Goal: Task Accomplishment & Management: Manage account settings

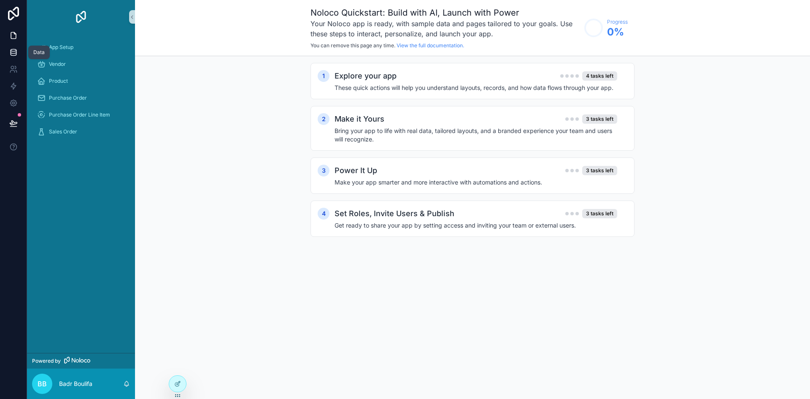
click at [14, 52] on icon at bounding box center [13, 52] width 8 height 8
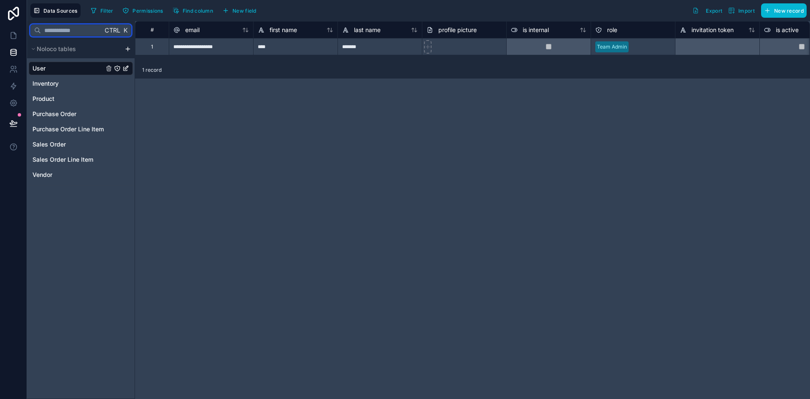
click at [77, 32] on input "text" at bounding box center [72, 30] width 62 height 15
click at [38, 49] on span "Noloco tables" at bounding box center [56, 49] width 39 height 8
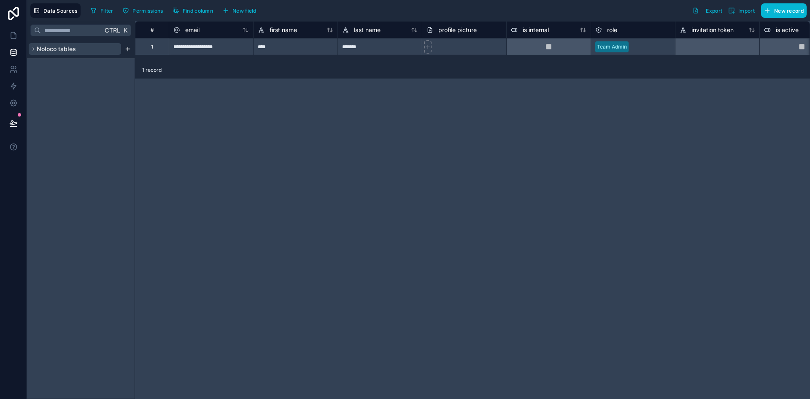
click at [38, 49] on span "Noloco tables" at bounding box center [56, 49] width 39 height 8
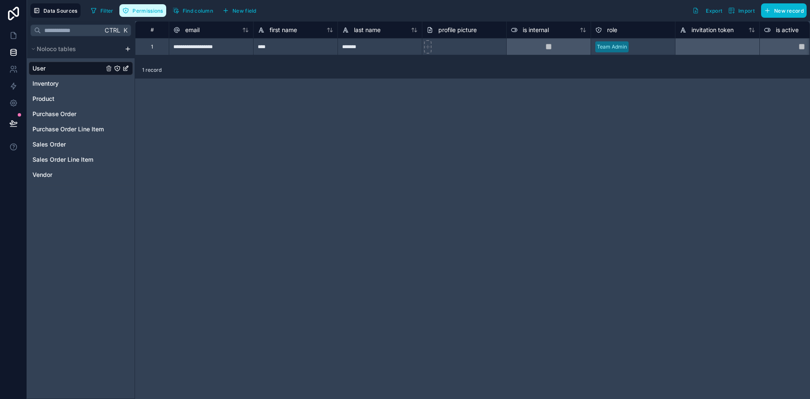
click at [136, 12] on span "Permissions" at bounding box center [148, 11] width 30 height 6
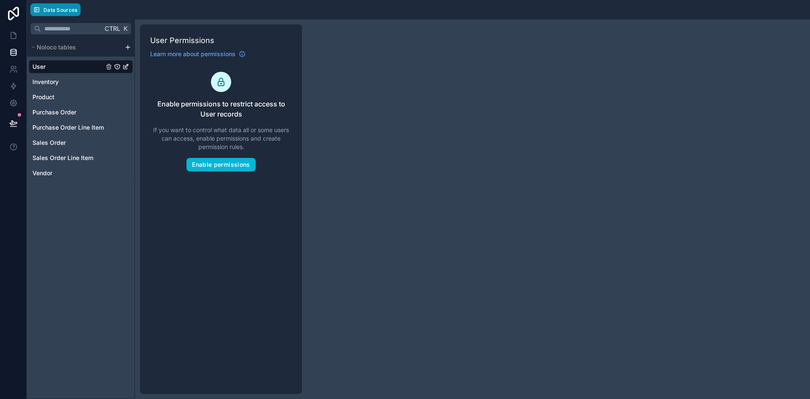
click at [67, 11] on span "Data Sources" at bounding box center [60, 10] width 34 height 6
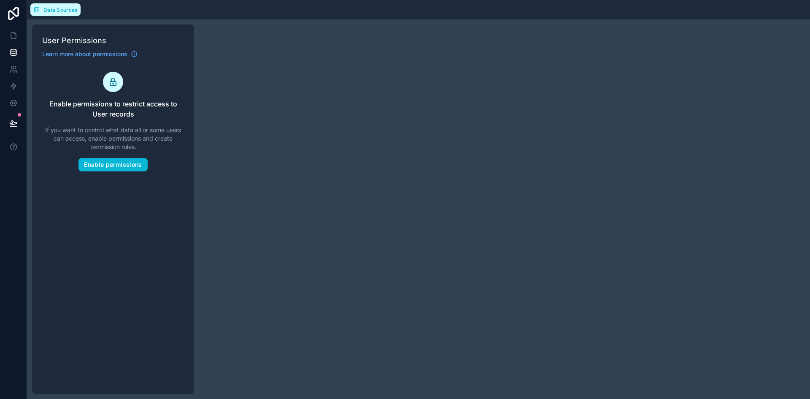
click at [67, 11] on span "Data Sources" at bounding box center [60, 10] width 34 height 6
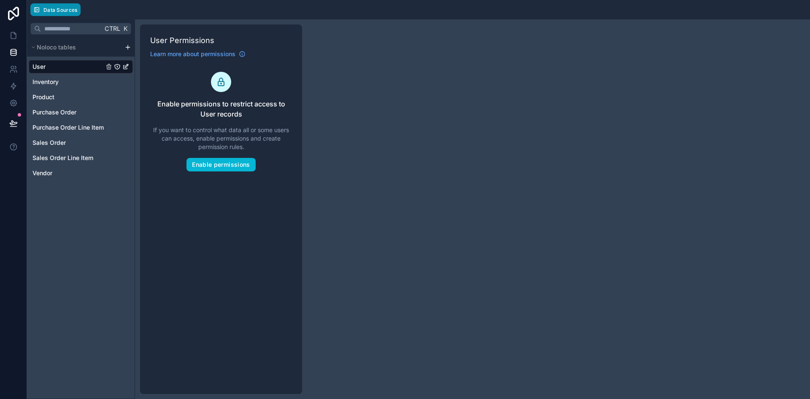
click at [67, 11] on span "Data Sources" at bounding box center [60, 10] width 34 height 6
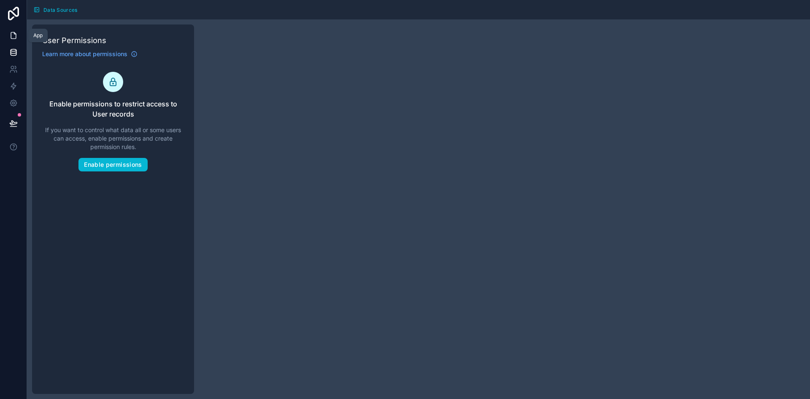
click at [9, 37] on icon at bounding box center [13, 35] width 8 height 8
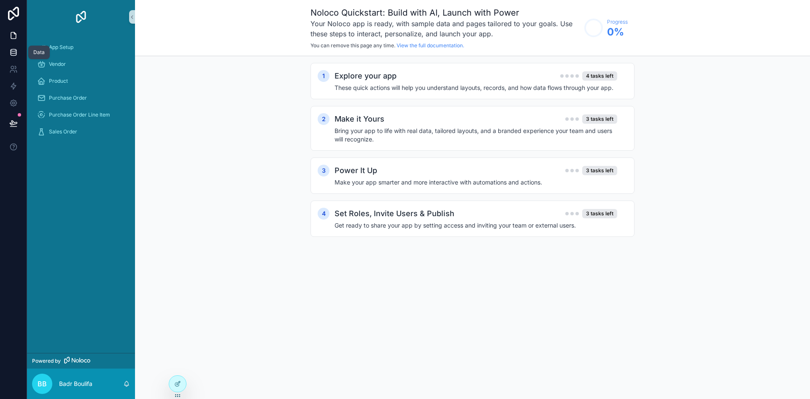
click at [11, 57] on link at bounding box center [13, 52] width 27 height 17
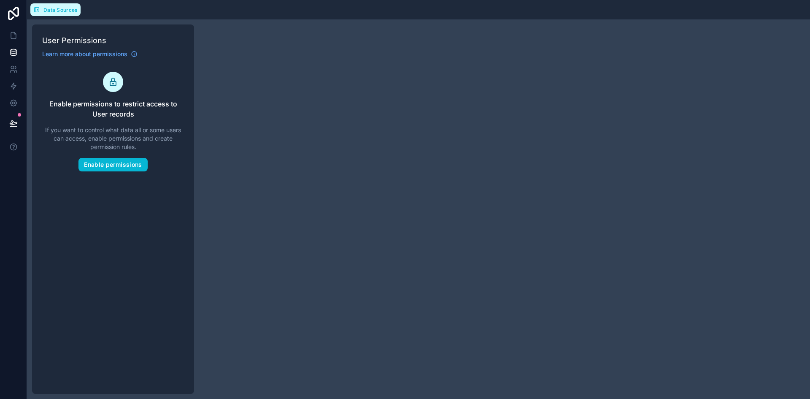
click at [41, 14] on button "Data Sources" at bounding box center [55, 9] width 50 height 13
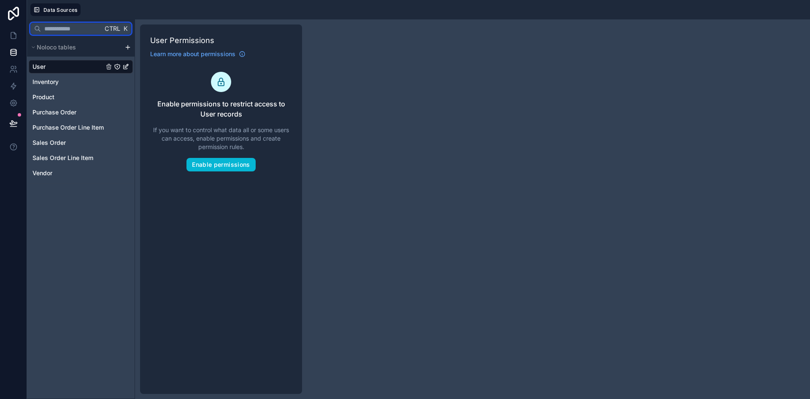
click at [53, 27] on input "text" at bounding box center [72, 28] width 62 height 15
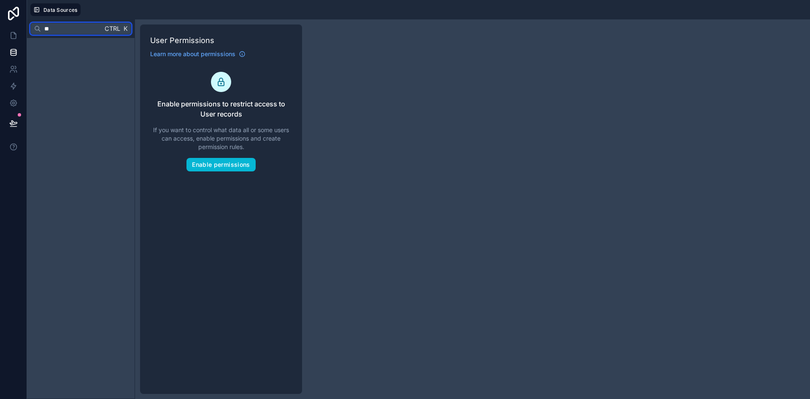
type input "*"
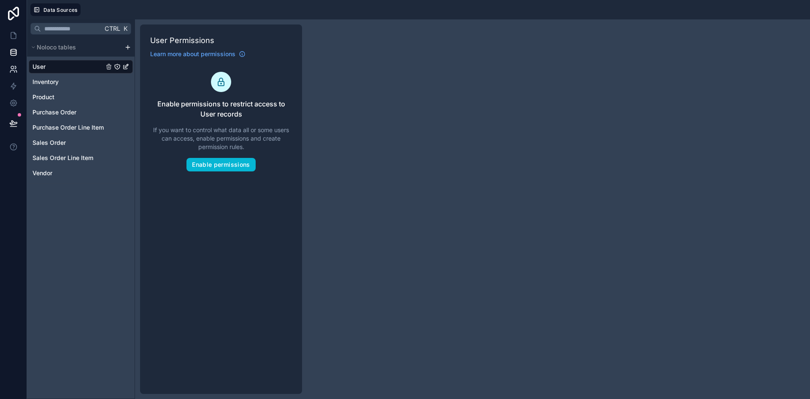
click at [12, 70] on icon at bounding box center [12, 71] width 4 height 2
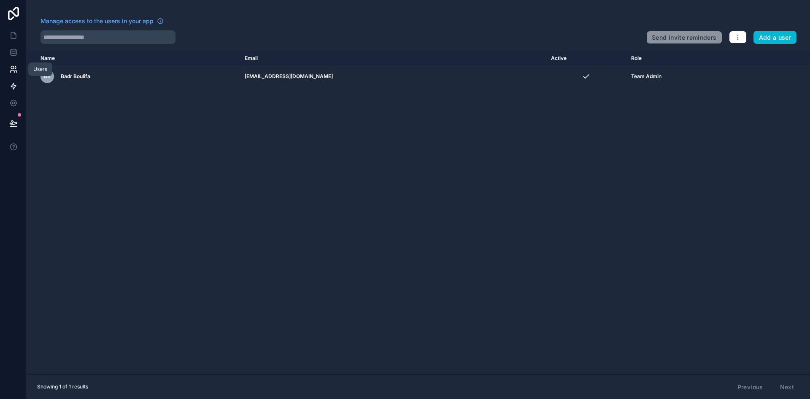
click at [16, 87] on icon at bounding box center [13, 86] width 8 height 8
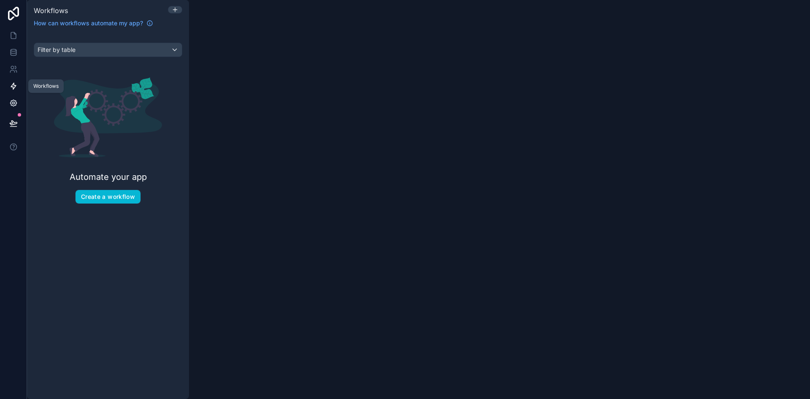
click at [14, 105] on icon at bounding box center [13, 103] width 8 height 8
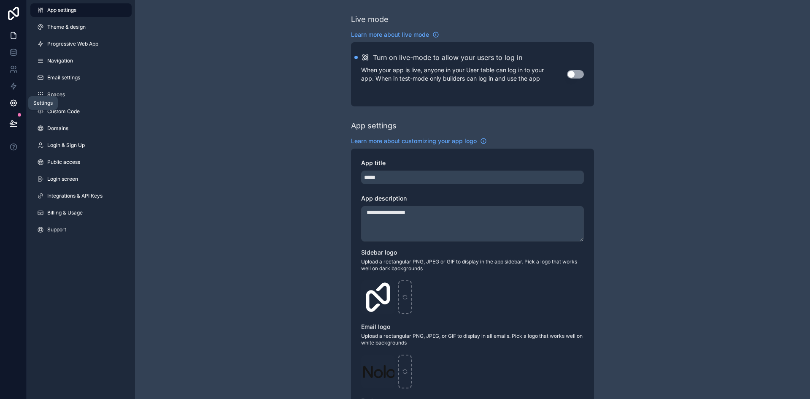
click at [11, 37] on icon at bounding box center [13, 35] width 8 height 8
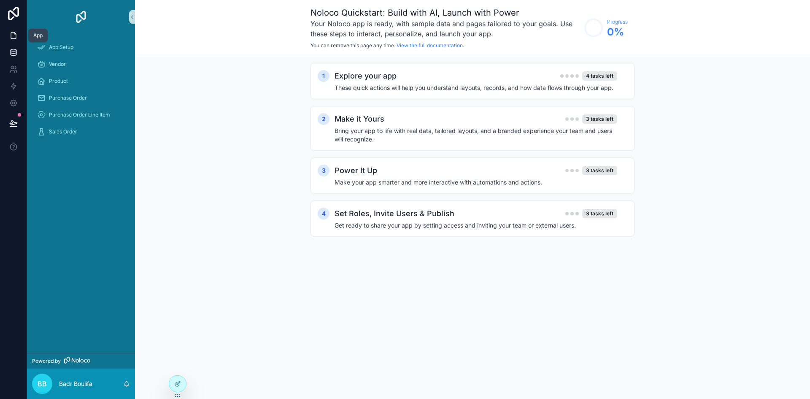
click at [14, 56] on icon at bounding box center [13, 53] width 5 height 3
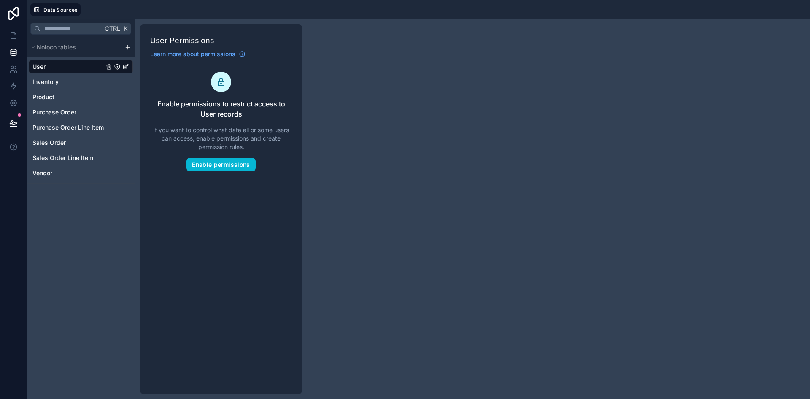
click at [129, 46] on html "Data Sources Ctrl K Noloco tables User Inventory Product Purchase Order Purchas…" at bounding box center [405, 199] width 810 height 399
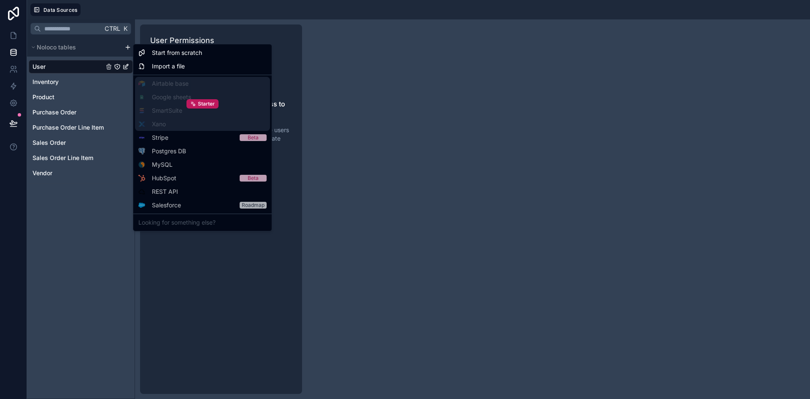
click at [197, 99] on div "Starter" at bounding box center [202, 104] width 135 height 54
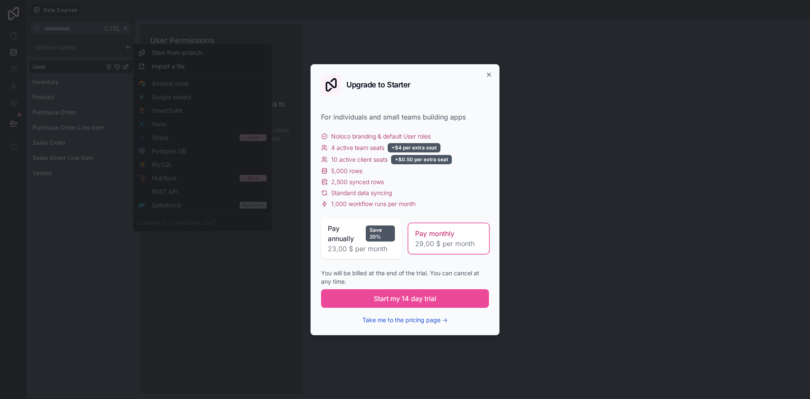
click at [399, 323] on button "Take me to the pricing page →" at bounding box center [404, 320] width 85 height 8
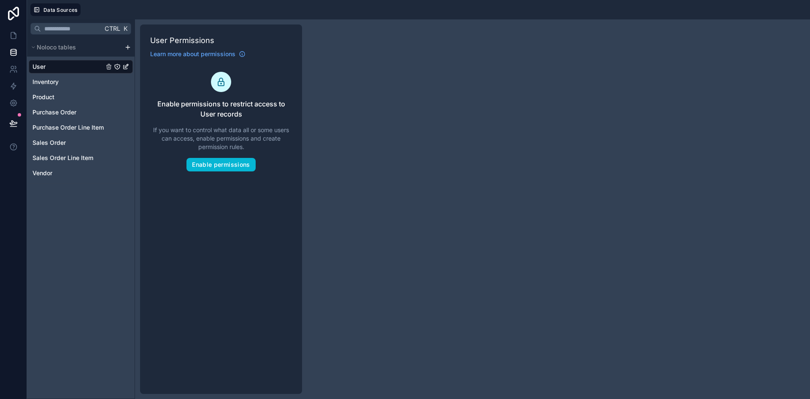
click at [126, 49] on html "Data Sources Ctrl K Noloco tables User Inventory Product Purchase Order Purchas…" at bounding box center [405, 199] width 810 height 399
click at [126, 48] on html "Data Sources Ctrl K Noloco tables User Inventory Product Purchase Order Purchas…" at bounding box center [405, 199] width 810 height 399
click at [91, 54] on html "Data Sources Ctrl K Noloco tables User Inventory Product Purchase Order Purchas…" at bounding box center [405, 199] width 810 height 399
click at [65, 91] on html "Data Sources Ctrl K Noloco tables User Inventory Product Purchase Order Purchas…" at bounding box center [405, 199] width 810 height 399
click at [56, 4] on html "Data Sources Ctrl K Noloco tables User Inventory Product Purchase Order Purchas…" at bounding box center [405, 199] width 810 height 399
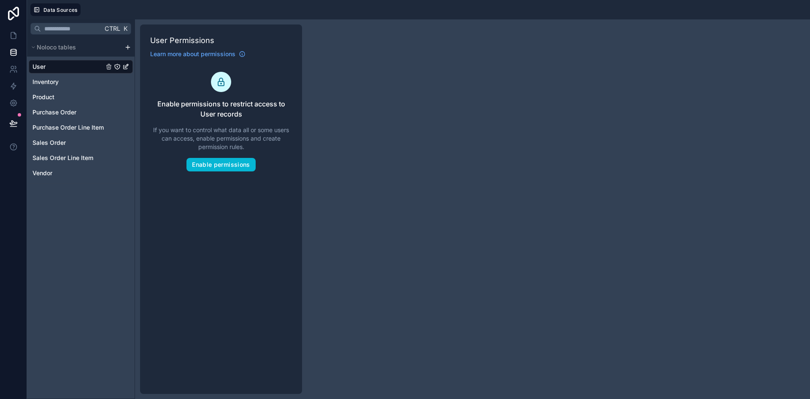
click at [128, 47] on html "Data Sources Ctrl K Noloco tables User Inventory Product Purchase Order Purchas…" at bounding box center [405, 199] width 810 height 399
click at [68, 46] on html "Data Sources Ctrl K Noloco tables User Inventory Product Purchase Order Purchas…" at bounding box center [405, 199] width 810 height 399
click at [85, 137] on html "Data Sources Ctrl K Noloco tables User Inventory Product Purchase Order Purchas…" at bounding box center [405, 199] width 810 height 399
click at [128, 46] on html "Data Sources Ctrl K Noloco tables User Inventory Product Purchase Order Purchas…" at bounding box center [405, 199] width 810 height 399
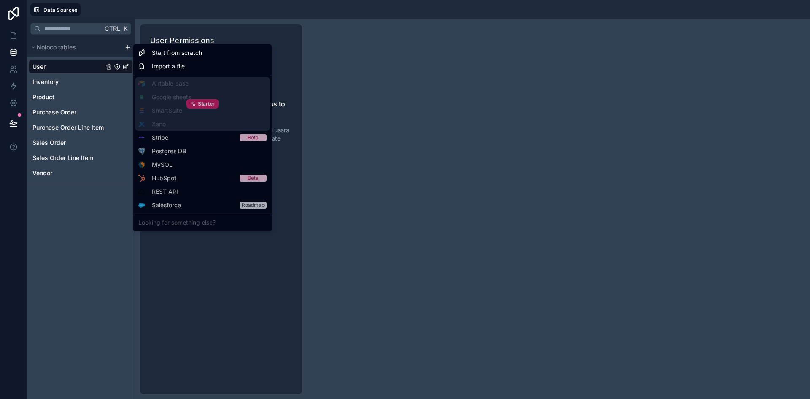
click at [208, 102] on span "Starter" at bounding box center [206, 103] width 17 height 7
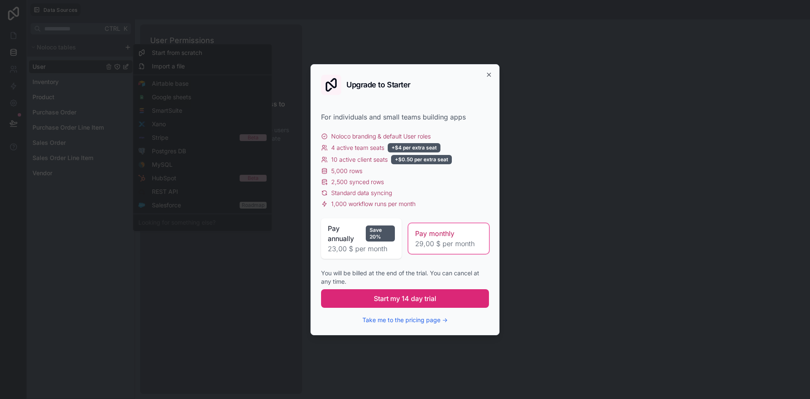
click at [408, 297] on span "Start my 14 day trial" at bounding box center [405, 298] width 62 height 10
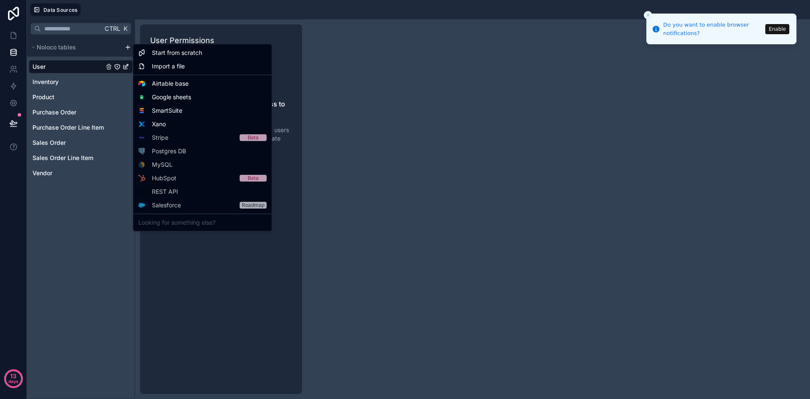
click at [125, 45] on html "Do you want to enable browser notifications? Enable 13 days Data Sources Ctrl K…" at bounding box center [405, 199] width 810 height 399
click at [171, 83] on span "Airtable base" at bounding box center [170, 83] width 37 height 8
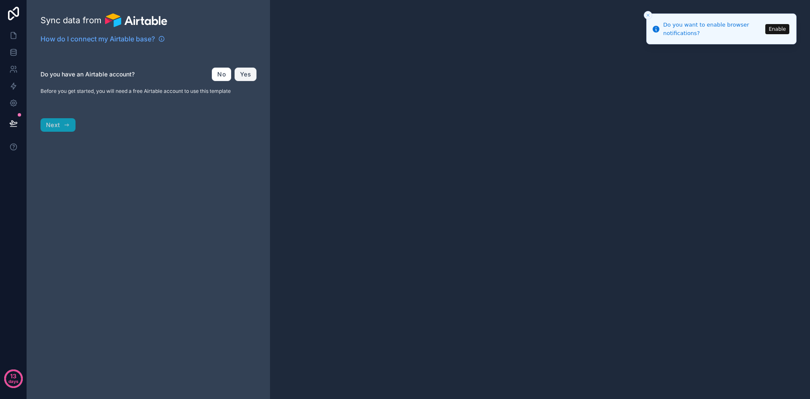
click at [247, 73] on button "Yes" at bounding box center [246, 75] width 22 height 14
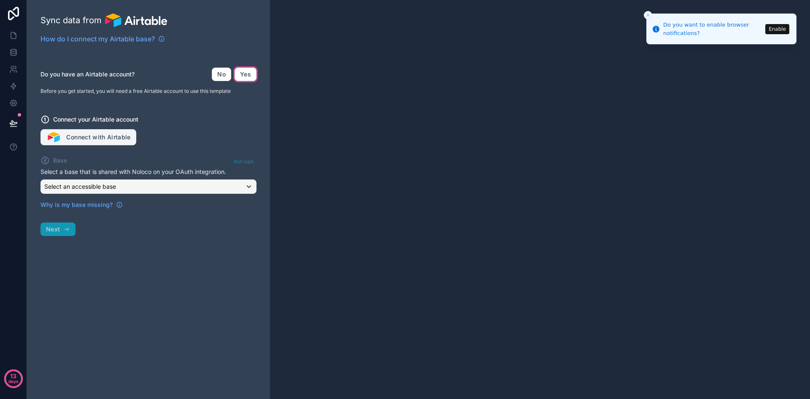
click at [87, 137] on button "Connect with Airtable" at bounding box center [89, 137] width 96 height 16
click at [247, 72] on button "Yes" at bounding box center [246, 75] width 22 height 14
click at [252, 71] on button "Yes" at bounding box center [246, 75] width 22 height 14
click at [84, 137] on button "Connect with Airtable" at bounding box center [89, 137] width 96 height 16
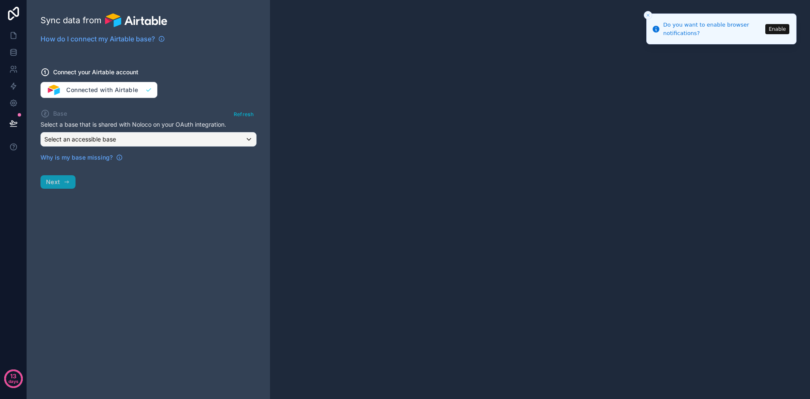
click at [777, 28] on button "Enable" at bounding box center [777, 29] width 24 height 10
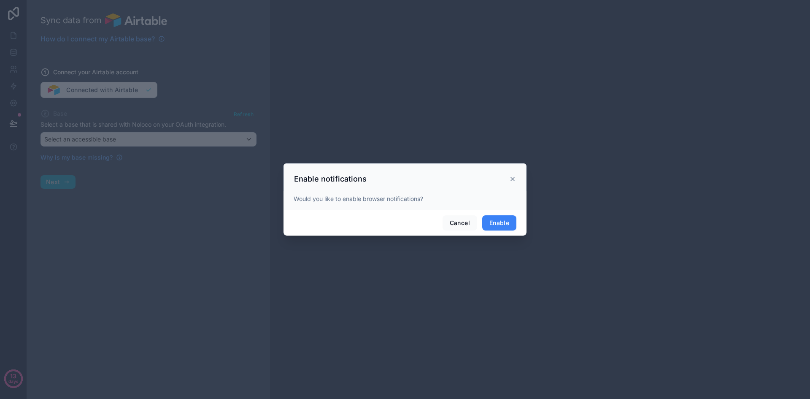
click at [498, 223] on button "Enable" at bounding box center [499, 222] width 34 height 15
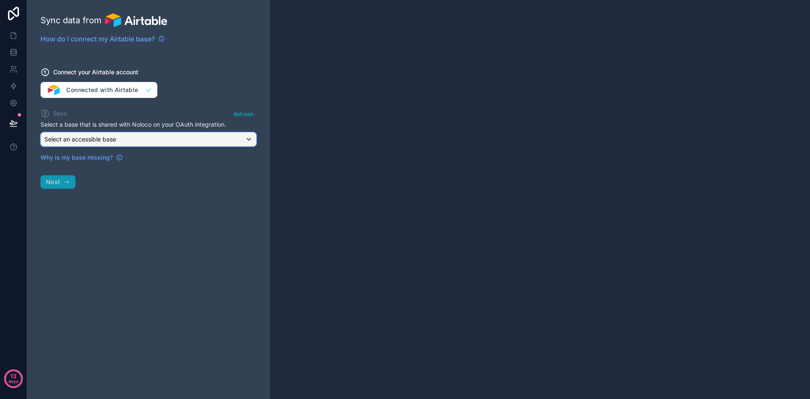
click at [160, 144] on div "Select an accessible base" at bounding box center [148, 140] width 215 height 14
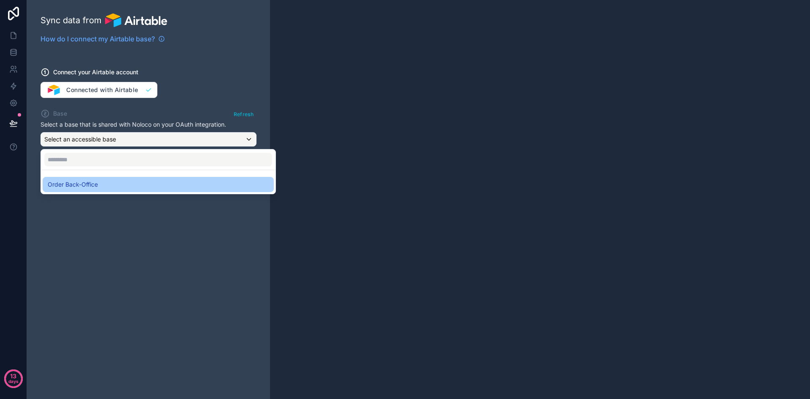
click at [122, 187] on div "Order Back-Office" at bounding box center [158, 184] width 221 height 10
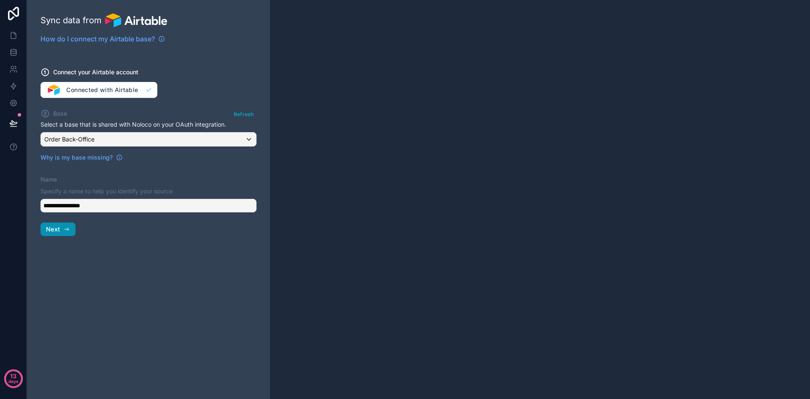
click at [49, 225] on span "Next" at bounding box center [53, 229] width 14 height 8
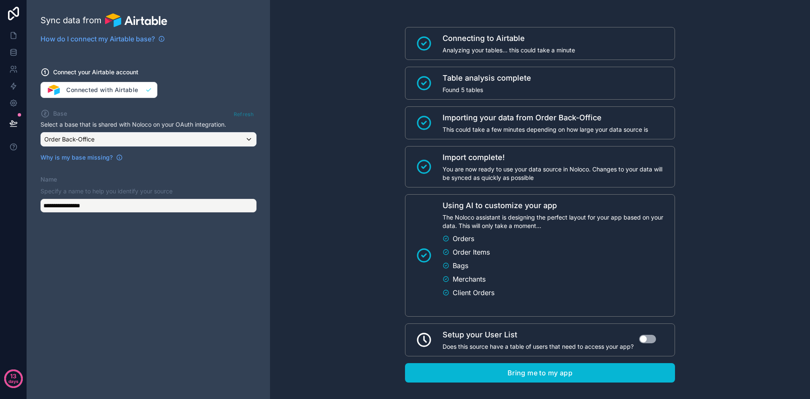
scroll to position [11, 0]
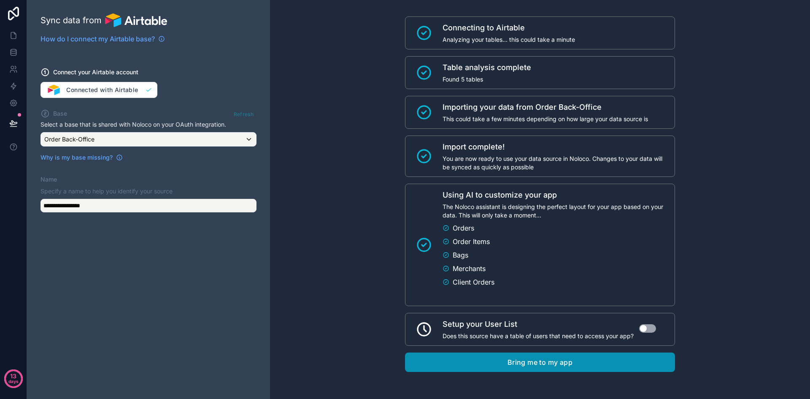
click at [462, 362] on button "Bring me to my app" at bounding box center [540, 361] width 270 height 19
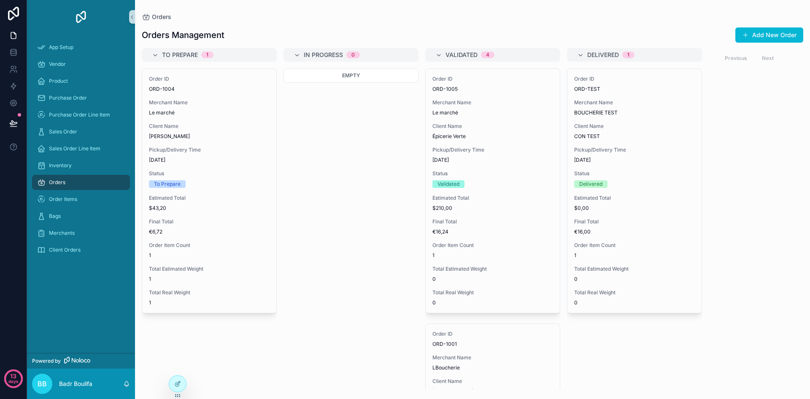
click at [157, 50] on div "To Prepare 1" at bounding box center [209, 55] width 135 height 14
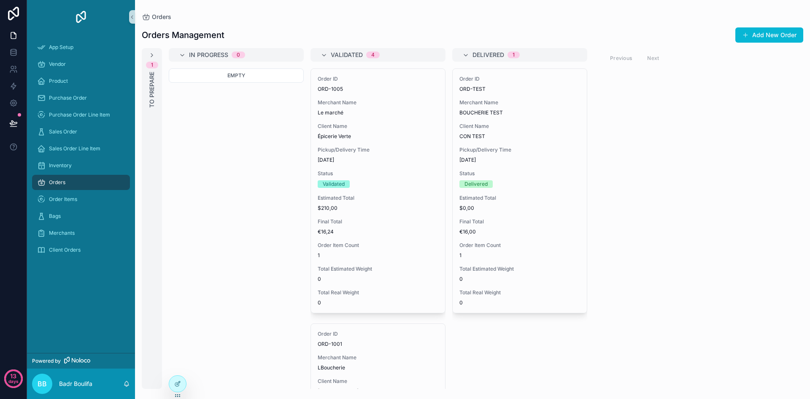
click at [157, 54] on div "1 To Prepare" at bounding box center [152, 218] width 20 height 341
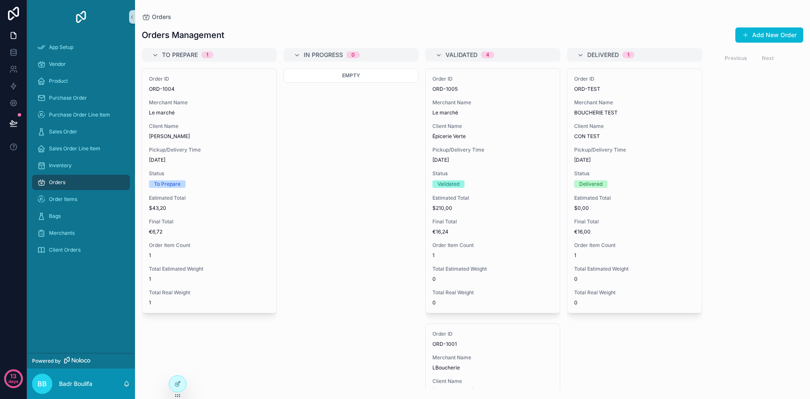
click at [157, 54] on icon "scrollable content" at bounding box center [155, 55] width 7 height 7
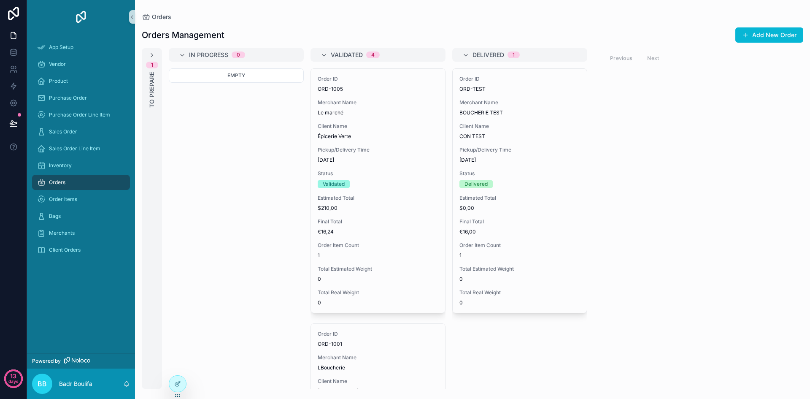
click at [189, 54] on span "In Progress" at bounding box center [208, 55] width 39 height 8
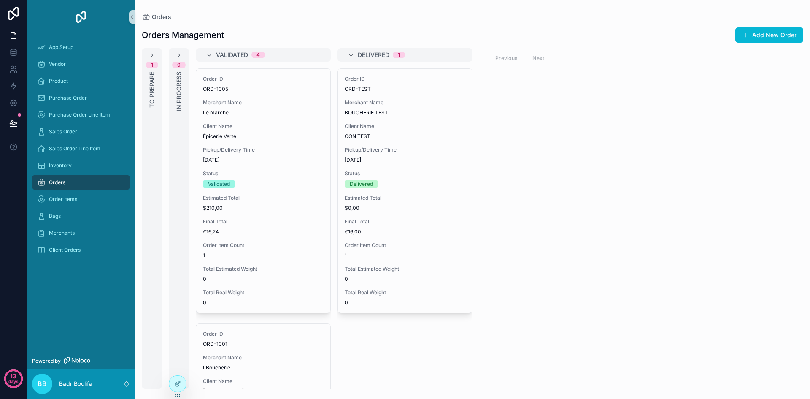
click at [210, 49] on div "Validated 4" at bounding box center [263, 55] width 135 height 14
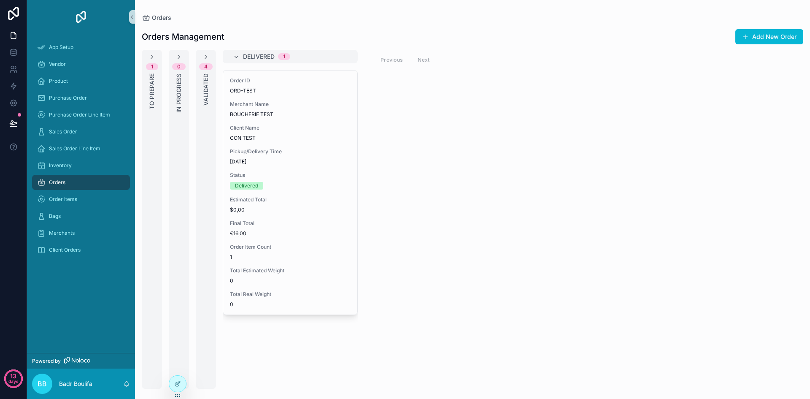
click at [231, 59] on div "Delivered 1" at bounding box center [290, 57] width 135 height 14
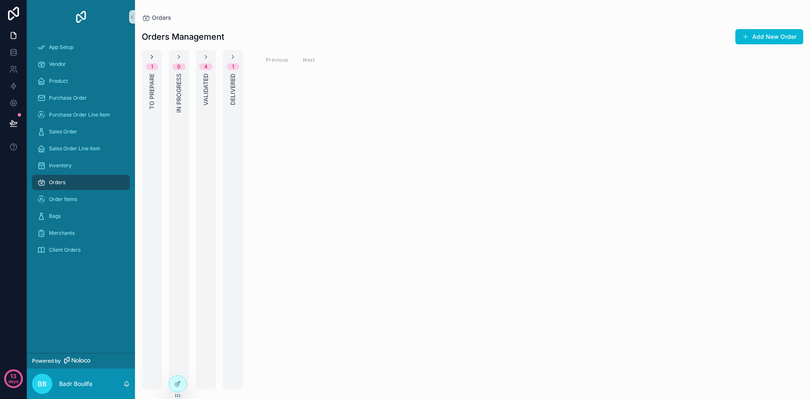
click at [151, 55] on icon "scrollable content" at bounding box center [152, 57] width 7 height 7
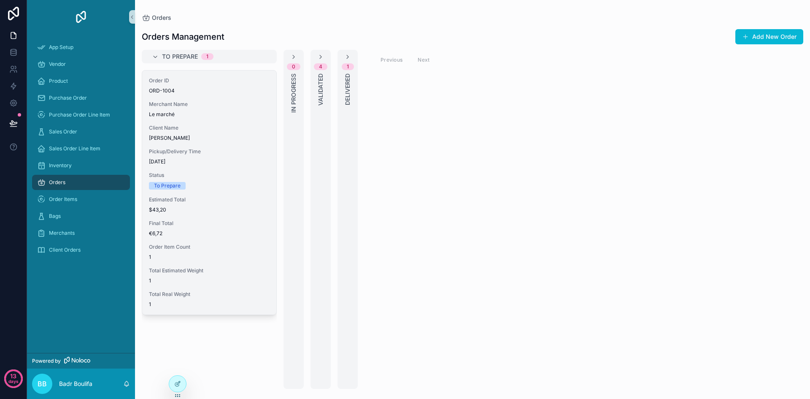
click at [223, 165] on div "Order ID ORD-1004 Merchant Name Le marché Client Name Marie Laurent Pickup/Deli…" at bounding box center [209, 192] width 134 height 244
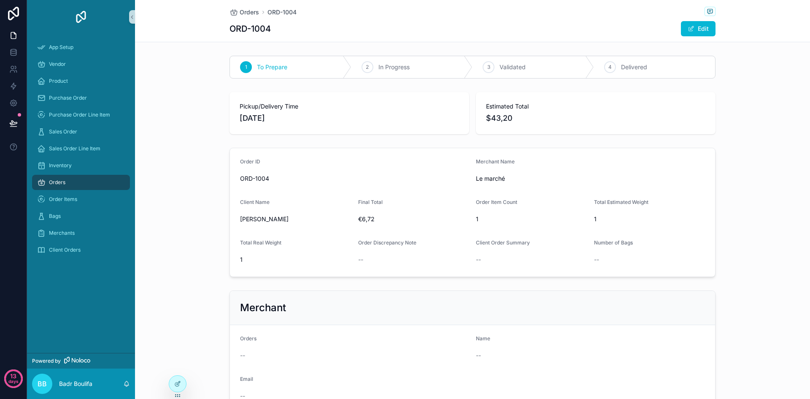
click at [325, 72] on div "1 To Prepare" at bounding box center [291, 67] width 122 height 22
click at [379, 71] on div "2 In Progress" at bounding box center [413, 67] width 122 height 22
click at [484, 73] on div "3 Validated" at bounding box center [534, 67] width 122 height 22
click at [369, 66] on div "scrollable content" at bounding box center [368, 67] width 12 height 12
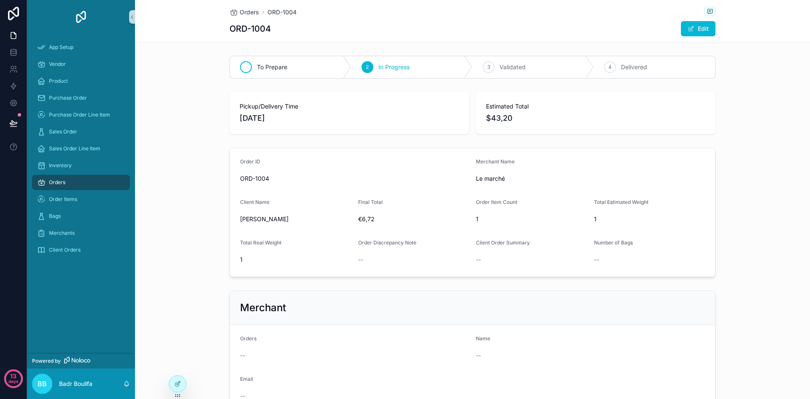
click at [258, 67] on span "To Prepare" at bounding box center [272, 67] width 30 height 8
click at [54, 189] on link "Orders" at bounding box center [81, 182] width 98 height 15
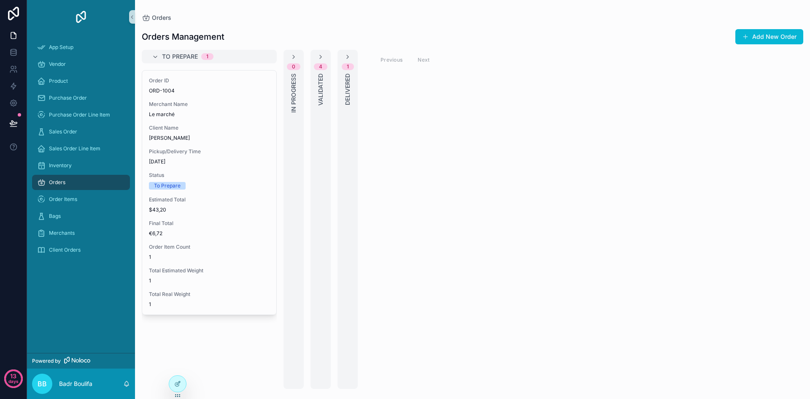
click at [343, 101] on div "1 Delivered" at bounding box center [348, 219] width 20 height 339
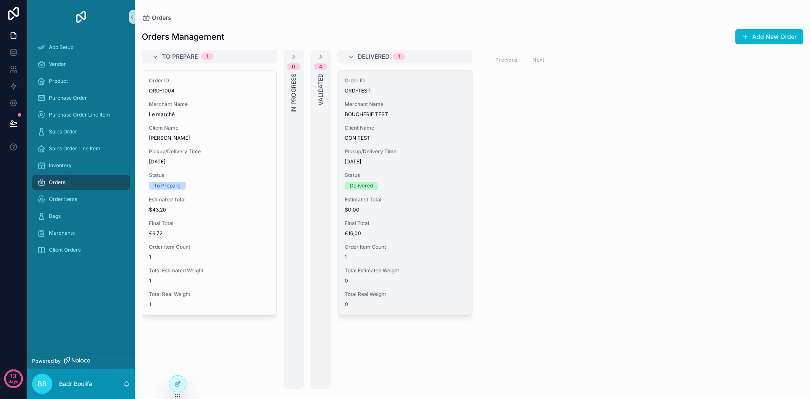
click at [428, 160] on span "[DATE]" at bounding box center [405, 161] width 121 height 7
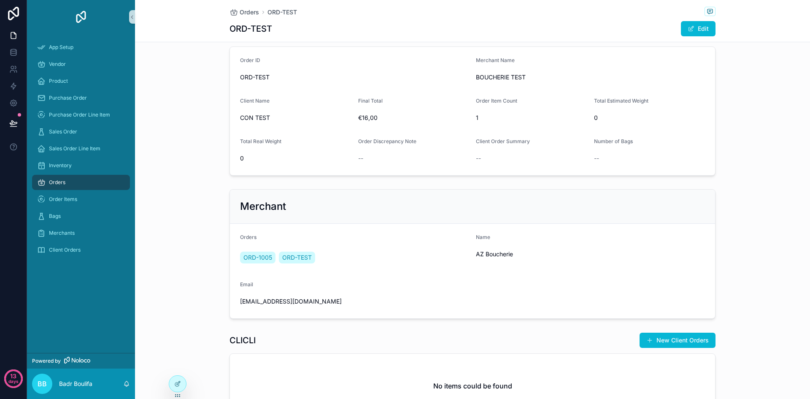
scroll to position [102, 0]
click at [619, 362] on div "No items could be found" at bounding box center [472, 385] width 485 height 64
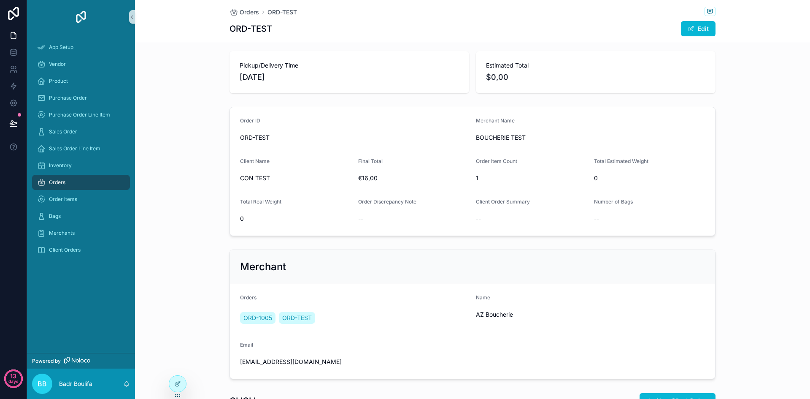
scroll to position [0, 0]
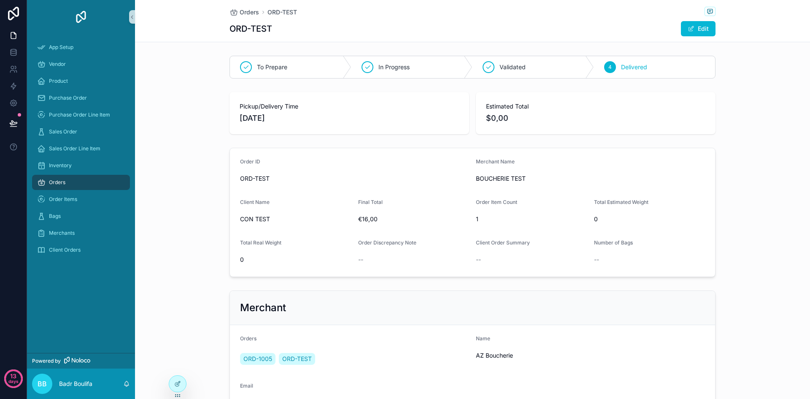
click at [66, 181] on div "Orders" at bounding box center [81, 183] width 88 height 14
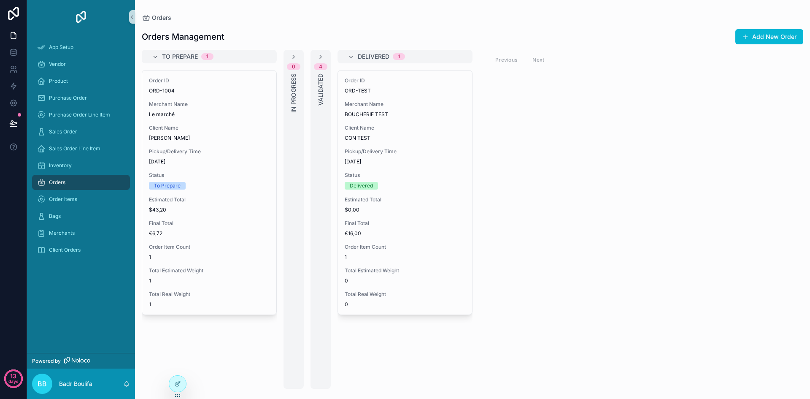
click at [288, 58] on div "0 In Progress" at bounding box center [294, 219] width 20 height 339
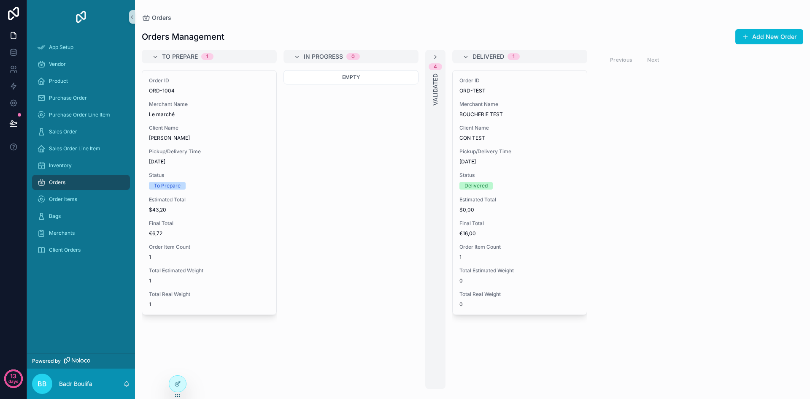
click at [434, 63] on div "4" at bounding box center [435, 66] width 3 height 7
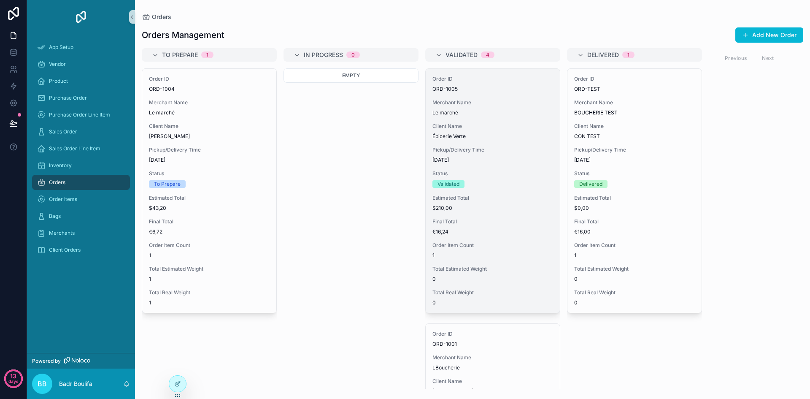
click at [502, 127] on span "Client Name" at bounding box center [493, 126] width 121 height 7
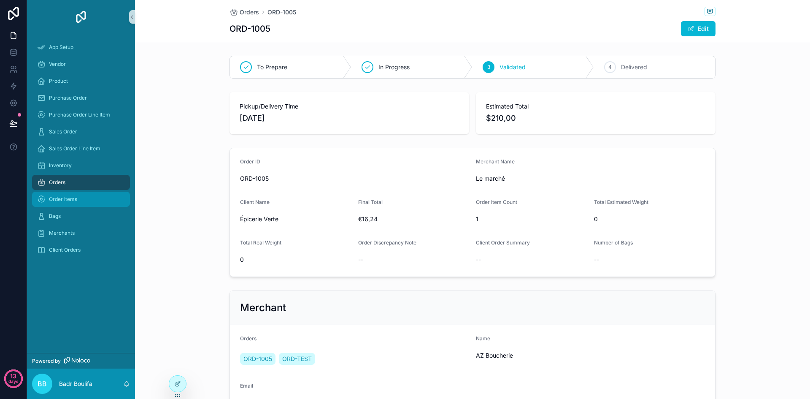
click at [43, 196] on icon "scrollable content" at bounding box center [41, 199] width 8 height 8
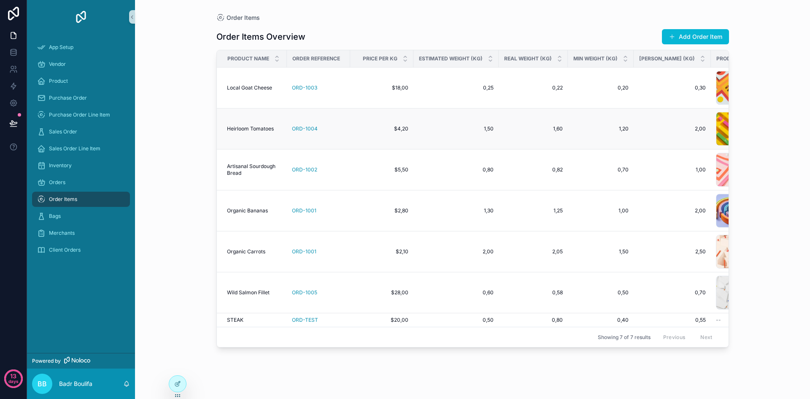
scroll to position [0, 178]
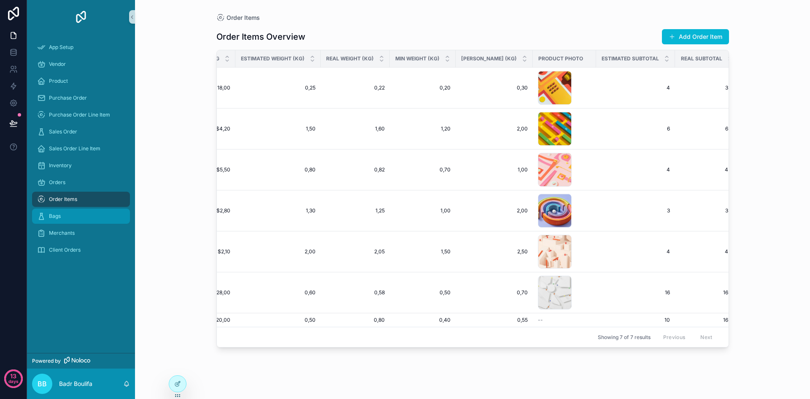
click at [82, 219] on div "Bags" at bounding box center [81, 216] width 88 height 14
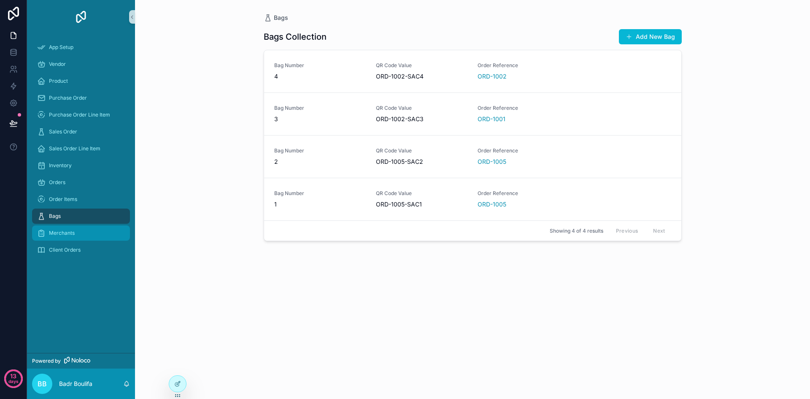
click at [79, 230] on div "Merchants" at bounding box center [81, 233] width 88 height 14
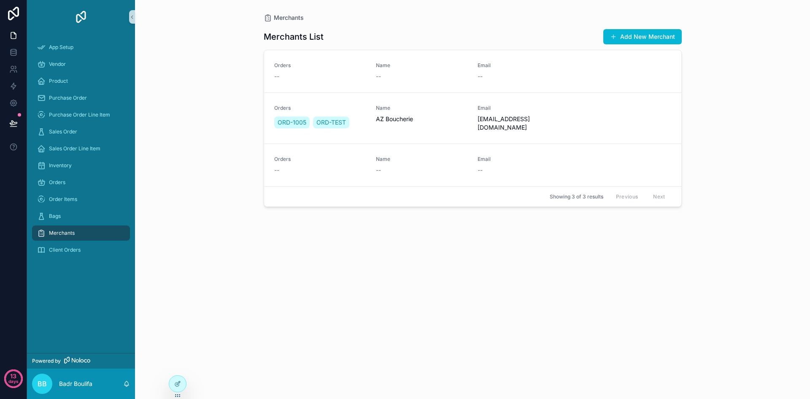
click at [292, 280] on div "Merchants List Add New Merchant Orders -- Name -- Email -- Orders ORD-1005 ORD-…" at bounding box center [473, 205] width 418 height 367
click at [64, 46] on span "App Setup" at bounding box center [61, 47] width 24 height 7
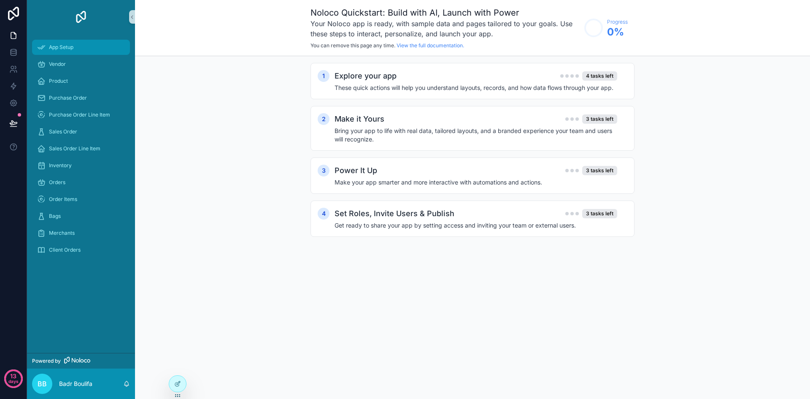
click at [100, 43] on div "App Setup" at bounding box center [81, 48] width 88 height 14
click at [11, 31] on link at bounding box center [13, 35] width 27 height 17
click at [19, 34] on link at bounding box center [13, 35] width 27 height 17
click at [16, 51] on icon at bounding box center [13, 51] width 5 height 3
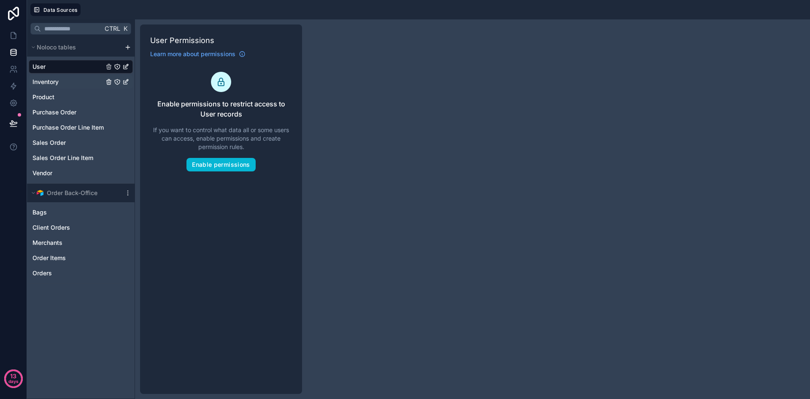
click at [68, 82] on link "Inventory" at bounding box center [67, 82] width 71 height 8
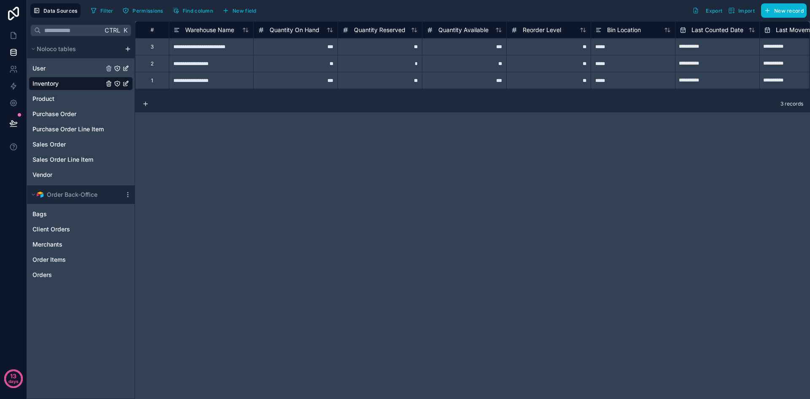
click at [52, 73] on div "User" at bounding box center [81, 69] width 104 height 14
click at [41, 68] on span "User" at bounding box center [38, 68] width 13 height 8
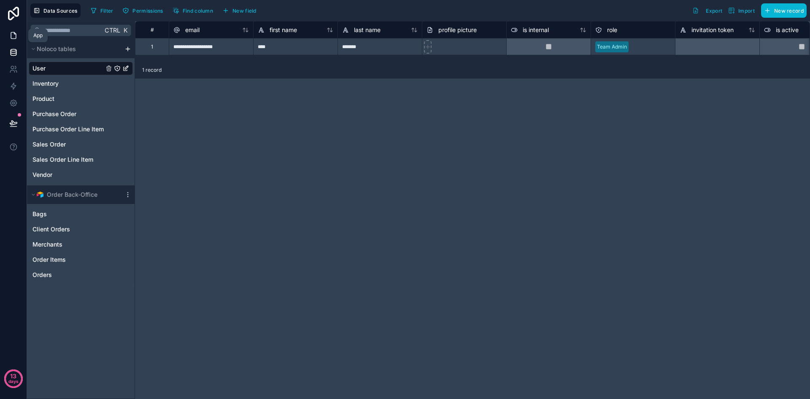
click at [11, 40] on link at bounding box center [13, 35] width 27 height 17
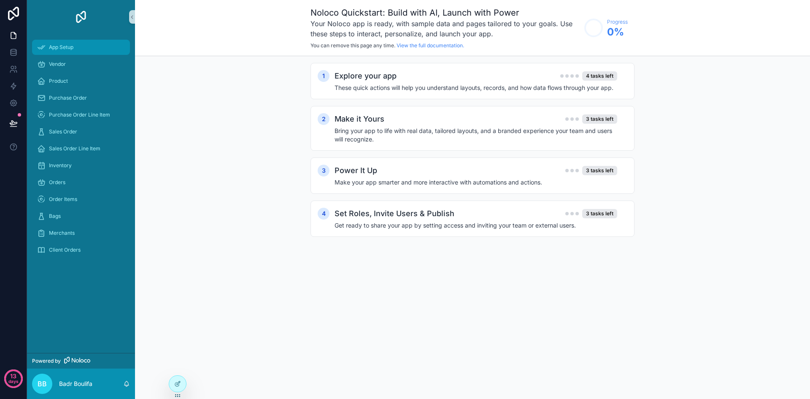
click at [52, 47] on span "App Setup" at bounding box center [61, 47] width 24 height 7
click at [13, 70] on icon at bounding box center [12, 71] width 4 height 2
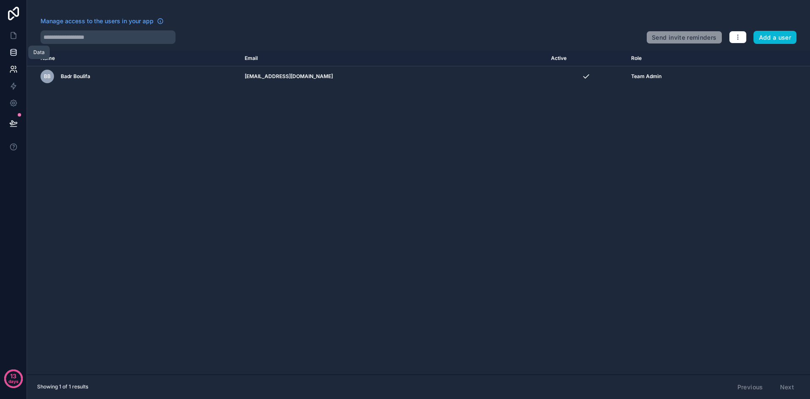
click at [11, 56] on icon at bounding box center [13, 52] width 8 height 8
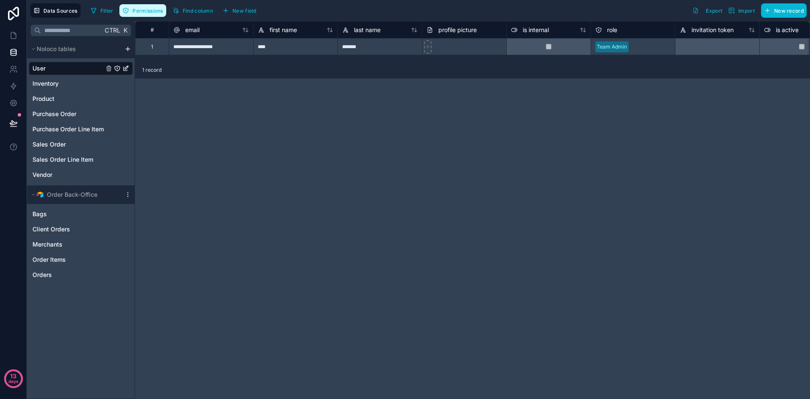
click at [138, 12] on span "Permissions" at bounding box center [148, 11] width 30 height 6
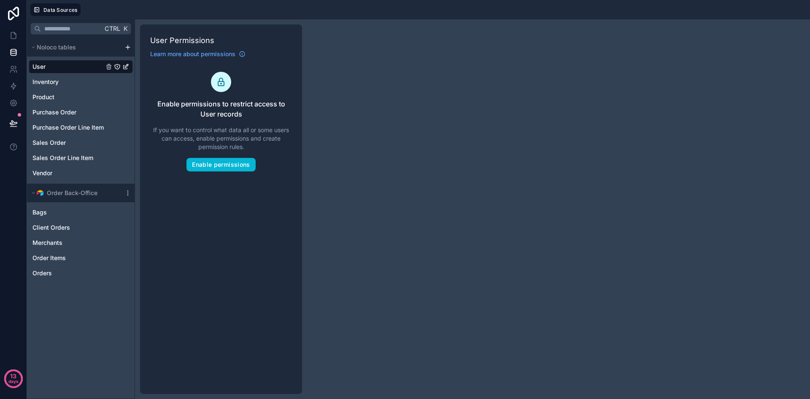
click at [220, 171] on div "User Permissions Learn more about permissions Enable permissions to restrict ac…" at bounding box center [221, 208] width 162 height 369
click at [217, 167] on button "Enable permissions" at bounding box center [221, 165] width 69 height 14
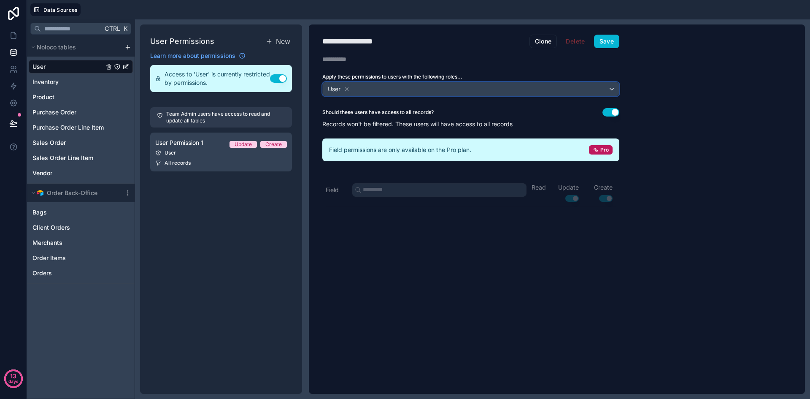
click at [530, 88] on div "User" at bounding box center [471, 89] width 296 height 14
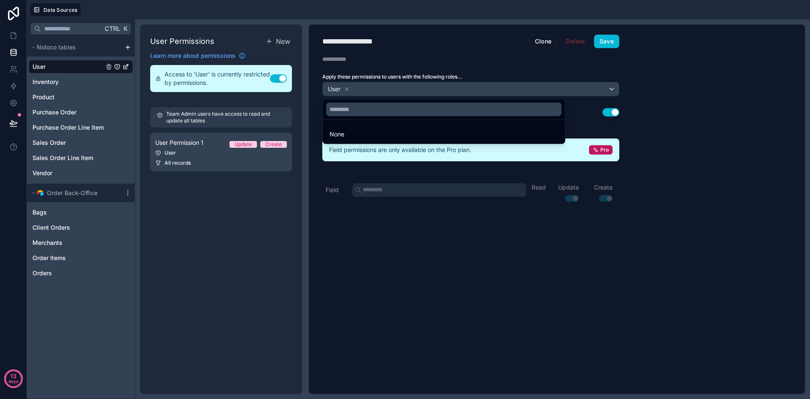
click at [530, 88] on div at bounding box center [405, 199] width 810 height 399
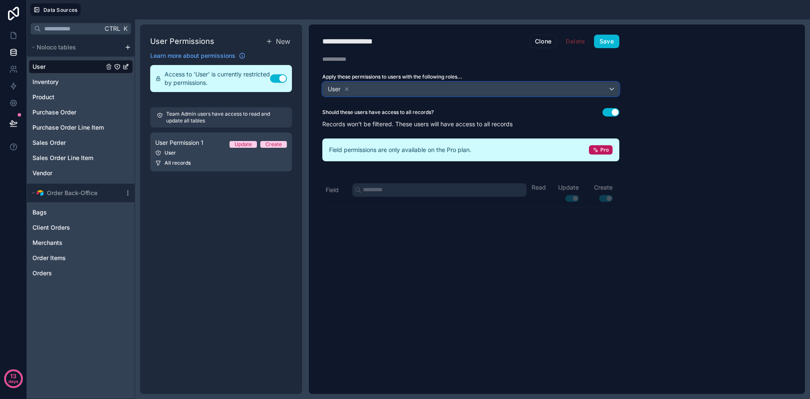
click at [530, 88] on div "User" at bounding box center [471, 89] width 296 height 14
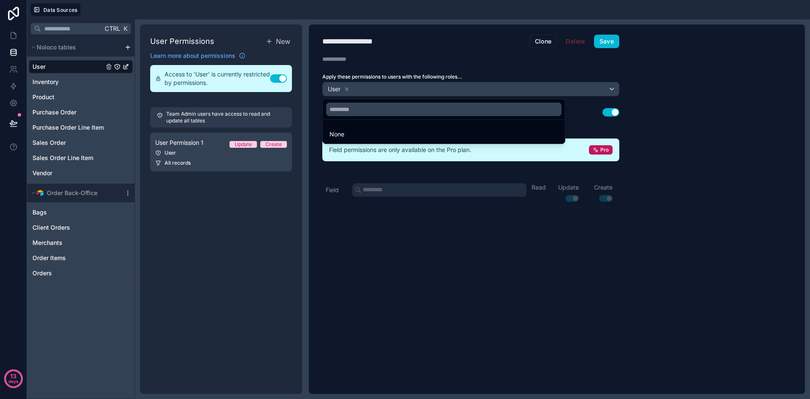
click at [530, 88] on div at bounding box center [405, 199] width 810 height 399
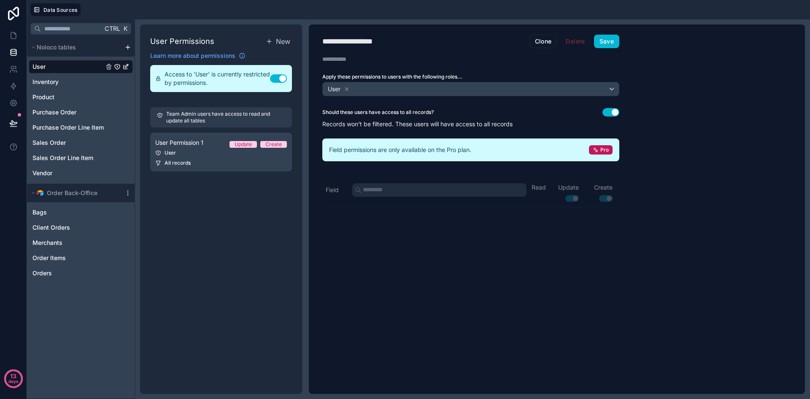
click at [608, 114] on button "Use setting" at bounding box center [611, 112] width 17 height 8
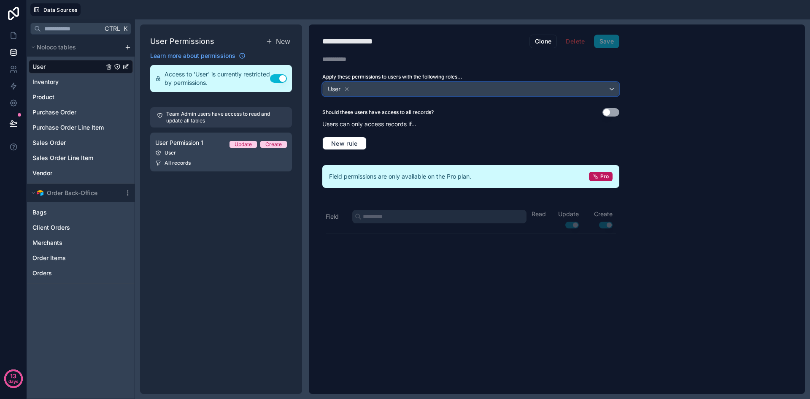
click at [441, 89] on div "User" at bounding box center [471, 89] width 296 height 14
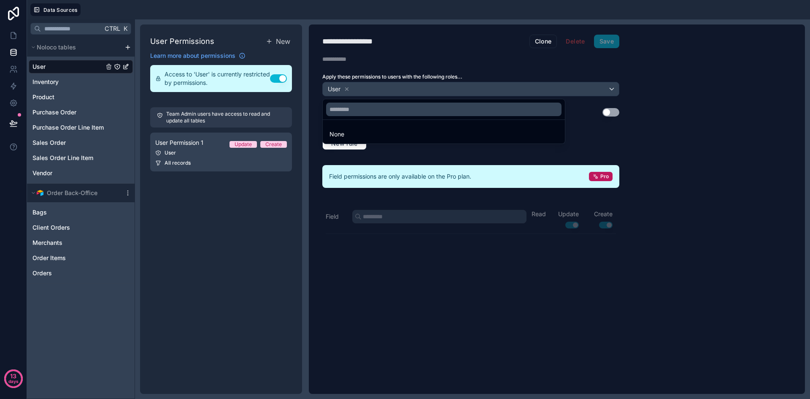
click at [441, 89] on div at bounding box center [405, 199] width 810 height 399
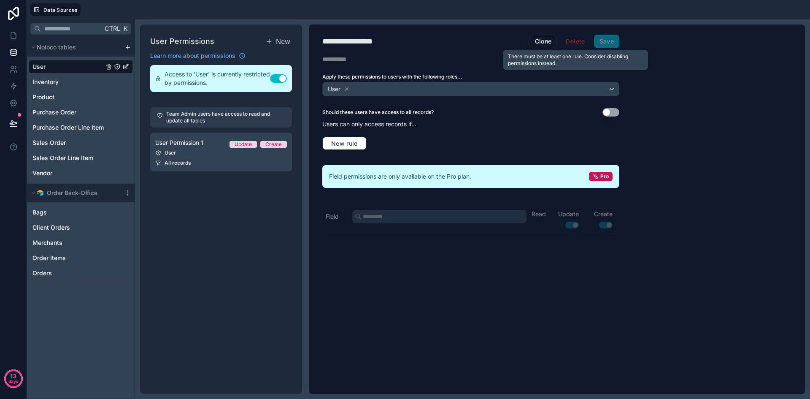
click at [570, 44] on span "Delete" at bounding box center [575, 42] width 30 height 14
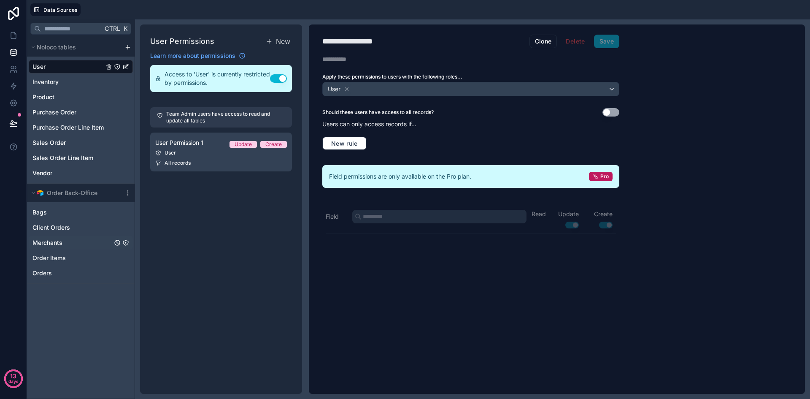
click at [45, 243] on span "Merchants" at bounding box center [47, 242] width 30 height 8
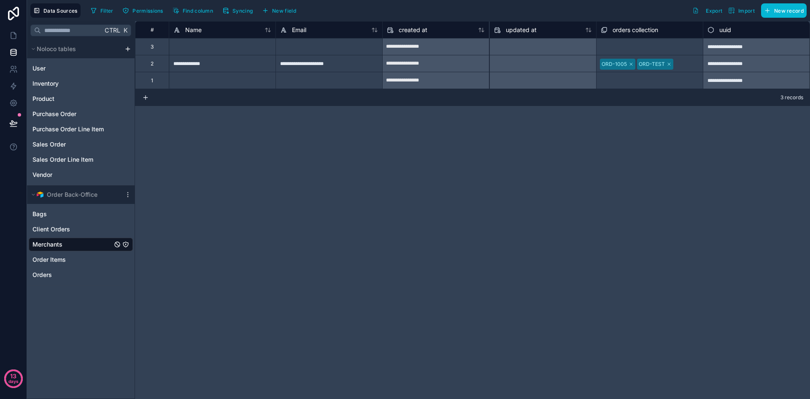
click at [369, 77] on div at bounding box center [329, 80] width 107 height 17
click at [365, 70] on div "**********" at bounding box center [329, 63] width 107 height 17
click at [60, 68] on link "User" at bounding box center [67, 68] width 71 height 8
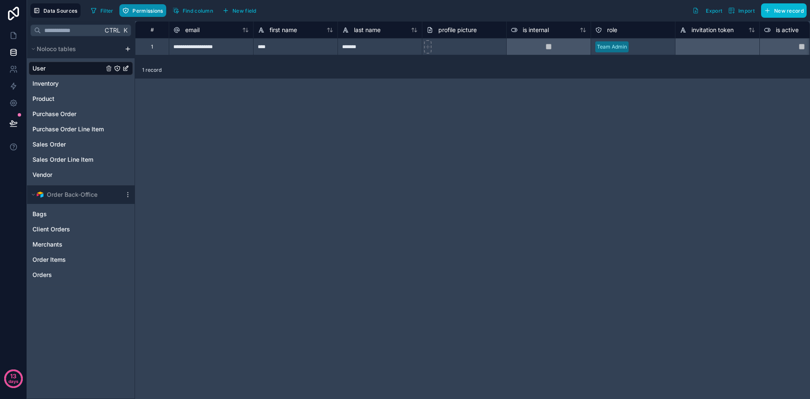
click at [135, 14] on button "Permissions" at bounding box center [142, 10] width 46 height 13
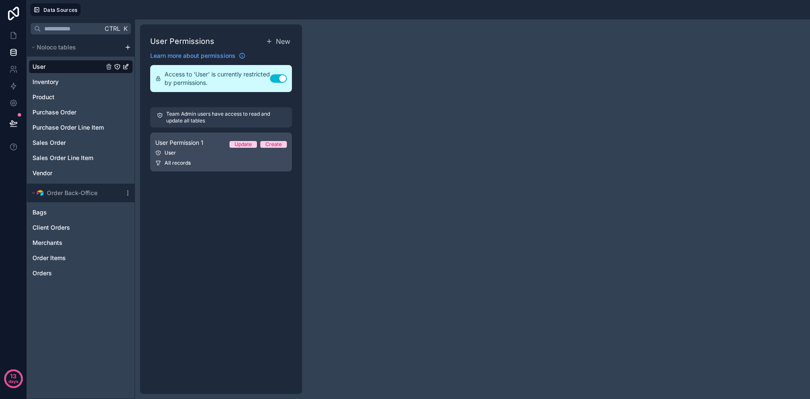
click at [206, 169] on link "User Permission 1 Update Create User All records" at bounding box center [221, 152] width 142 height 39
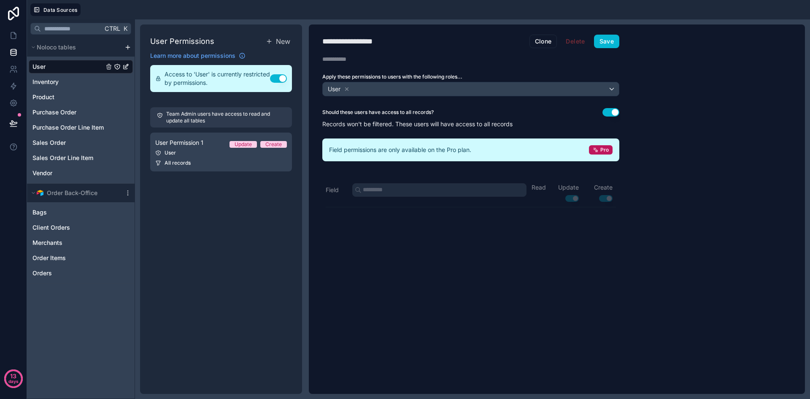
click at [611, 108] on button "Use setting" at bounding box center [611, 112] width 17 height 8
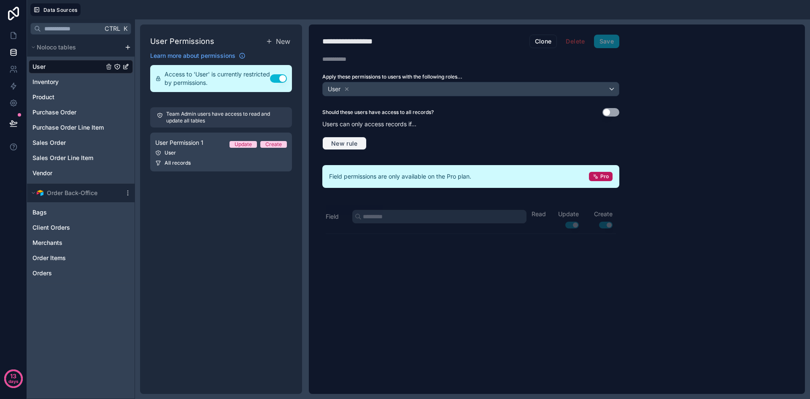
click at [349, 144] on span "New rule" at bounding box center [344, 144] width 33 height 8
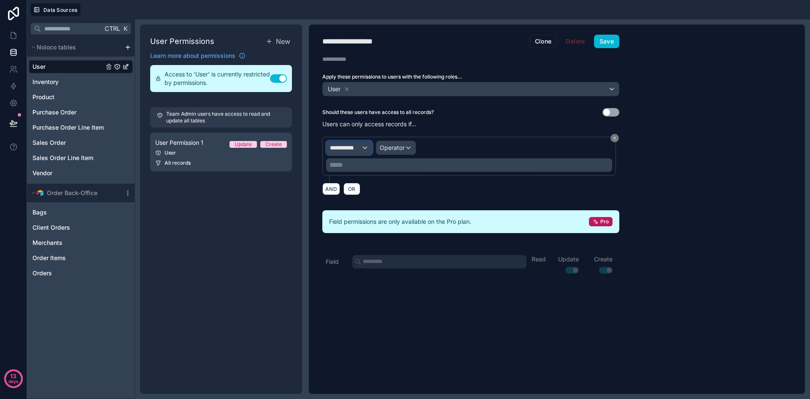
click at [362, 149] on div "**********" at bounding box center [350, 148] width 46 height 14
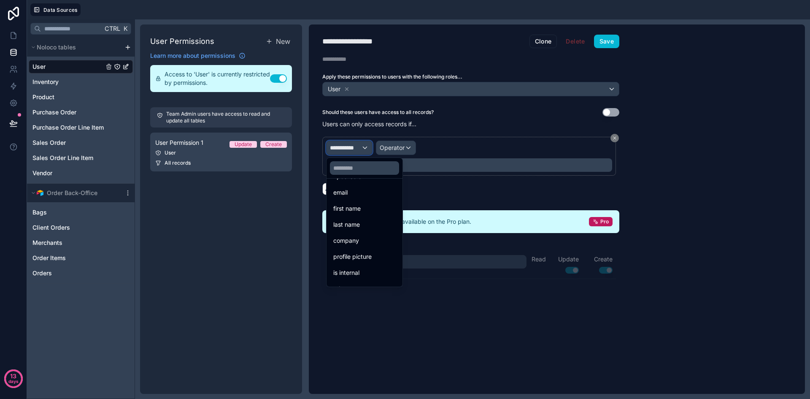
scroll to position [140, 0]
click at [403, 143] on div at bounding box center [405, 199] width 810 height 399
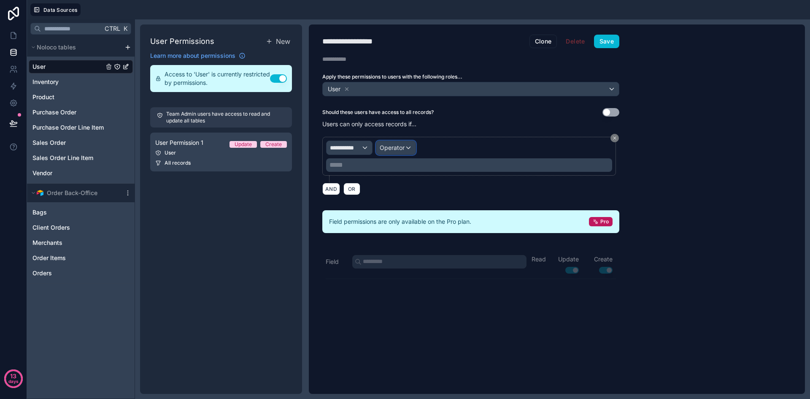
click at [401, 146] on span "Operator" at bounding box center [392, 147] width 25 height 7
click at [401, 146] on div at bounding box center [405, 199] width 810 height 399
click at [374, 162] on p "***** ﻿" at bounding box center [470, 165] width 281 height 10
click at [390, 186] on div "AND OR" at bounding box center [470, 188] width 297 height 13
click at [367, 147] on div "**********" at bounding box center [350, 148] width 46 height 14
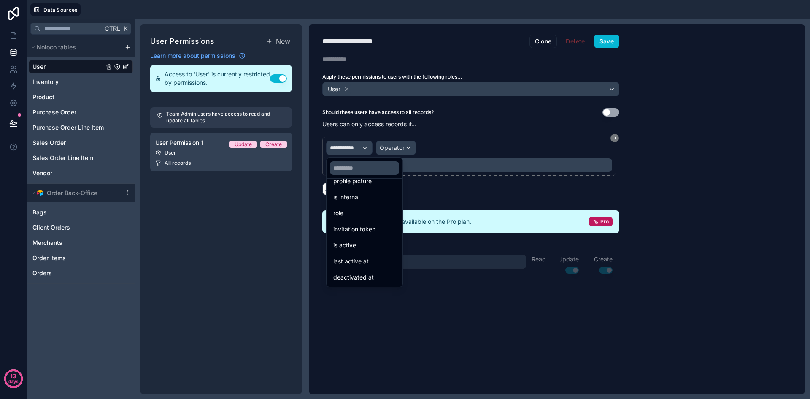
click at [407, 151] on div at bounding box center [405, 199] width 810 height 399
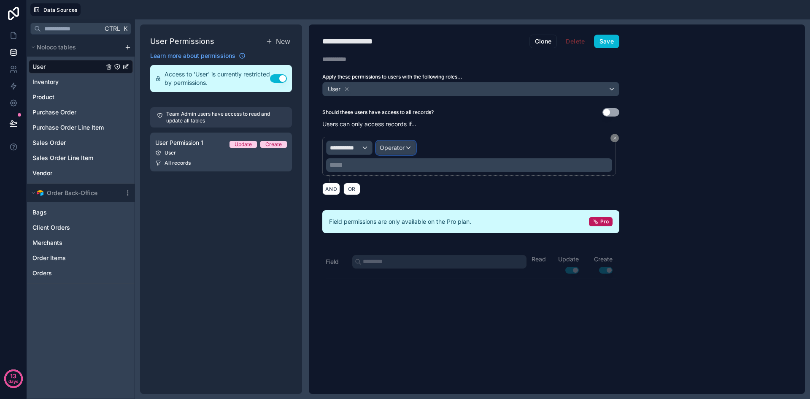
click at [407, 151] on div "Operator" at bounding box center [395, 148] width 39 height 14
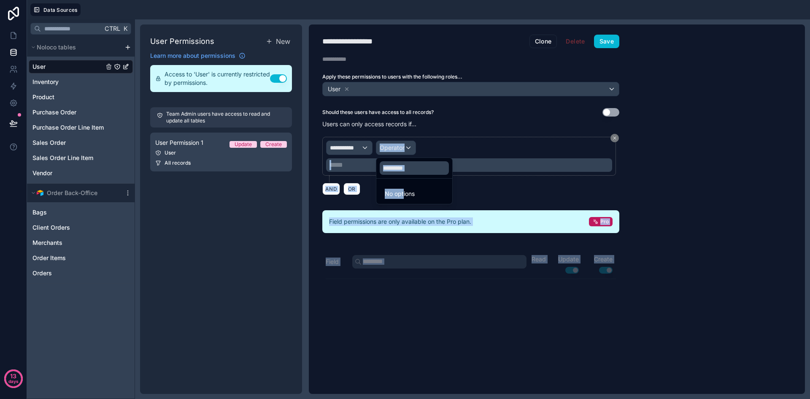
drag, startPoint x: 404, startPoint y: 189, endPoint x: 357, endPoint y: 147, distance: 63.0
click at [357, 147] on div "**********" at bounding box center [418, 199] width 783 height 399
click at [357, 147] on div at bounding box center [405, 199] width 810 height 399
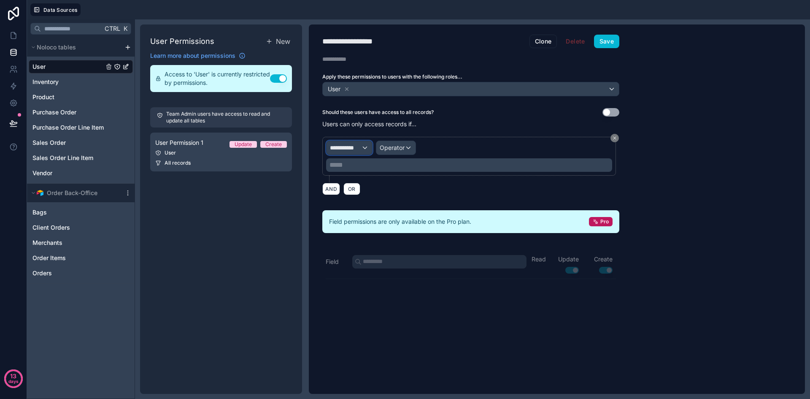
click at [357, 148] on span "**********" at bounding box center [345, 147] width 31 height 8
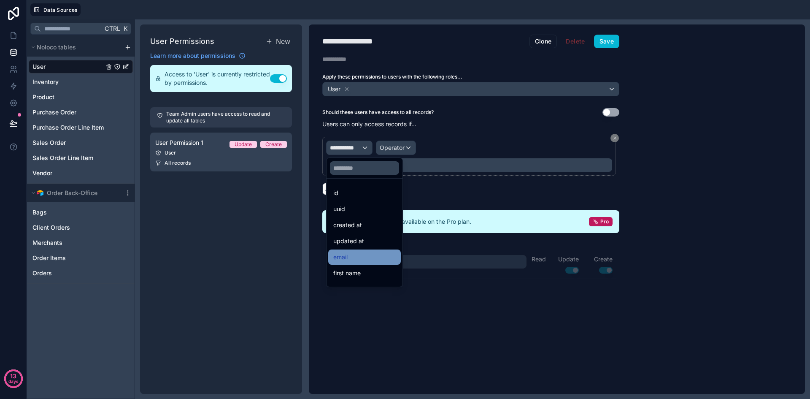
click at [349, 257] on div "email" at bounding box center [364, 257] width 62 height 10
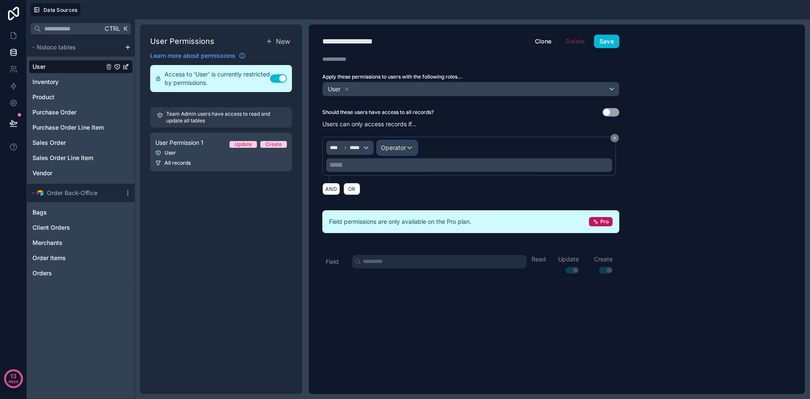
click at [392, 146] on span "Operator" at bounding box center [393, 147] width 25 height 7
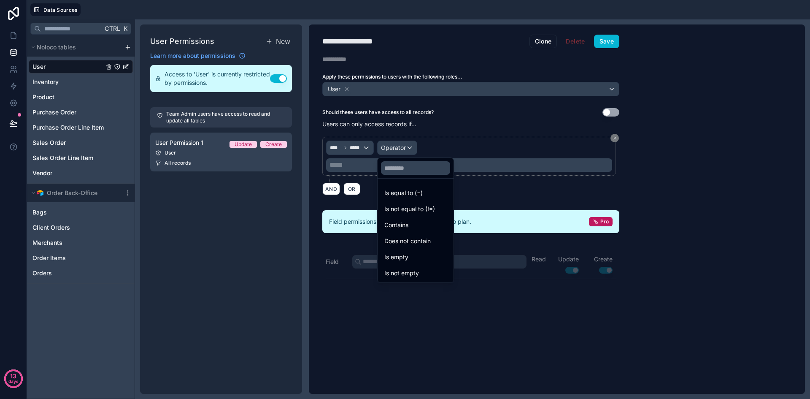
click at [500, 177] on div at bounding box center [405, 199] width 810 height 399
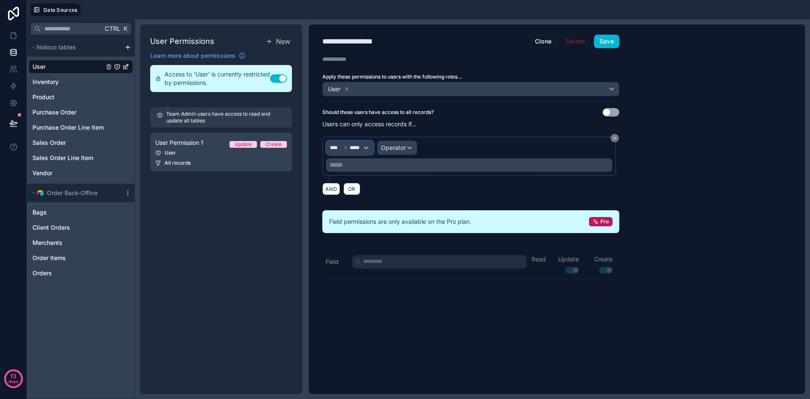
click at [342, 146] on span "**** *****" at bounding box center [346, 147] width 32 height 7
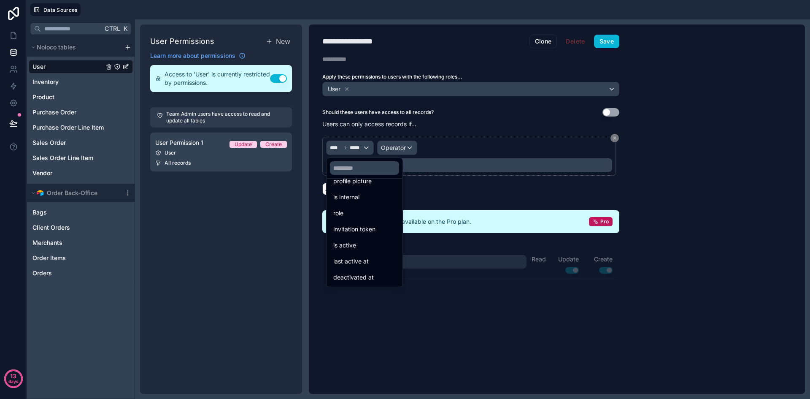
click at [472, 89] on div at bounding box center [405, 199] width 810 height 399
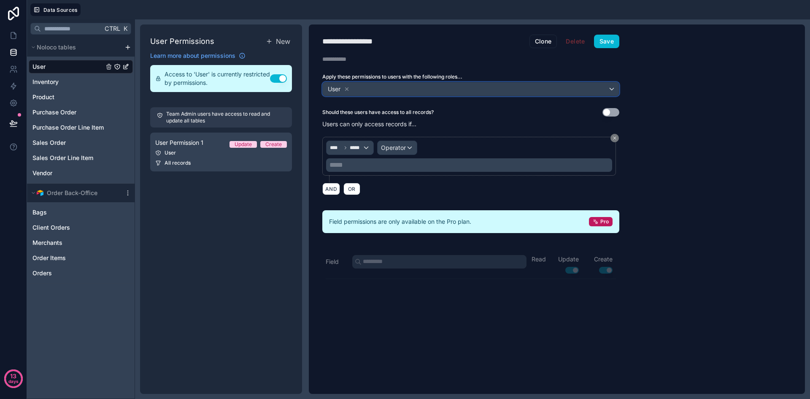
click at [472, 89] on div "User" at bounding box center [471, 89] width 296 height 14
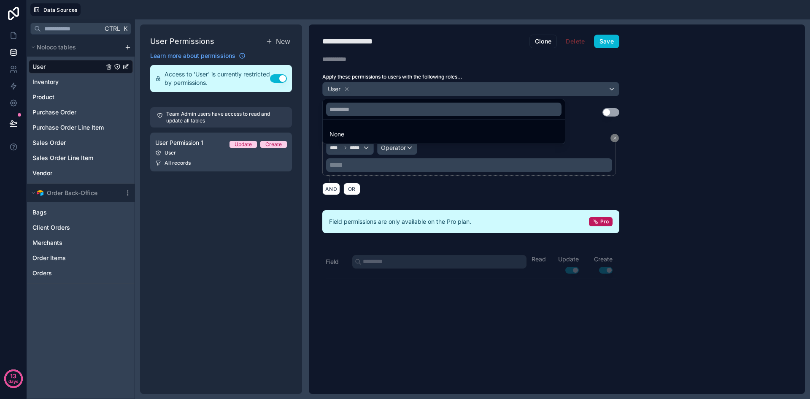
click at [472, 89] on div at bounding box center [405, 199] width 810 height 399
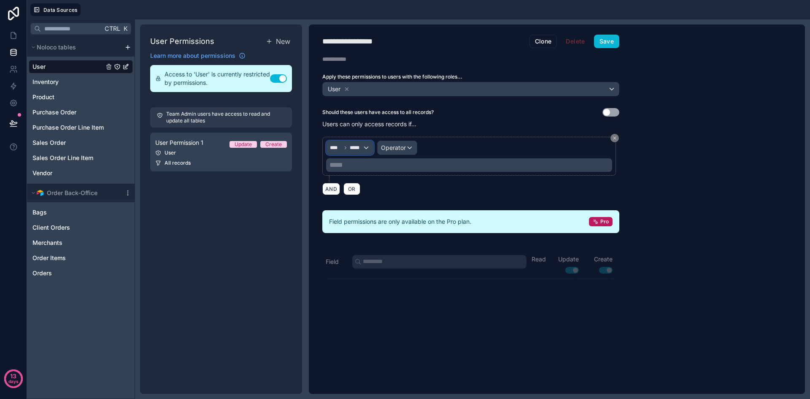
click at [362, 149] on div "**** *****" at bounding box center [350, 148] width 47 height 14
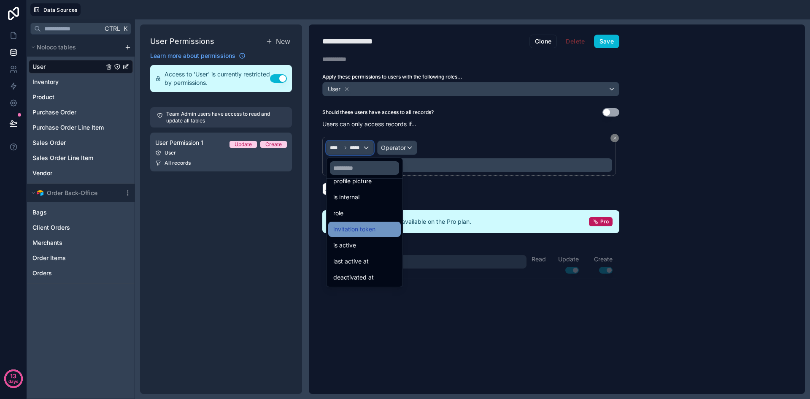
scroll to position [0, 0]
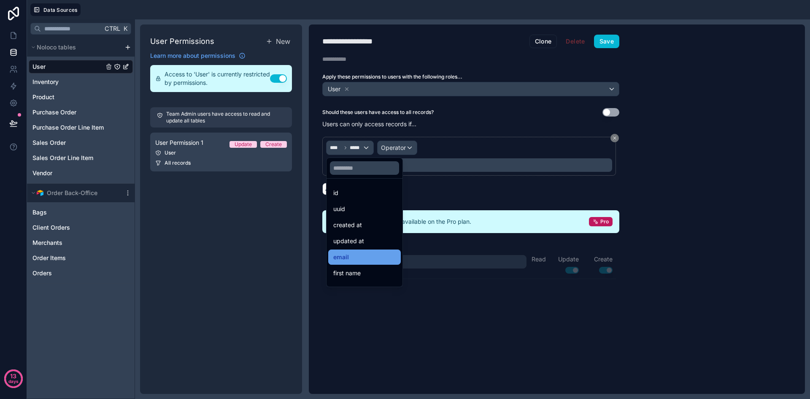
click at [360, 254] on div "email" at bounding box center [364, 257] width 62 height 10
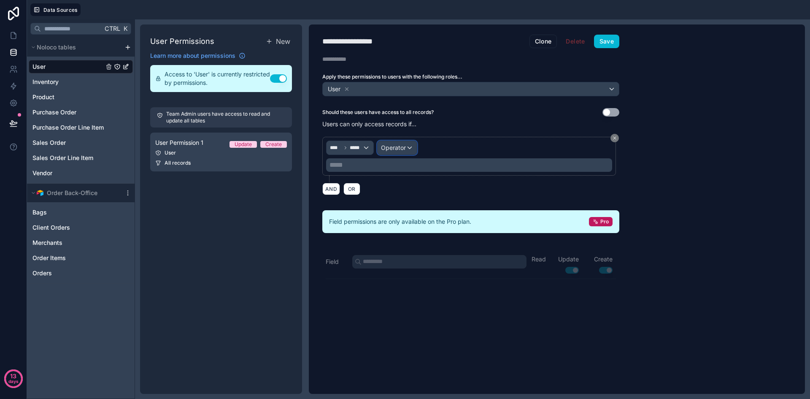
click at [401, 148] on span "Operator" at bounding box center [393, 147] width 25 height 7
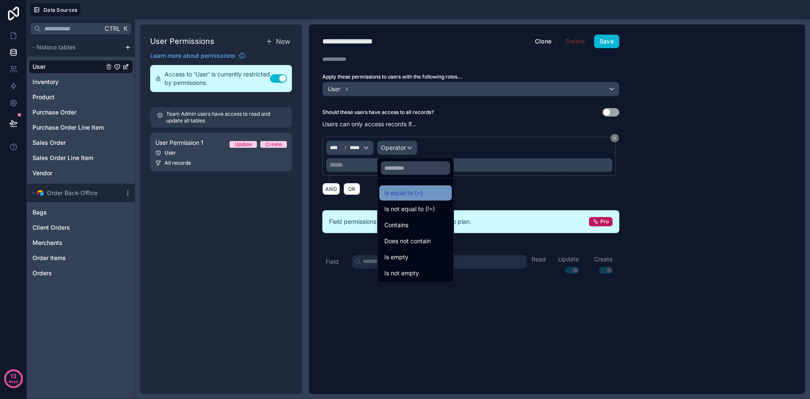
click at [431, 193] on div "Is equal to (=)" at bounding box center [415, 193] width 62 height 10
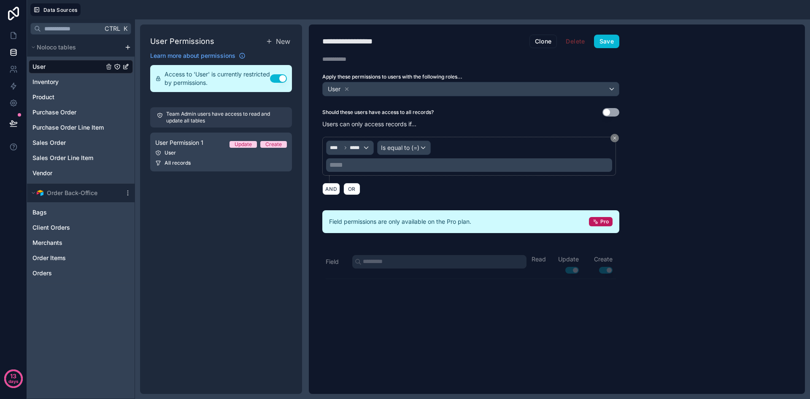
click at [398, 166] on p "***** ﻿" at bounding box center [470, 165] width 281 height 10
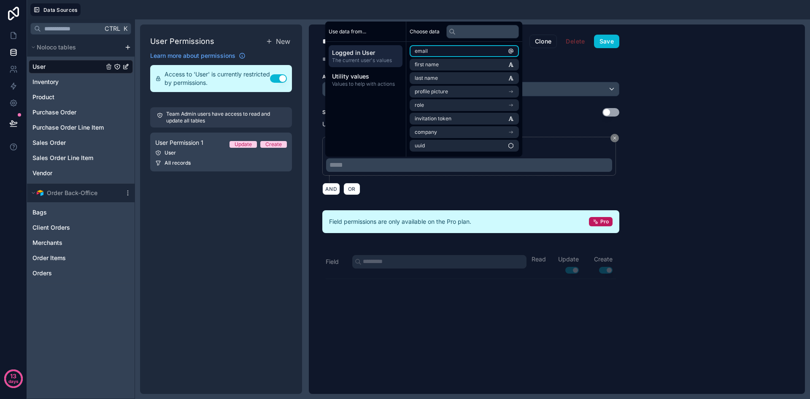
click at [451, 52] on li "email" at bounding box center [464, 51] width 109 height 12
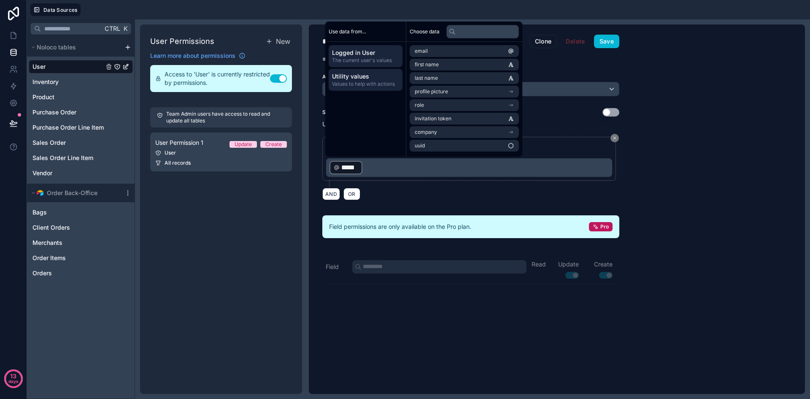
click at [362, 83] on span "Values to help with actions" at bounding box center [365, 84] width 67 height 7
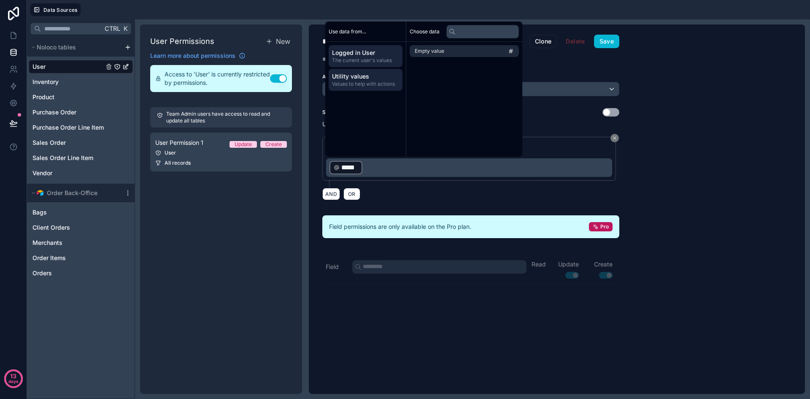
click at [363, 53] on span "Logged in User" at bounding box center [365, 53] width 67 height 8
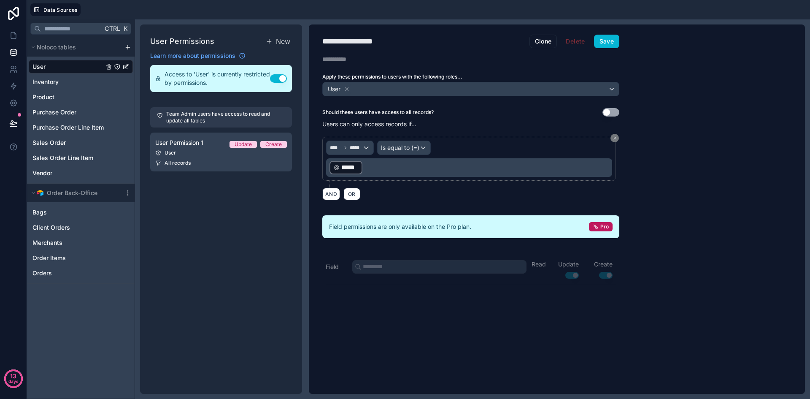
click at [386, 192] on div "AND OR" at bounding box center [470, 193] width 297 height 13
click at [364, 149] on div "**** *****" at bounding box center [350, 148] width 47 height 14
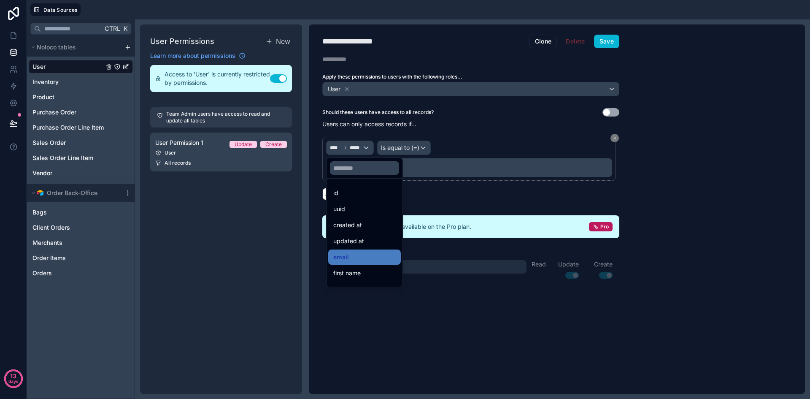
click at [368, 147] on div at bounding box center [405, 199] width 810 height 399
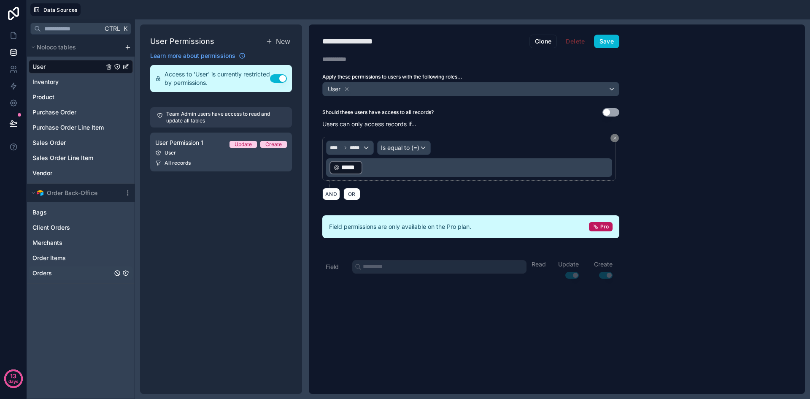
click at [34, 272] on span "Orders" at bounding box center [41, 273] width 19 height 8
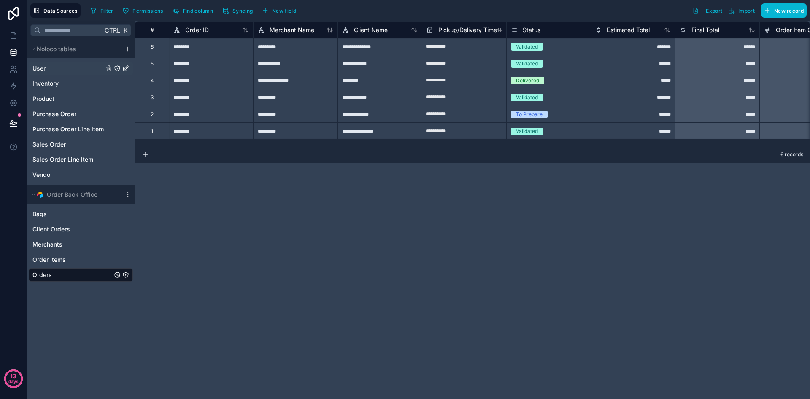
click at [74, 70] on link "User" at bounding box center [67, 68] width 71 height 8
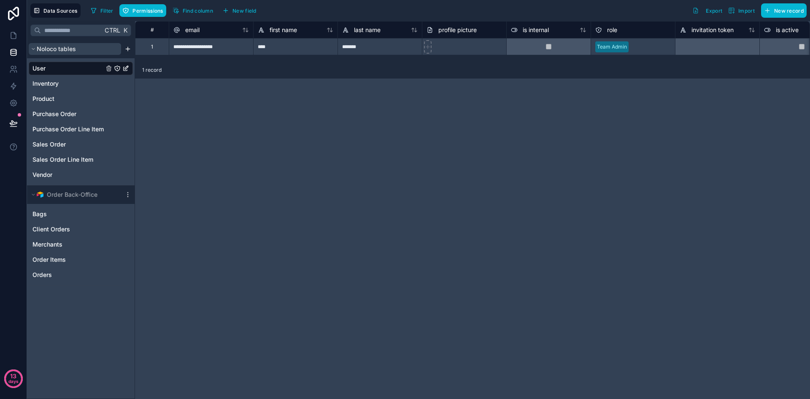
click at [74, 48] on span "Noloco tables" at bounding box center [56, 49] width 39 height 8
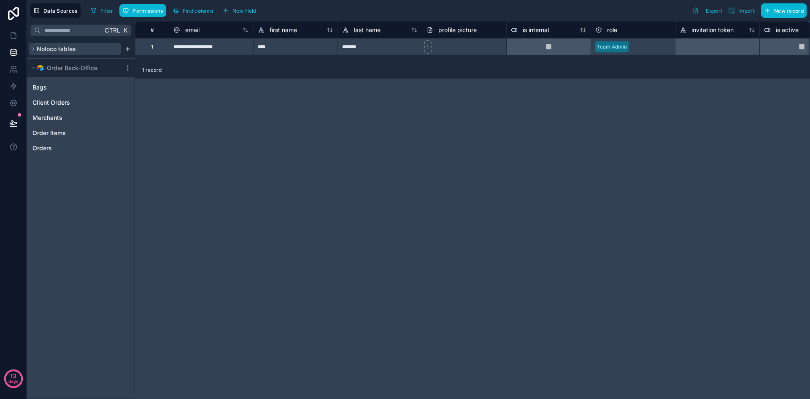
click at [74, 48] on span "Noloco tables" at bounding box center [56, 49] width 39 height 8
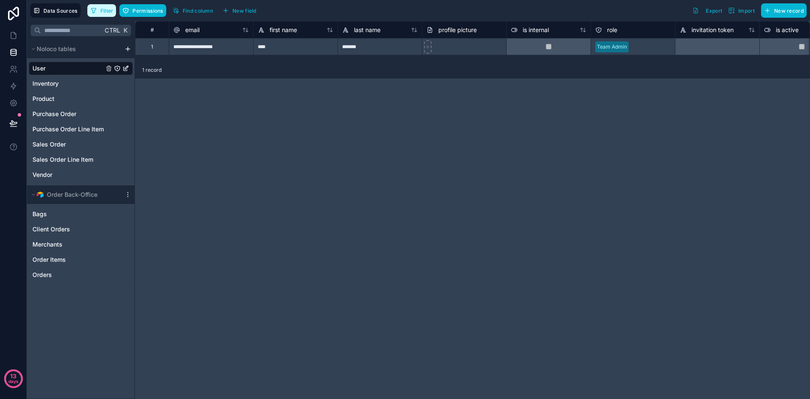
click at [100, 11] on span "Filter" at bounding box center [106, 11] width 13 height 6
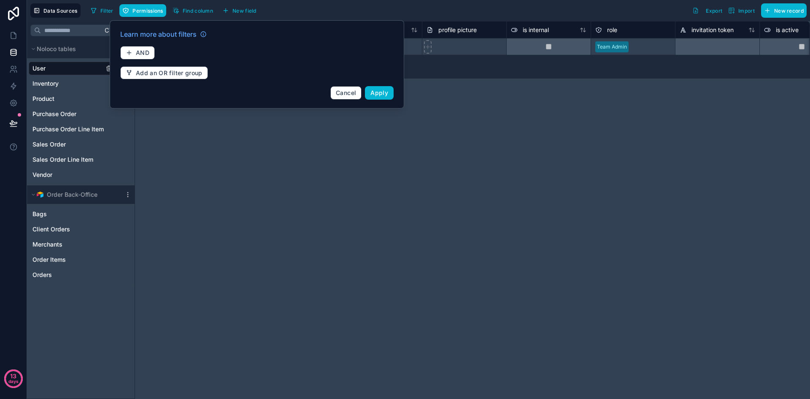
click at [230, 216] on div "**********" at bounding box center [472, 210] width 675 height 378
click at [334, 88] on button "Cancel" at bounding box center [345, 93] width 31 height 14
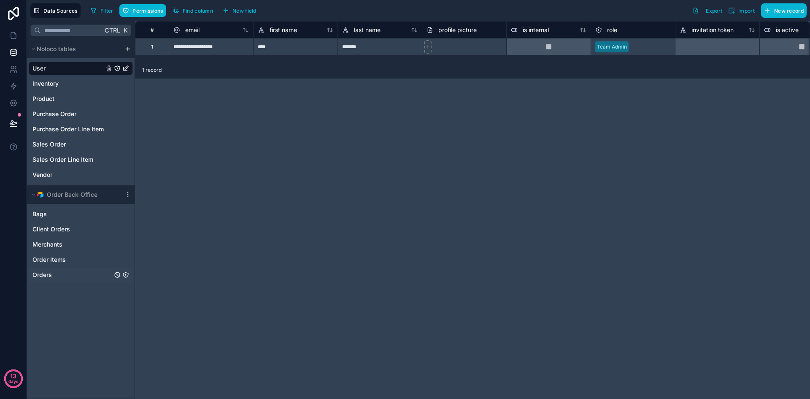
click at [54, 270] on div "Orders" at bounding box center [81, 275] width 104 height 14
click at [49, 278] on span "Orders" at bounding box center [41, 274] width 19 height 8
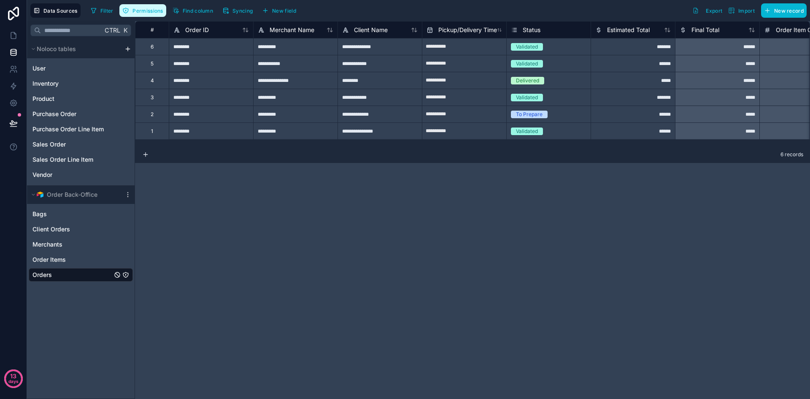
click at [143, 6] on button "Permissions" at bounding box center [142, 10] width 46 height 13
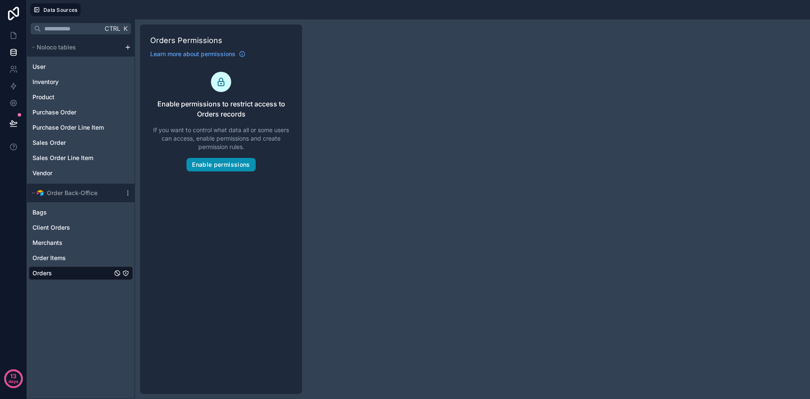
click at [227, 164] on button "Enable permissions" at bounding box center [221, 165] width 69 height 14
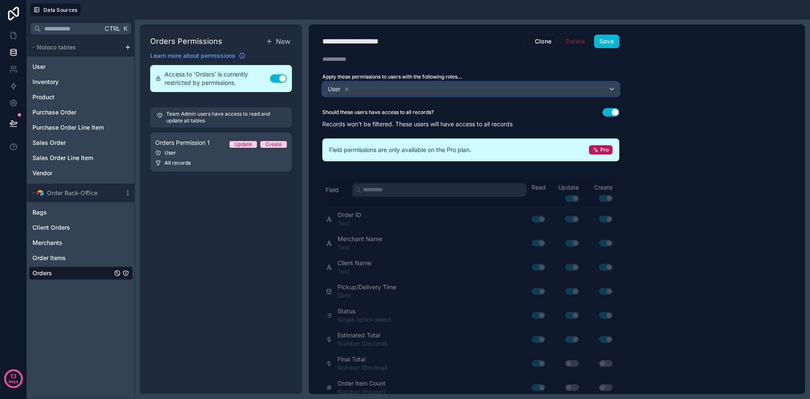
click at [394, 86] on div "User" at bounding box center [471, 89] width 296 height 14
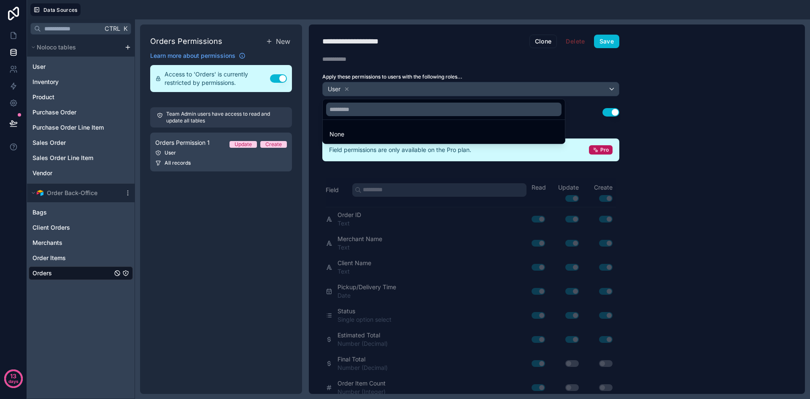
click at [393, 88] on div at bounding box center [405, 199] width 810 height 399
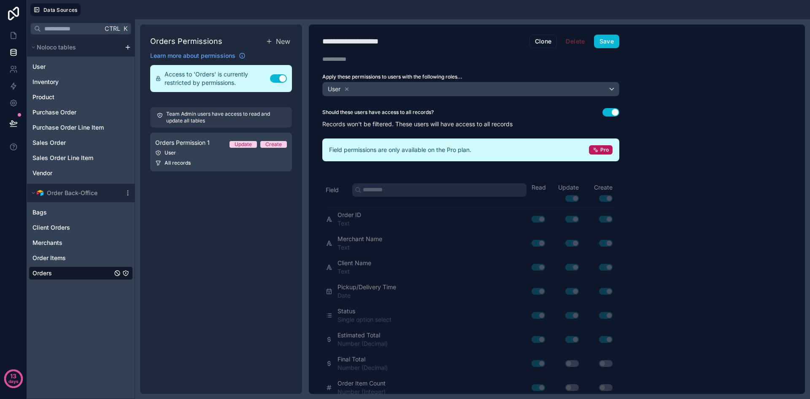
click at [605, 111] on button "Use setting" at bounding box center [611, 112] width 17 height 8
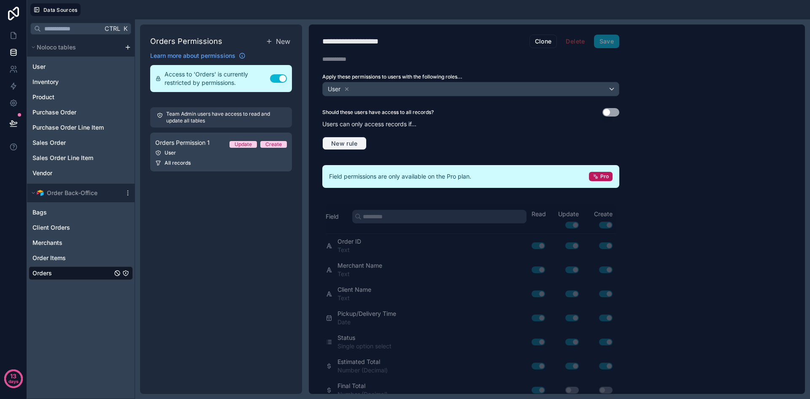
click at [343, 141] on span "New rule" at bounding box center [344, 144] width 33 height 8
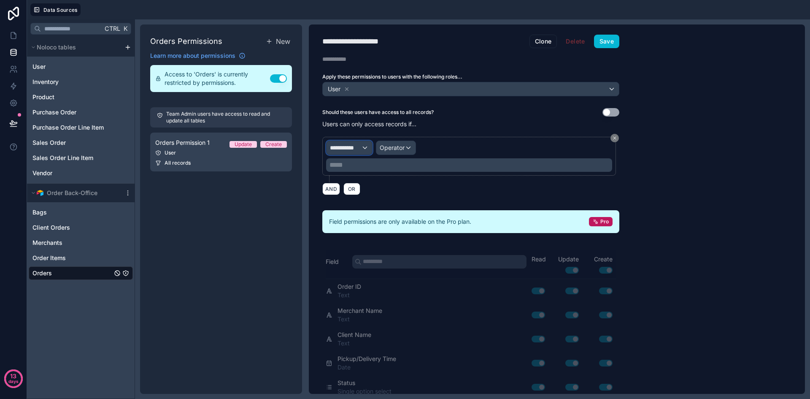
click at [343, 145] on span "**********" at bounding box center [345, 147] width 31 height 8
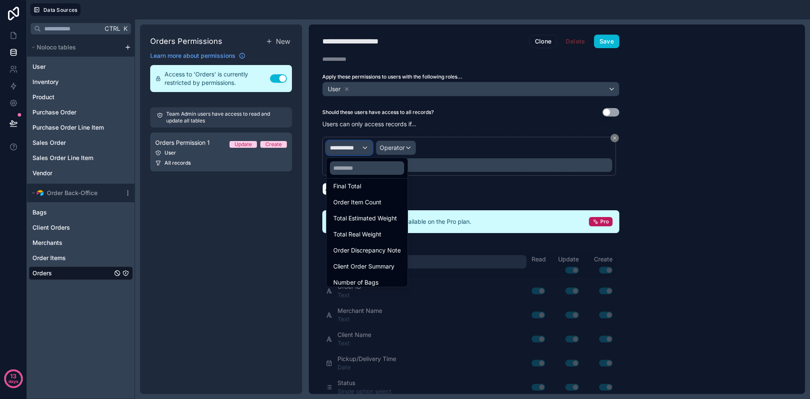
scroll to position [246, 0]
click at [103, 305] on div at bounding box center [405, 199] width 810 height 399
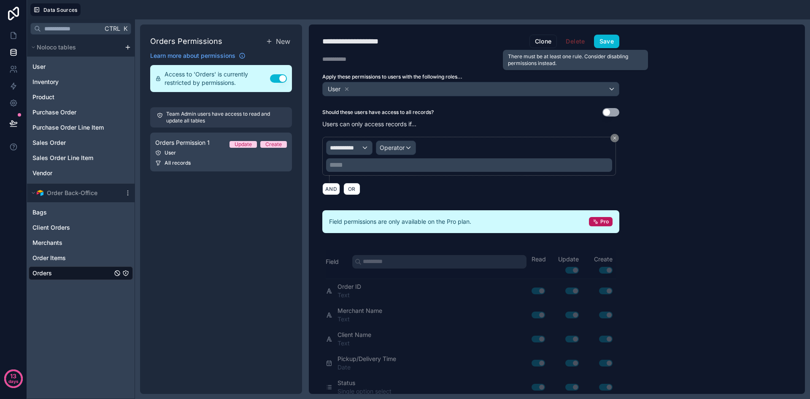
click at [574, 41] on span "Delete" at bounding box center [575, 42] width 30 height 14
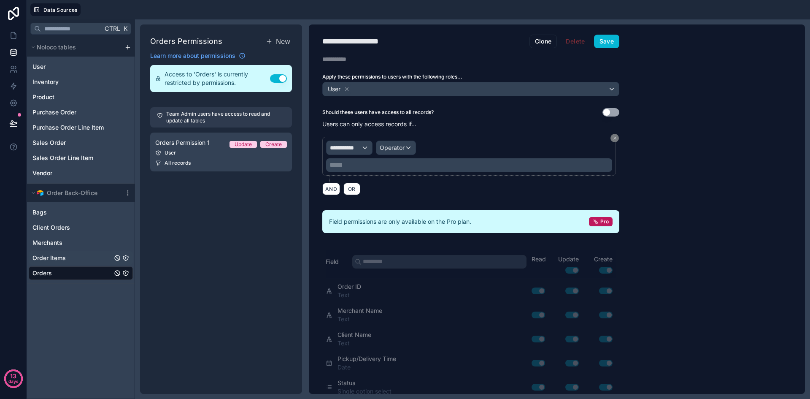
click at [60, 258] on span "Order Items" at bounding box center [48, 258] width 33 height 8
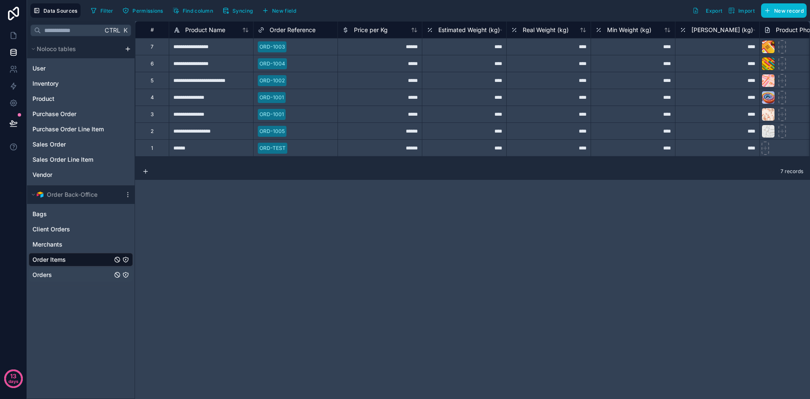
click at [56, 273] on link "Orders" at bounding box center [72, 274] width 80 height 8
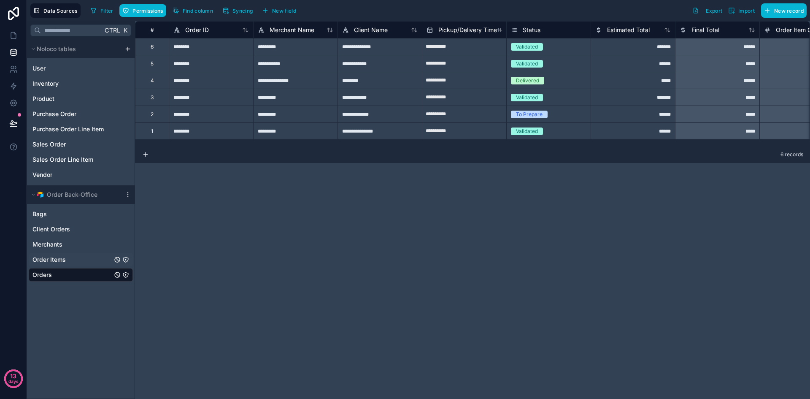
click at [49, 260] on span "Order Items" at bounding box center [48, 259] width 33 height 8
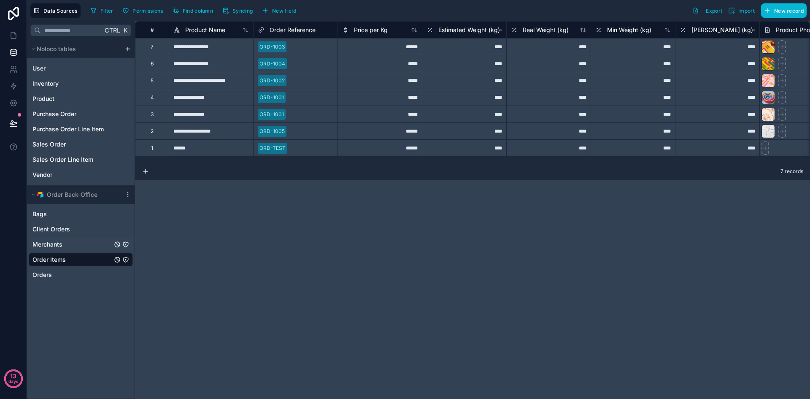
click at [59, 244] on span "Merchants" at bounding box center [47, 244] width 30 height 8
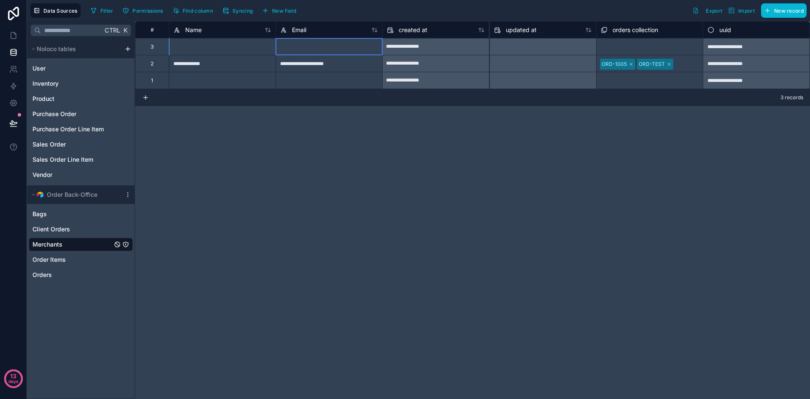
click at [314, 45] on div at bounding box center [329, 46] width 107 height 17
click at [258, 183] on div "**********" at bounding box center [472, 210] width 675 height 378
click at [151, 10] on span "Permissions" at bounding box center [148, 11] width 30 height 6
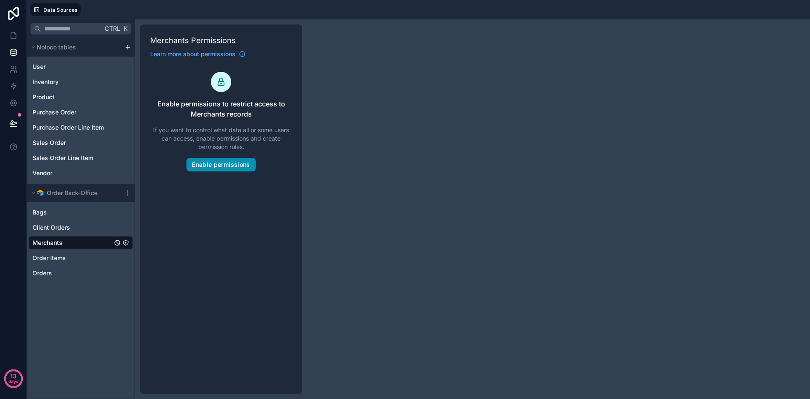
click at [230, 163] on button "Enable permissions" at bounding box center [221, 165] width 69 height 14
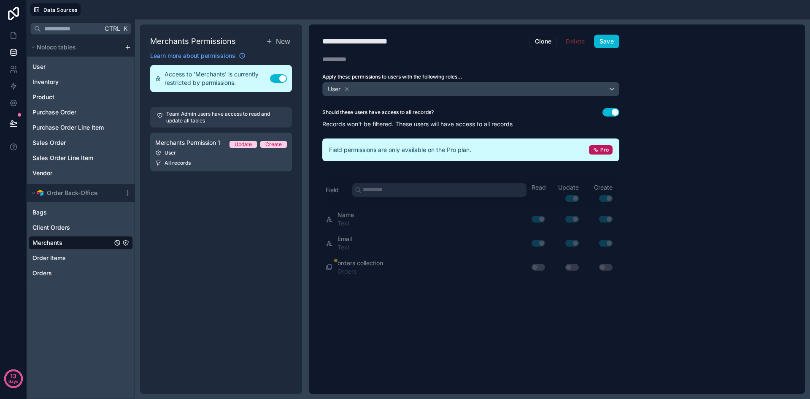
click at [611, 110] on button "Use setting" at bounding box center [611, 112] width 17 height 8
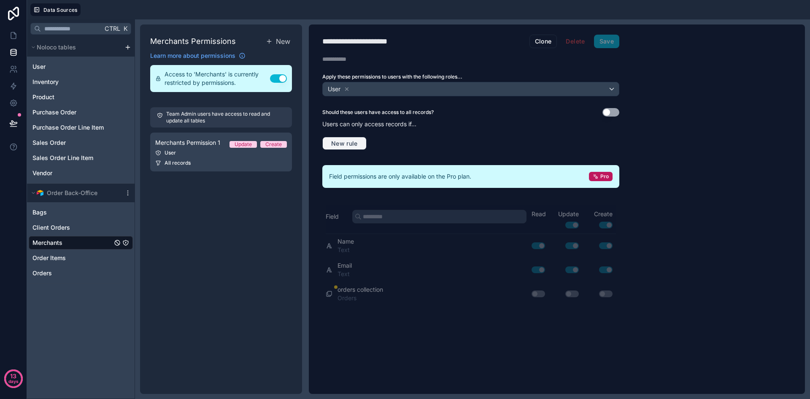
click at [345, 137] on button "New rule" at bounding box center [344, 144] width 44 height 14
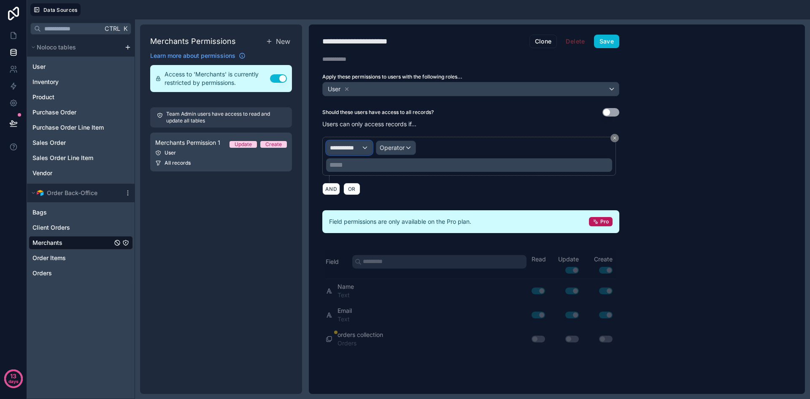
click at [351, 147] on span "**********" at bounding box center [345, 147] width 31 height 8
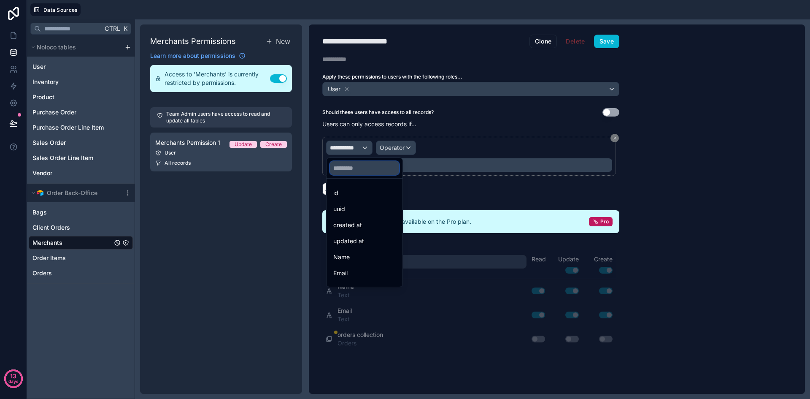
click at [358, 168] on input "text" at bounding box center [364, 168] width 69 height 14
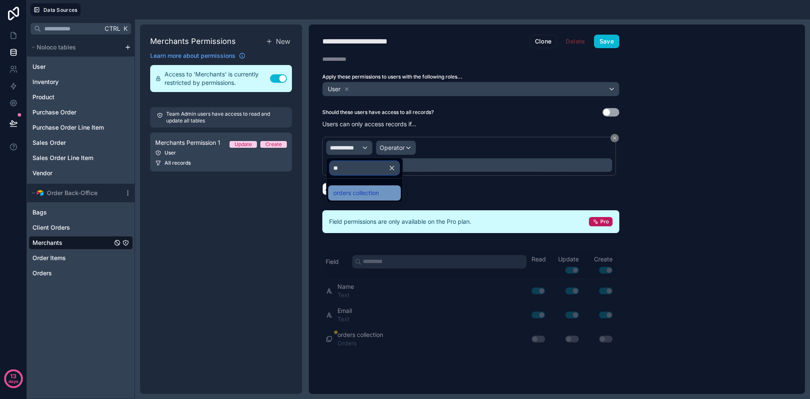
type input "**"
click at [356, 194] on span "orders collection" at bounding box center [356, 193] width 46 height 10
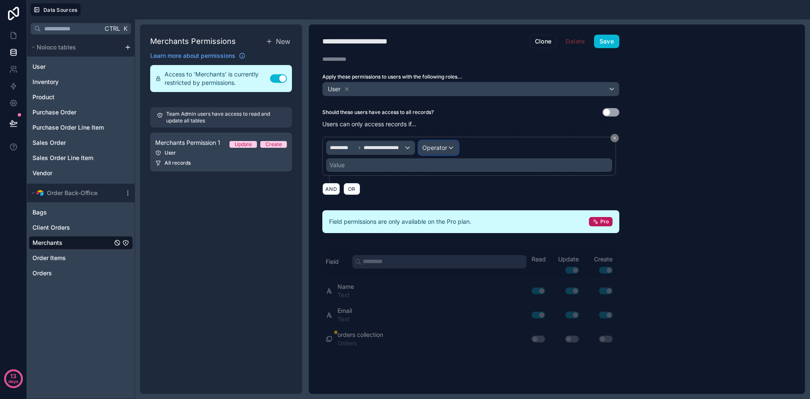
click at [441, 148] on span "Operator" at bounding box center [434, 147] width 25 height 7
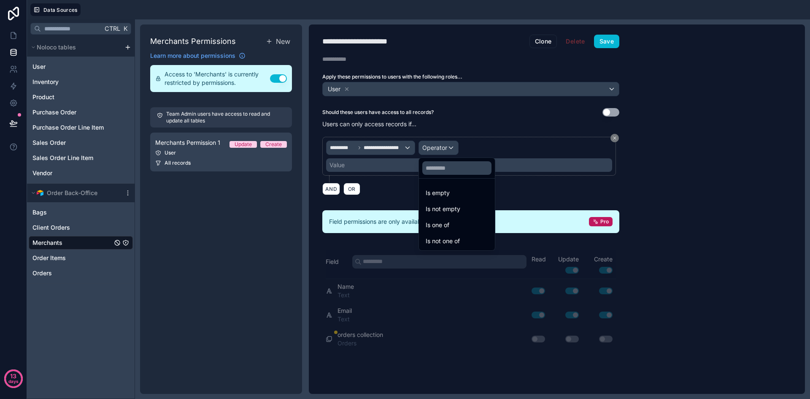
click at [441, 148] on div at bounding box center [405, 199] width 810 height 399
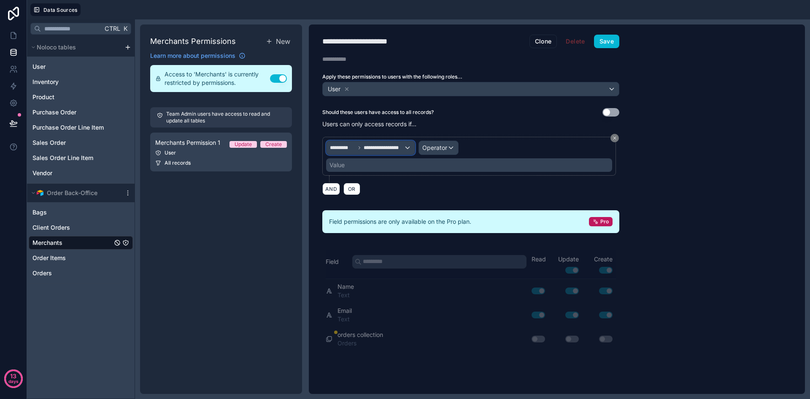
click at [402, 143] on div "**********" at bounding box center [371, 148] width 88 height 14
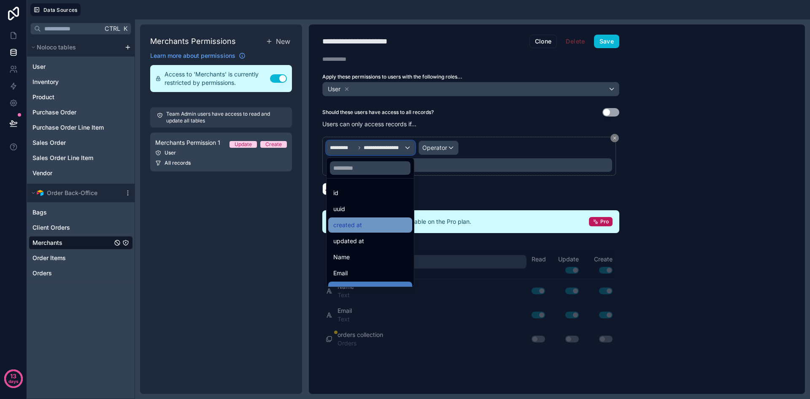
scroll to position [12, 0]
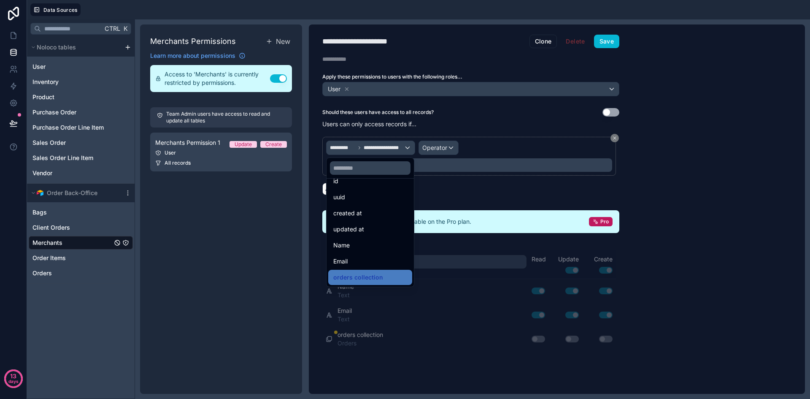
click at [349, 146] on div at bounding box center [405, 199] width 810 height 399
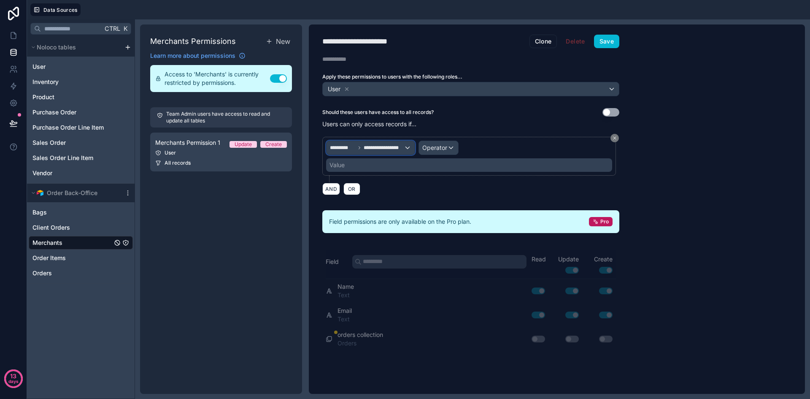
click at [349, 146] on span "*********" at bounding box center [342, 147] width 25 height 7
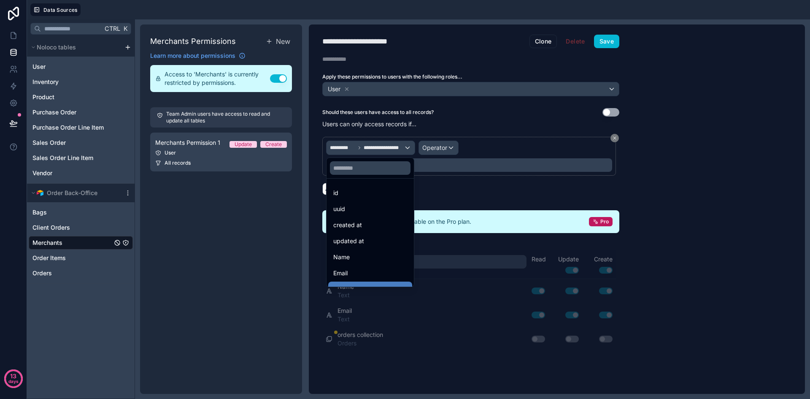
click at [406, 149] on div at bounding box center [405, 199] width 810 height 399
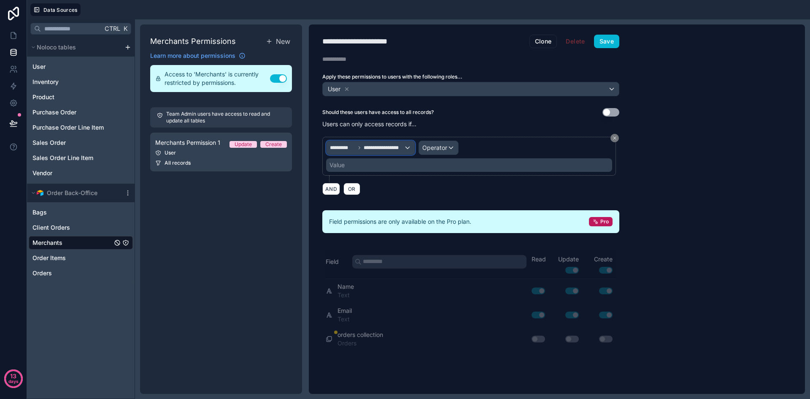
click at [335, 145] on span "*********" at bounding box center [342, 147] width 25 height 7
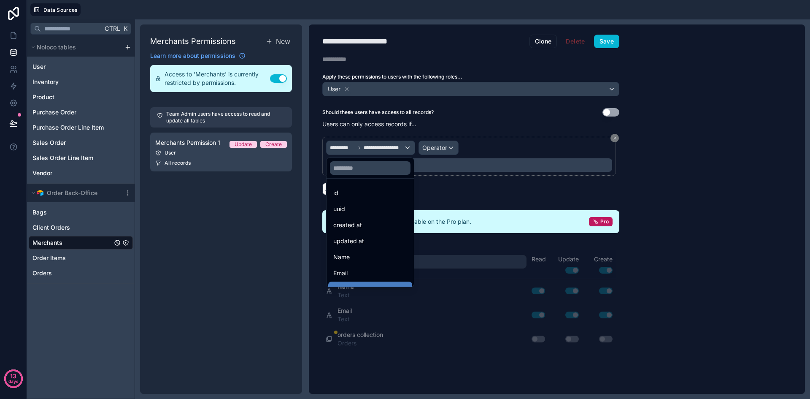
click at [617, 138] on div at bounding box center [405, 199] width 810 height 399
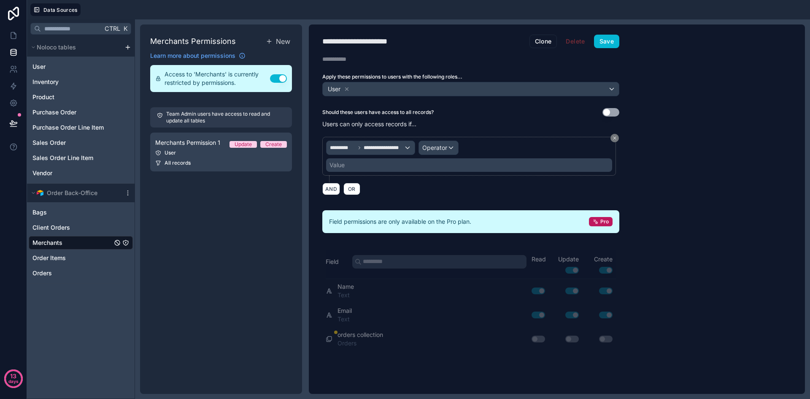
click at [617, 138] on icon at bounding box center [614, 137] width 5 height 5
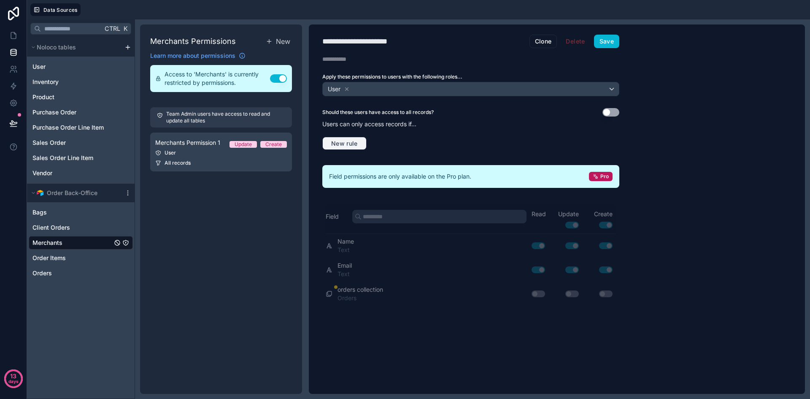
click at [348, 141] on span "New rule" at bounding box center [344, 144] width 33 height 8
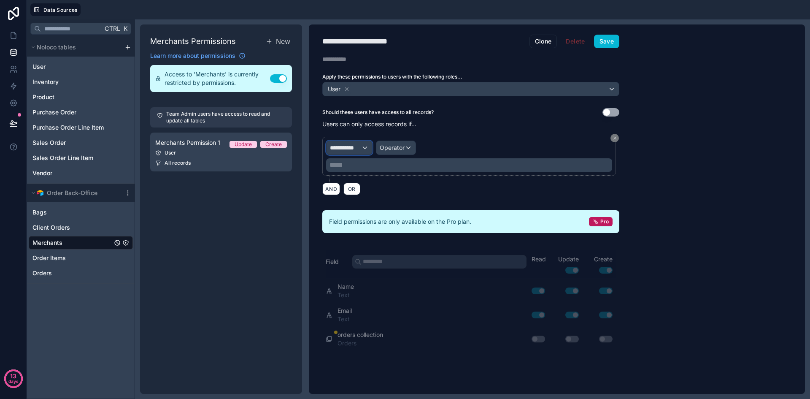
click at [350, 151] on span "**********" at bounding box center [345, 147] width 31 height 8
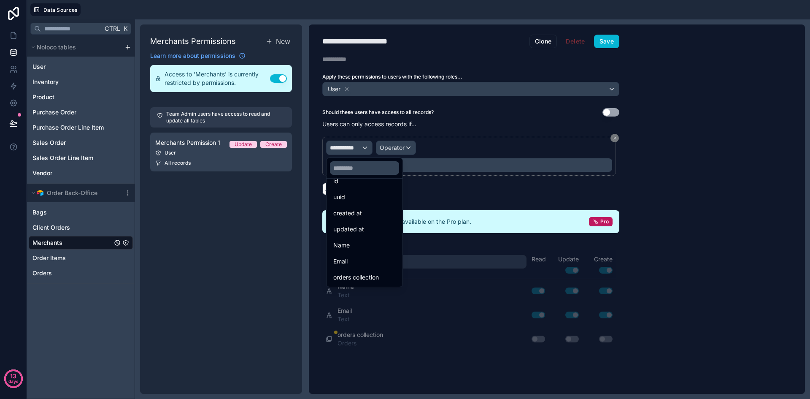
click at [362, 146] on div at bounding box center [405, 199] width 810 height 399
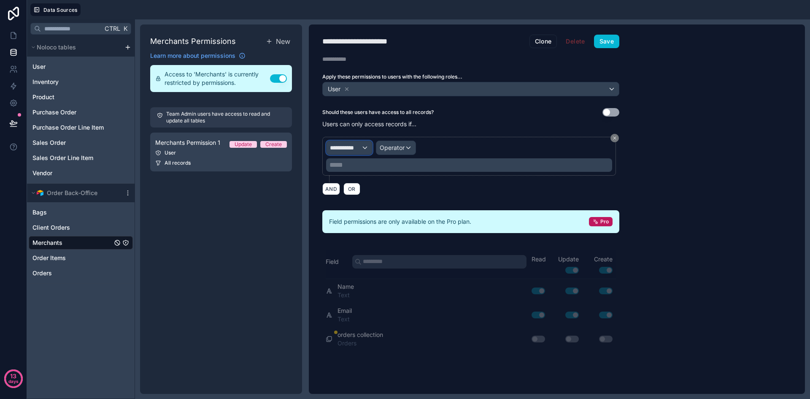
click at [362, 146] on div "**********" at bounding box center [350, 148] width 46 height 14
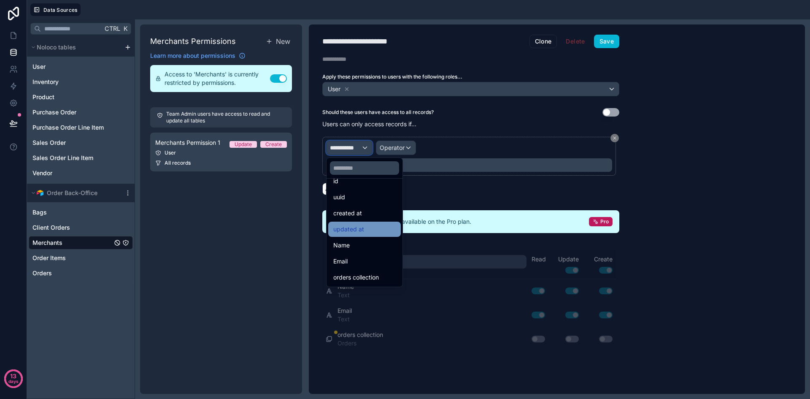
scroll to position [0, 0]
click at [365, 167] on input "text" at bounding box center [364, 168] width 69 height 14
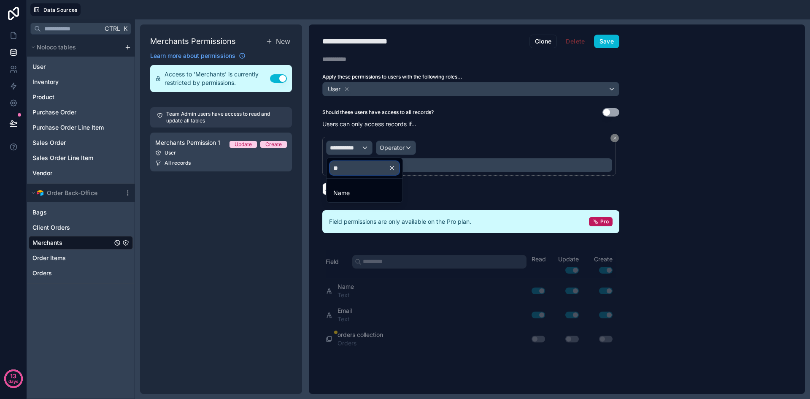
type input "*"
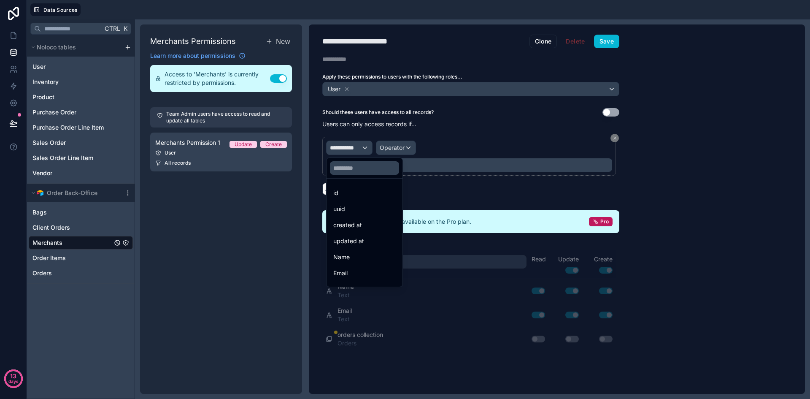
click at [456, 146] on div at bounding box center [405, 199] width 810 height 399
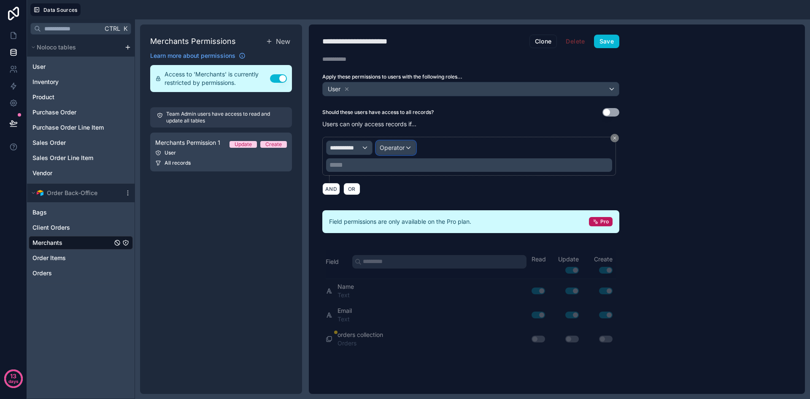
click at [376, 145] on div "Operator" at bounding box center [395, 148] width 39 height 14
click at [356, 148] on div at bounding box center [405, 199] width 810 height 399
click at [352, 148] on span "**********" at bounding box center [345, 147] width 31 height 8
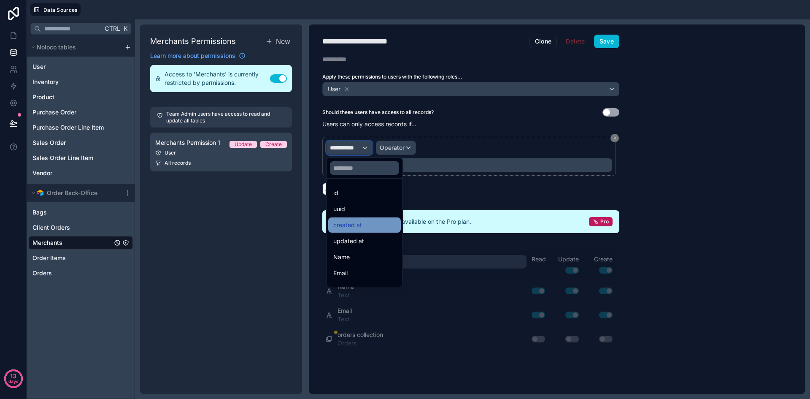
scroll to position [12, 0]
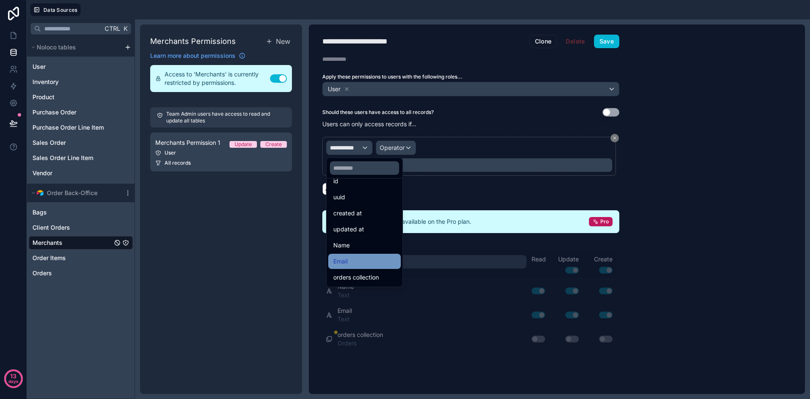
click at [343, 260] on span "Email" at bounding box center [340, 261] width 14 height 10
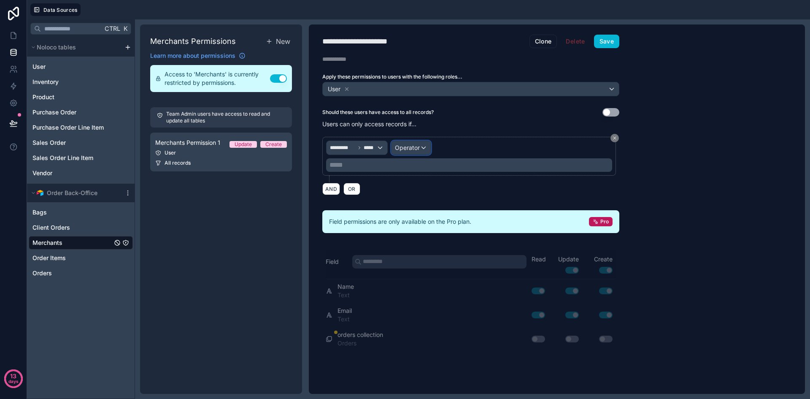
click at [402, 148] on span "Operator" at bounding box center [407, 147] width 25 height 7
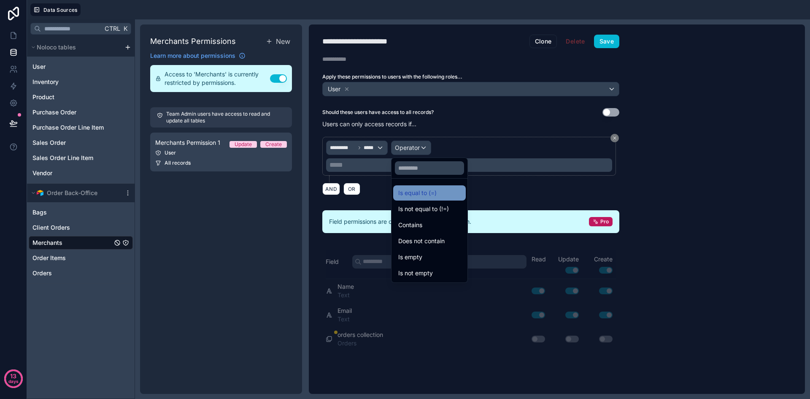
click at [414, 189] on span "Is equal to (=)" at bounding box center [417, 193] width 38 height 10
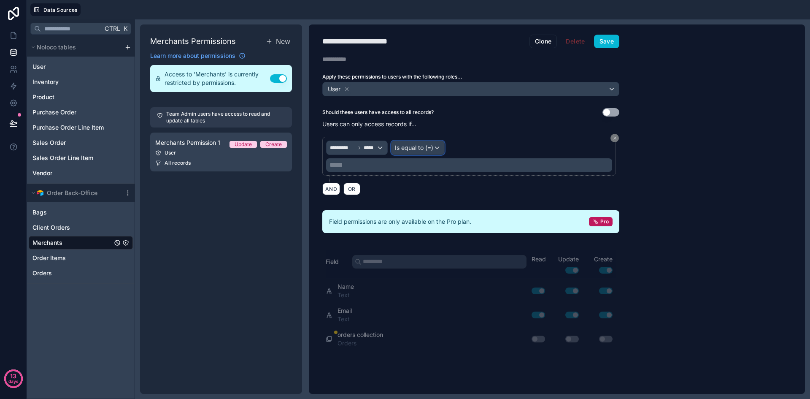
click at [433, 145] on span "Is equal to (=)" at bounding box center [414, 147] width 38 height 8
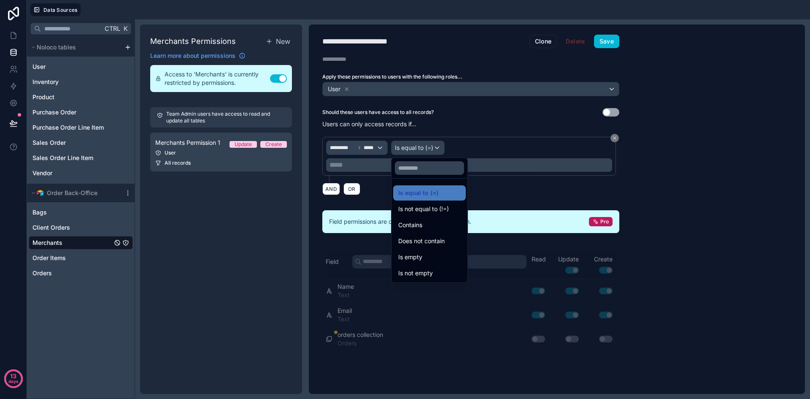
click at [455, 145] on div at bounding box center [405, 199] width 810 height 399
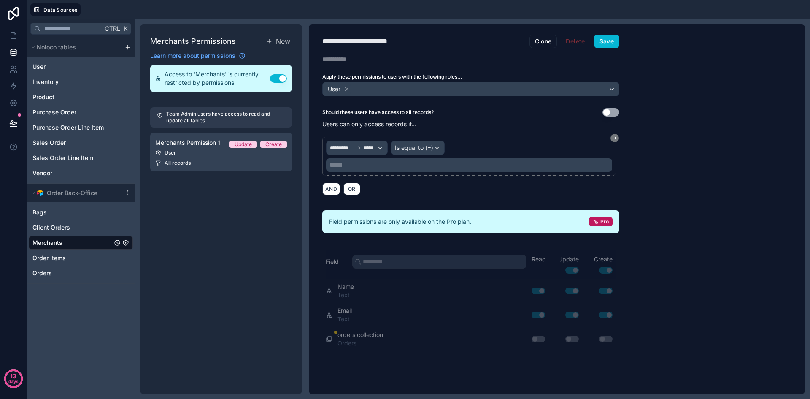
click at [407, 159] on div "***** ﻿" at bounding box center [469, 165] width 286 height 14
click at [403, 163] on p "***** ﻿" at bounding box center [470, 165] width 281 height 10
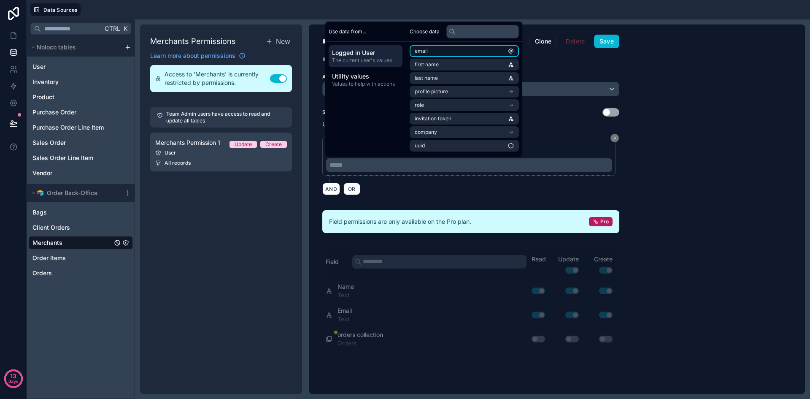
click at [441, 51] on li "email" at bounding box center [464, 51] width 109 height 12
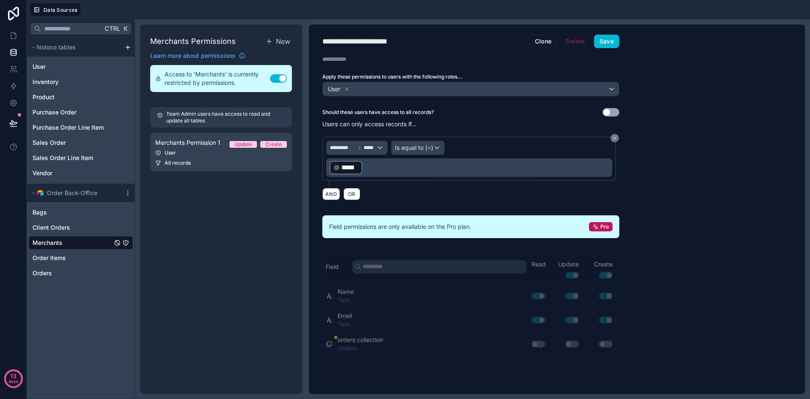
click at [400, 189] on div "AND OR" at bounding box center [470, 193] width 297 height 13
click at [384, 173] on p "﻿ ***** ﻿ ﻿" at bounding box center [470, 167] width 281 height 15
click at [399, 193] on div "AND OR" at bounding box center [470, 193] width 297 height 13
click at [603, 41] on button "Save" at bounding box center [606, 42] width 25 height 14
click at [600, 43] on button "Save" at bounding box center [606, 42] width 25 height 14
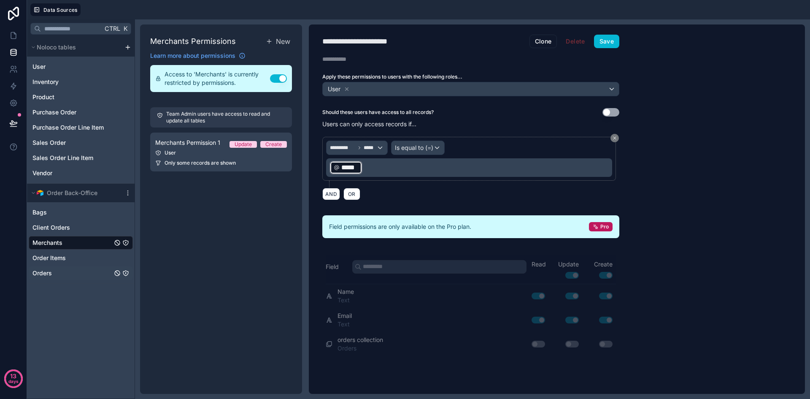
click at [53, 275] on link "Orders" at bounding box center [72, 273] width 80 height 8
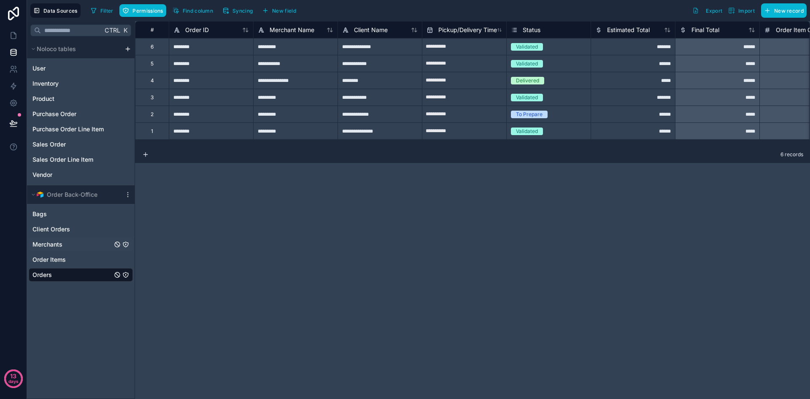
click at [42, 239] on div "Merchants" at bounding box center [81, 245] width 104 height 14
click at [41, 247] on span "Merchants" at bounding box center [47, 244] width 30 height 8
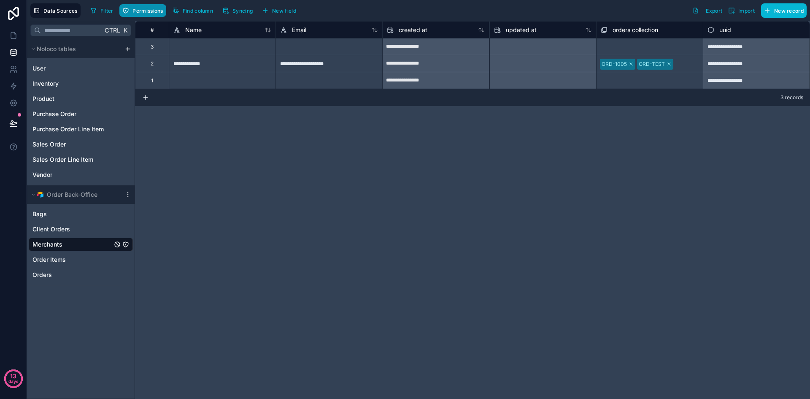
click at [133, 11] on span "Permissions" at bounding box center [148, 11] width 30 height 6
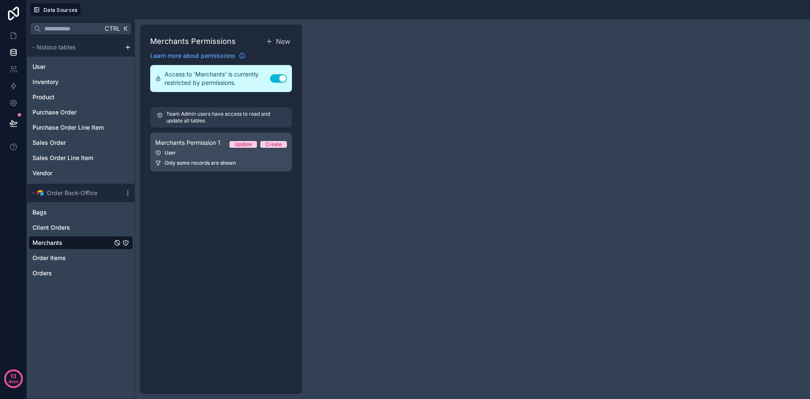
click at [192, 149] on div "User" at bounding box center [221, 152] width 132 height 7
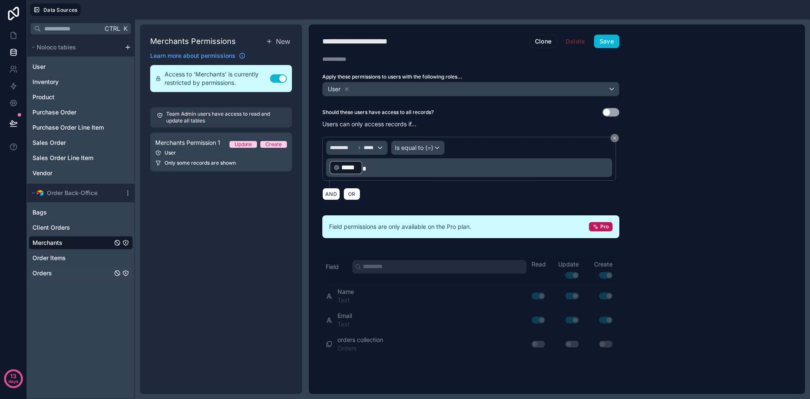
click at [57, 267] on div "Orders" at bounding box center [81, 273] width 104 height 14
click at [58, 268] on div "Orders" at bounding box center [81, 273] width 104 height 14
click at [56, 273] on link "Orders" at bounding box center [72, 273] width 80 height 8
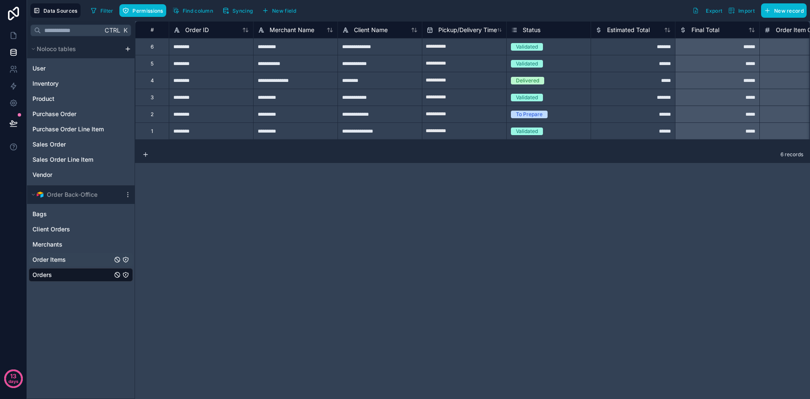
click at [47, 259] on span "Order Items" at bounding box center [48, 259] width 33 height 8
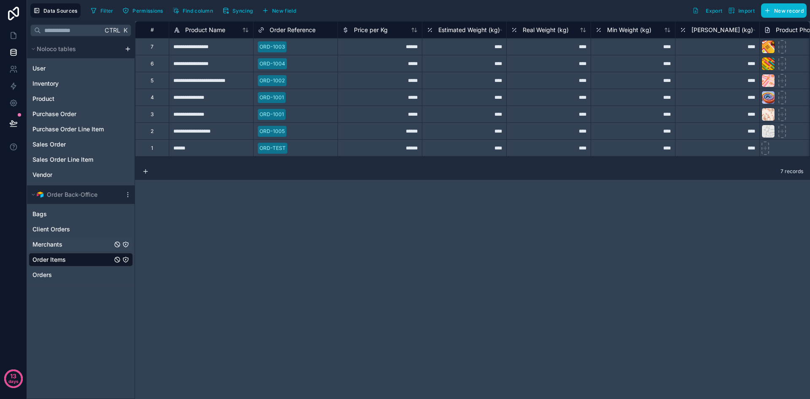
click at [42, 247] on span "Merchants" at bounding box center [47, 244] width 30 height 8
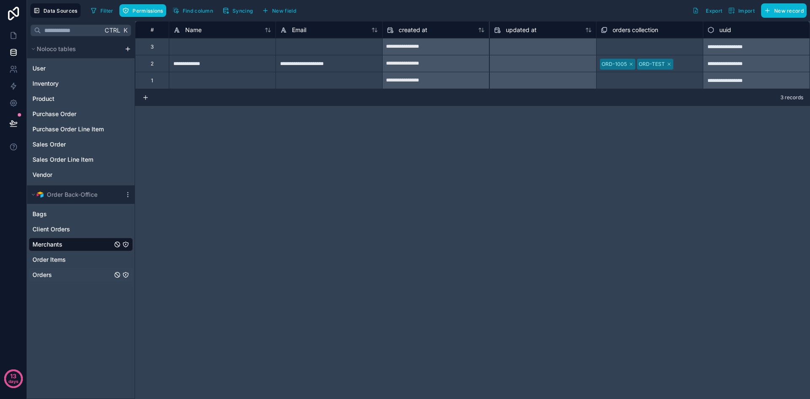
click at [42, 272] on span "Orders" at bounding box center [41, 274] width 19 height 8
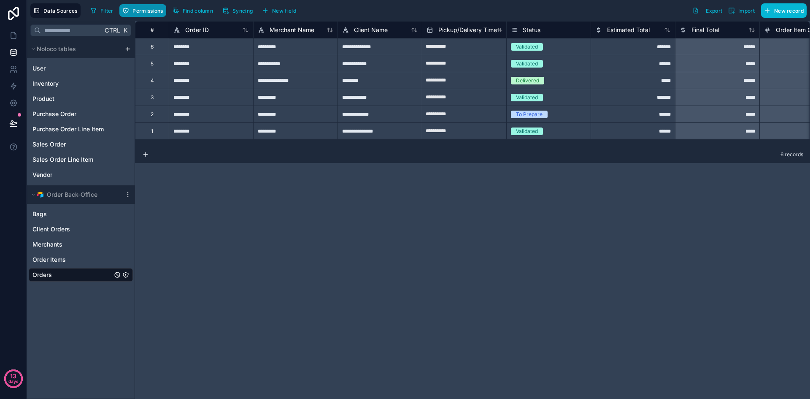
click at [146, 8] on span "Permissions" at bounding box center [148, 11] width 30 height 6
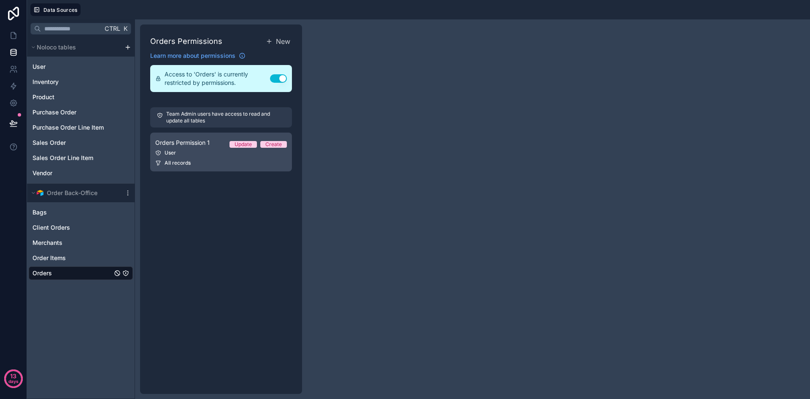
click at [202, 163] on div "All records" at bounding box center [221, 163] width 132 height 7
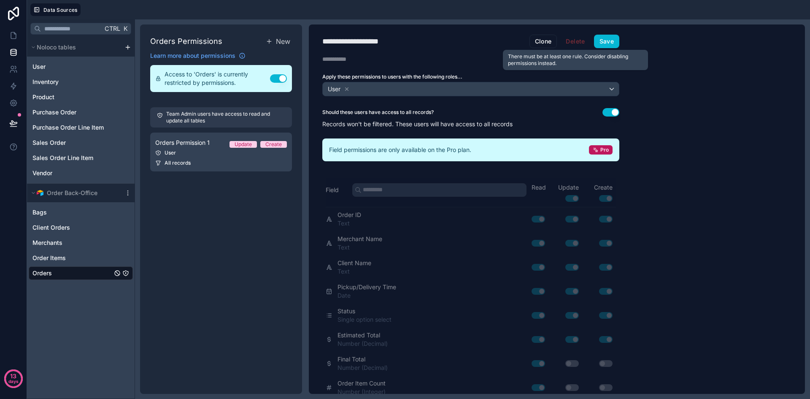
click at [570, 41] on span "Delete" at bounding box center [575, 42] width 30 height 14
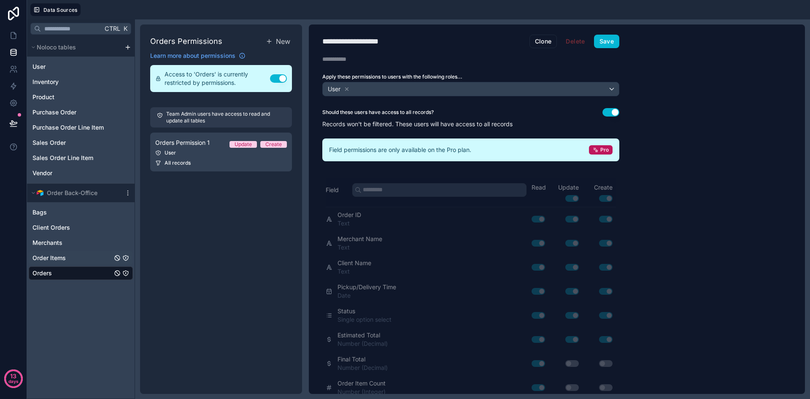
click at [68, 253] on div "Order Items" at bounding box center [81, 258] width 104 height 14
click at [50, 254] on span "Order Items" at bounding box center [48, 258] width 33 height 8
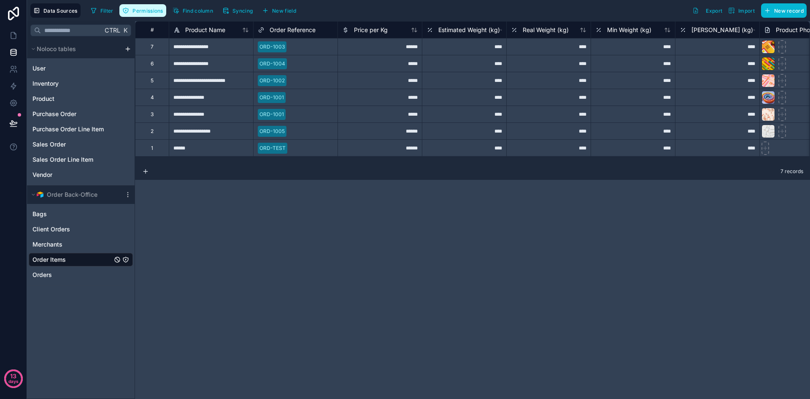
click at [143, 9] on span "Permissions" at bounding box center [148, 11] width 30 height 6
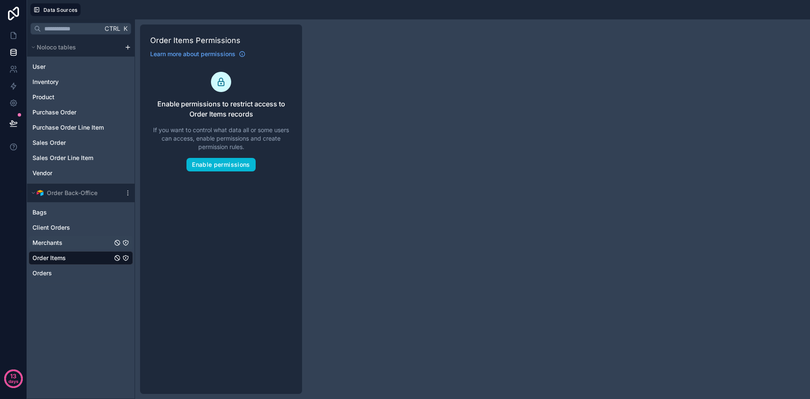
click at [54, 240] on span "Merchants" at bounding box center [47, 242] width 30 height 8
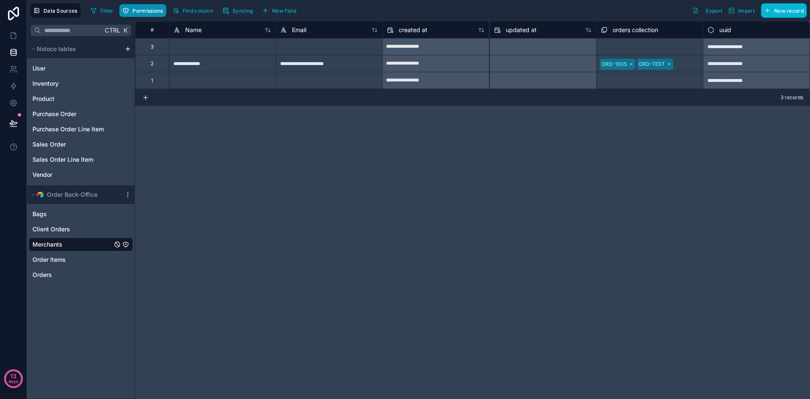
click at [138, 12] on span "Permissions" at bounding box center [148, 11] width 30 height 6
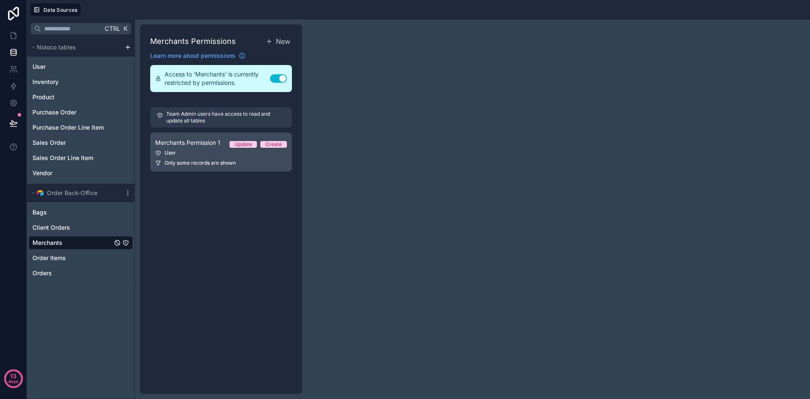
click at [190, 167] on link "Merchants Permission 1 Update Create User Only some records are shown" at bounding box center [221, 152] width 142 height 39
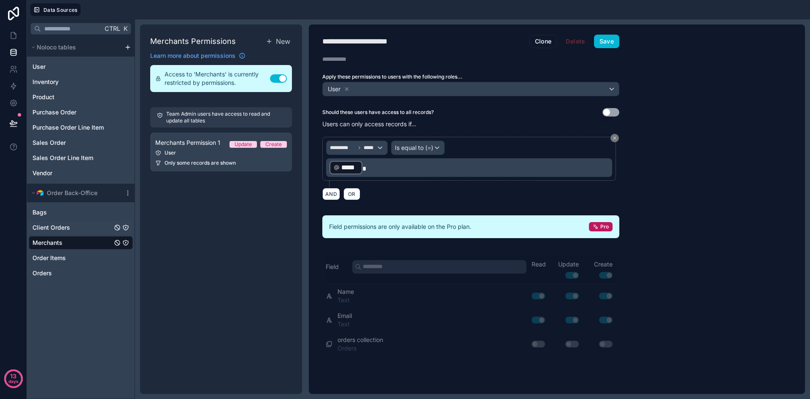
click at [39, 232] on div "Client Orders" at bounding box center [81, 228] width 104 height 14
click at [40, 229] on span "Client Orders" at bounding box center [51, 227] width 38 height 8
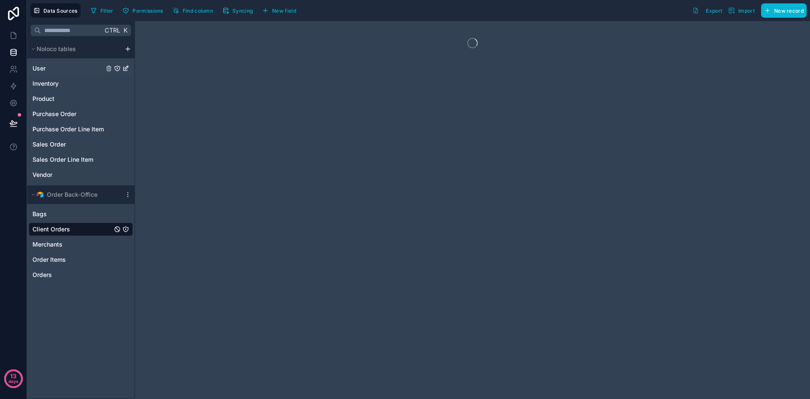
click at [52, 63] on div "User" at bounding box center [81, 69] width 104 height 14
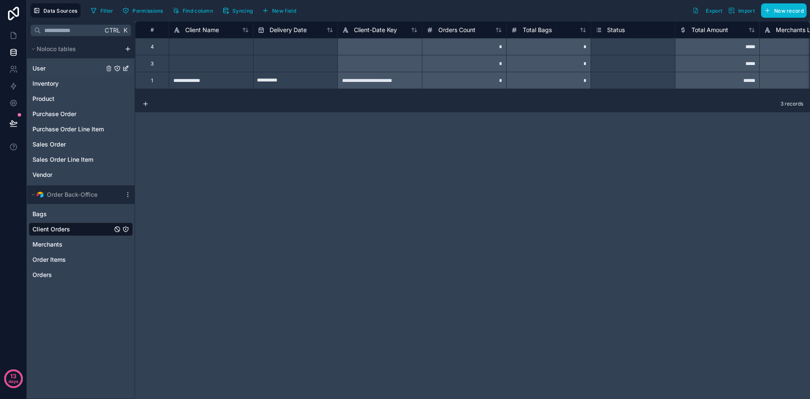
click at [51, 66] on link "User" at bounding box center [67, 68] width 71 height 8
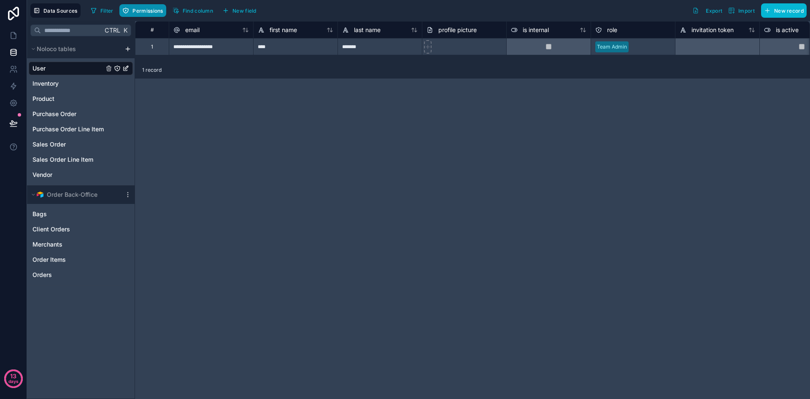
click at [143, 9] on span "Permissions" at bounding box center [148, 11] width 30 height 6
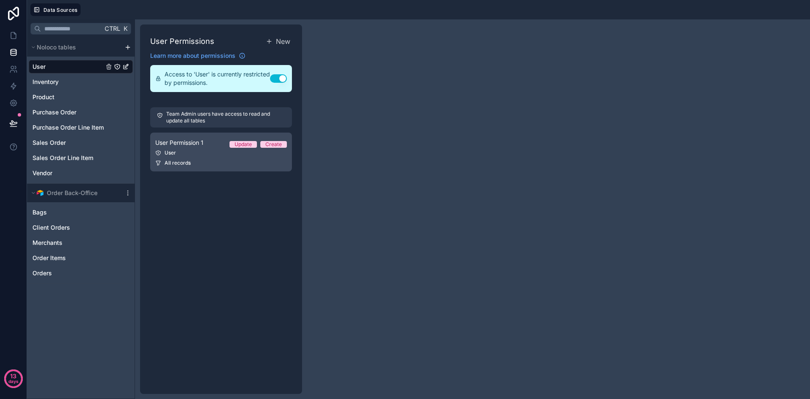
click at [196, 149] on link "User Permission 1 Update Create User All records" at bounding box center [221, 152] width 142 height 39
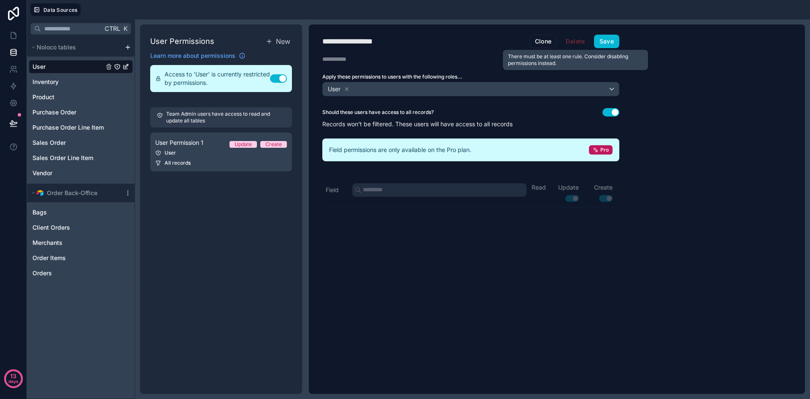
click at [571, 42] on span "Delete" at bounding box center [575, 42] width 30 height 14
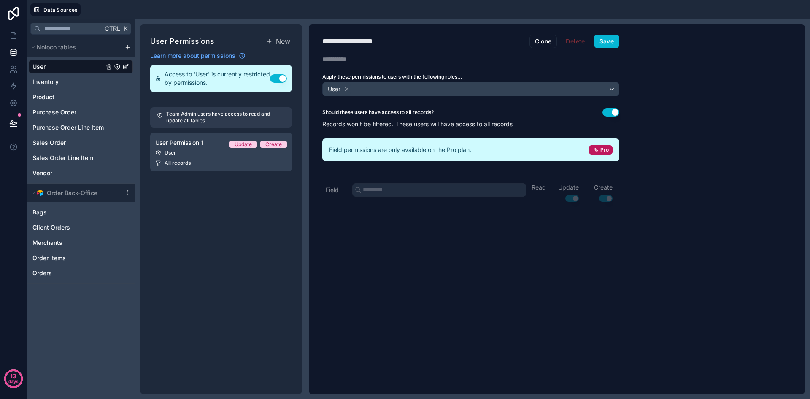
click at [61, 68] on link "User" at bounding box center [67, 66] width 71 height 8
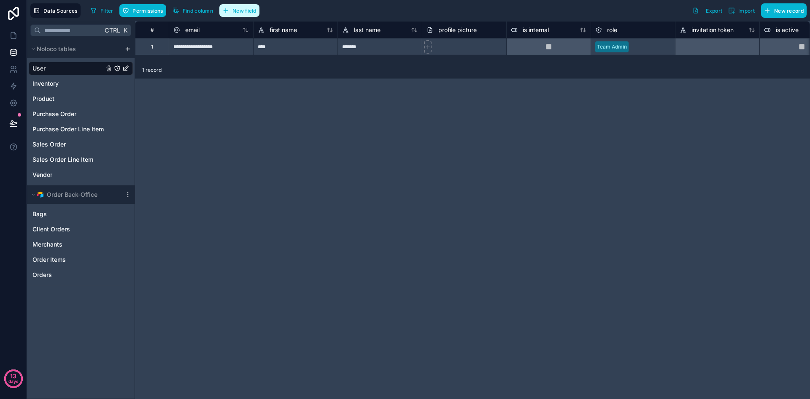
click at [234, 12] on span "New field" at bounding box center [245, 11] width 24 height 6
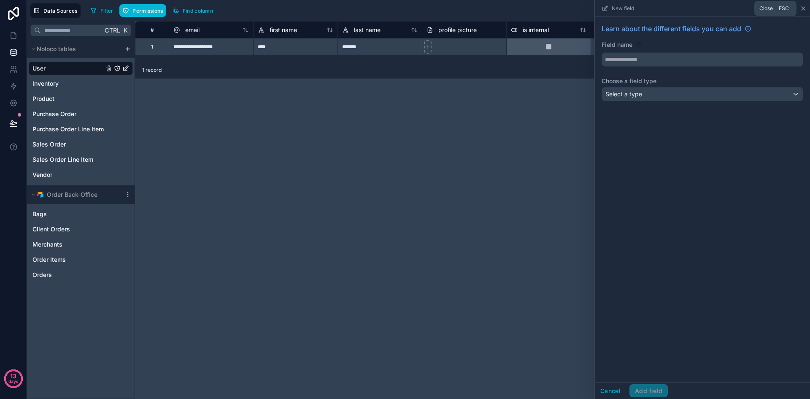
click at [805, 7] on icon at bounding box center [803, 8] width 7 height 7
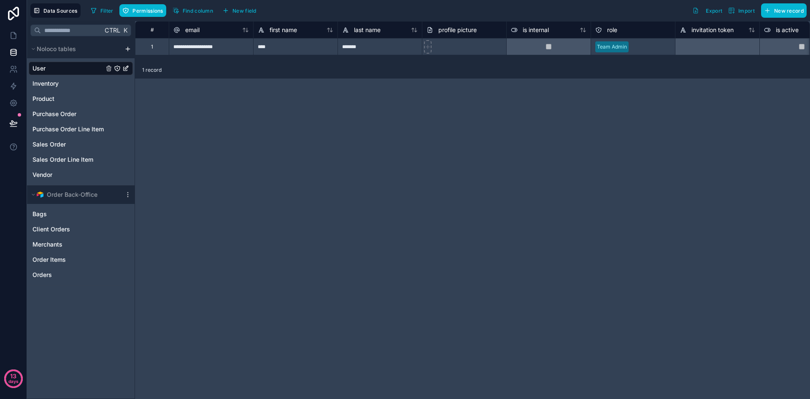
click at [212, 74] on div "1 record" at bounding box center [472, 70] width 675 height 17
click at [776, 14] on button "New record" at bounding box center [784, 10] width 46 height 14
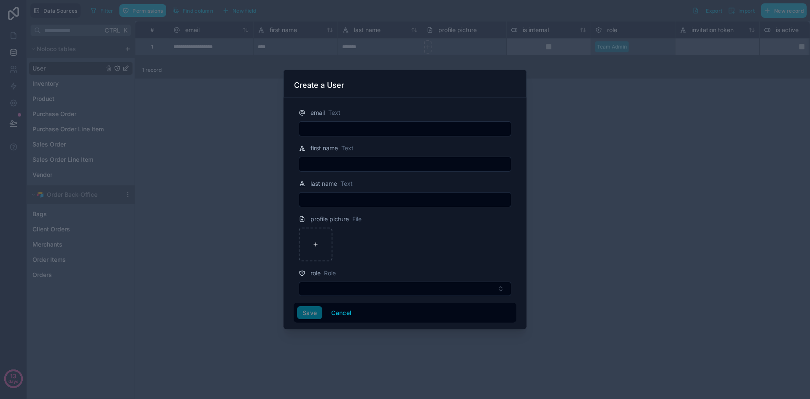
click at [395, 123] on input "text" at bounding box center [405, 129] width 212 height 12
type input "**********"
click at [387, 159] on input "text" at bounding box center [405, 164] width 212 height 12
type input "*"
type input "**********"
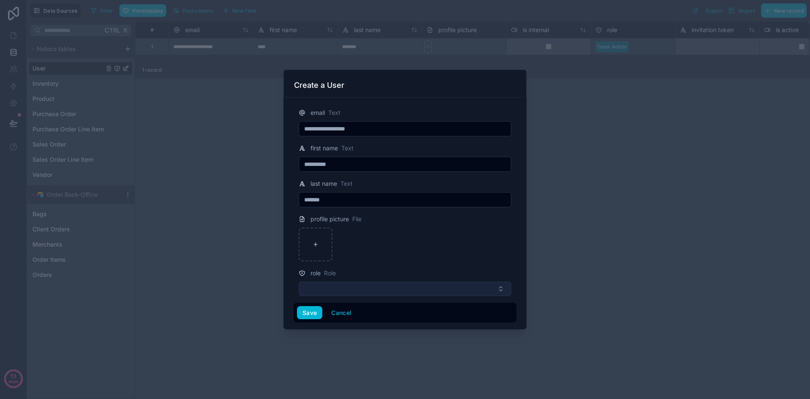
type input "*******"
click at [402, 284] on button "Select Button" at bounding box center [405, 288] width 213 height 14
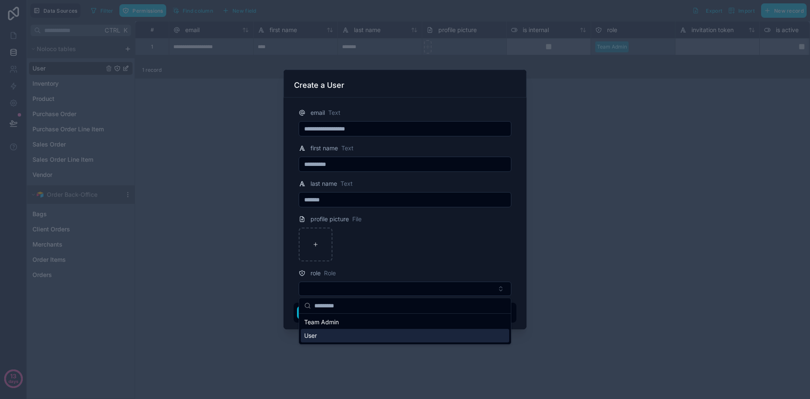
click at [348, 335] on div "User" at bounding box center [405, 336] width 208 height 14
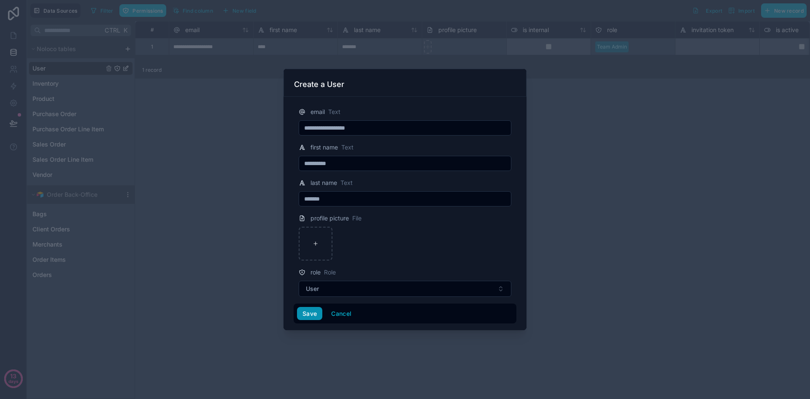
click at [318, 314] on button "Save" at bounding box center [309, 314] width 25 height 14
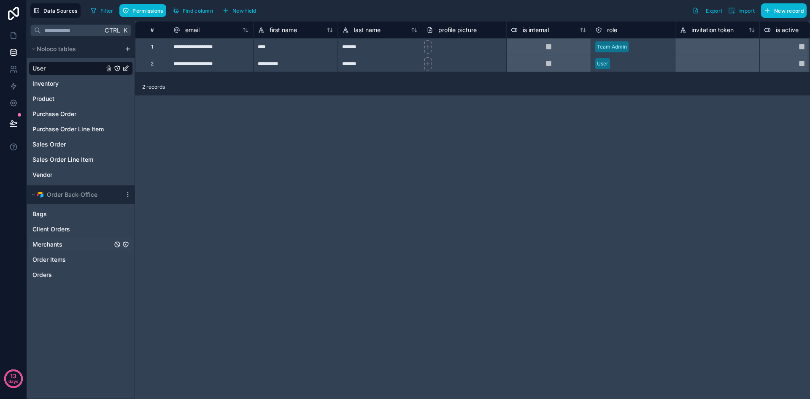
click at [67, 243] on link "Merchants" at bounding box center [72, 244] width 80 height 8
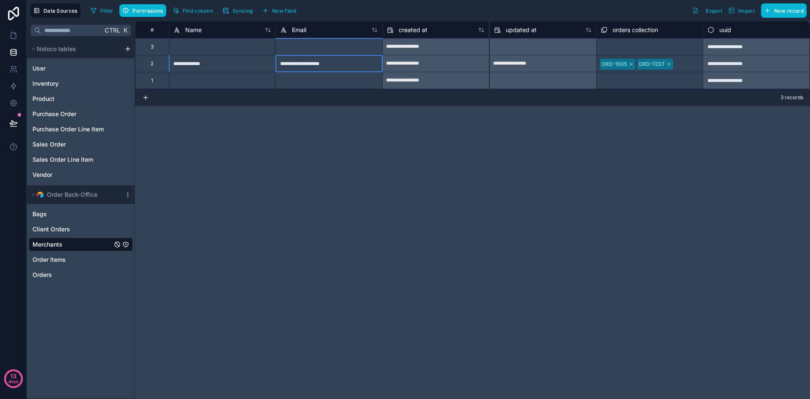
click at [365, 67] on div "**********" at bounding box center [329, 63] width 107 height 17
click at [365, 67] on input "**********" at bounding box center [329, 63] width 106 height 16
click at [349, 187] on div "**********" at bounding box center [472, 210] width 675 height 378
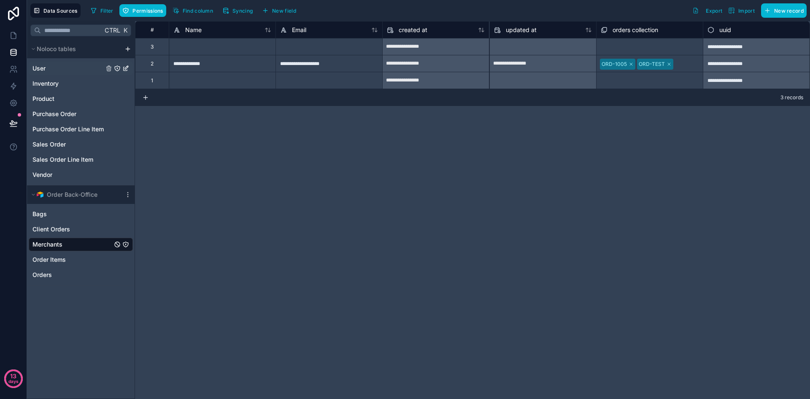
click at [43, 67] on span "User" at bounding box center [38, 68] width 13 height 8
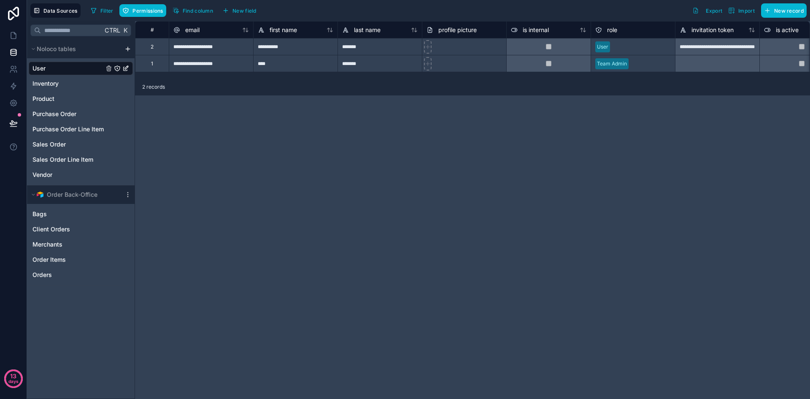
click at [703, 66] on div at bounding box center [717, 63] width 84 height 17
click at [712, 28] on span "invitation token" at bounding box center [713, 30] width 42 height 8
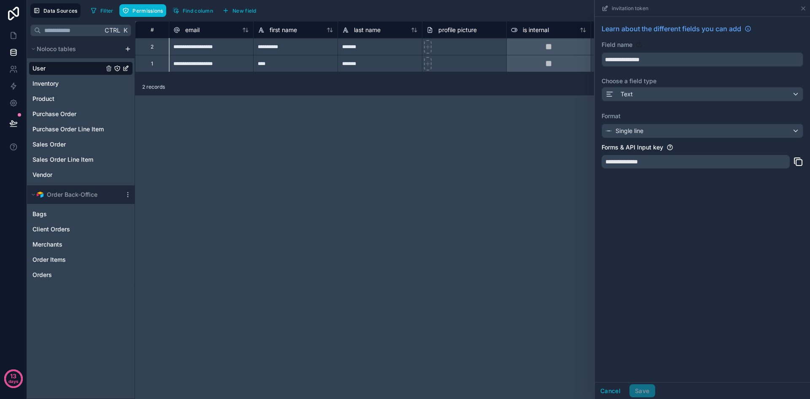
click at [471, 116] on div "**********" at bounding box center [472, 210] width 675 height 378
click at [801, 7] on icon at bounding box center [803, 8] width 7 height 7
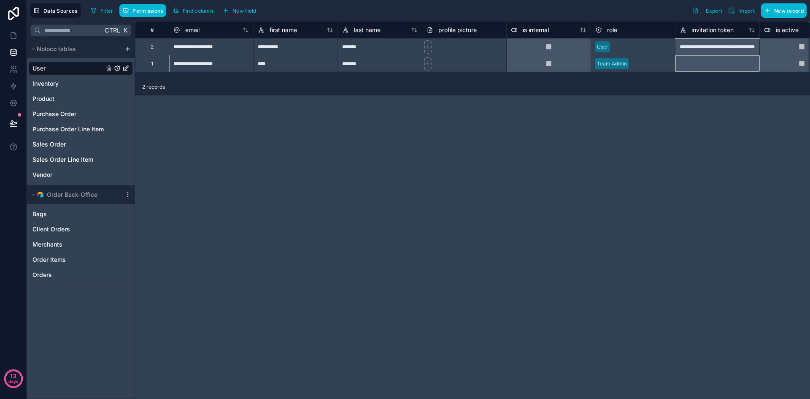
click at [695, 65] on div at bounding box center [717, 63] width 84 height 17
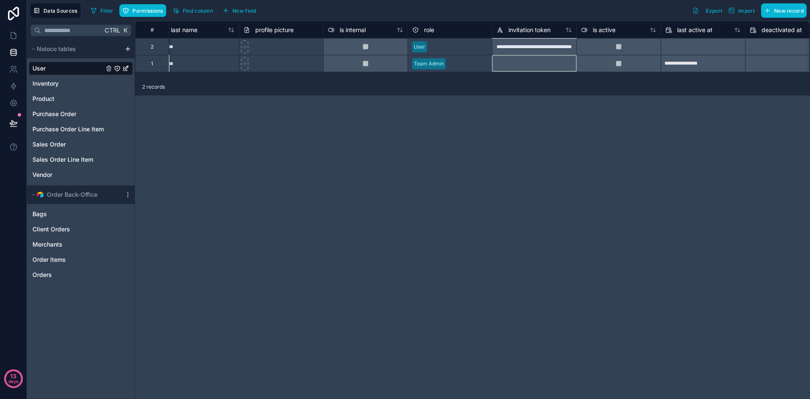
scroll to position [0, 155]
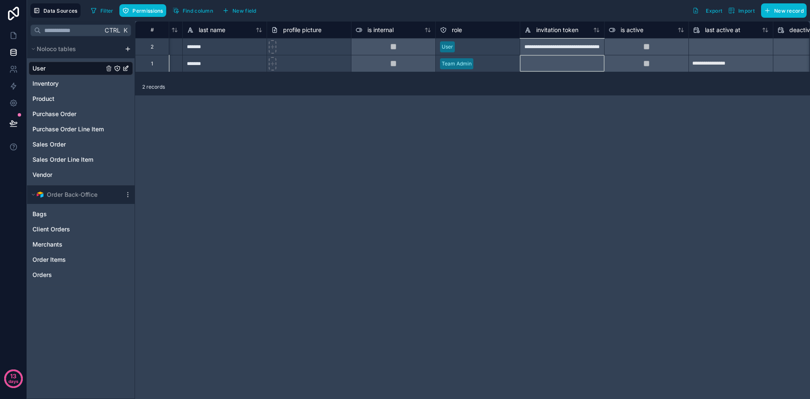
click at [551, 66] on div at bounding box center [562, 63] width 84 height 17
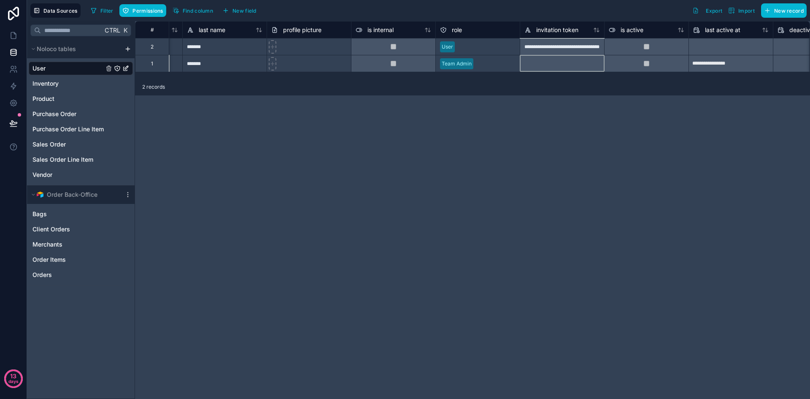
click at [551, 66] on div at bounding box center [562, 63] width 84 height 17
click at [538, 29] on span "invitation token" at bounding box center [557, 30] width 42 height 8
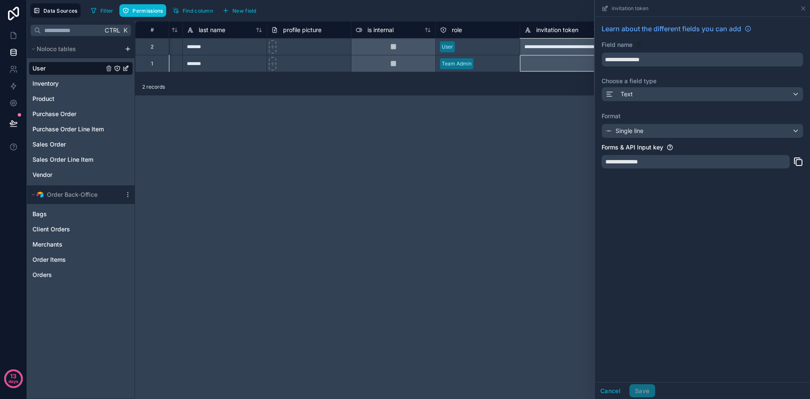
click at [535, 62] on div at bounding box center [562, 63] width 84 height 17
click at [549, 155] on div "**********" at bounding box center [472, 210] width 675 height 378
click at [805, 8] on icon at bounding box center [803, 8] width 7 height 7
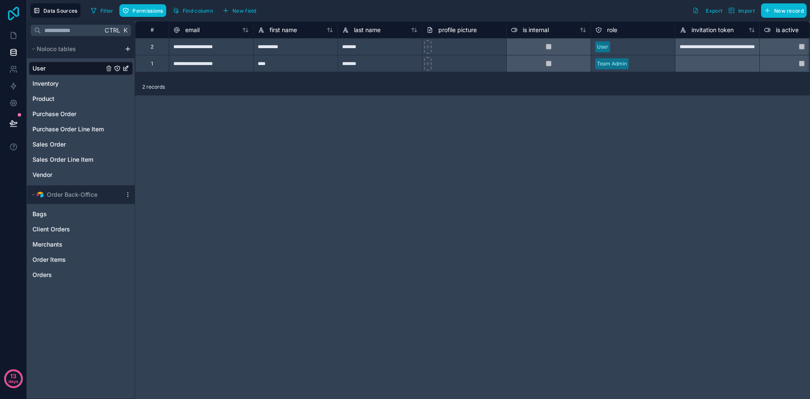
click at [11, 13] on icon at bounding box center [13, 14] width 17 height 14
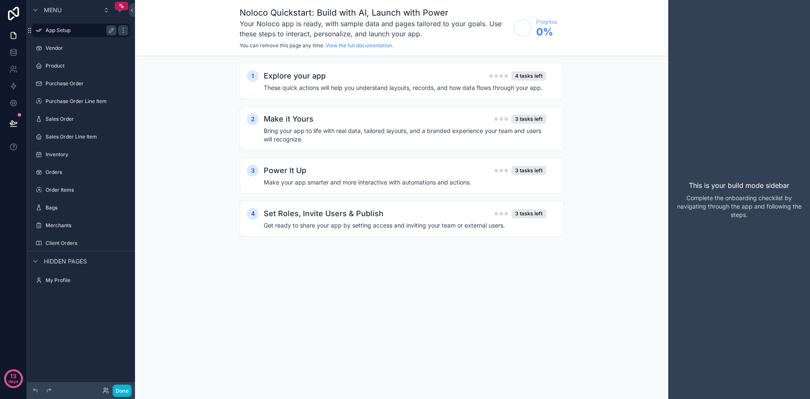
click at [76, 32] on label "App Setup" at bounding box center [80, 30] width 68 height 7
click at [65, 52] on div "Vendor" at bounding box center [81, 48] width 71 height 10
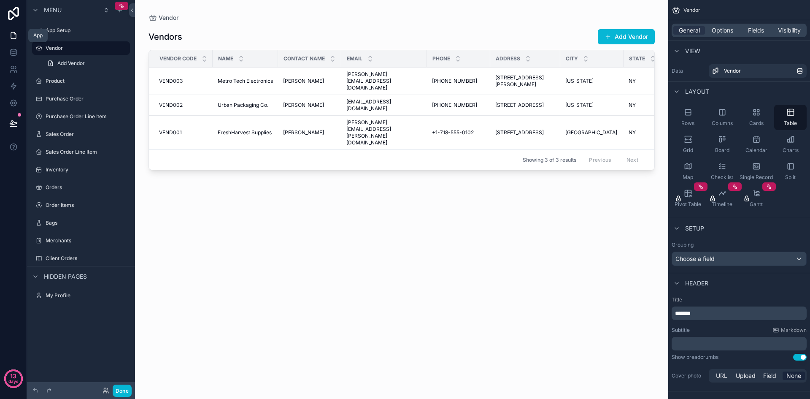
click at [12, 35] on icon at bounding box center [13, 35] width 8 height 8
click at [49, 29] on label "App Setup" at bounding box center [80, 30] width 68 height 7
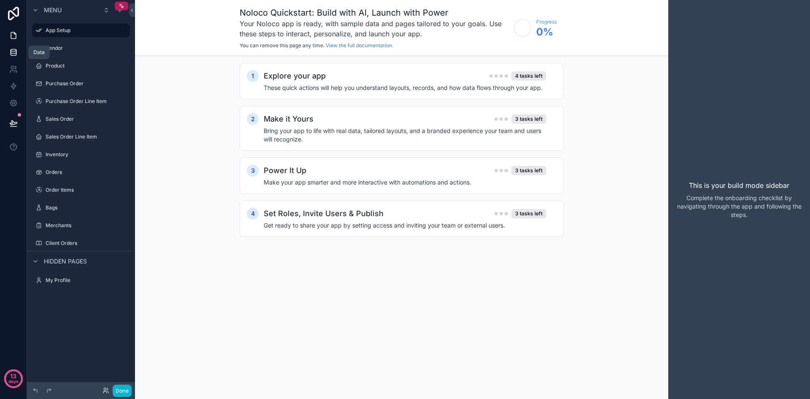
click at [17, 54] on icon at bounding box center [13, 52] width 8 height 8
click at [12, 52] on icon at bounding box center [13, 52] width 8 height 8
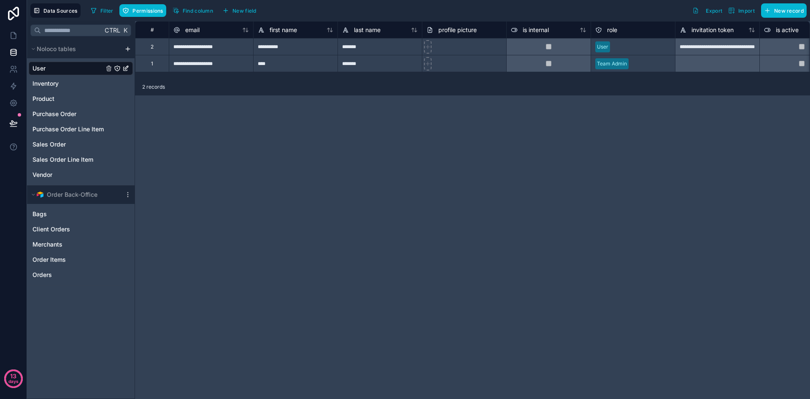
click at [203, 132] on div "**********" at bounding box center [472, 210] width 675 height 378
click at [81, 120] on div "Purchase Order" at bounding box center [81, 114] width 104 height 14
click at [65, 114] on span "Purchase Order" at bounding box center [54, 114] width 44 height 8
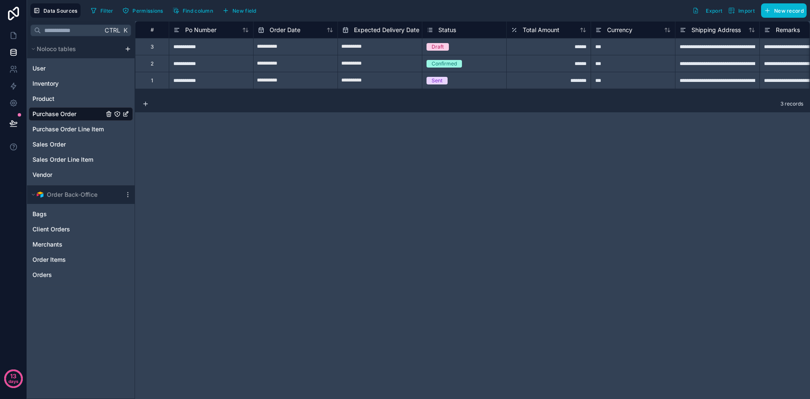
click at [292, 246] on div "**********" at bounding box center [472, 210] width 675 height 378
click at [12, 36] on icon at bounding box center [13, 35] width 8 height 8
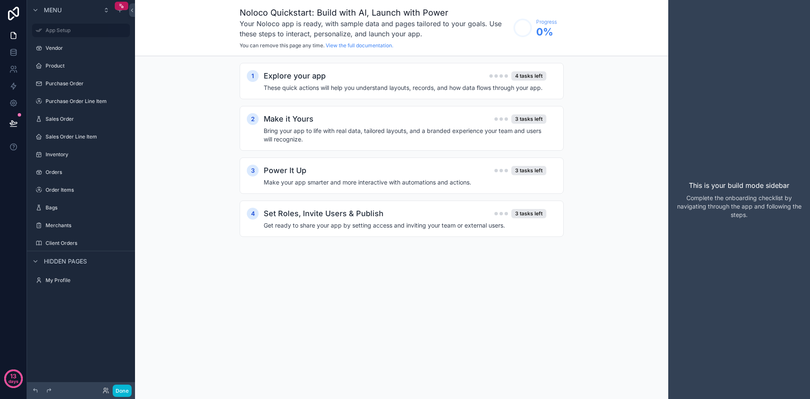
click at [41, 13] on div "Menu" at bounding box center [45, 10] width 31 height 10
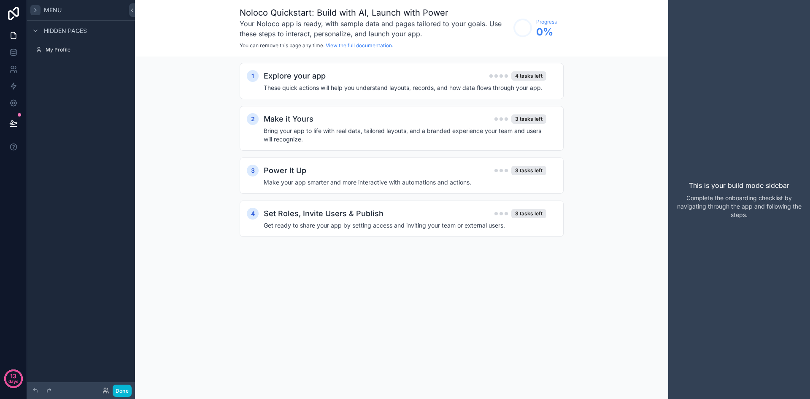
click at [37, 12] on icon "scrollable content" at bounding box center [35, 10] width 7 height 7
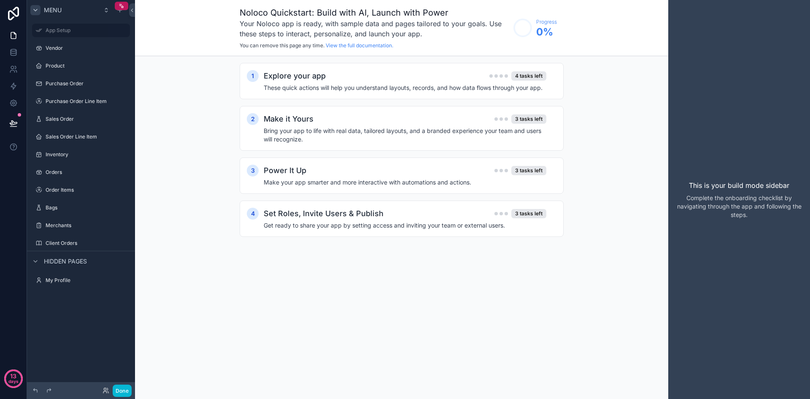
click at [35, 16] on div "Menu" at bounding box center [81, 10] width 108 height 20
click at [125, 117] on icon "scrollable content" at bounding box center [123, 119] width 7 height 7
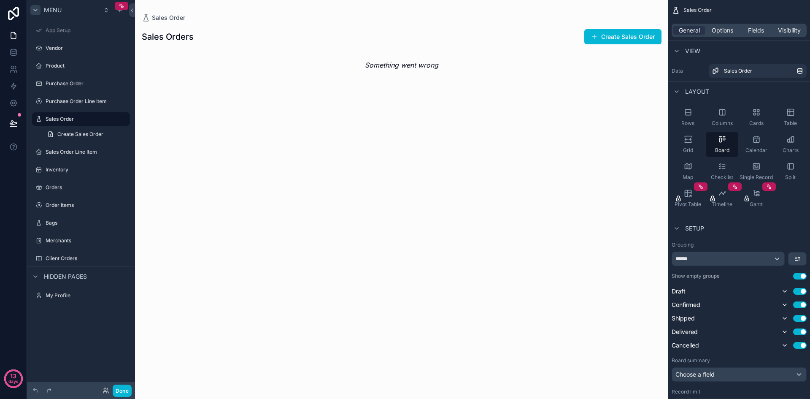
click at [172, 193] on div "scrollable content" at bounding box center [401, 199] width 533 height 399
click at [76, 190] on label "Orders" at bounding box center [80, 187] width 68 height 7
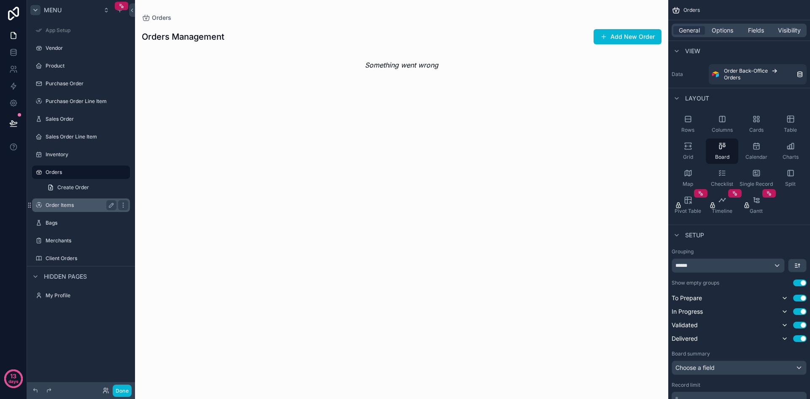
click at [70, 202] on label "Order Items" at bounding box center [80, 205] width 68 height 7
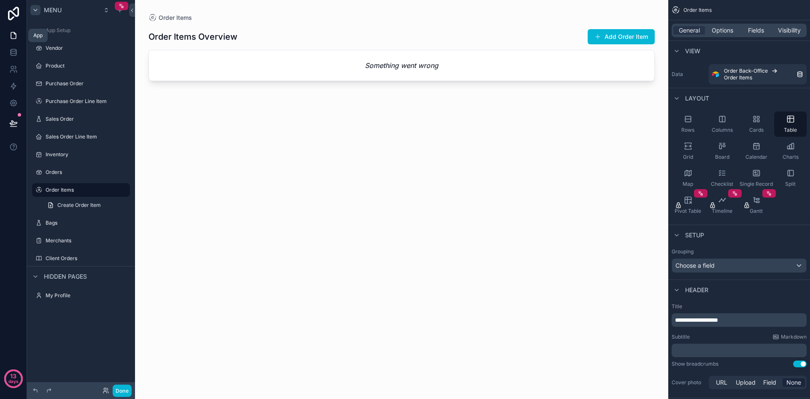
click at [17, 37] on icon at bounding box center [13, 35] width 8 height 8
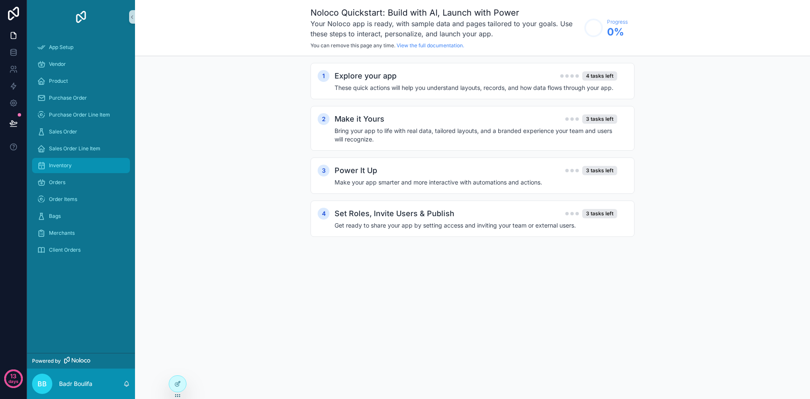
click at [114, 164] on div "Inventory" at bounding box center [81, 166] width 88 height 14
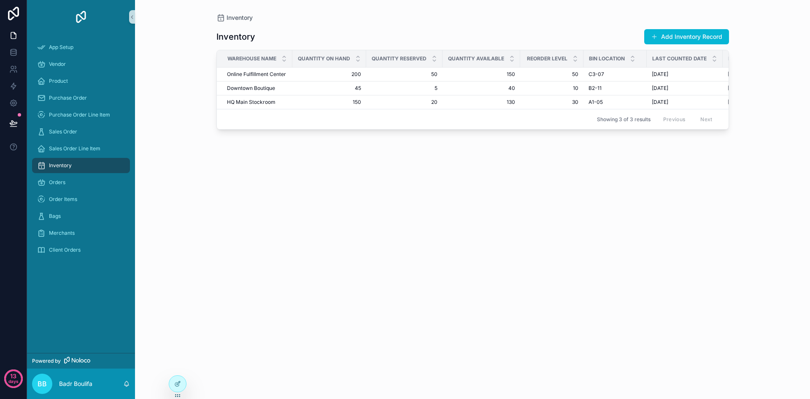
drag, startPoint x: 116, startPoint y: 167, endPoint x: 98, endPoint y: 166, distance: 17.3
click at [98, 166] on div "Inventory" at bounding box center [81, 166] width 88 height 14
click at [127, 151] on link "Sales Order Line Item" at bounding box center [81, 148] width 98 height 15
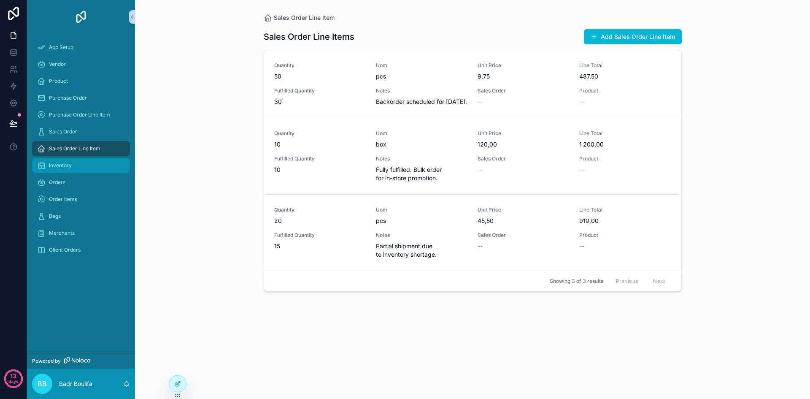
click at [75, 166] on div "Inventory" at bounding box center [81, 166] width 88 height 14
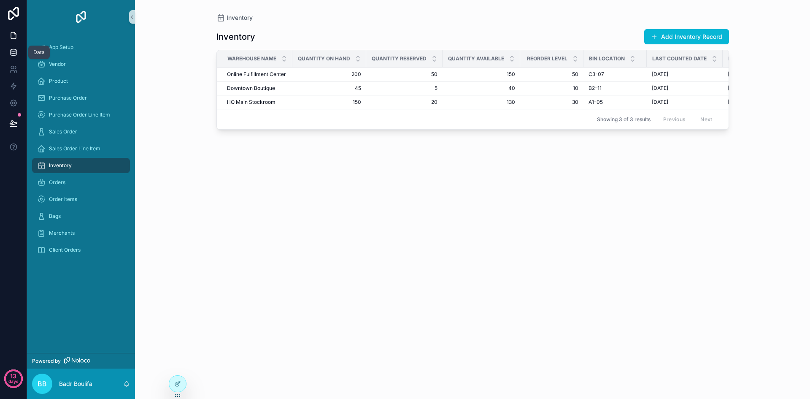
click at [13, 58] on link at bounding box center [13, 52] width 27 height 17
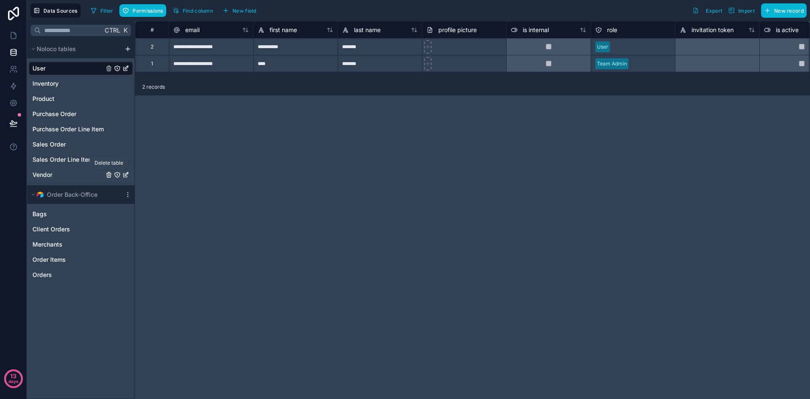
click at [110, 176] on icon "Vendor" at bounding box center [108, 174] width 7 height 7
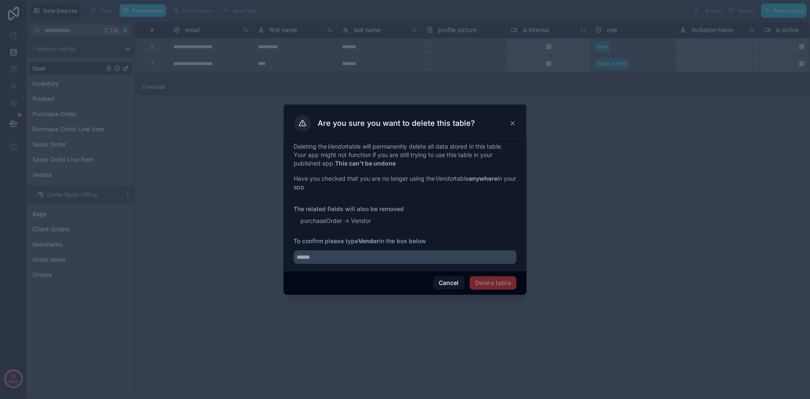
click at [498, 283] on span "Delete table" at bounding box center [493, 283] width 47 height 14
click at [397, 256] on input "text" at bounding box center [405, 257] width 223 height 14
type input "******"
click at [478, 277] on button "Delete table" at bounding box center [493, 283] width 47 height 14
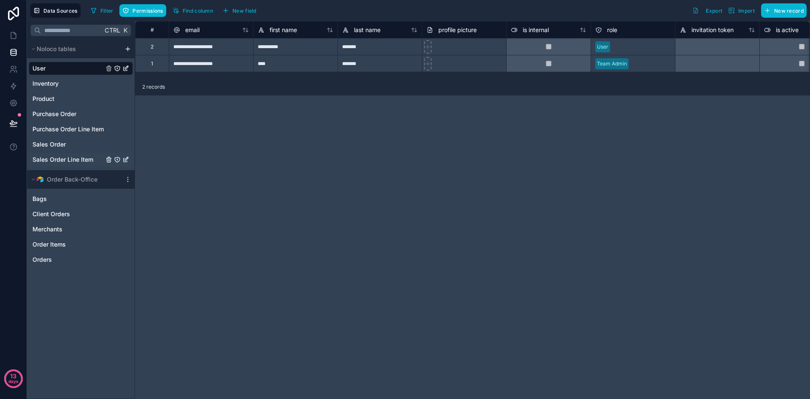
click at [92, 164] on div "Sales Order Line Item" at bounding box center [81, 160] width 104 height 14
click at [78, 157] on span "Sales Order Line Item" at bounding box center [62, 159] width 61 height 8
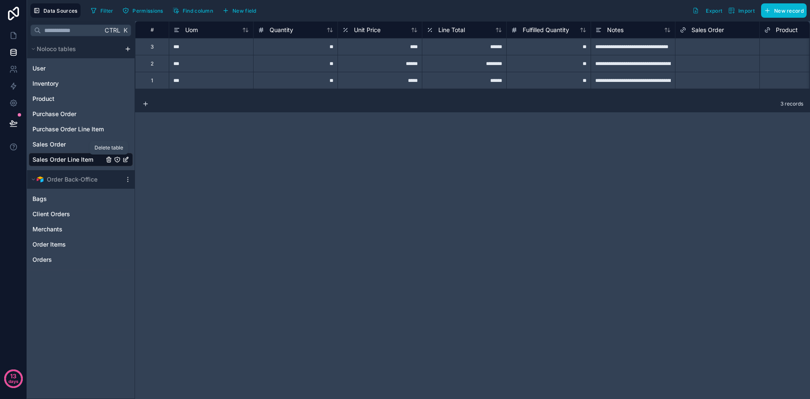
click at [108, 160] on icon "Sales Order Line Item" at bounding box center [108, 160] width 0 height 2
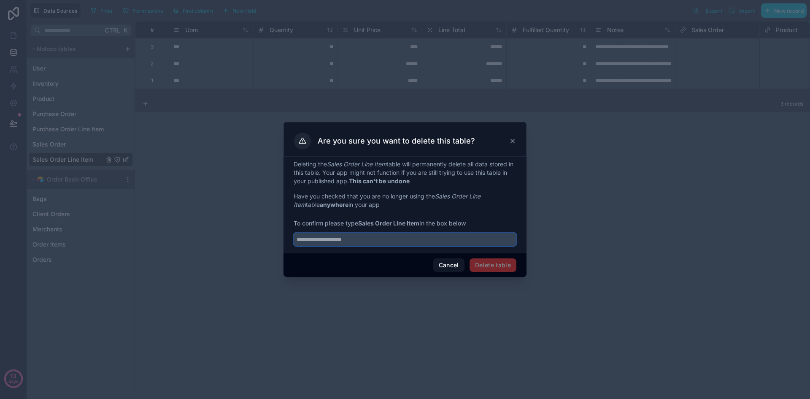
click at [401, 240] on input "text" at bounding box center [405, 240] width 223 height 14
drag, startPoint x: 361, startPoint y: 223, endPoint x: 422, endPoint y: 221, distance: 60.4
click at [422, 221] on span "To confirm please type Sales Order Line Item in the box below" at bounding box center [405, 223] width 223 height 8
copy strong "Sales Order Line Item"
click at [360, 235] on input "text" at bounding box center [405, 240] width 223 height 14
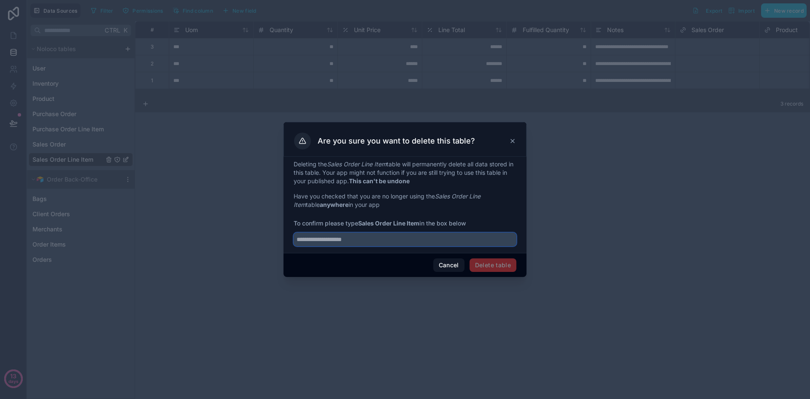
paste input "**********"
type input "**********"
click at [485, 268] on button "Delete table" at bounding box center [493, 265] width 47 height 14
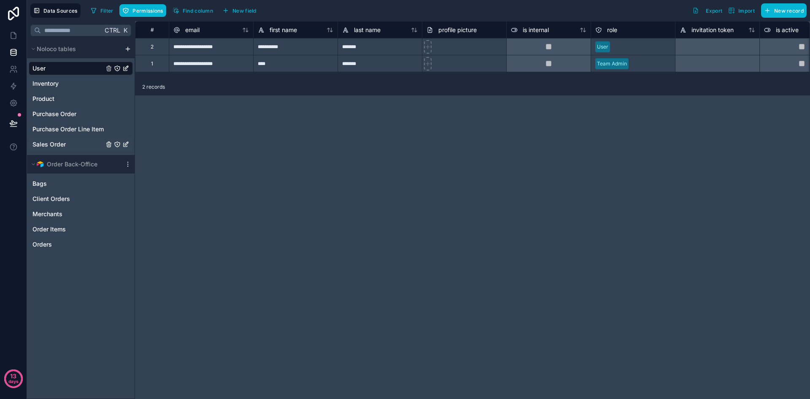
click at [84, 143] on link "Sales Order" at bounding box center [67, 144] width 71 height 8
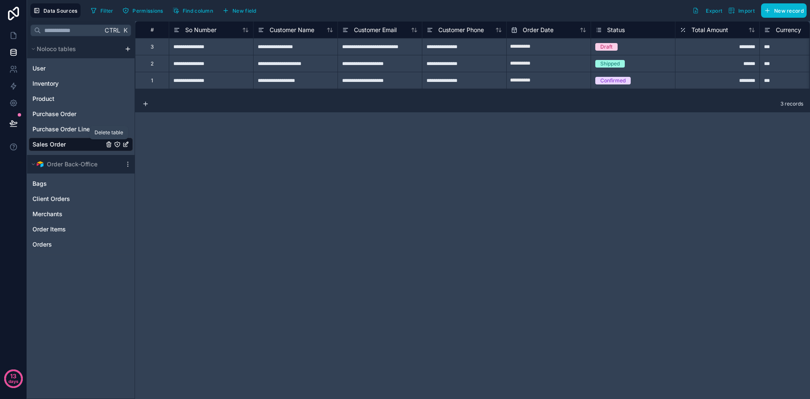
click at [108, 144] on icon "Sales Order" at bounding box center [108, 144] width 7 height 7
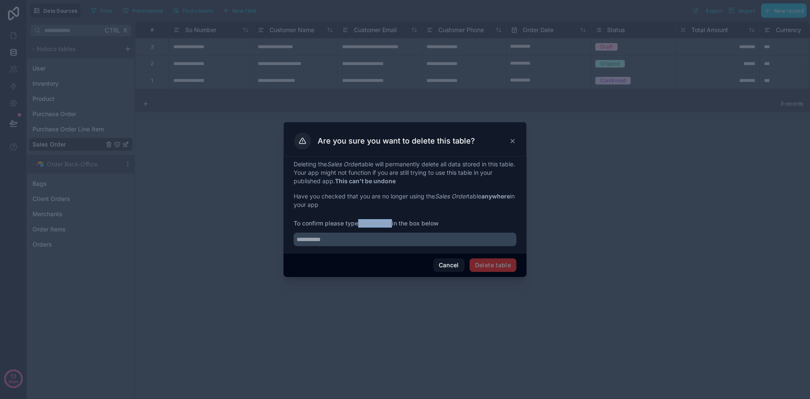
drag, startPoint x: 395, startPoint y: 222, endPoint x: 362, endPoint y: 219, distance: 33.1
click at [362, 219] on div "Deleting the Sales Order table will permanently delete all data stored in this …" at bounding box center [405, 203] width 223 height 86
copy strong "Sales Order"
click at [362, 219] on div "Deleting the Sales Order table will permanently delete all data stored in this …" at bounding box center [405, 203] width 223 height 86
click at [358, 241] on input "text" at bounding box center [405, 240] width 223 height 14
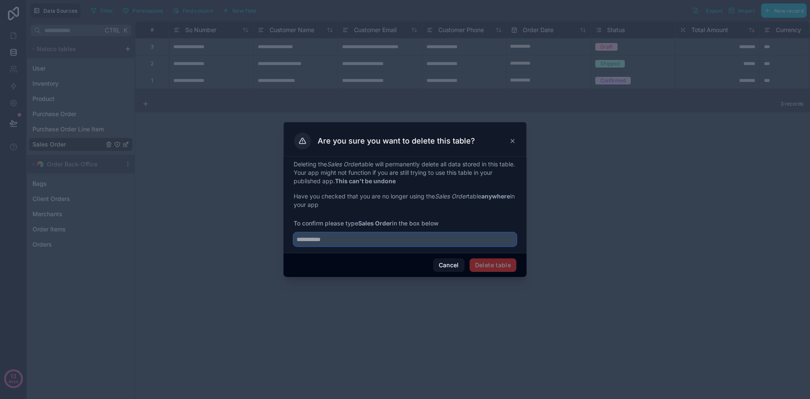
paste input "**********"
type input "**********"
click at [498, 264] on button "Delete table" at bounding box center [493, 265] width 47 height 14
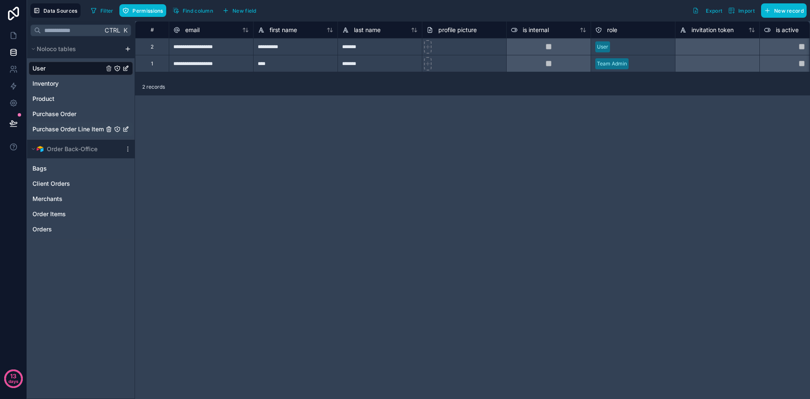
click at [62, 130] on span "Purchase Order Line Item" at bounding box center [67, 129] width 71 height 8
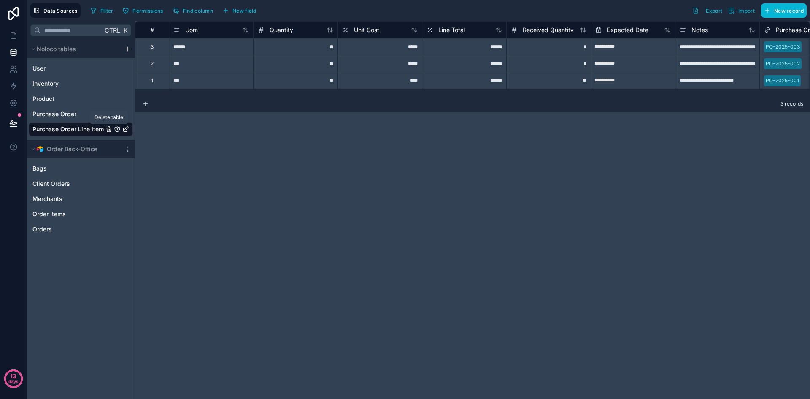
click at [110, 128] on icon "Purchase Order Line Item" at bounding box center [108, 129] width 7 height 7
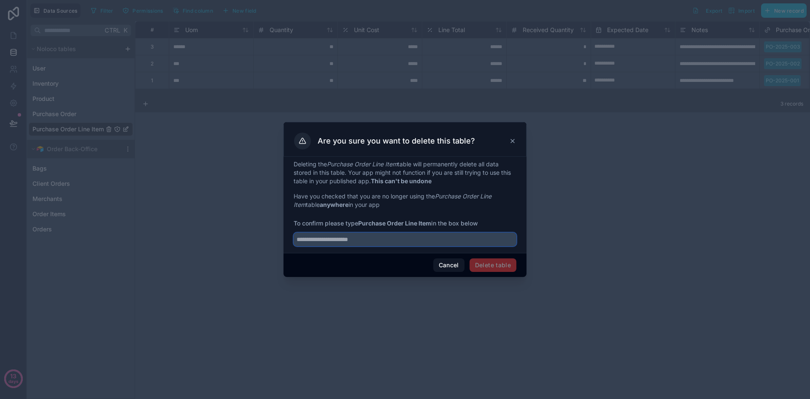
click at [357, 236] on input "text" at bounding box center [405, 240] width 223 height 14
drag, startPoint x: 434, startPoint y: 221, endPoint x: 362, endPoint y: 220, distance: 71.7
click at [362, 220] on span "To confirm please type Purchase Order Line Item in the box below" at bounding box center [405, 223] width 223 height 8
copy span "Purchase Order Line Item"
click at [366, 238] on input "text" at bounding box center [405, 240] width 223 height 14
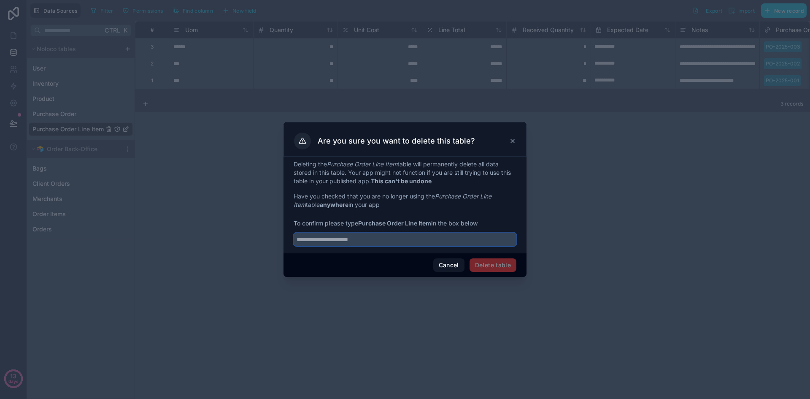
paste input "**********"
click at [498, 265] on span "Delete table" at bounding box center [493, 265] width 47 height 14
click at [418, 241] on input "**********" at bounding box center [405, 240] width 223 height 14
type input "**********"
click at [487, 265] on button "Delete table" at bounding box center [493, 265] width 47 height 14
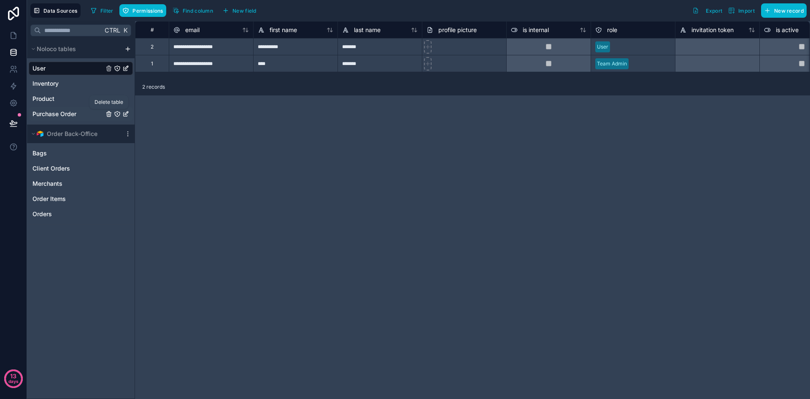
click at [108, 115] on icon "Purchase Order" at bounding box center [108, 114] width 7 height 7
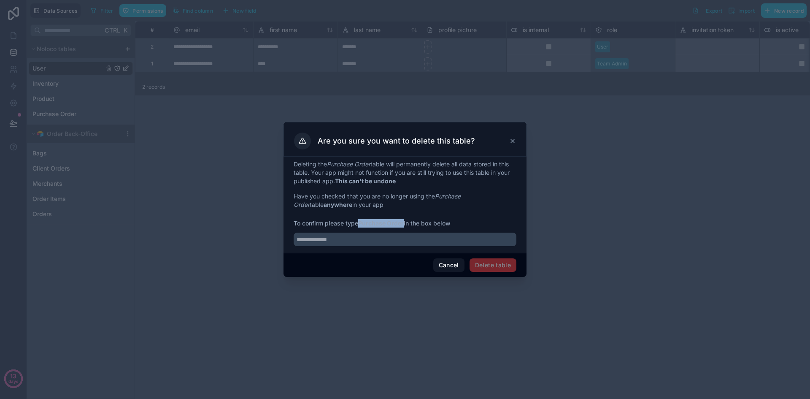
drag, startPoint x: 405, startPoint y: 223, endPoint x: 361, endPoint y: 222, distance: 44.3
click at [361, 222] on span "To confirm please type Purchase Order in the box below" at bounding box center [405, 223] width 223 height 8
copy strong "Purchase Order"
click at [340, 239] on input "text" at bounding box center [405, 240] width 223 height 14
paste input "**********"
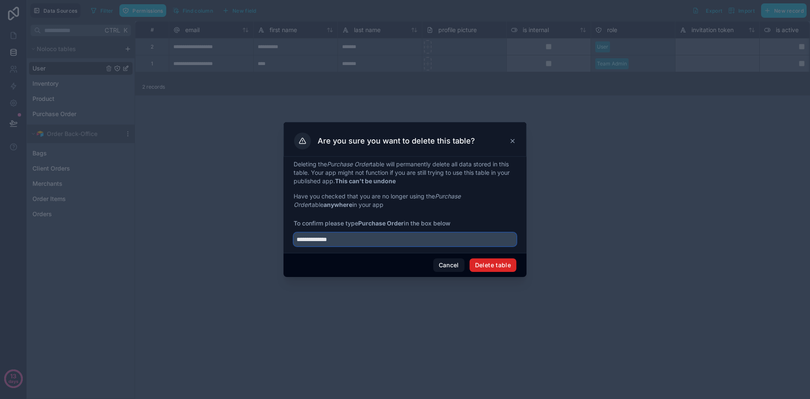
type input "**********"
click at [498, 265] on button "Delete table" at bounding box center [493, 265] width 47 height 14
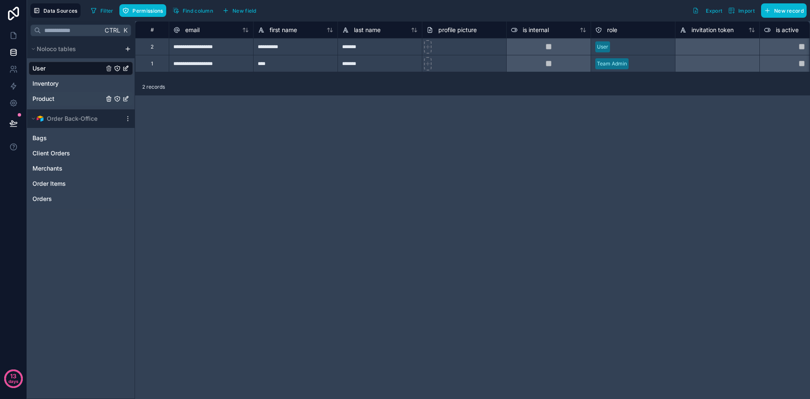
click at [67, 103] on div "Product" at bounding box center [81, 99] width 104 height 14
click at [109, 99] on icon "Product" at bounding box center [109, 99] width 0 height 2
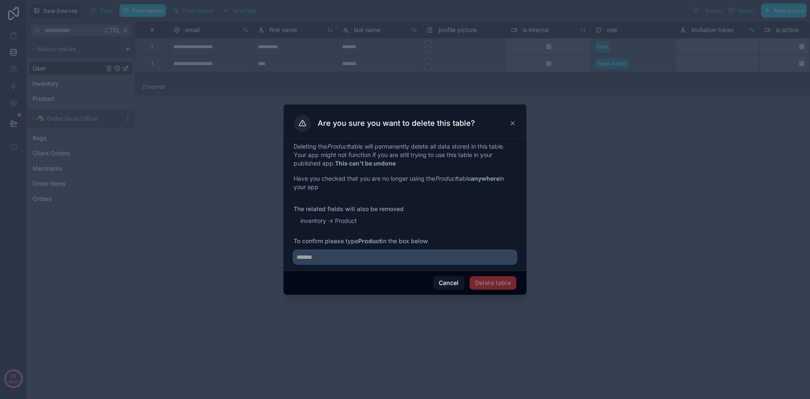
click at [374, 252] on input "text" at bounding box center [405, 257] width 223 height 14
type input "*******"
click at [505, 291] on div "Cancel Delete table" at bounding box center [405, 282] width 243 height 24
click at [506, 284] on button "Delete table" at bounding box center [493, 283] width 47 height 14
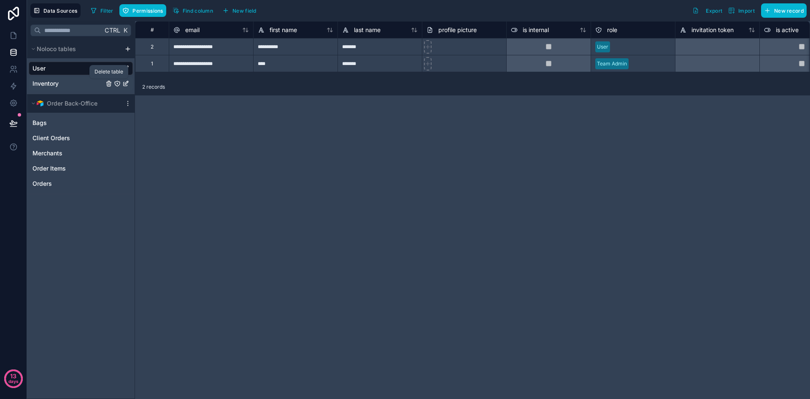
click at [107, 85] on icon "Inventory" at bounding box center [108, 83] width 7 height 7
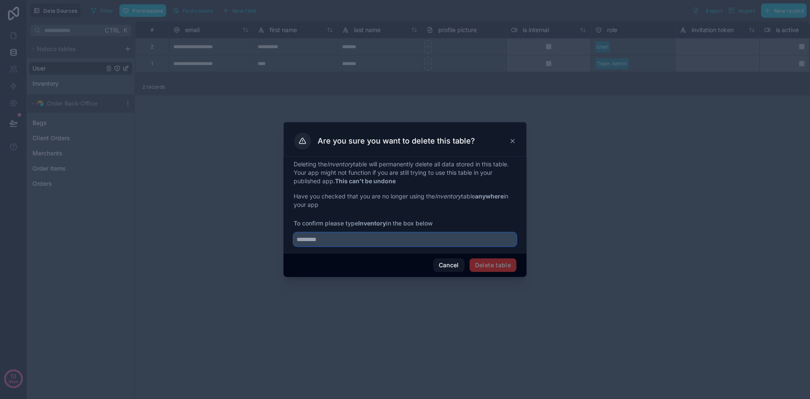
click at [317, 237] on input "text" at bounding box center [405, 240] width 223 height 14
type input "*********"
click at [487, 260] on button "Delete table" at bounding box center [493, 265] width 47 height 14
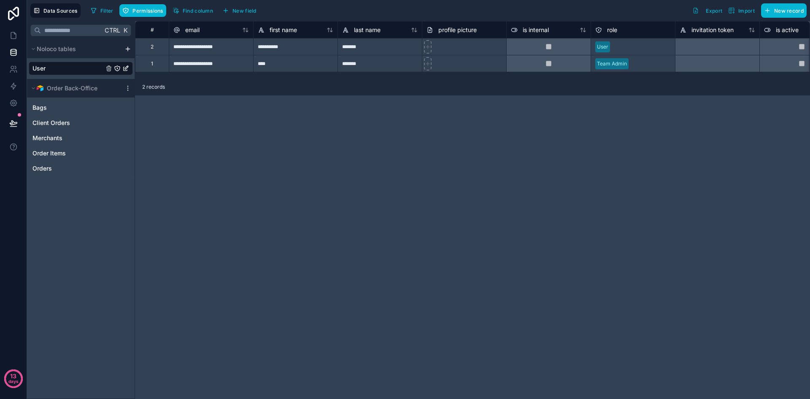
click at [58, 69] on link "User" at bounding box center [67, 68] width 71 height 8
click at [100, 245] on div "Ctrl K Noloco tables User Order Back-Office Bags Client Orders Merchants Order …" at bounding box center [81, 210] width 108 height 378
click at [363, 233] on div "**********" at bounding box center [472, 210] width 675 height 378
click at [306, 149] on div "**********" at bounding box center [472, 210] width 675 height 378
click at [53, 164] on link "Orders" at bounding box center [72, 168] width 80 height 8
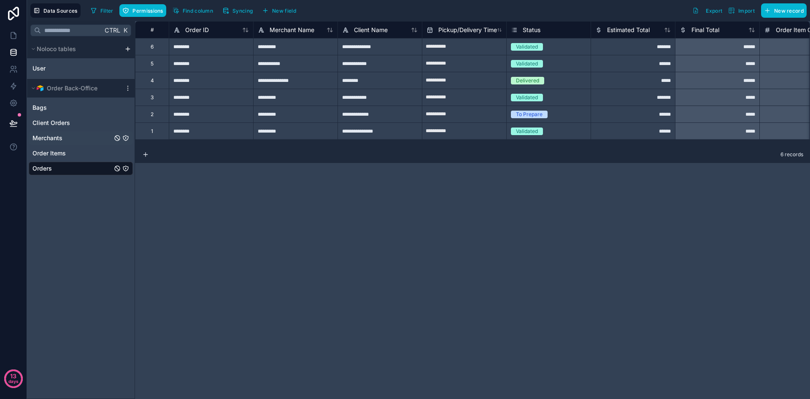
click at [55, 136] on span "Merchants" at bounding box center [47, 138] width 30 height 8
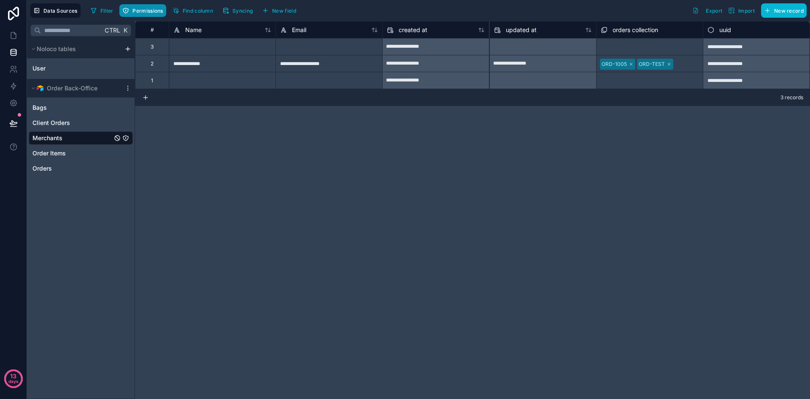
click at [154, 8] on span "Permissions" at bounding box center [148, 11] width 30 height 6
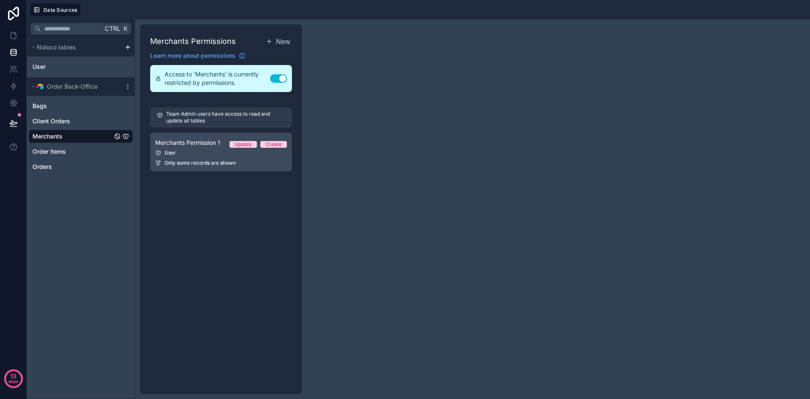
click at [179, 148] on link "Merchants Permission 1 Update Create User Only some records are shown" at bounding box center [221, 152] width 142 height 39
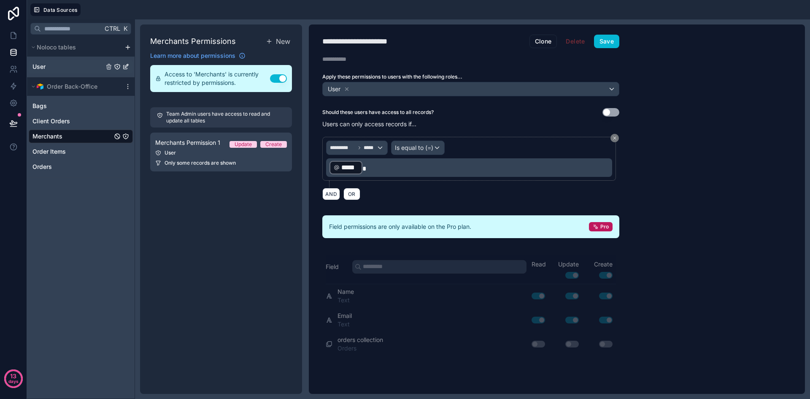
click at [72, 70] on link "User" at bounding box center [67, 66] width 71 height 8
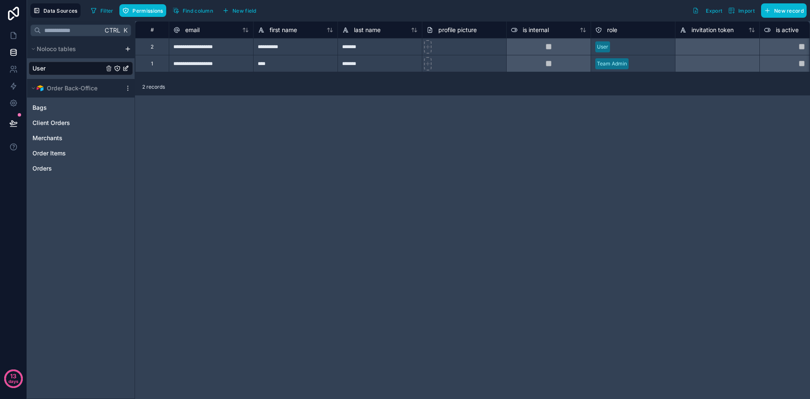
click at [180, 50] on div "**********" at bounding box center [211, 46] width 84 height 17
click at [381, 51] on div "*******" at bounding box center [380, 46] width 84 height 17
click at [455, 48] on div at bounding box center [464, 46] width 84 height 17
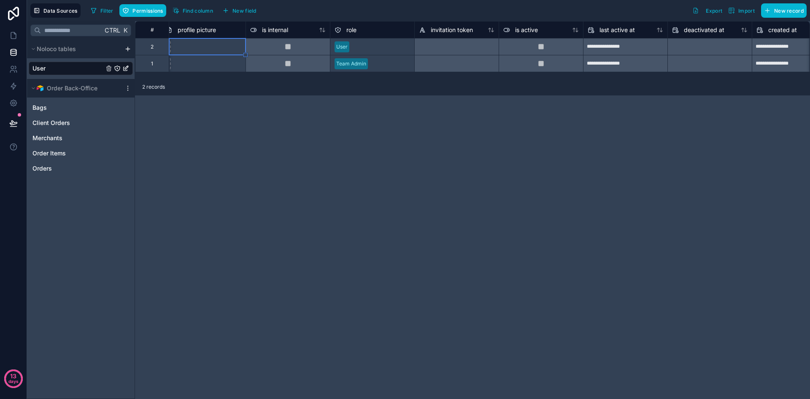
scroll to position [0, 261]
click at [58, 138] on span "Merchants" at bounding box center [47, 138] width 30 height 8
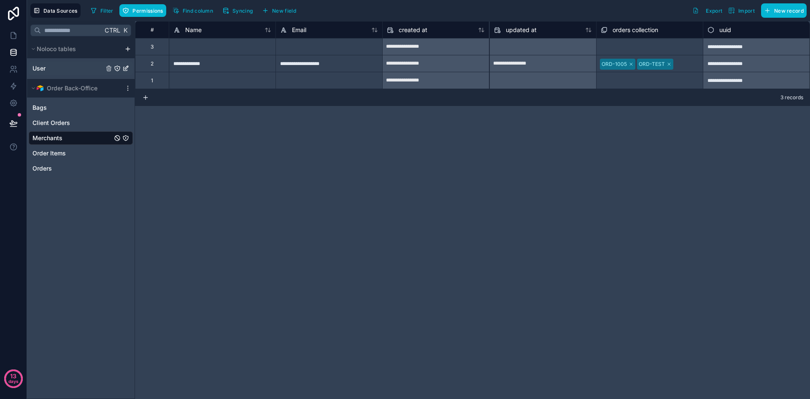
click at [77, 67] on link "User" at bounding box center [67, 68] width 71 height 8
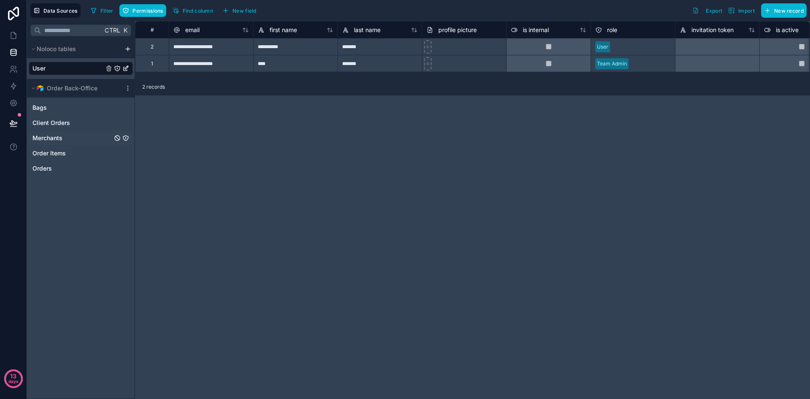
click at [57, 141] on span "Merchants" at bounding box center [47, 138] width 30 height 8
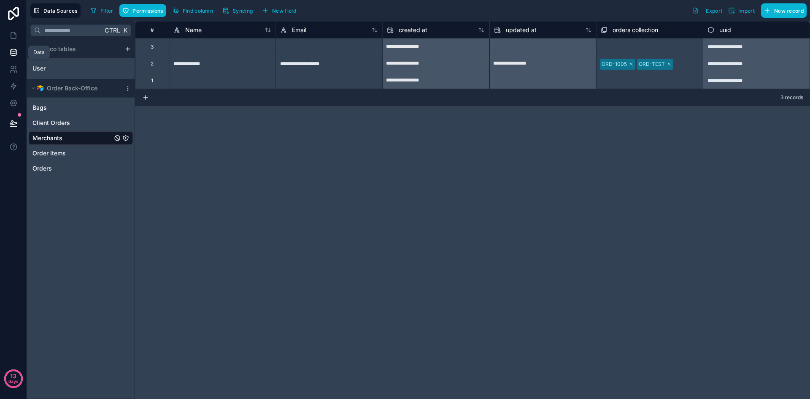
click at [11, 46] on link at bounding box center [13, 52] width 27 height 17
click at [15, 36] on icon at bounding box center [13, 35] width 8 height 8
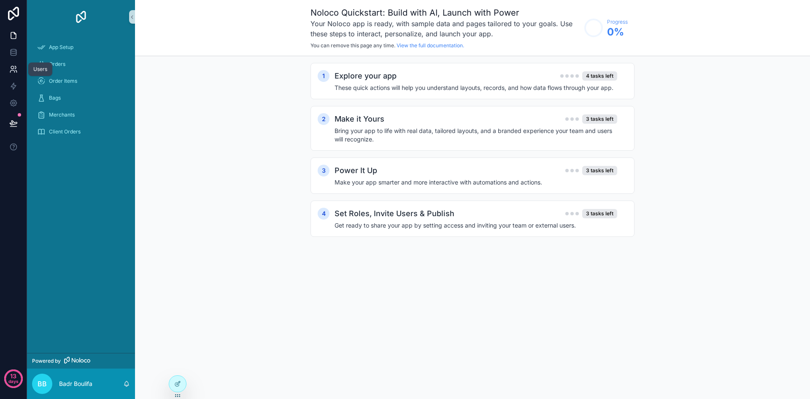
click at [11, 65] on icon at bounding box center [13, 69] width 8 height 8
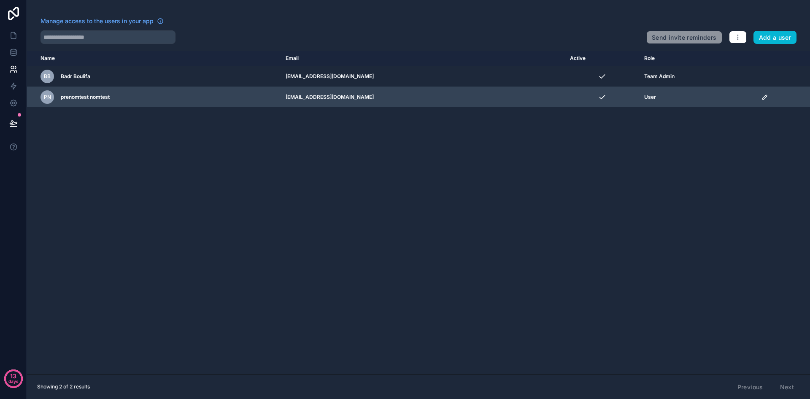
click at [681, 92] on td "User" at bounding box center [697, 97] width 117 height 21
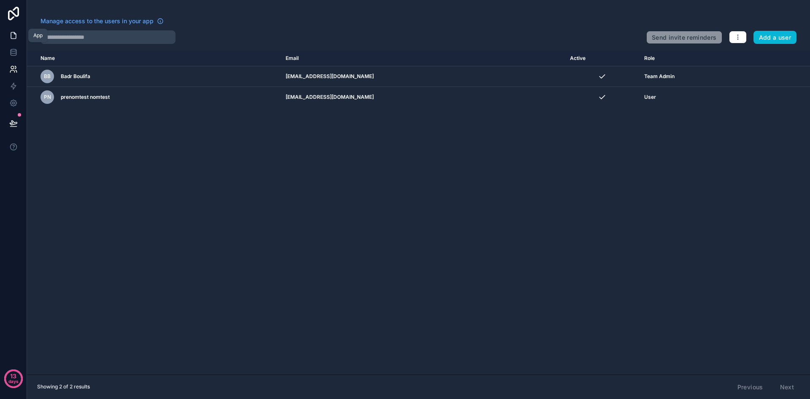
click at [11, 33] on icon at bounding box center [13, 35] width 8 height 8
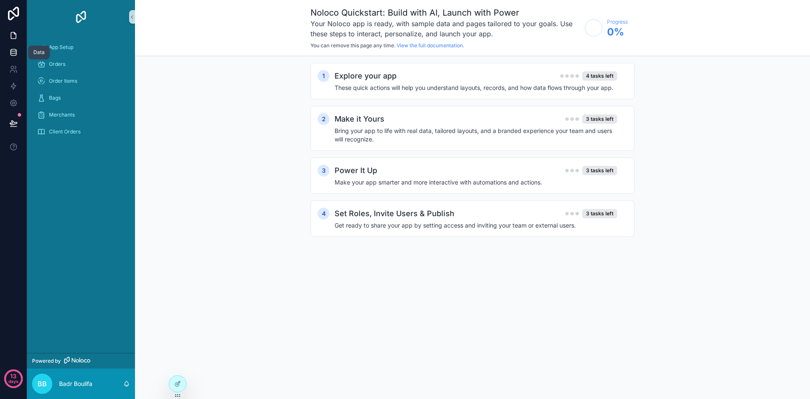
click at [16, 52] on icon at bounding box center [13, 51] width 5 height 3
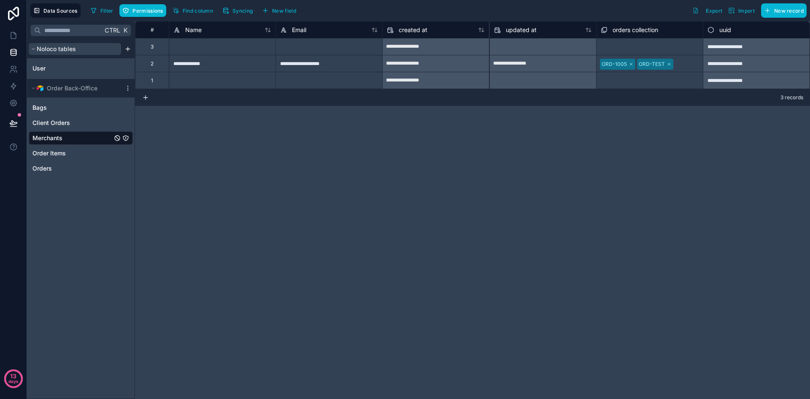
click at [40, 46] on span "Noloco tables" at bounding box center [56, 49] width 39 height 8
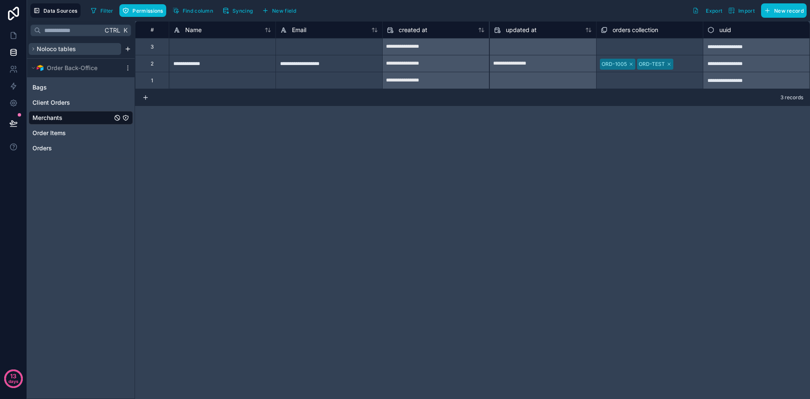
click at [40, 46] on span "Noloco tables" at bounding box center [56, 49] width 39 height 8
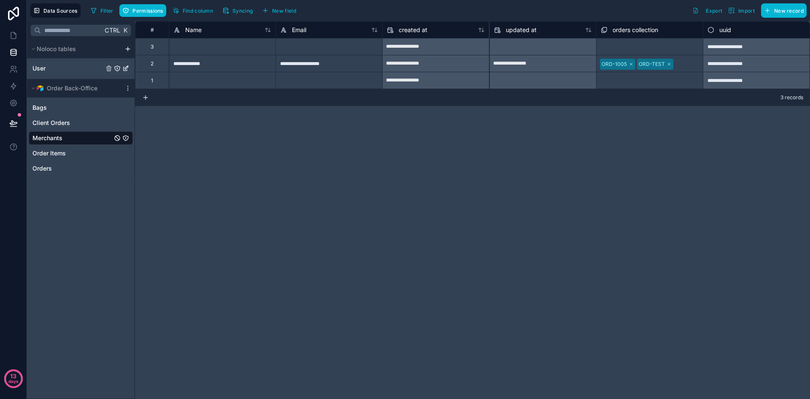
click at [60, 69] on link "User" at bounding box center [67, 68] width 71 height 8
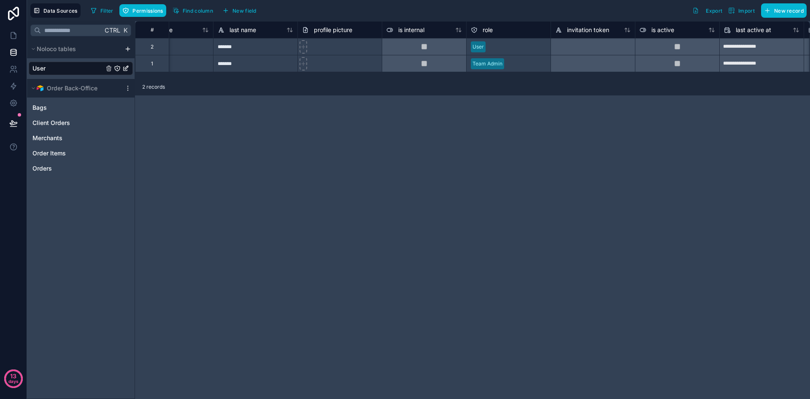
scroll to position [0, 125]
click at [584, 49] on div at bounding box center [592, 46] width 84 height 17
click at [598, 50] on div at bounding box center [592, 46] width 84 height 17
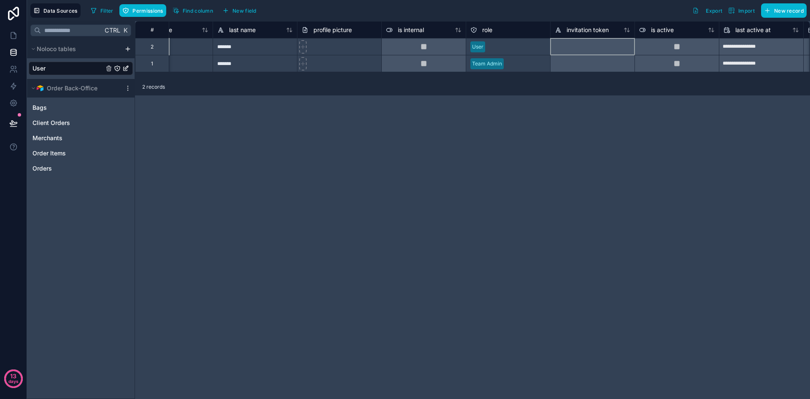
click at [598, 50] on div at bounding box center [592, 46] width 84 height 17
click at [601, 31] on span "invitation token" at bounding box center [588, 30] width 42 height 8
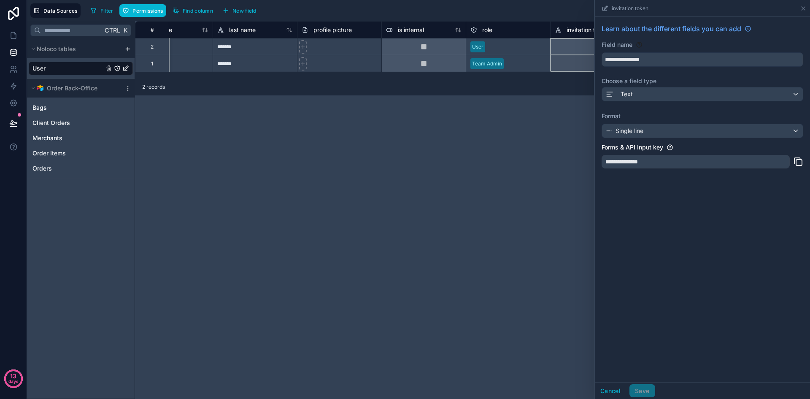
click at [562, 64] on div at bounding box center [592, 63] width 84 height 17
click at [566, 46] on div at bounding box center [592, 46] width 84 height 17
click at [617, 387] on button "Cancel" at bounding box center [610, 391] width 31 height 14
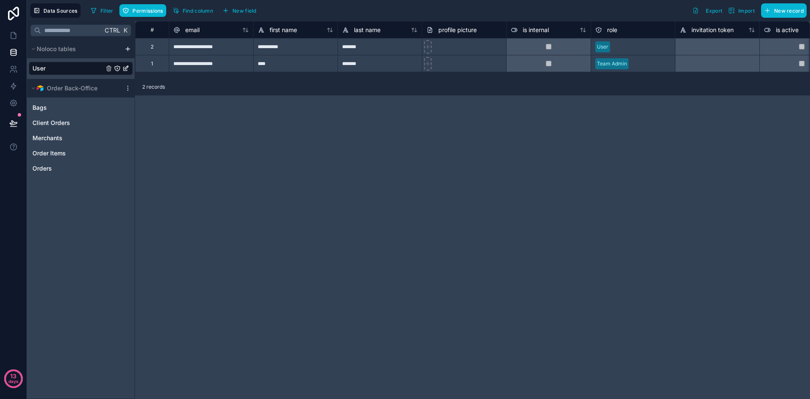
click at [637, 49] on div at bounding box center [642, 47] width 57 height 8
click at [649, 47] on div at bounding box center [642, 47] width 57 height 8
click at [614, 47] on input "text" at bounding box center [614, 46] width 1 height 7
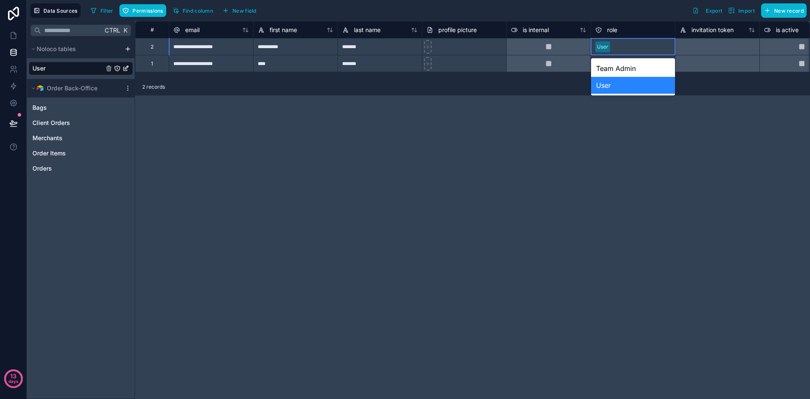
click at [618, 87] on div "User" at bounding box center [633, 85] width 84 height 17
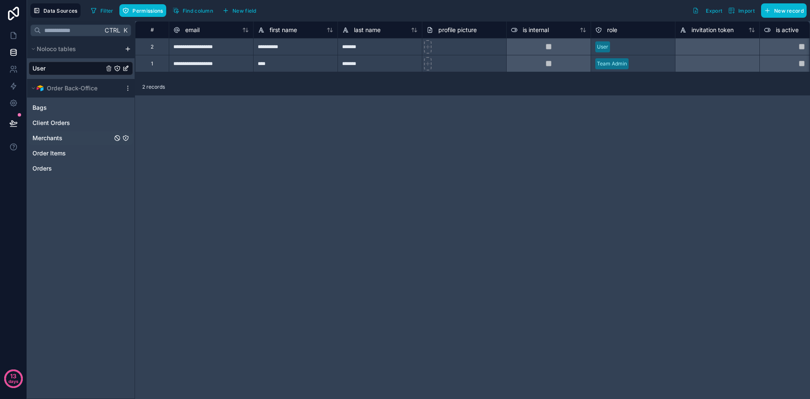
click at [87, 136] on link "Merchants" at bounding box center [72, 138] width 80 height 8
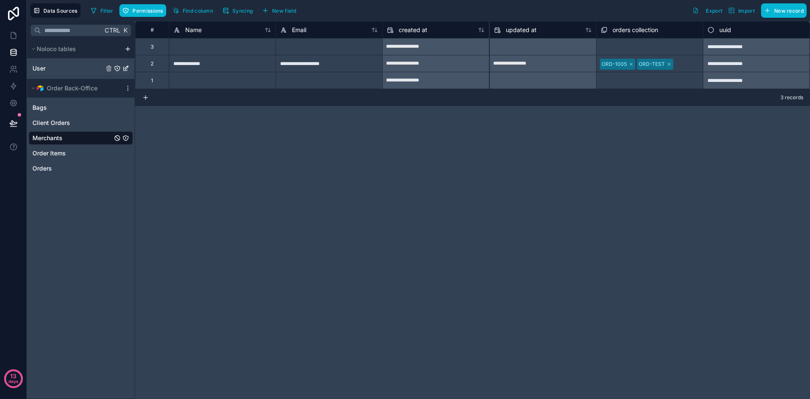
click at [57, 65] on link "User" at bounding box center [67, 68] width 71 height 8
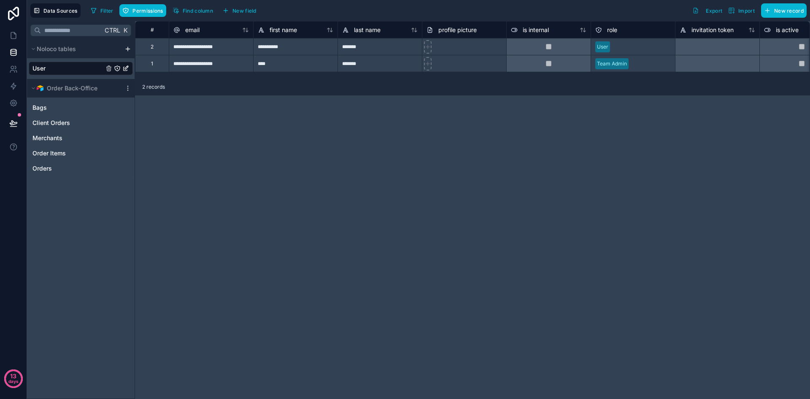
click at [164, 49] on div "2" at bounding box center [152, 46] width 34 height 17
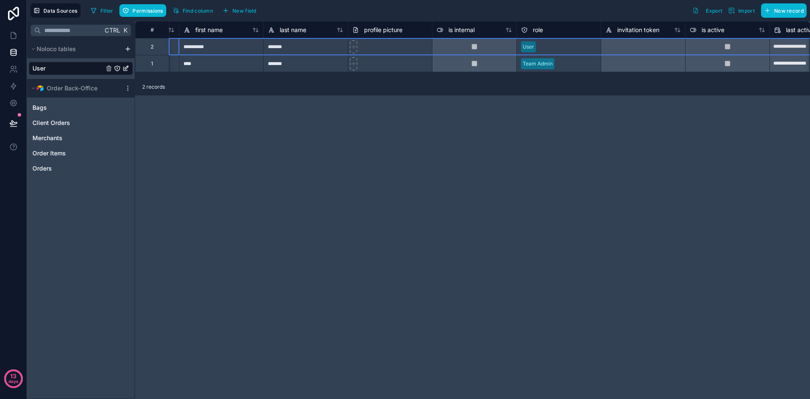
scroll to position [0, 74]
click at [16, 38] on icon at bounding box center [13, 35] width 5 height 6
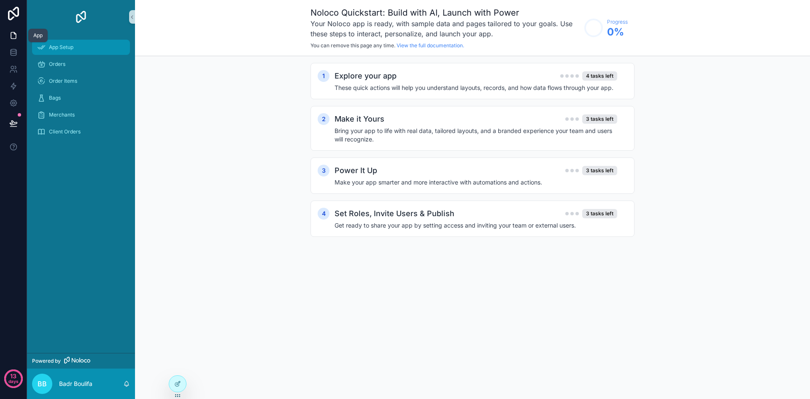
click at [60, 49] on span "App Setup" at bounding box center [61, 47] width 24 height 7
click at [338, 227] on h4 "Get ready to share your app by setting access and inviting your team or externa…" at bounding box center [476, 225] width 283 height 8
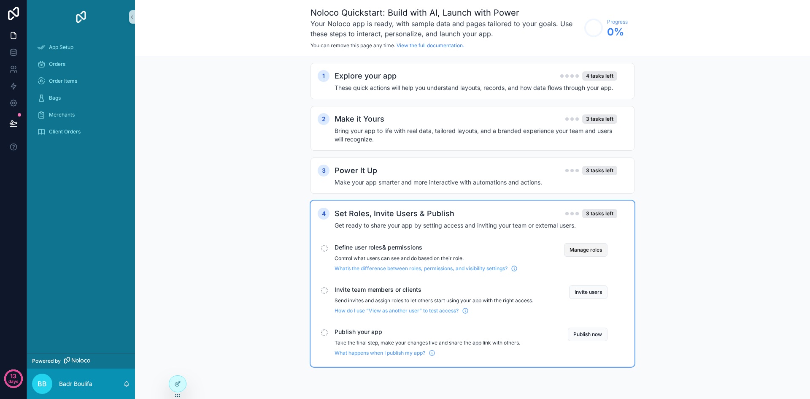
click at [593, 249] on button "Manage roles" at bounding box center [585, 250] width 43 height 14
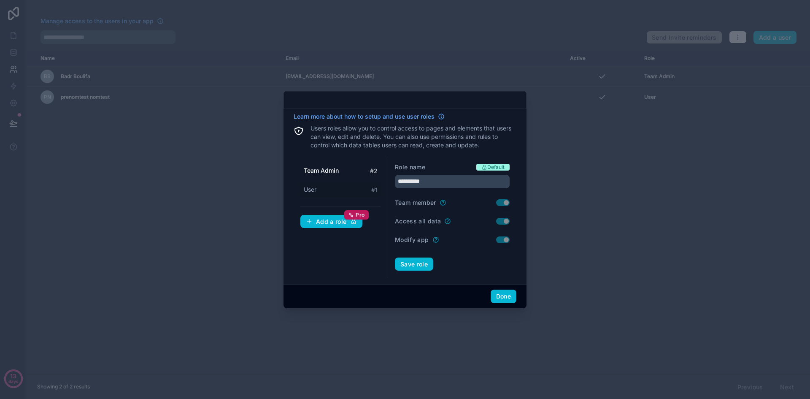
click at [321, 186] on div "User # 1" at bounding box center [340, 190] width 81 height 16
type input "****"
click at [313, 189] on span "User" at bounding box center [310, 189] width 13 height 8
click at [349, 262] on div "Team Admin # 2 User # 1 Add a role Pro" at bounding box center [341, 217] width 95 height 122
click at [420, 267] on button "Save role" at bounding box center [414, 264] width 38 height 14
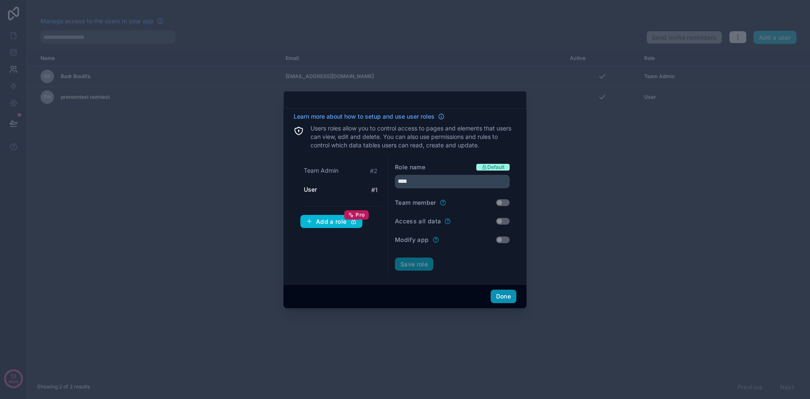
click at [508, 295] on button "Done" at bounding box center [504, 296] width 26 height 14
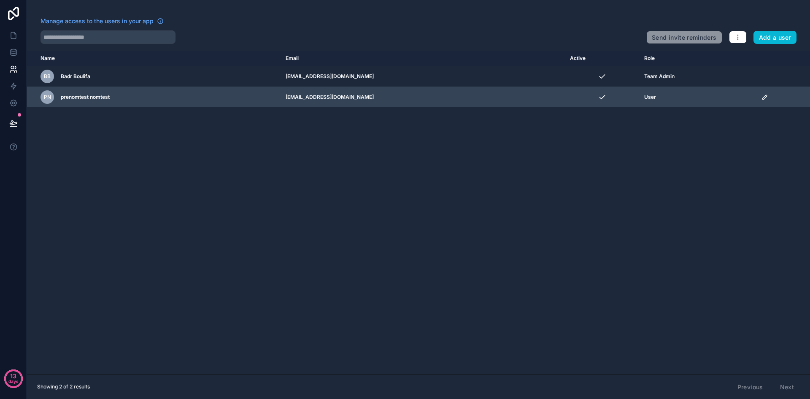
click at [434, 94] on td "[EMAIL_ADDRESS][DOMAIN_NAME]" at bounding box center [423, 97] width 284 height 21
click at [272, 93] on div "pn prenomtest nomtest" at bounding box center [158, 97] width 235 height 14
click at [683, 91] on td "User" at bounding box center [697, 97] width 117 height 21
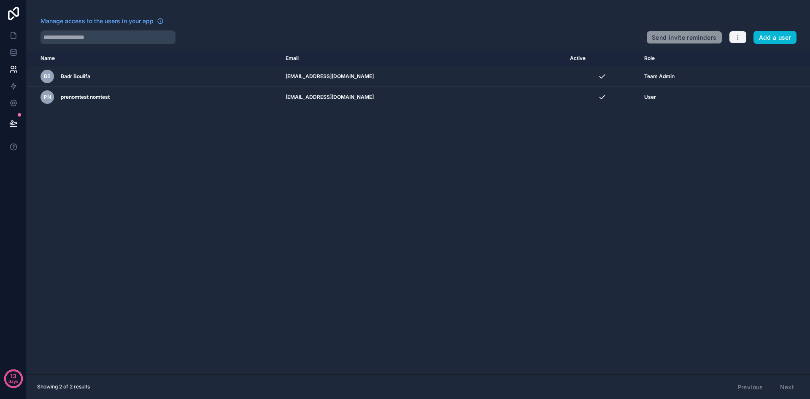
click at [736, 35] on icon "button" at bounding box center [738, 37] width 7 height 7
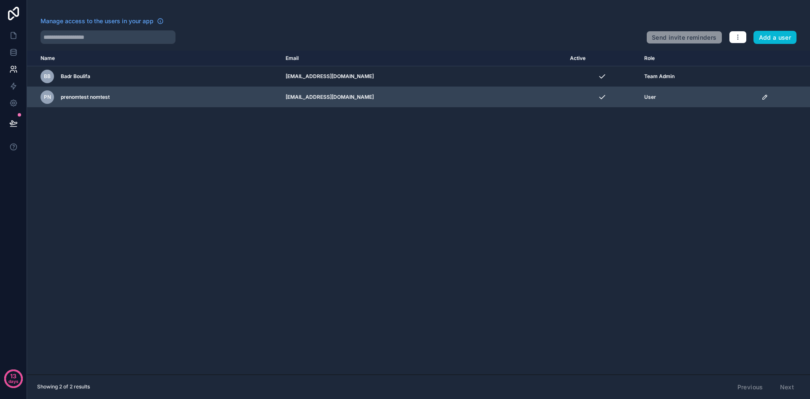
click at [762, 97] on icon "scrollable content" at bounding box center [765, 97] width 7 height 7
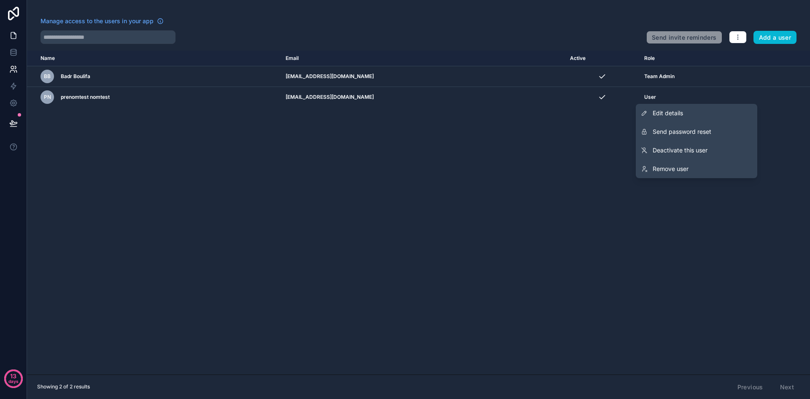
click at [14, 37] on icon at bounding box center [13, 35] width 8 height 8
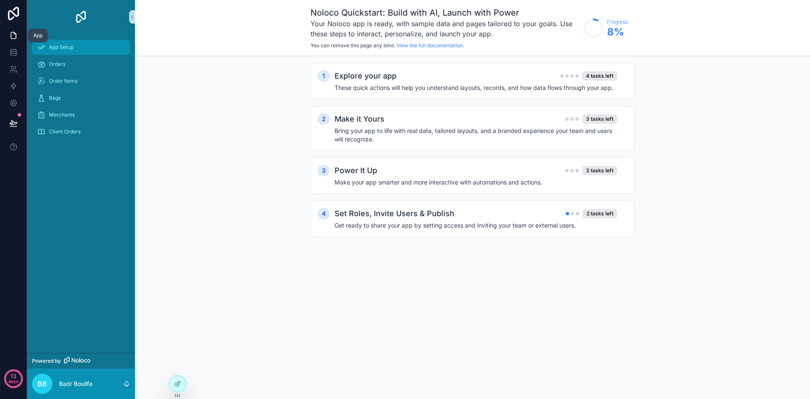
click at [66, 48] on span "App Setup" at bounding box center [61, 47] width 24 height 7
click at [13, 54] on icon at bounding box center [13, 52] width 8 height 8
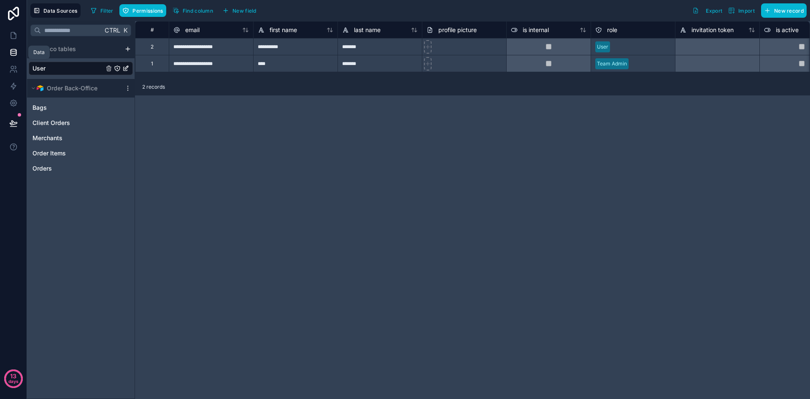
click at [81, 70] on link "User" at bounding box center [67, 68] width 71 height 8
click at [777, 12] on span "New record" at bounding box center [789, 11] width 30 height 6
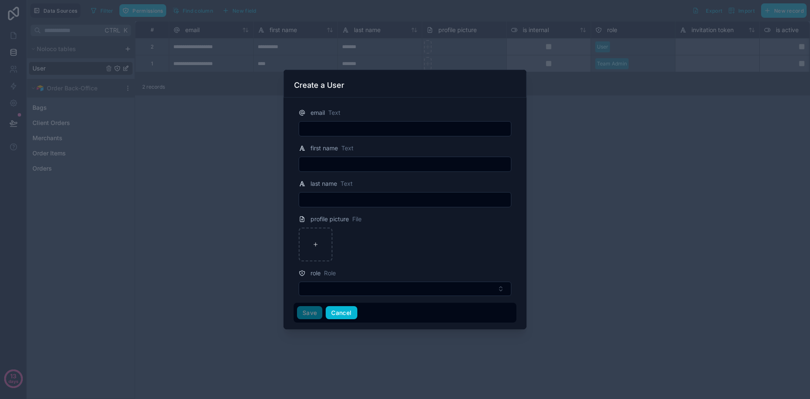
click at [340, 314] on button "Cancel" at bounding box center [341, 313] width 31 height 14
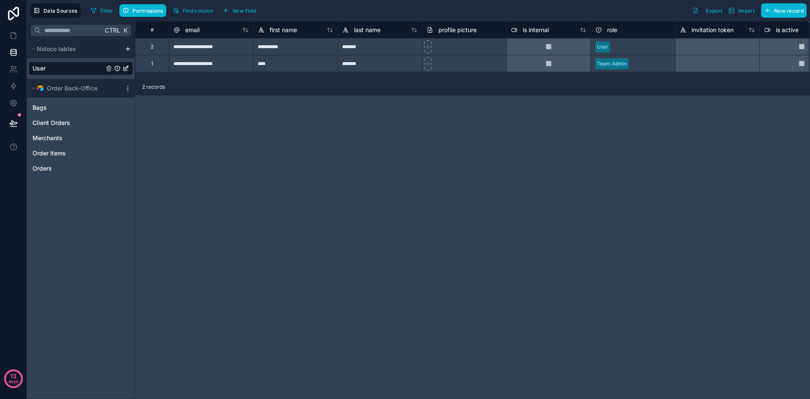
click at [285, 237] on div "**********" at bounding box center [472, 210] width 675 height 378
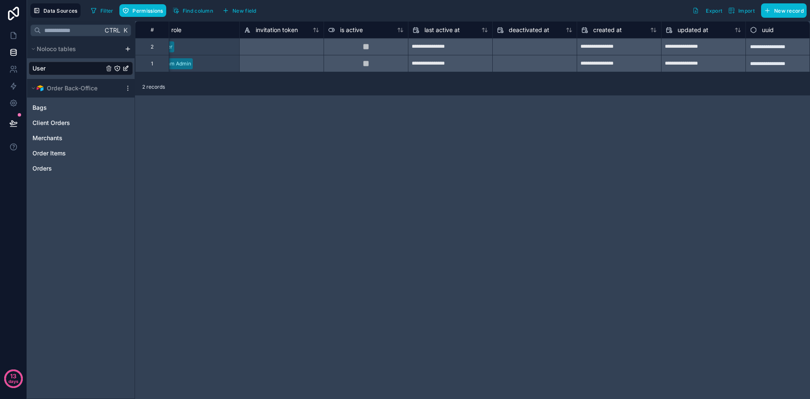
scroll to position [0, 456]
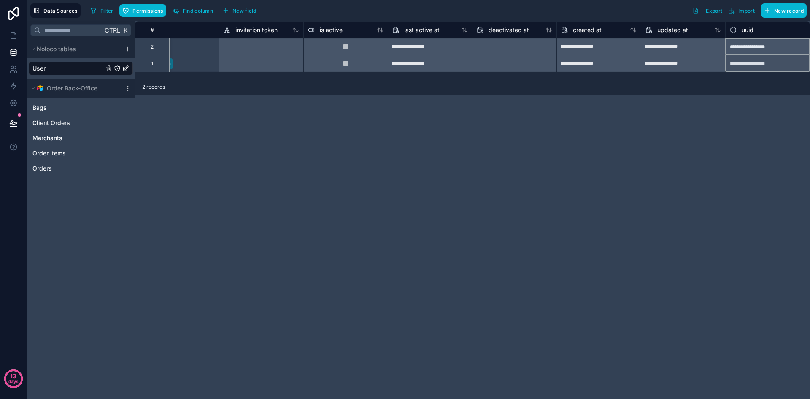
click at [746, 30] on span "uuid" at bounding box center [748, 30] width 12 height 8
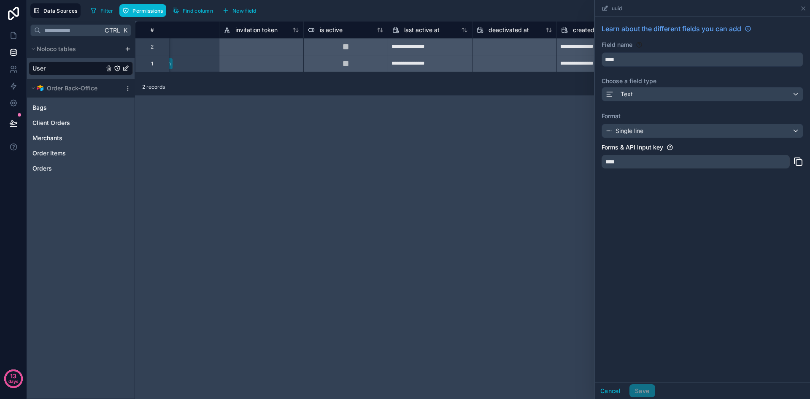
click at [515, 143] on div "**********" at bounding box center [472, 210] width 675 height 378
click at [604, 388] on button "Cancel" at bounding box center [610, 391] width 31 height 14
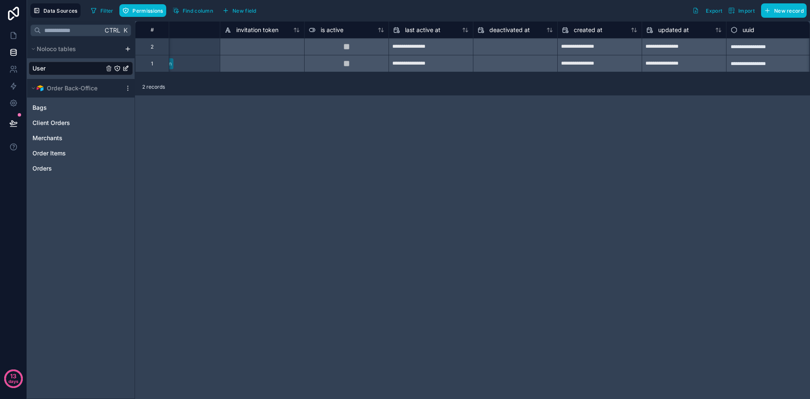
scroll to position [0, 455]
click at [11, 38] on icon at bounding box center [13, 35] width 5 height 6
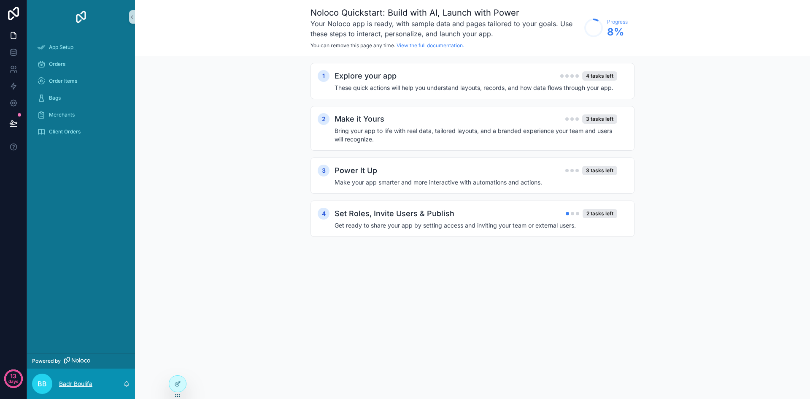
click at [87, 382] on p "Badr Boulifa" at bounding box center [75, 383] width 33 height 8
click at [15, 104] on icon at bounding box center [13, 103] width 6 height 6
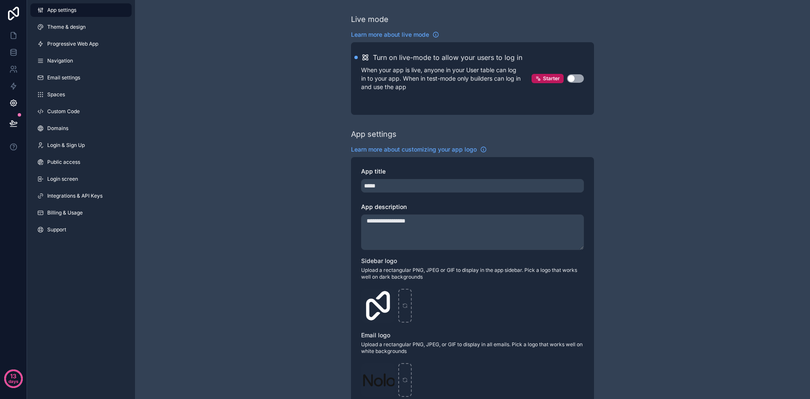
click at [576, 78] on button "Use setting" at bounding box center [575, 78] width 17 height 8
click at [14, 34] on icon at bounding box center [15, 33] width 2 height 2
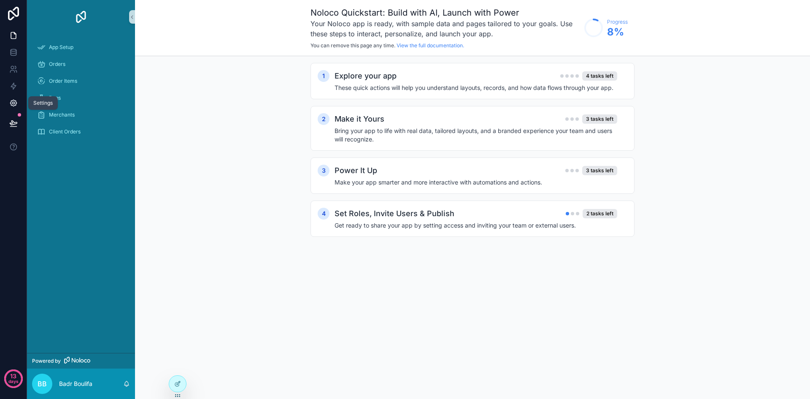
click at [15, 102] on icon at bounding box center [13, 103] width 6 height 6
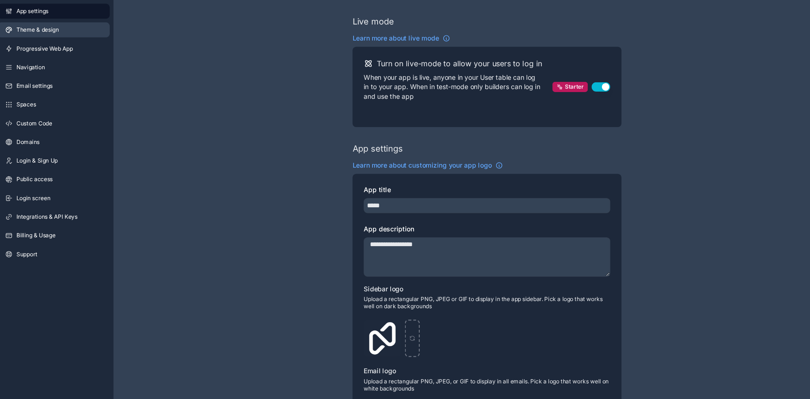
click at [61, 25] on span "Theme & design" at bounding box center [66, 27] width 38 height 7
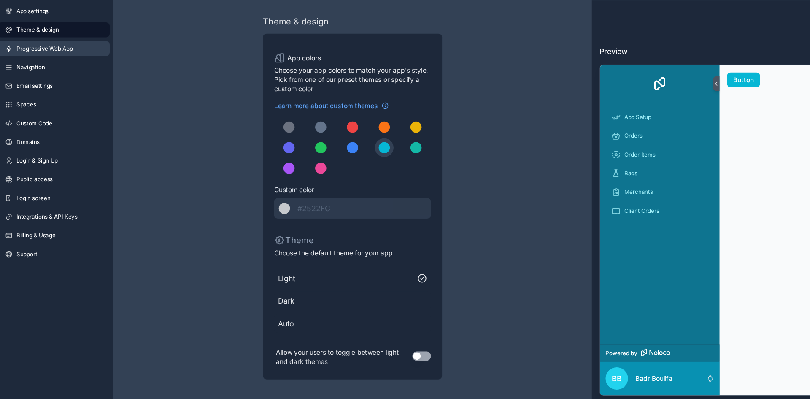
click at [64, 41] on span "Progressive Web App" at bounding box center [72, 44] width 51 height 7
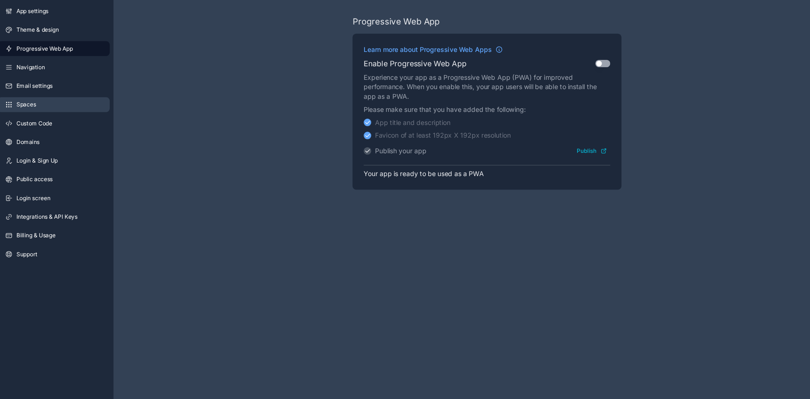
click at [57, 98] on link "Spaces" at bounding box center [80, 95] width 101 height 14
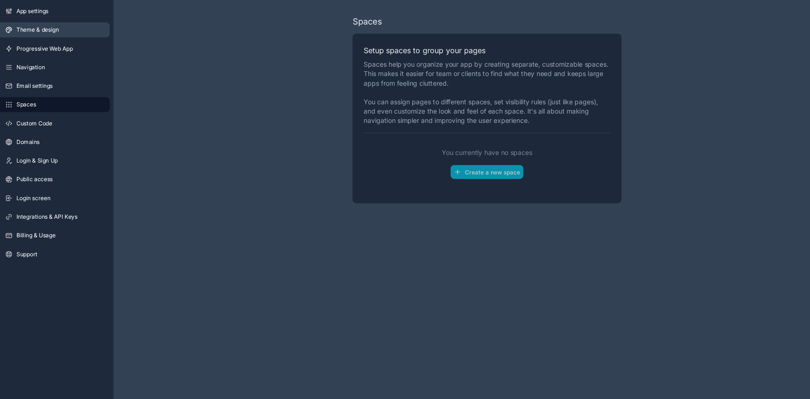
click at [44, 30] on link "Theme & design" at bounding box center [80, 27] width 101 height 14
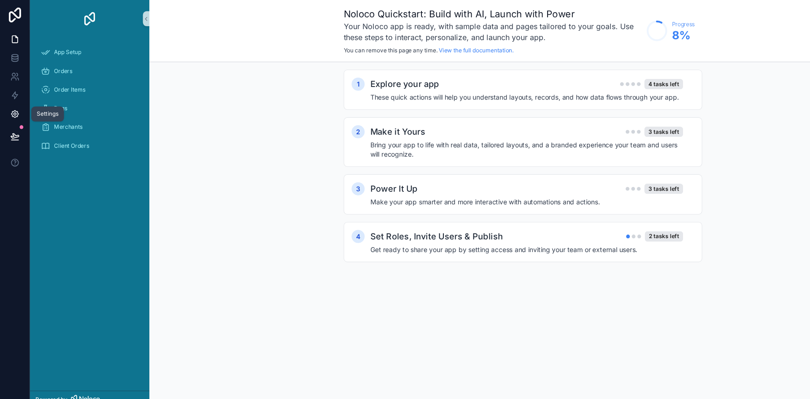
click at [9, 105] on icon at bounding box center [13, 103] width 8 height 8
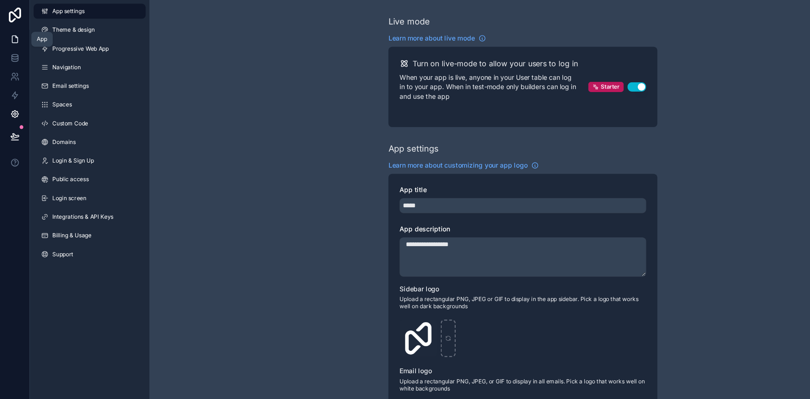
click at [10, 39] on icon at bounding box center [13, 35] width 8 height 8
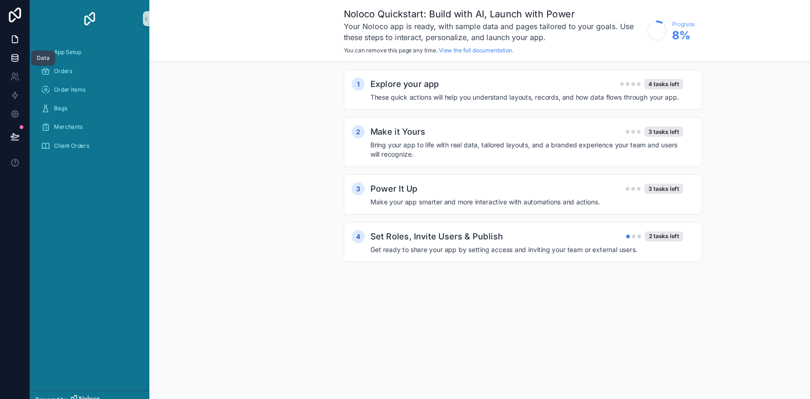
click at [11, 56] on icon at bounding box center [13, 52] width 8 height 8
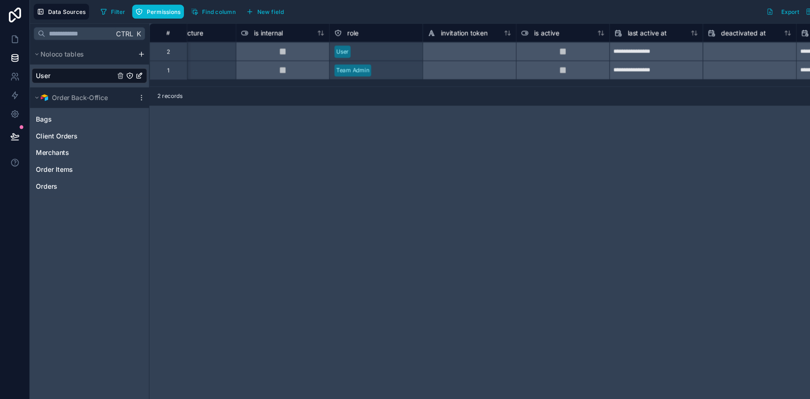
scroll to position [0, 295]
click at [16, 35] on icon at bounding box center [13, 35] width 8 height 8
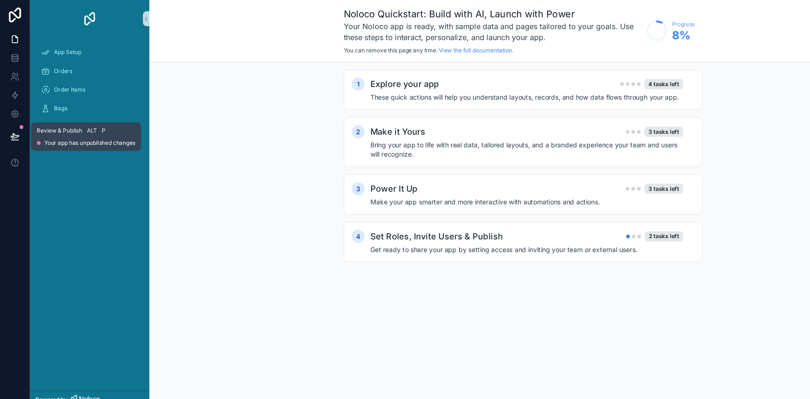
click at [11, 127] on icon at bounding box center [13, 127] width 6 height 0
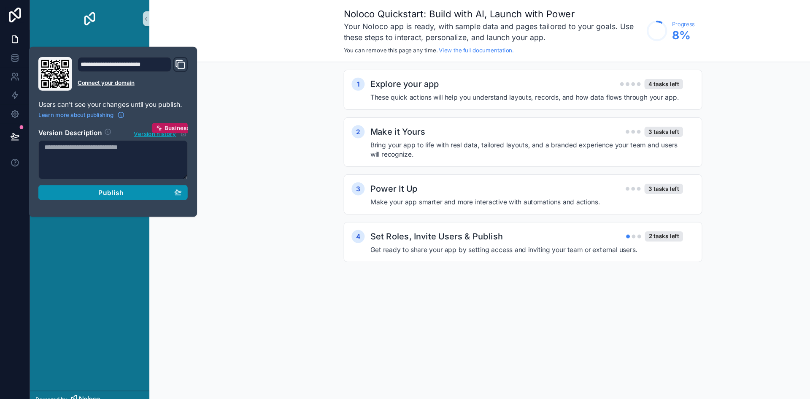
click at [115, 173] on div "Publish" at bounding box center [102, 174] width 124 height 8
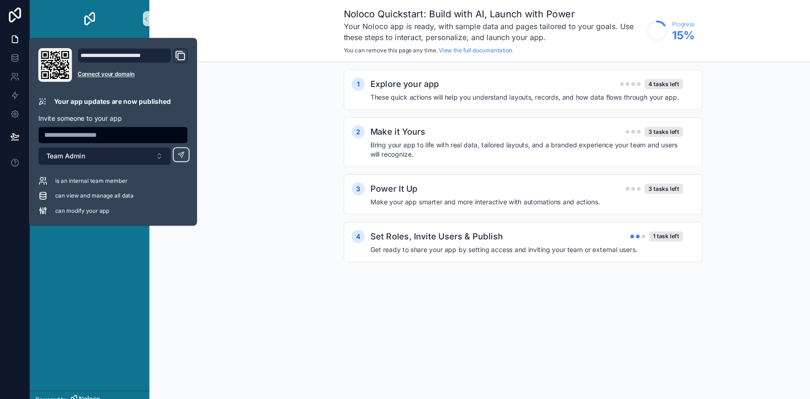
click at [112, 139] on button "Team Admin" at bounding box center [95, 141] width 120 height 16
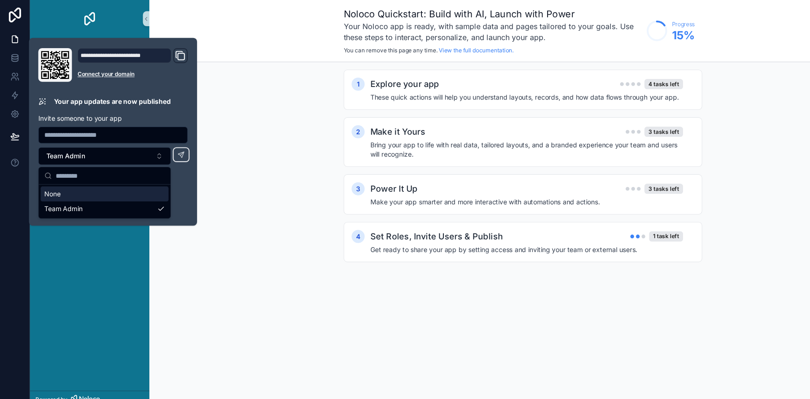
click at [162, 177] on div "can view and manage all data" at bounding box center [102, 177] width 135 height 8
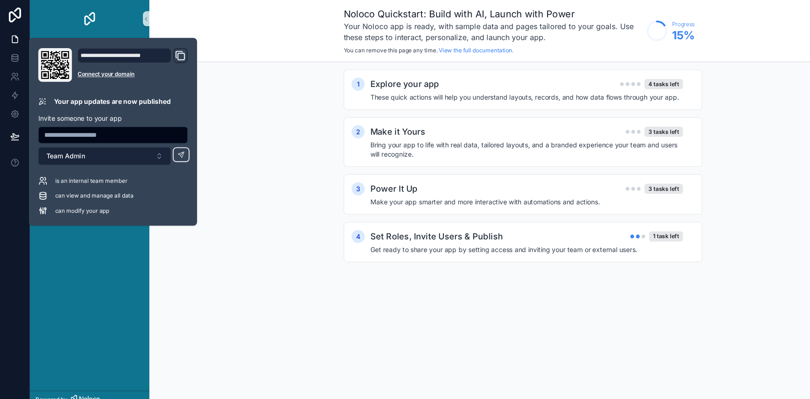
click at [103, 143] on button "Team Admin" at bounding box center [95, 141] width 120 height 16
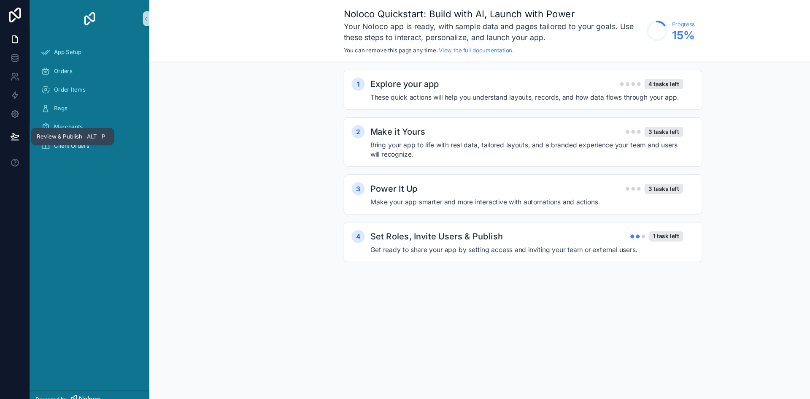
click at [14, 127] on icon at bounding box center [13, 127] width 6 height 0
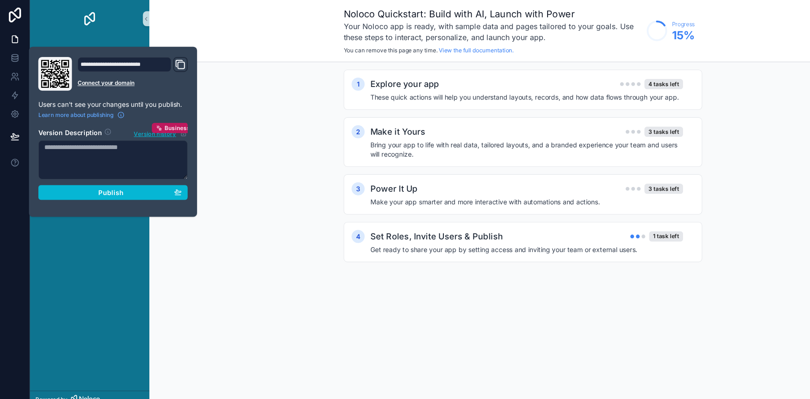
click at [269, 150] on div "1 Explore your app 4 tasks left These quick actions will help you understand la…" at bounding box center [472, 158] width 675 height 204
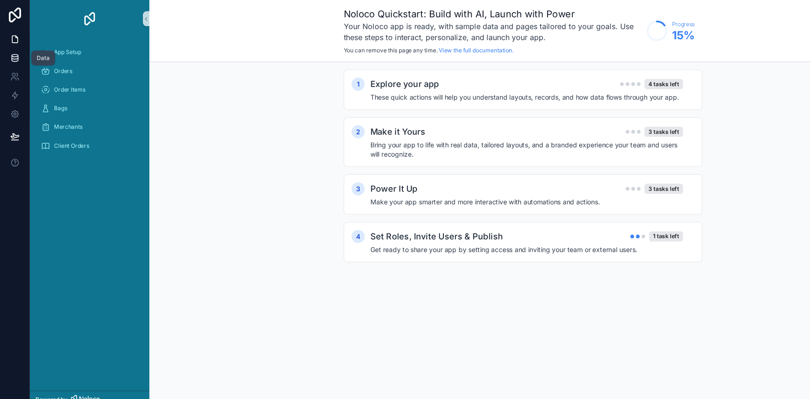
click at [12, 56] on icon at bounding box center [13, 52] width 8 height 8
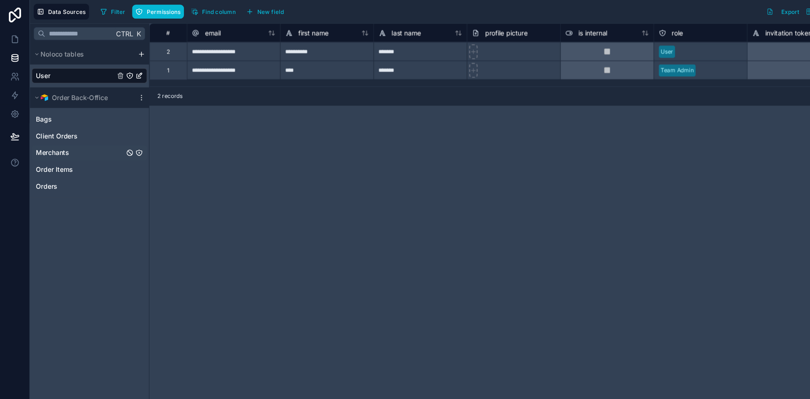
click at [45, 135] on span "Merchants" at bounding box center [47, 138] width 30 height 8
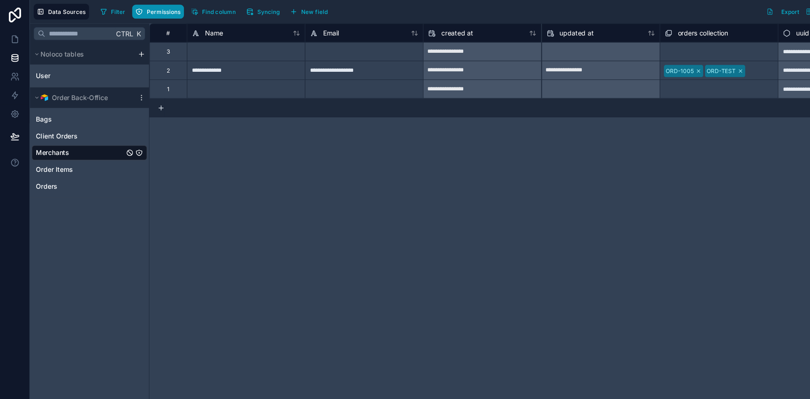
click at [154, 8] on span "Permissions" at bounding box center [148, 11] width 30 height 6
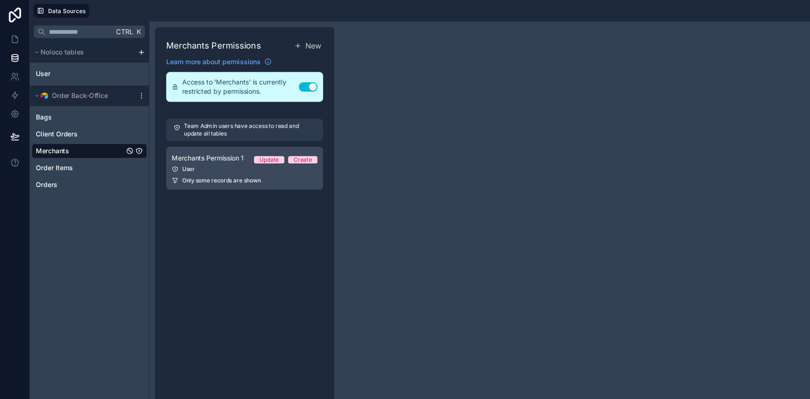
click at [180, 152] on div "User" at bounding box center [221, 152] width 132 height 7
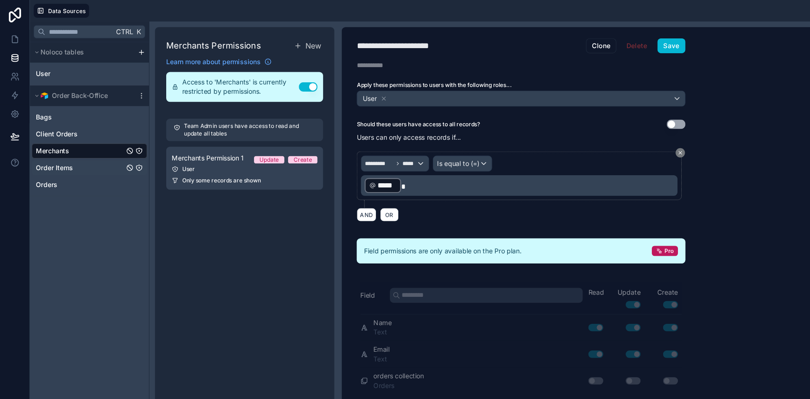
click at [50, 146] on div "Order Items" at bounding box center [81, 152] width 104 height 14
click at [49, 151] on span "Order Items" at bounding box center [48, 151] width 33 height 8
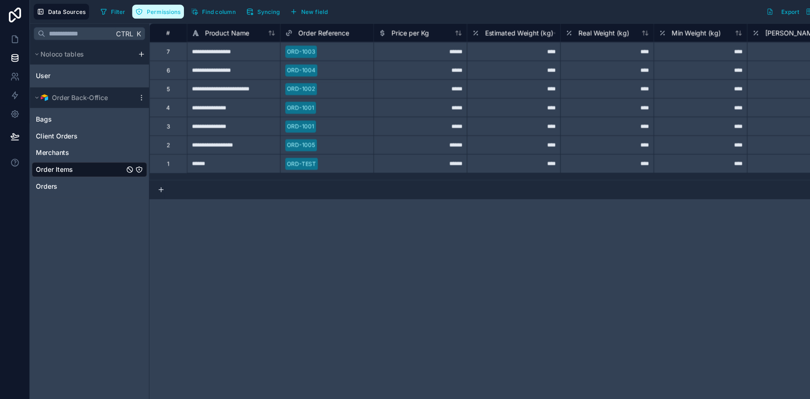
click at [150, 11] on span "Permissions" at bounding box center [148, 11] width 30 height 6
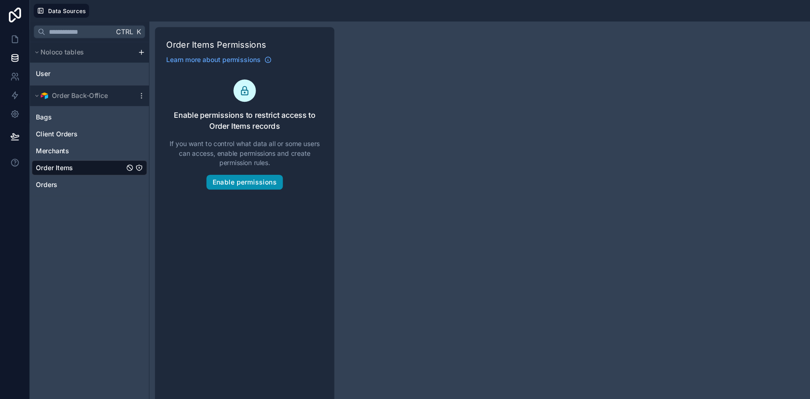
click at [221, 166] on button "Enable permissions" at bounding box center [221, 165] width 69 height 14
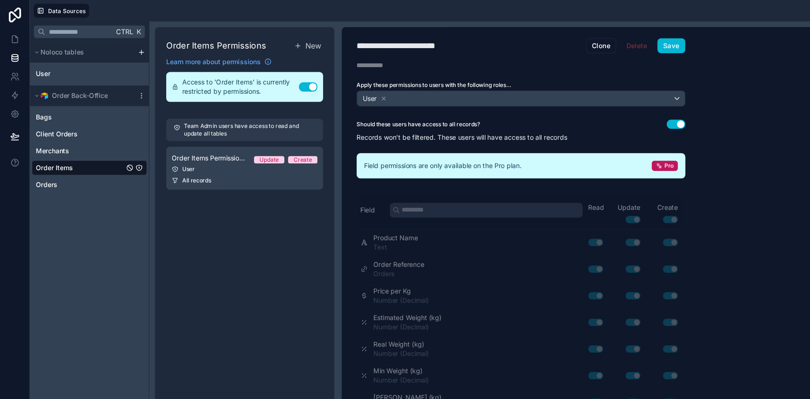
click at [611, 111] on button "Use setting" at bounding box center [611, 112] width 17 height 8
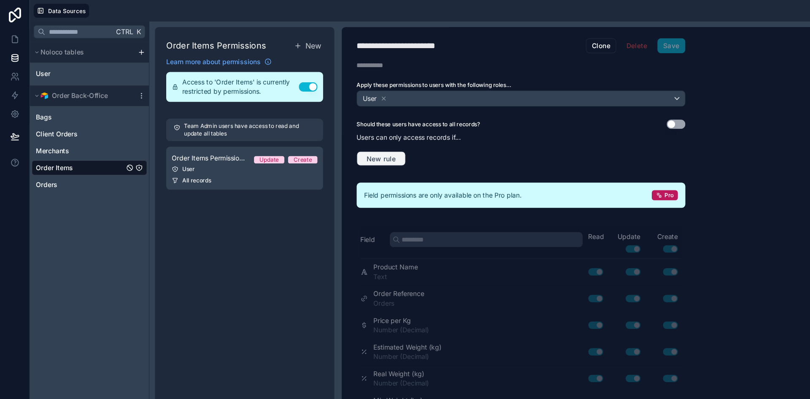
click at [344, 145] on span "New rule" at bounding box center [344, 144] width 33 height 8
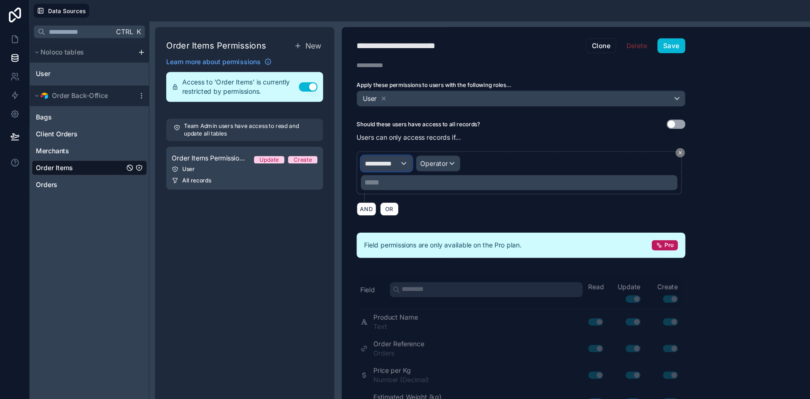
click at [362, 146] on div "**********" at bounding box center [350, 148] width 46 height 14
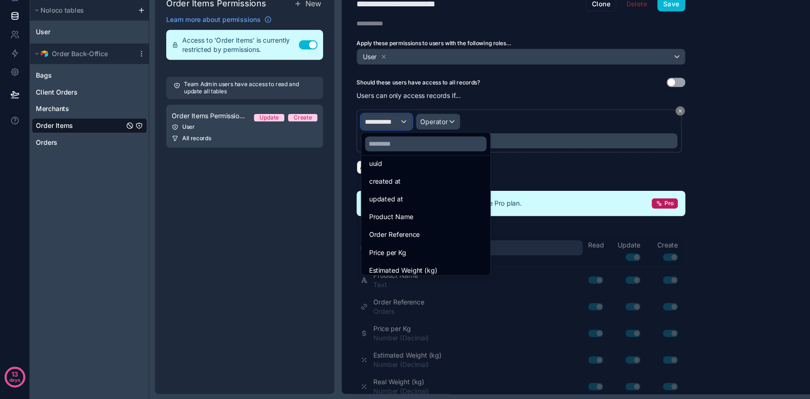
scroll to position [23, 0]
click at [359, 168] on input "text" at bounding box center [385, 168] width 110 height 14
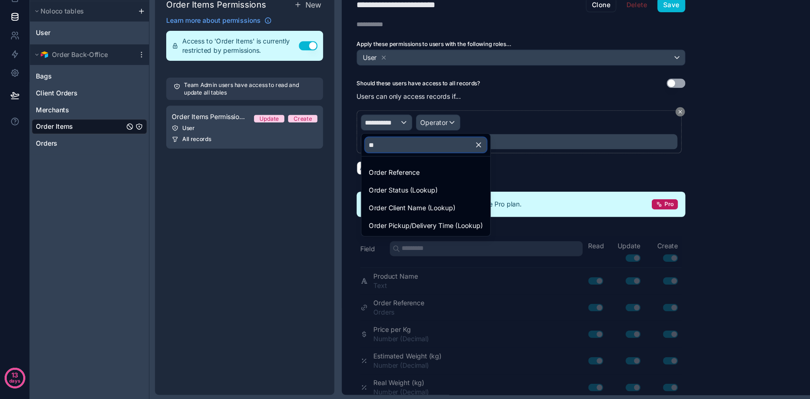
type input "*"
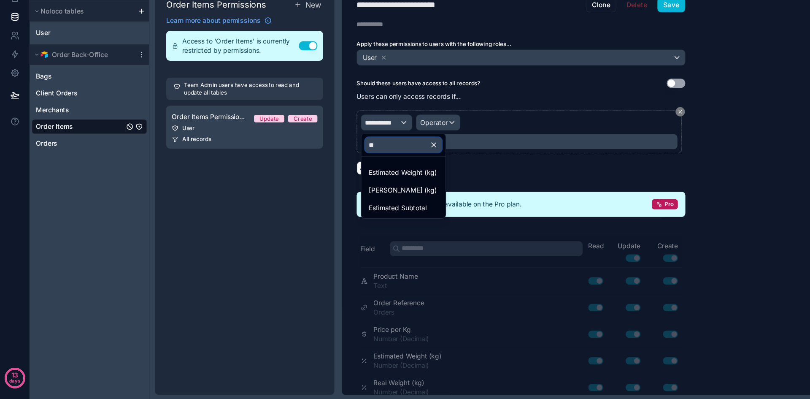
type input "*"
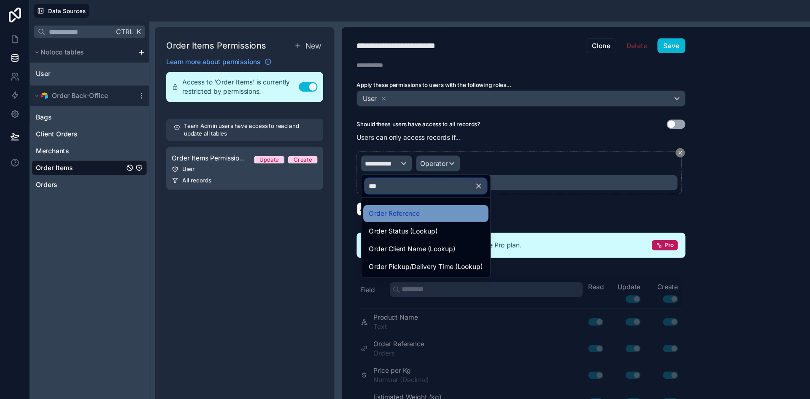
type input "***"
click at [349, 195] on span "Order Reference" at bounding box center [356, 193] width 46 height 10
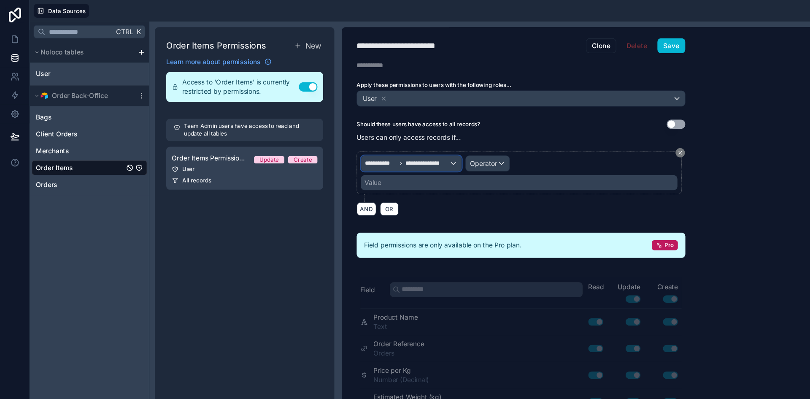
click at [357, 150] on span "**********" at bounding box center [344, 147] width 28 height 7
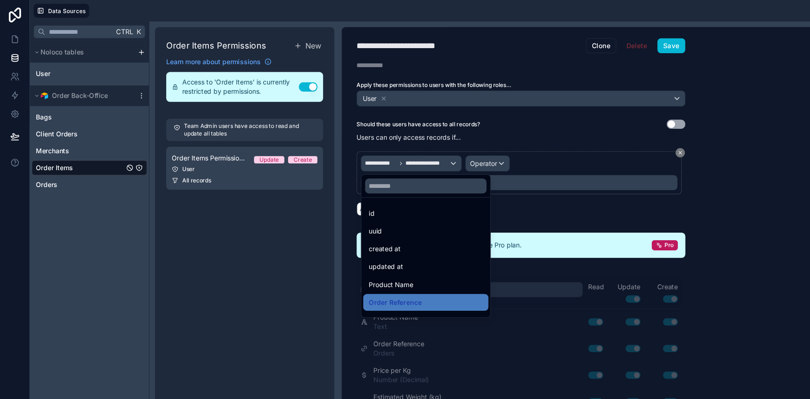
click at [429, 145] on div at bounding box center [405, 199] width 810 height 399
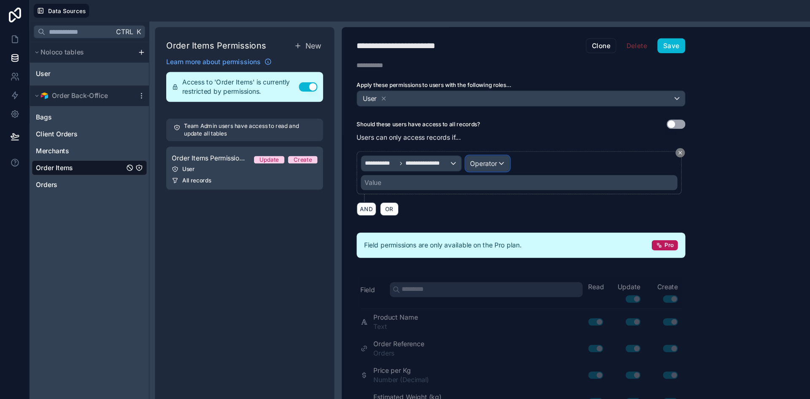
click at [429, 145] on span "Operator" at bounding box center [437, 147] width 25 height 7
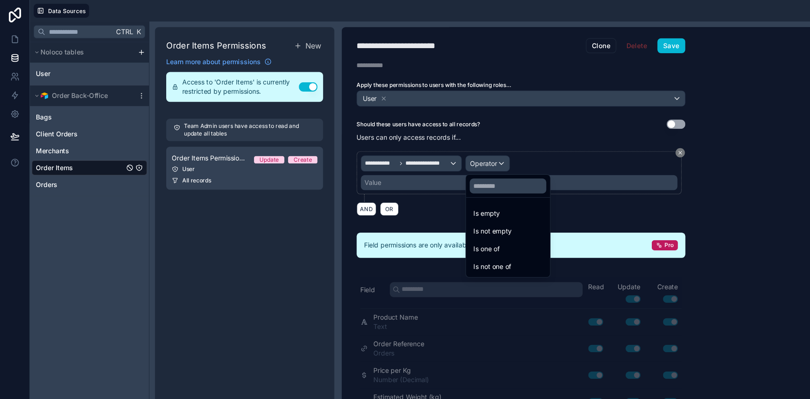
click at [430, 146] on div at bounding box center [405, 199] width 810 height 399
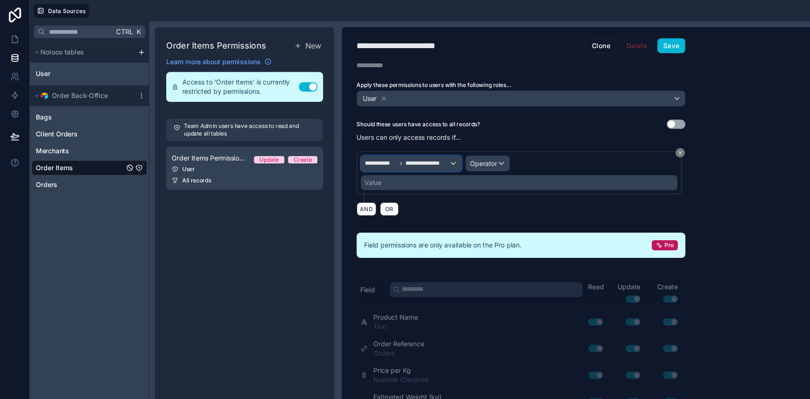
click at [405, 146] on span "**********" at bounding box center [387, 147] width 40 height 7
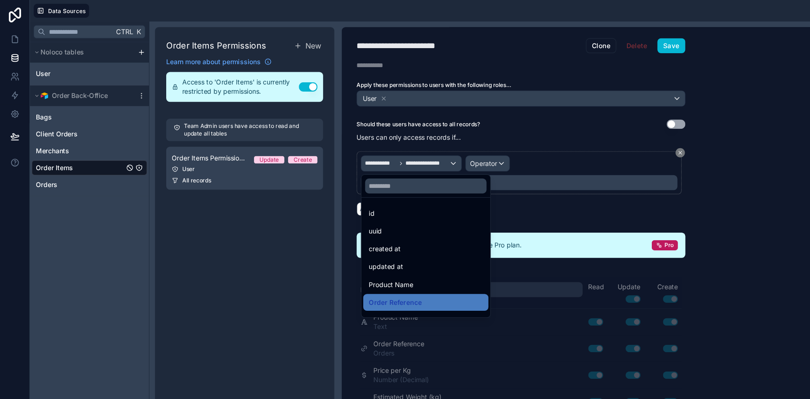
click at [351, 148] on div at bounding box center [405, 199] width 810 height 399
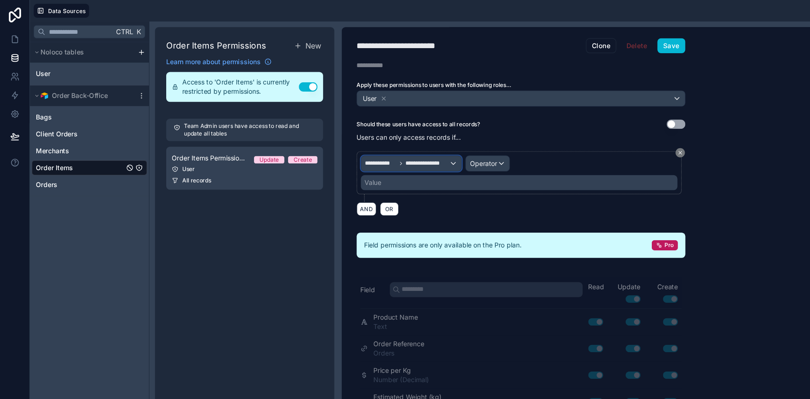
click at [351, 148] on span "**********" at bounding box center [344, 147] width 28 height 7
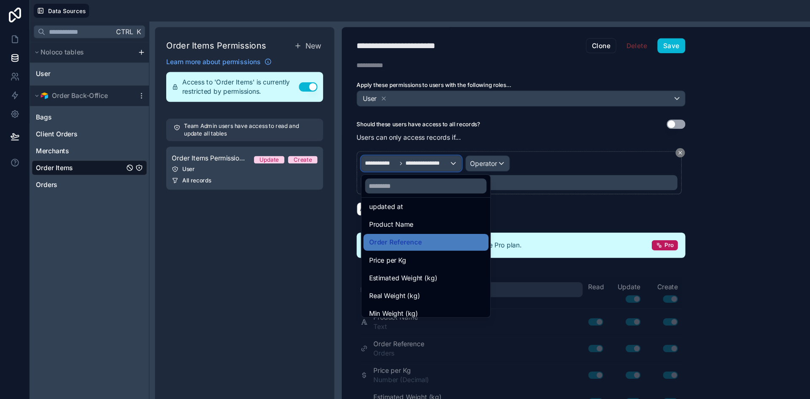
scroll to position [39, 0]
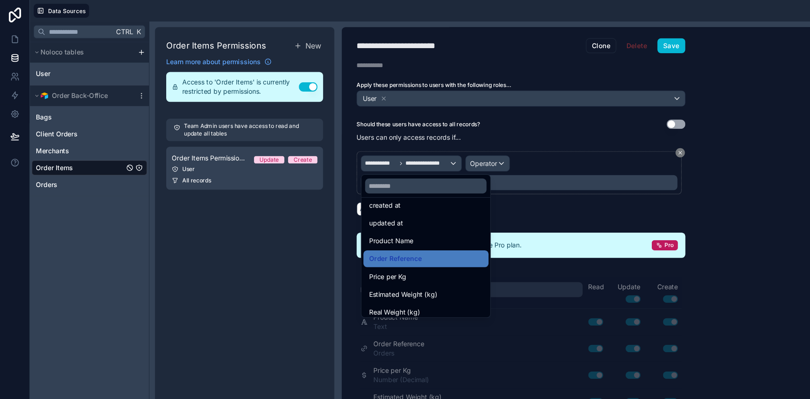
click at [397, 138] on div at bounding box center [405, 199] width 810 height 399
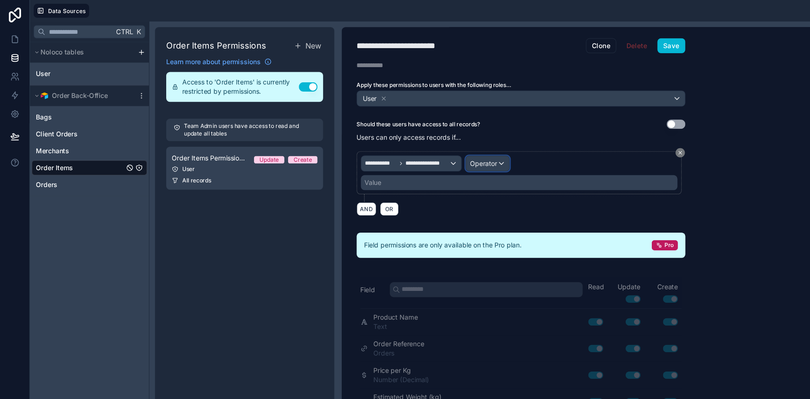
click at [441, 146] on span "Operator" at bounding box center [437, 147] width 25 height 7
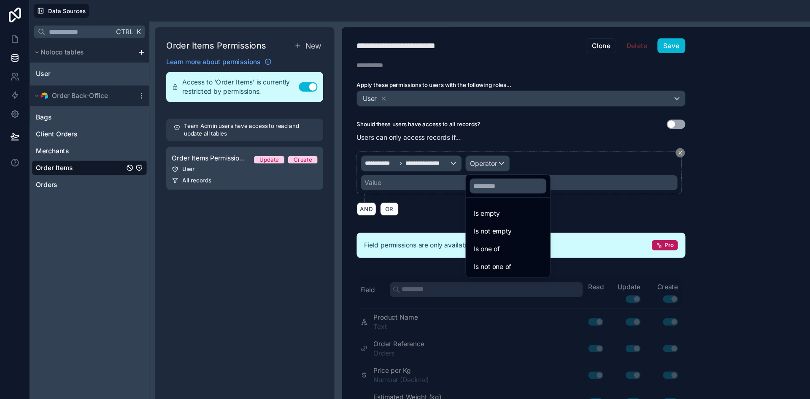
click at [383, 165] on div at bounding box center [405, 199] width 810 height 399
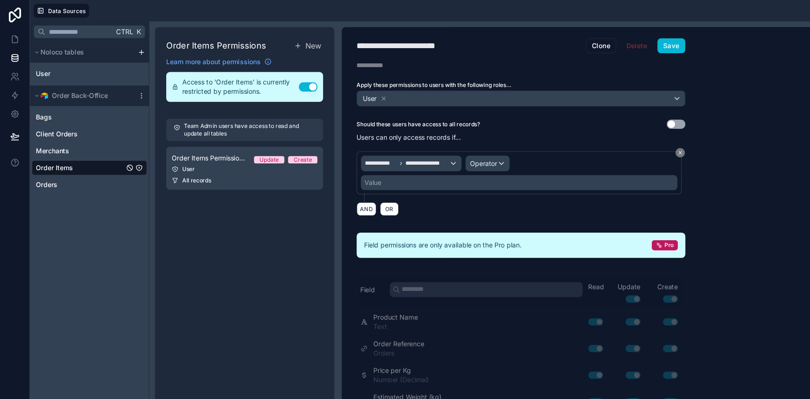
click at [383, 165] on div "Value" at bounding box center [469, 165] width 286 height 14
click at [435, 146] on span "Operator" at bounding box center [437, 147] width 25 height 7
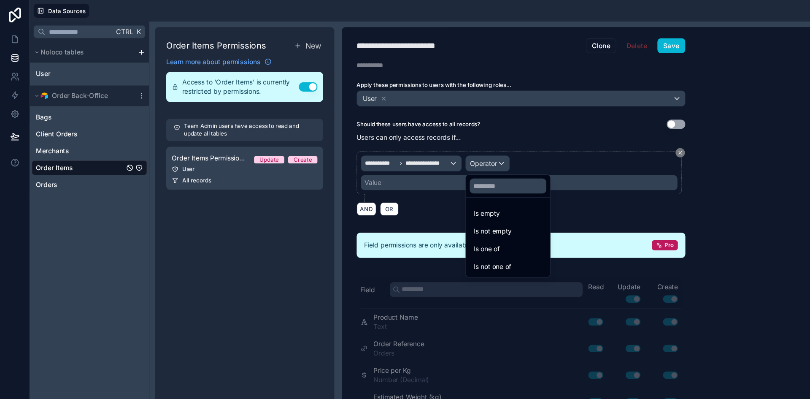
click at [384, 150] on div at bounding box center [405, 199] width 810 height 399
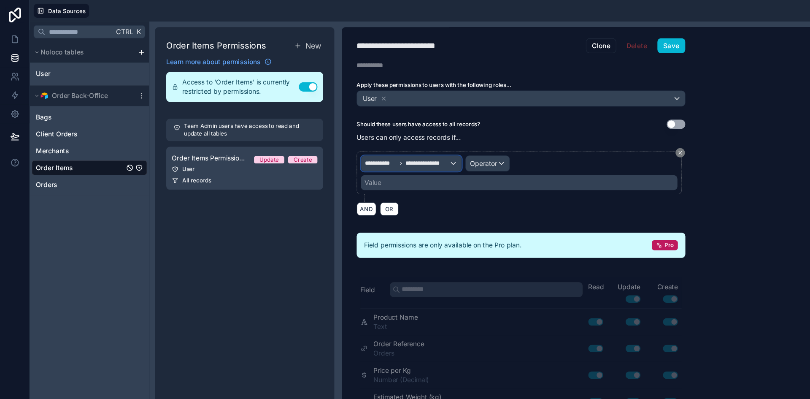
click at [384, 150] on span "**********" at bounding box center [387, 147] width 40 height 7
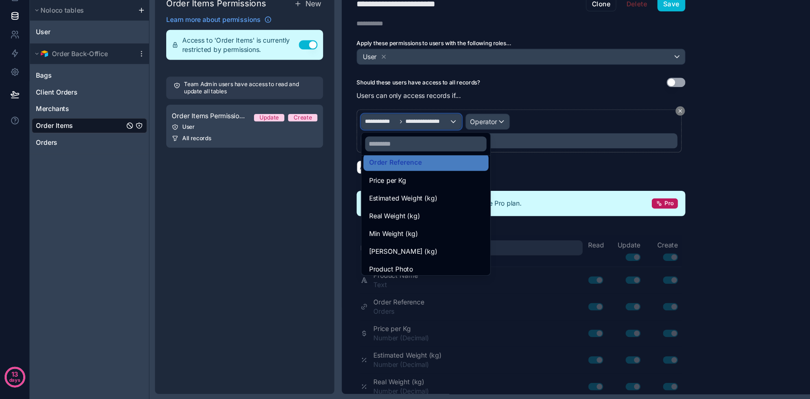
scroll to position [0, 0]
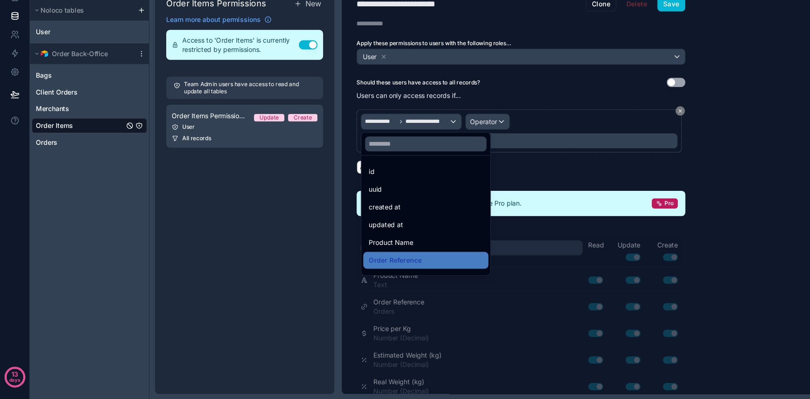
click at [332, 149] on div at bounding box center [405, 199] width 810 height 399
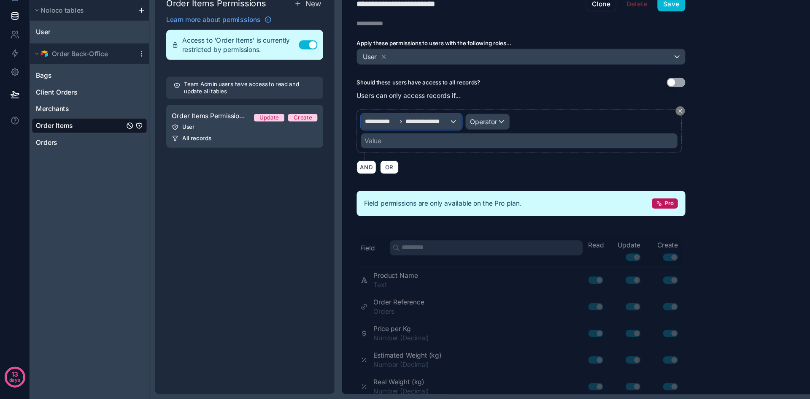
click at [332, 149] on span "**********" at bounding box center [344, 147] width 28 height 7
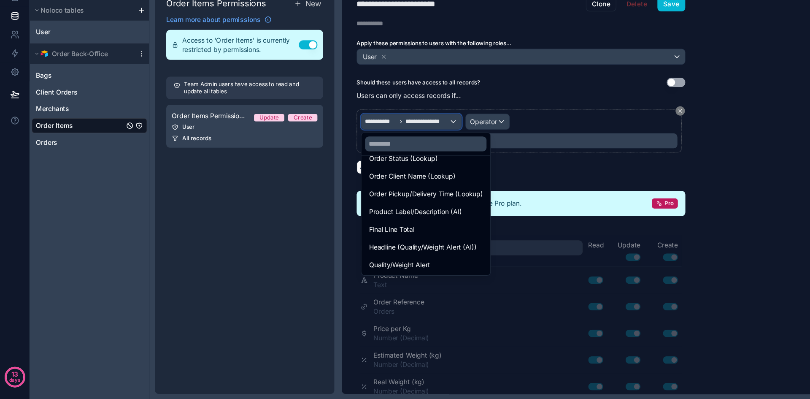
scroll to position [252, 0]
click at [351, 167] on input "text" at bounding box center [385, 168] width 110 height 14
click at [350, 196] on span "Order Client Name (Lookup)" at bounding box center [372, 197] width 78 height 10
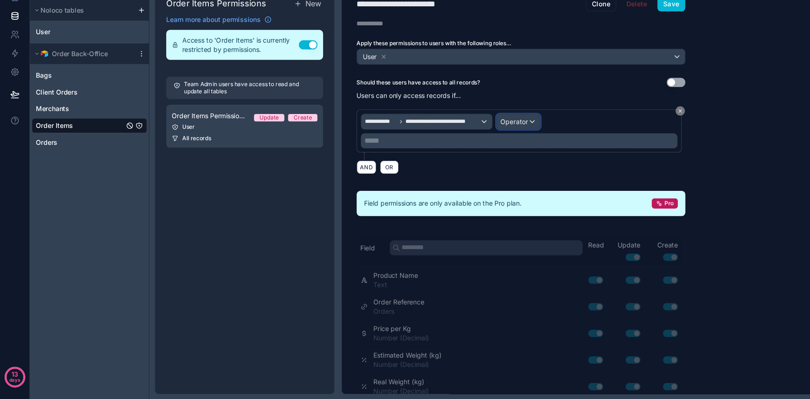
click at [471, 147] on span "Operator" at bounding box center [464, 147] width 25 height 7
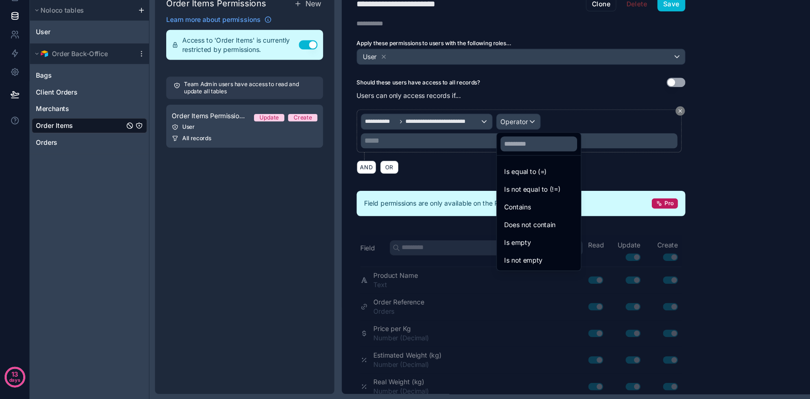
click at [416, 145] on div at bounding box center [405, 199] width 810 height 399
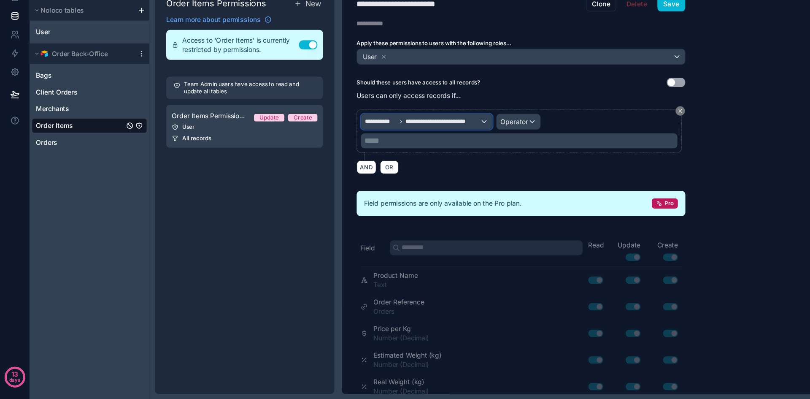
click at [344, 145] on span "**********" at bounding box center [344, 147] width 28 height 7
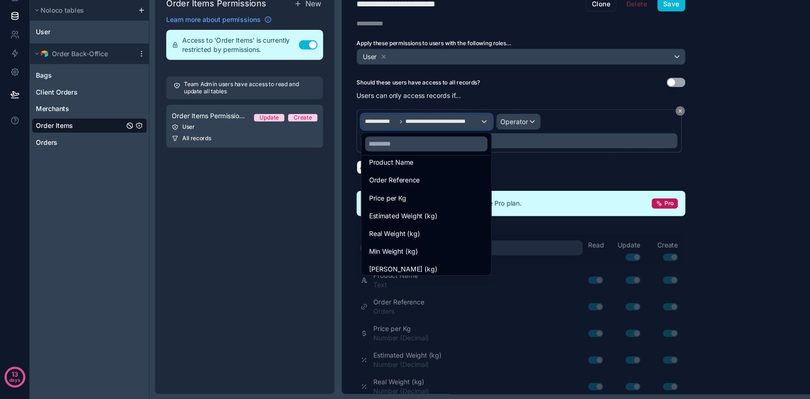
scroll to position [73, 0]
click at [360, 164] on input "text" at bounding box center [385, 168] width 111 height 14
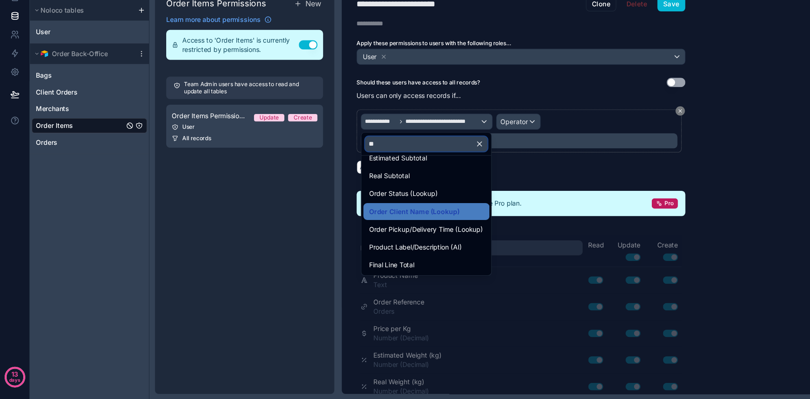
scroll to position [0, 0]
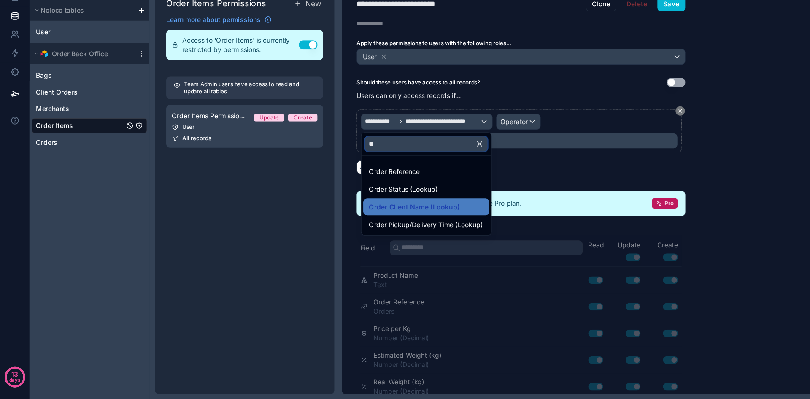
type input "*"
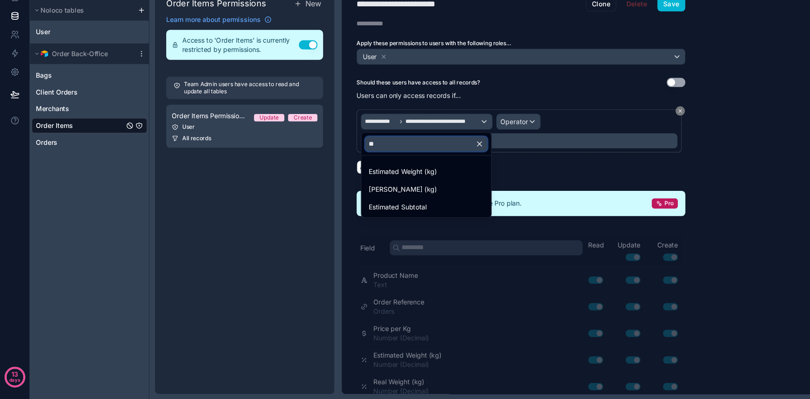
type input "*"
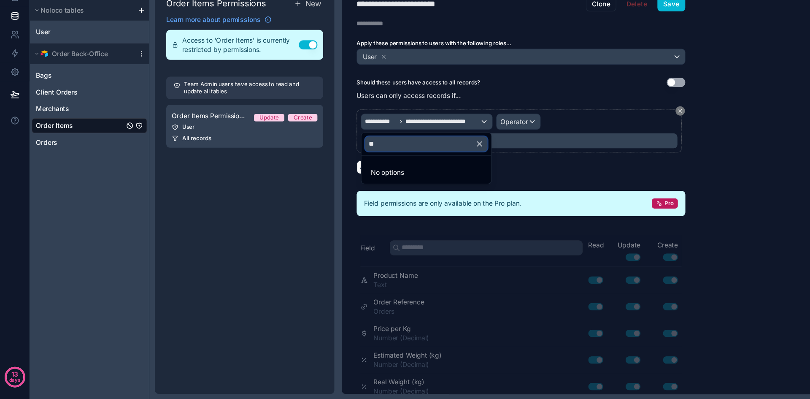
type input "*"
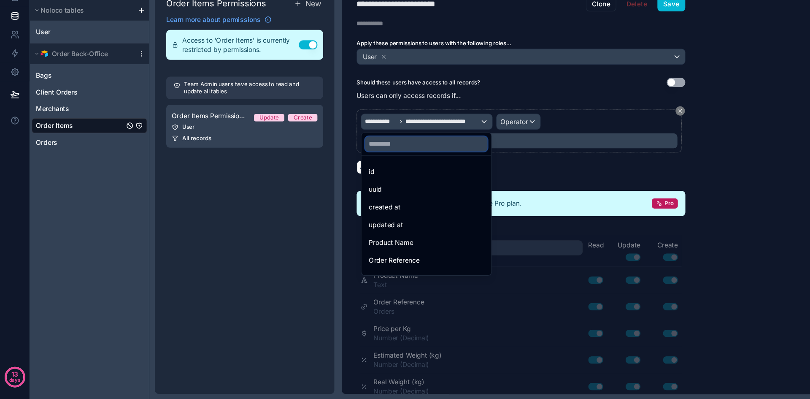
type input "*"
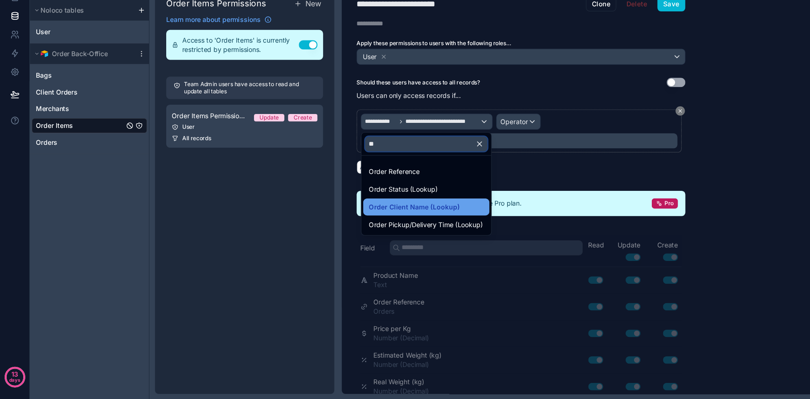
type input "**"
click at [367, 221] on span "Order Client Name (Lookup)" at bounding box center [374, 225] width 82 height 10
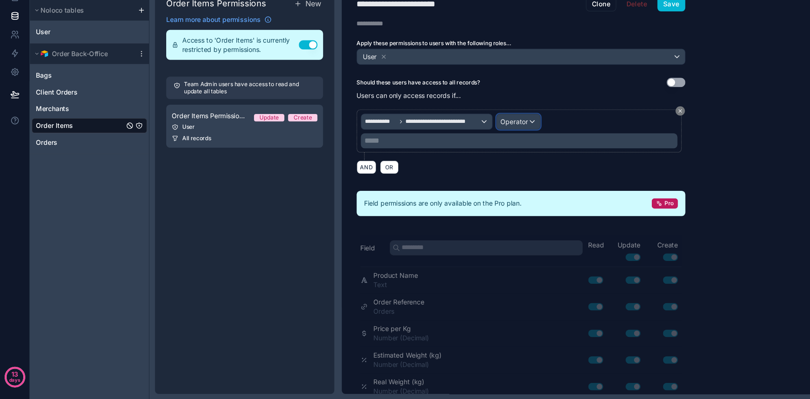
click at [469, 145] on span "Operator" at bounding box center [464, 147] width 25 height 7
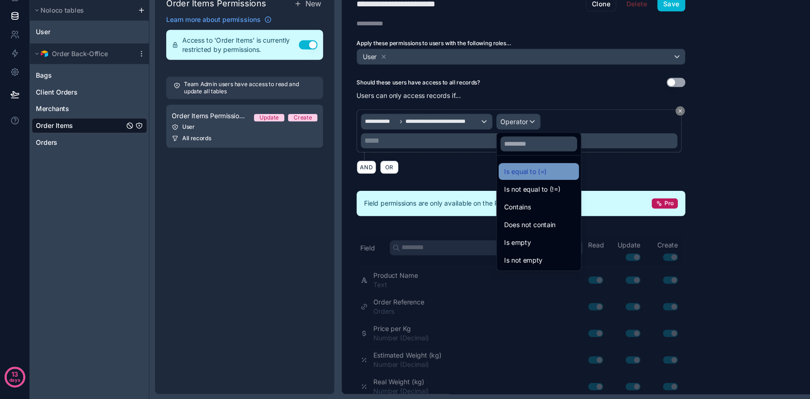
click at [475, 193] on span "Is equal to (=)" at bounding box center [475, 193] width 38 height 10
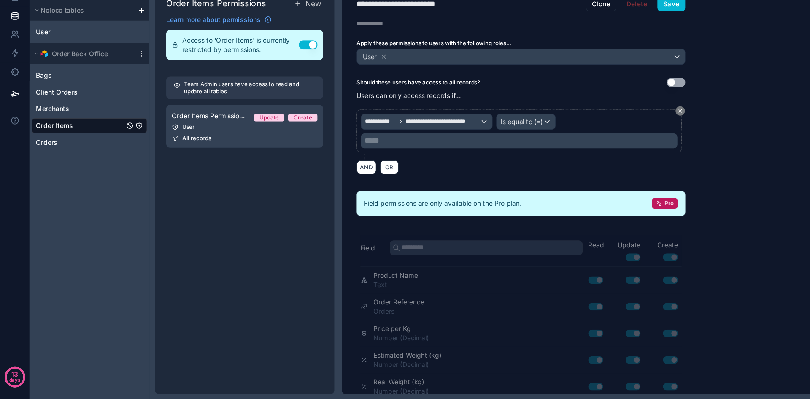
click at [414, 164] on p "***** ﻿" at bounding box center [470, 165] width 281 height 10
click at [405, 147] on span "**********" at bounding box center [400, 147] width 67 height 7
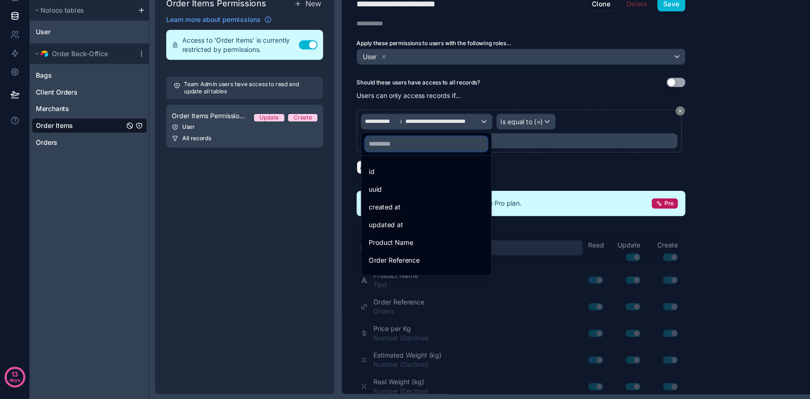
click at [397, 167] on input "text" at bounding box center [385, 168] width 111 height 14
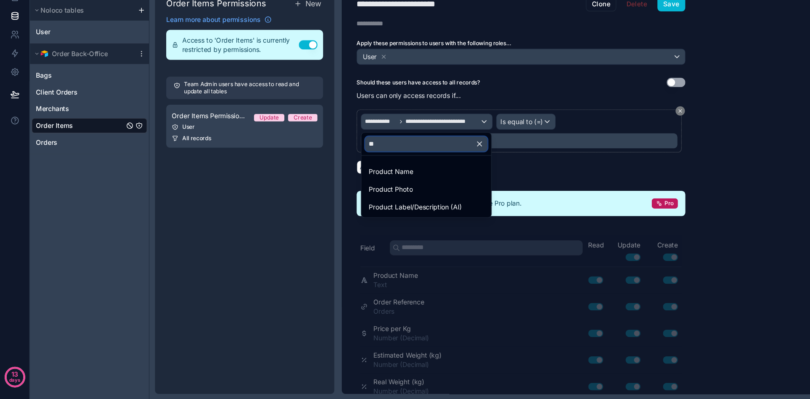
type input "*"
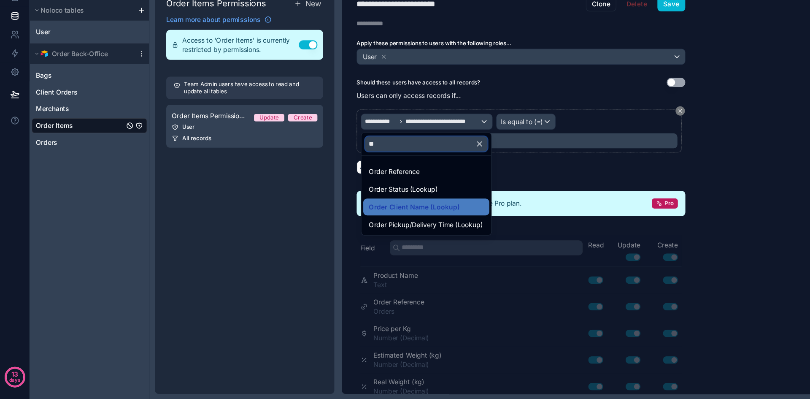
type input "**"
click at [55, 169] on div at bounding box center [405, 199] width 810 height 399
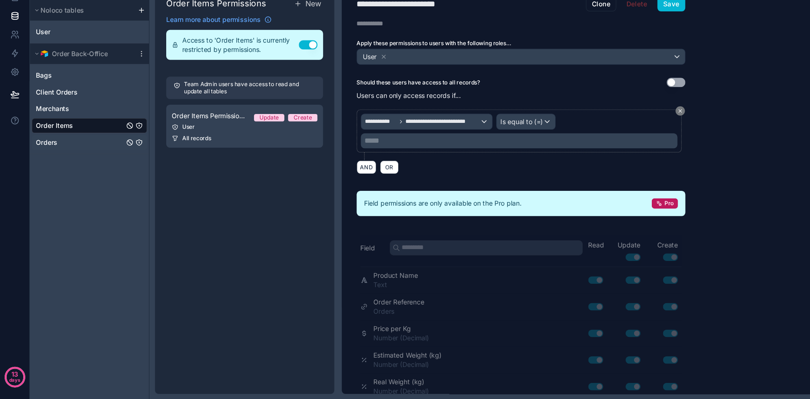
click at [55, 169] on link "Orders" at bounding box center [72, 166] width 80 height 8
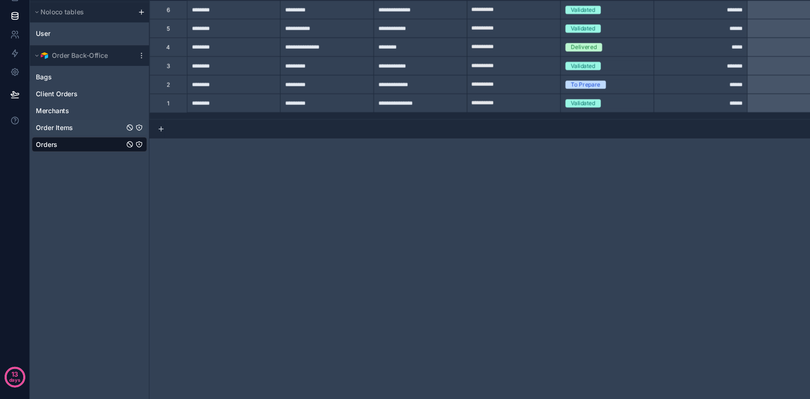
click at [46, 158] on div "Order Items" at bounding box center [81, 153] width 104 height 14
click at [41, 154] on span "Order Items" at bounding box center [48, 153] width 33 height 8
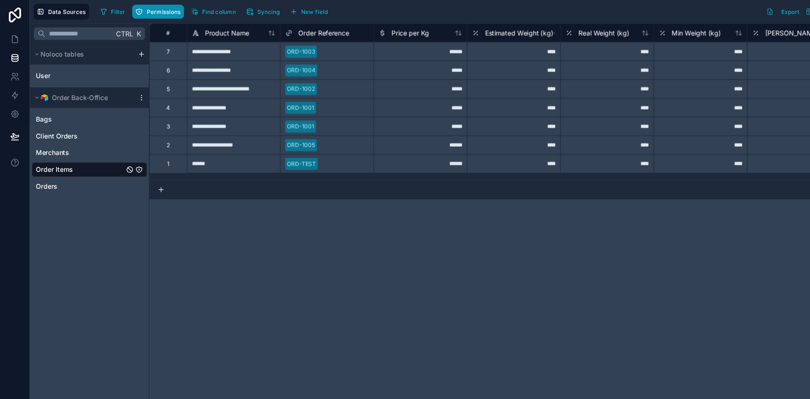
click at [143, 14] on button "Permissions" at bounding box center [142, 10] width 46 height 13
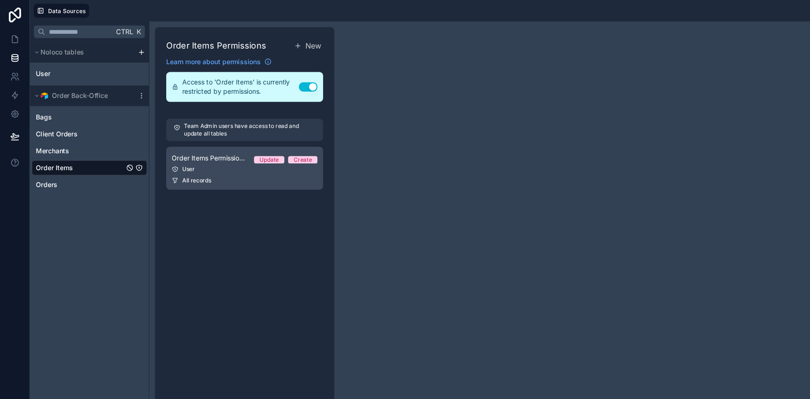
click at [204, 151] on div "User" at bounding box center [221, 152] width 132 height 7
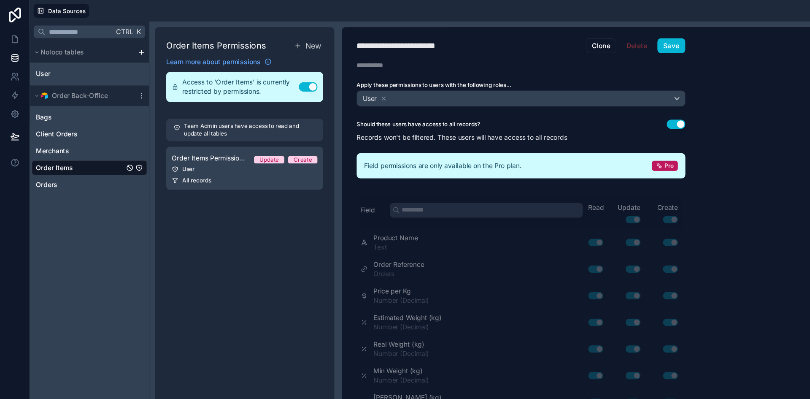
click at [617, 108] on button "Use setting" at bounding box center [611, 112] width 17 height 8
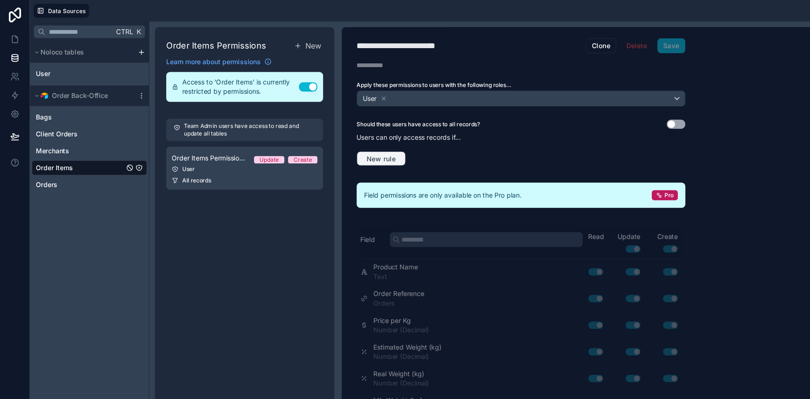
click at [339, 149] on button "New rule" at bounding box center [344, 144] width 44 height 14
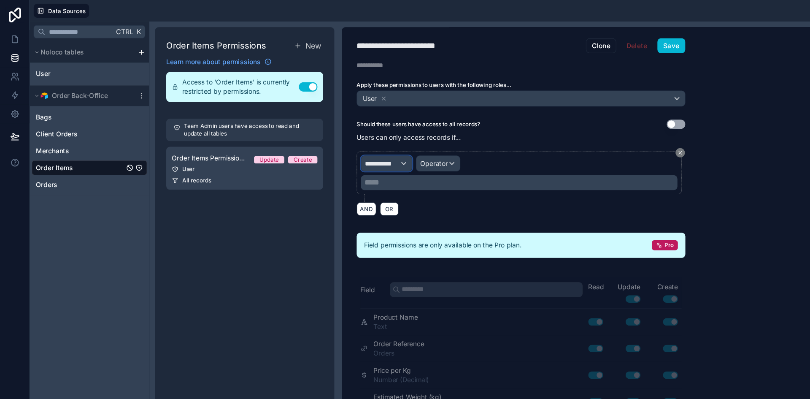
click at [349, 149] on span "**********" at bounding box center [345, 147] width 31 height 8
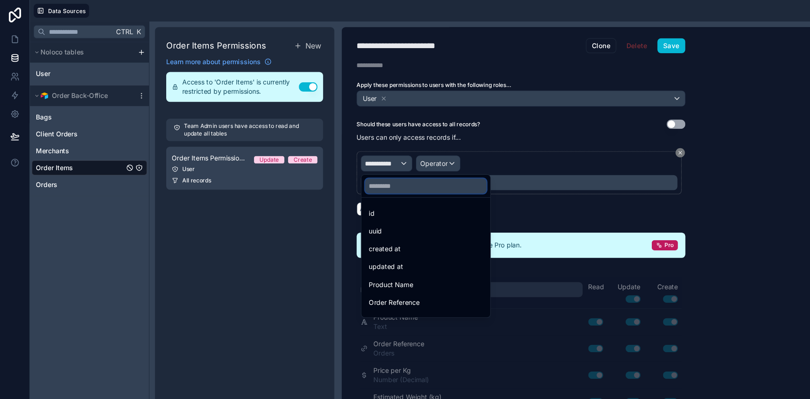
click at [351, 162] on input "text" at bounding box center [385, 168] width 110 height 14
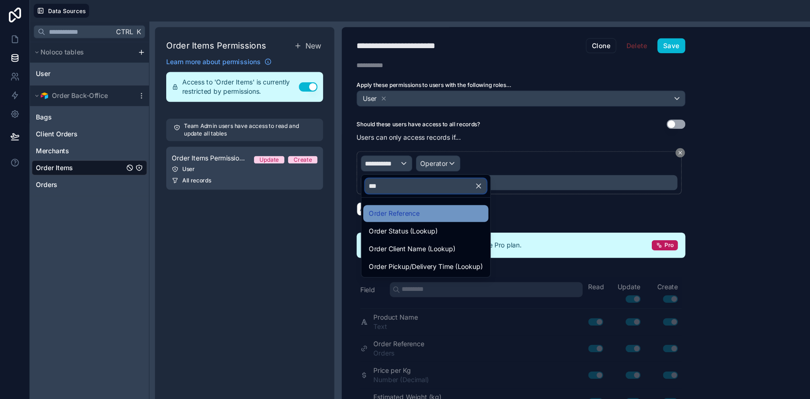
type input "***"
click at [361, 189] on span "Order Reference" at bounding box center [356, 193] width 46 height 10
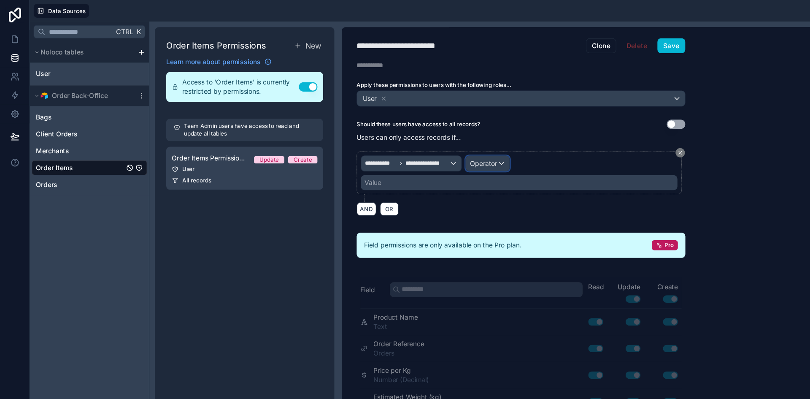
click at [431, 145] on span "Operator" at bounding box center [437, 147] width 25 height 7
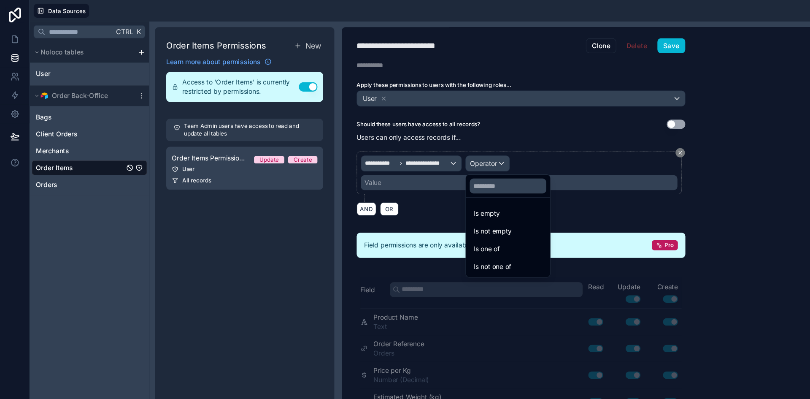
click at [385, 179] on div at bounding box center [405, 199] width 810 height 399
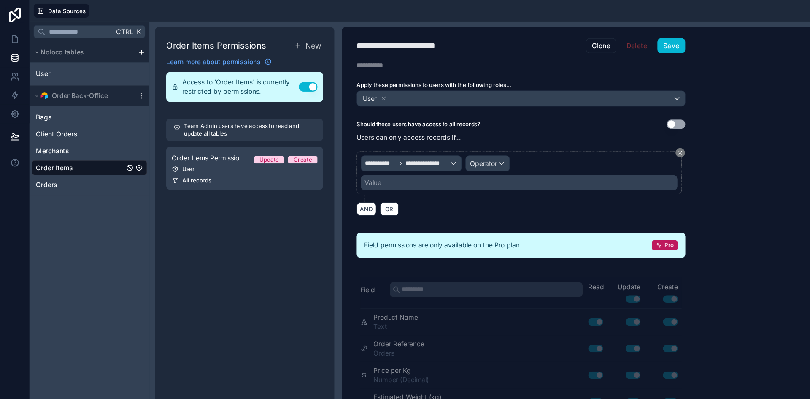
click at [368, 162] on div "Value" at bounding box center [469, 165] width 286 height 14
click at [439, 146] on span "Operator" at bounding box center [437, 147] width 25 height 7
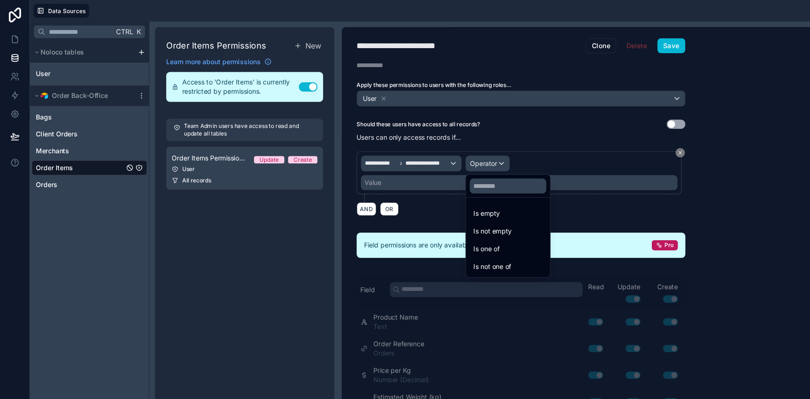
click at [194, 257] on div at bounding box center [405, 199] width 810 height 399
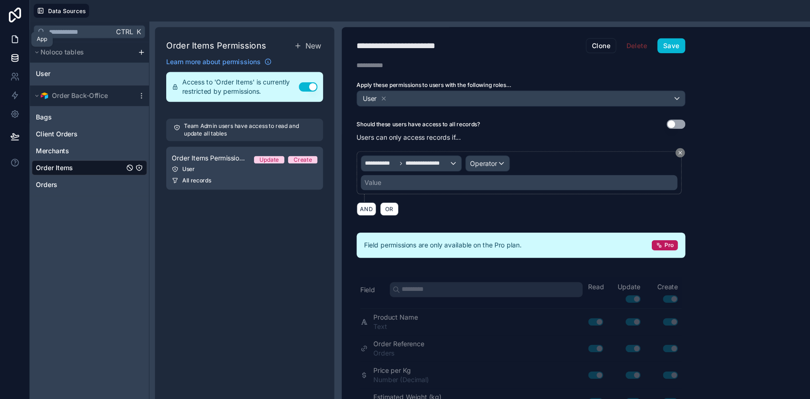
click at [16, 40] on link at bounding box center [13, 35] width 27 height 17
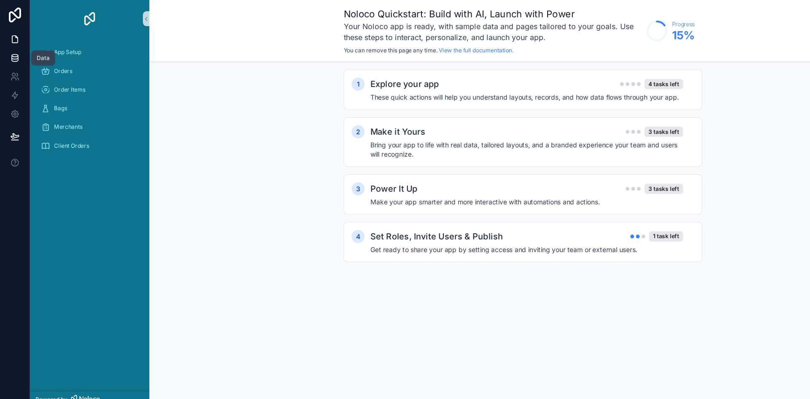
click at [15, 54] on icon at bounding box center [13, 52] width 8 height 8
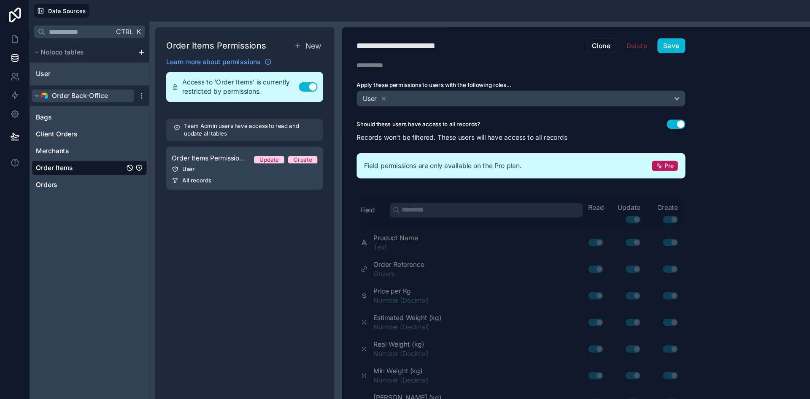
click at [62, 90] on span "Order Back-Office" at bounding box center [72, 86] width 51 height 8
click at [128, 85] on icon "scrollable content" at bounding box center [127, 86] width 7 height 7
click at [33, 85] on icon "scrollable content" at bounding box center [33, 86] width 5 height 5
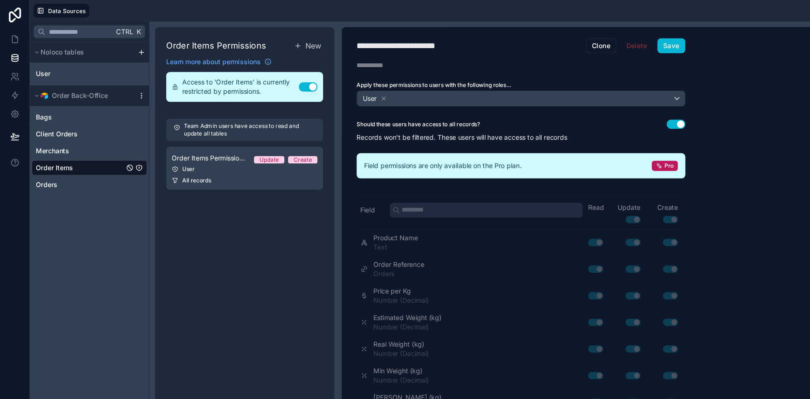
click at [127, 85] on icon "scrollable content" at bounding box center [127, 86] width 7 height 7
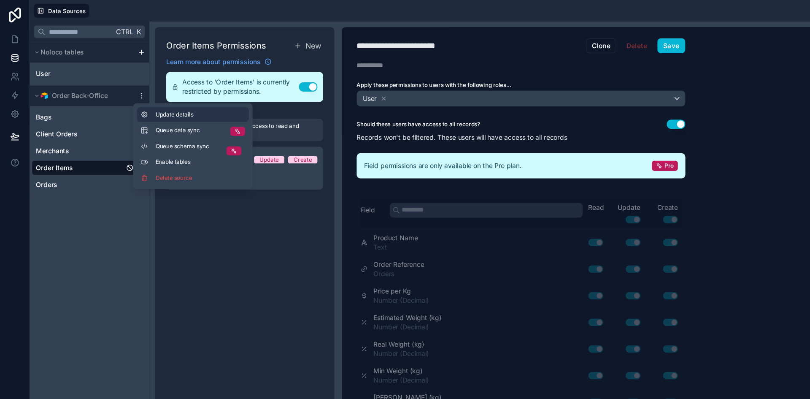
click at [157, 105] on span "Update details" at bounding box center [181, 103] width 81 height 7
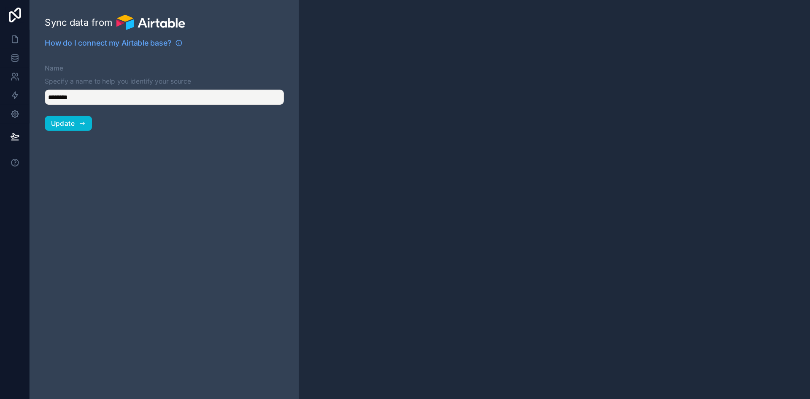
type input "**********"
click at [78, 115] on button "Update" at bounding box center [62, 112] width 43 height 14
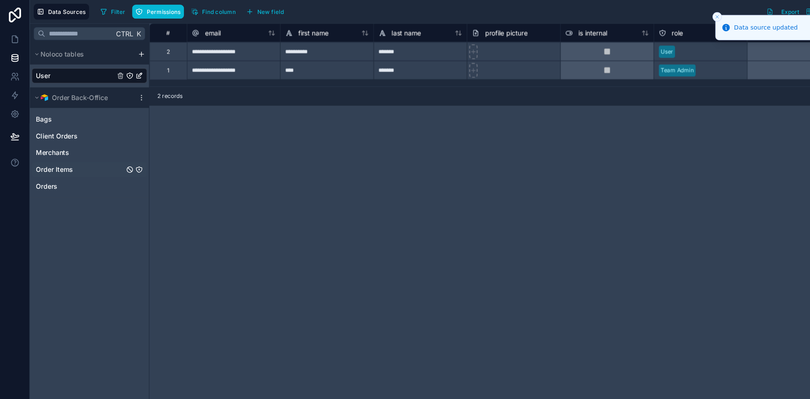
click at [62, 154] on span "Order Items" at bounding box center [48, 153] width 33 height 8
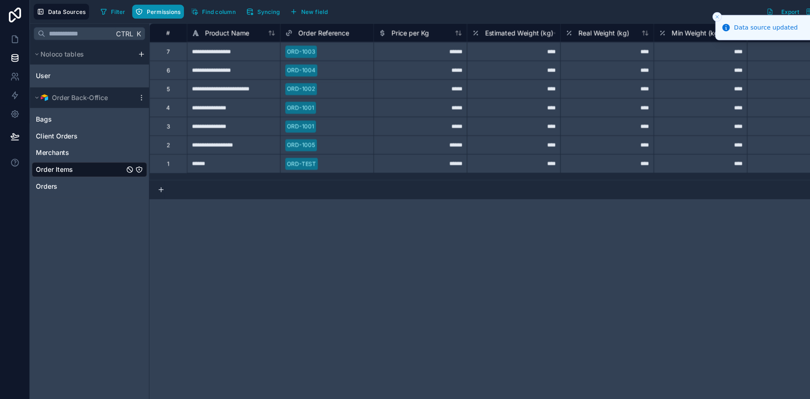
click at [133, 10] on span "Permissions" at bounding box center [148, 11] width 30 height 6
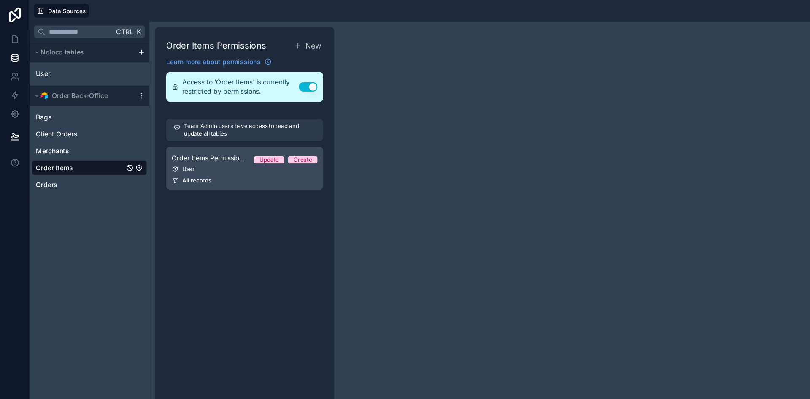
click at [191, 147] on div "Order Items Permission 1 Update Create" at bounding box center [221, 143] width 132 height 10
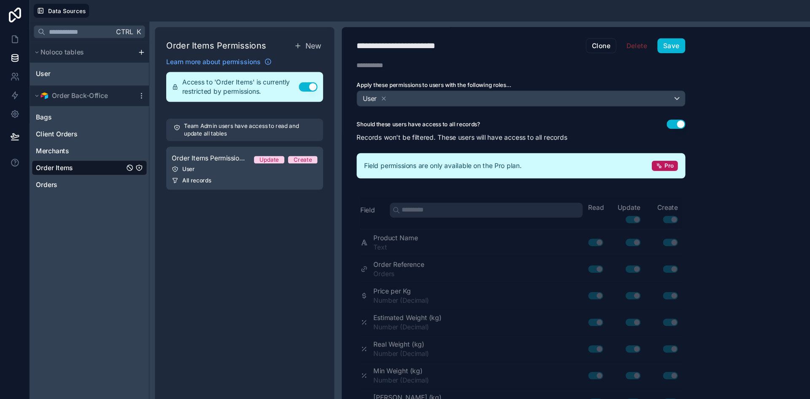
click at [606, 108] on div "Should these users have access to all records? Use setting" at bounding box center [470, 112] width 297 height 8
click at [608, 108] on button "Use setting" at bounding box center [611, 112] width 17 height 8
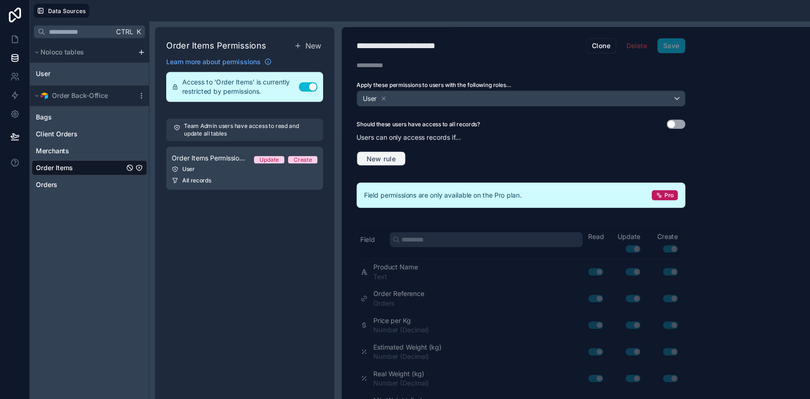
click at [343, 141] on span "New rule" at bounding box center [344, 144] width 33 height 8
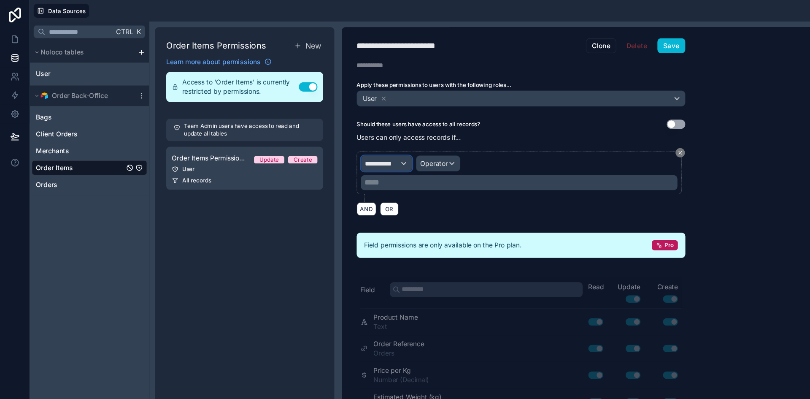
click at [347, 147] on span "**********" at bounding box center [345, 147] width 31 height 8
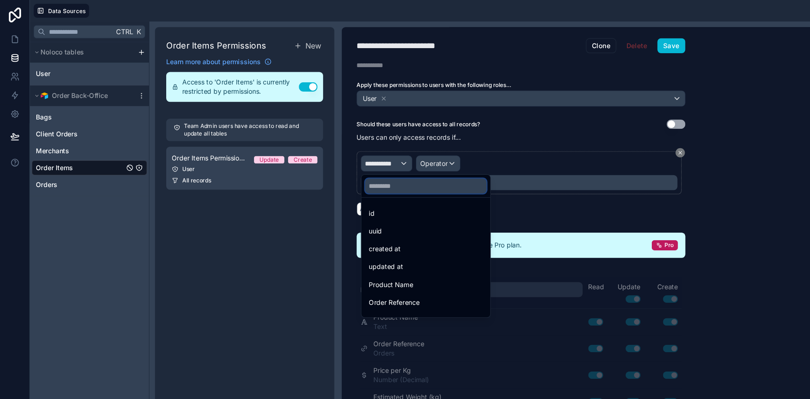
click at [350, 166] on input "text" at bounding box center [385, 168] width 110 height 14
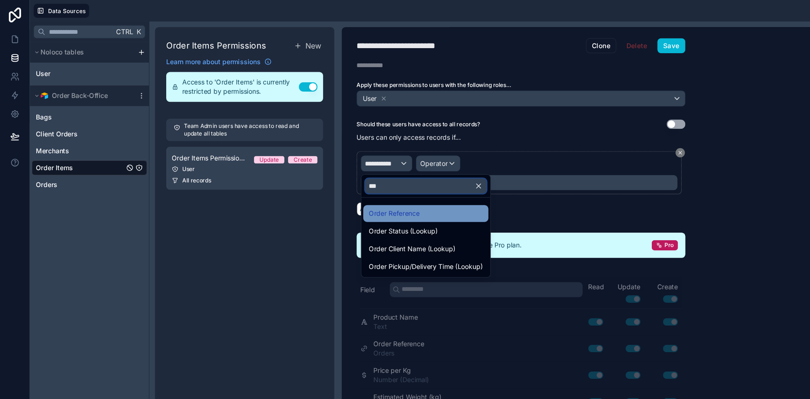
type input "***"
click at [360, 196] on span "Order Reference" at bounding box center [356, 193] width 46 height 10
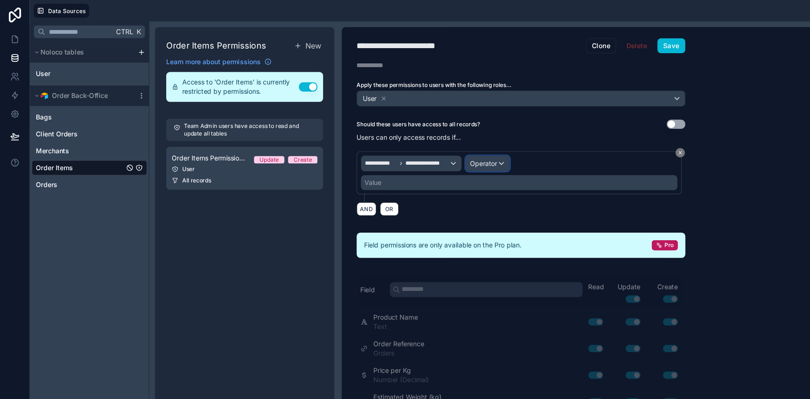
click at [436, 151] on span "Operator" at bounding box center [437, 147] width 25 height 7
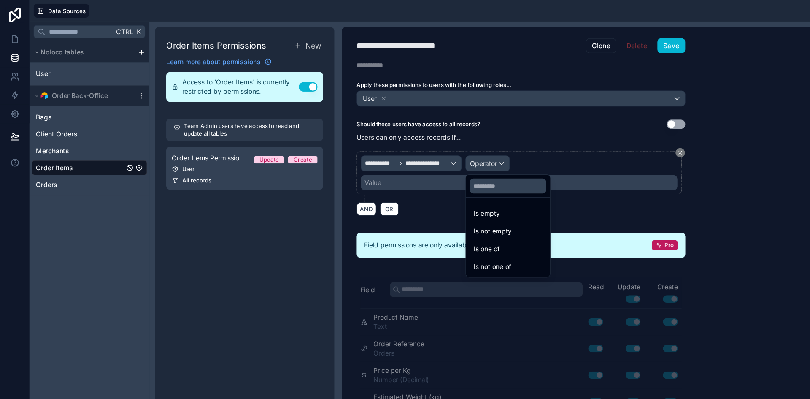
click at [381, 187] on div at bounding box center [405, 199] width 810 height 399
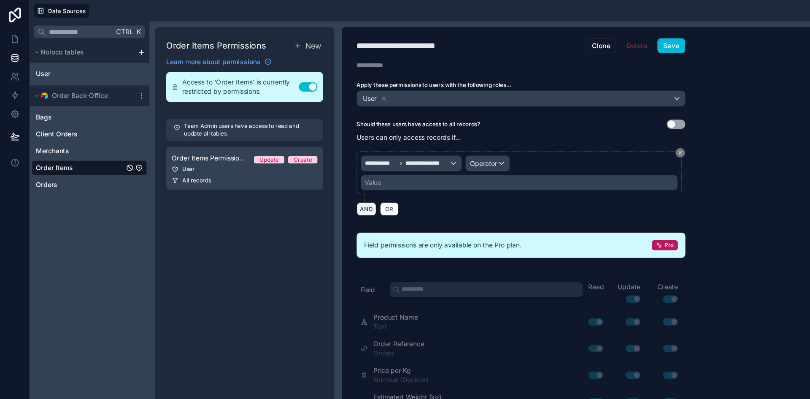
click at [330, 188] on button "AND" at bounding box center [331, 189] width 18 height 12
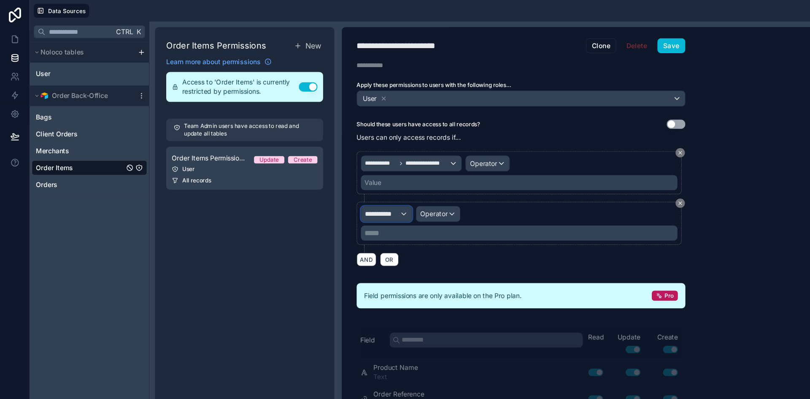
click at [356, 190] on span "**********" at bounding box center [345, 193] width 31 height 8
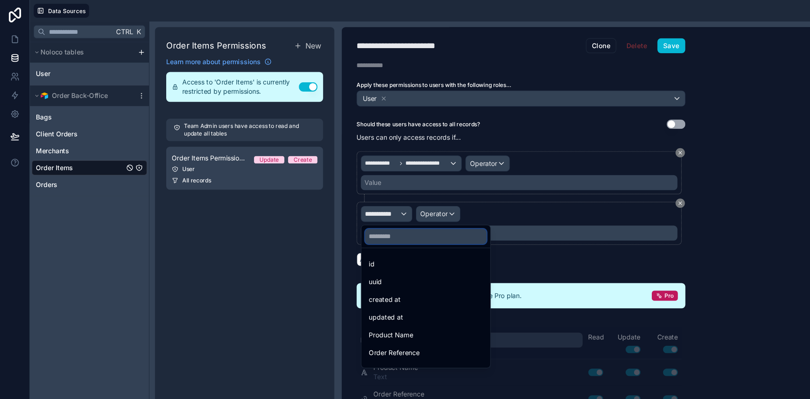
click at [347, 209] on input "text" at bounding box center [385, 214] width 110 height 14
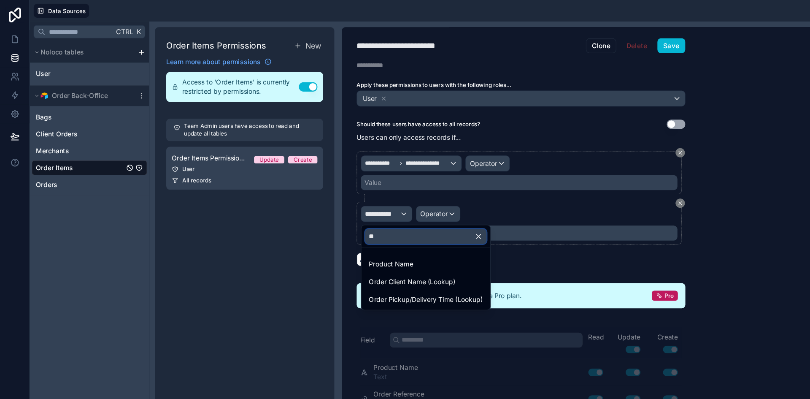
type input "*"
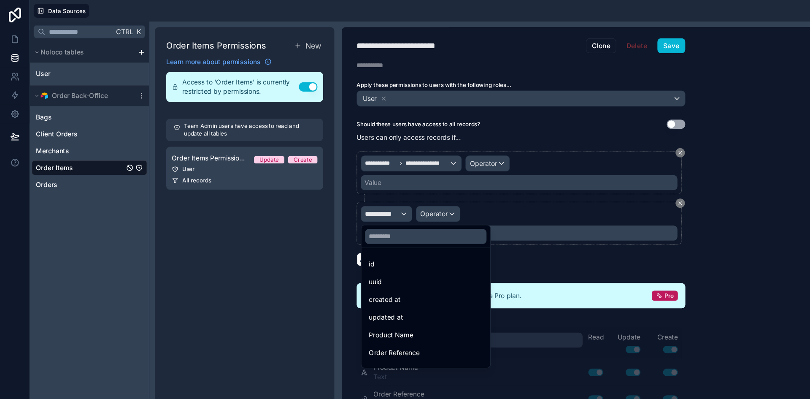
click at [613, 183] on div at bounding box center [405, 199] width 810 height 399
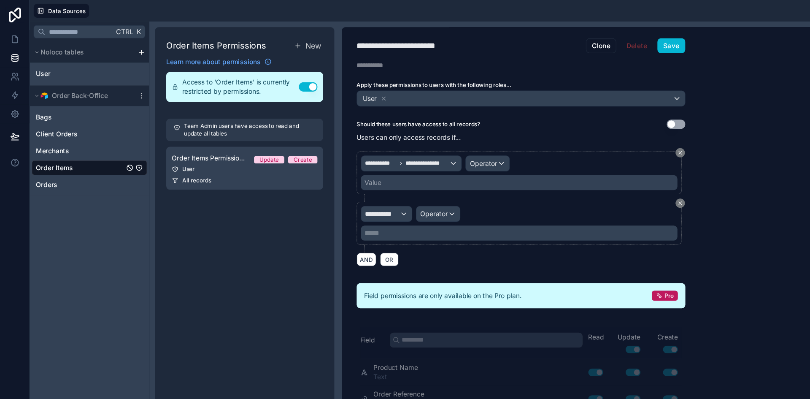
click at [617, 182] on button at bounding box center [615, 183] width 8 height 8
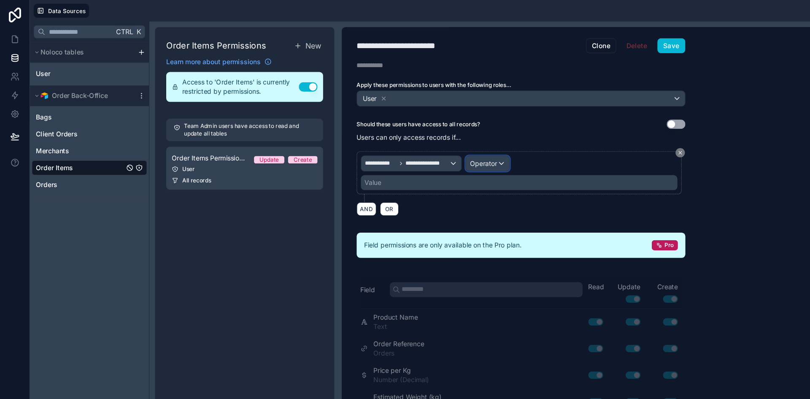
click at [426, 149] on span "Operator" at bounding box center [437, 147] width 25 height 7
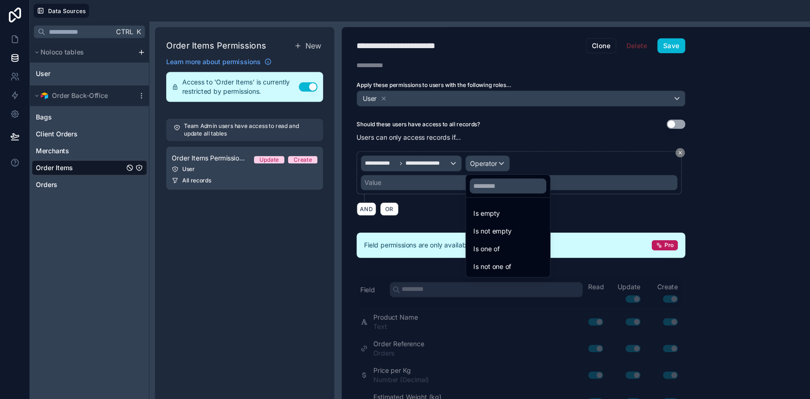
click at [426, 149] on div at bounding box center [405, 199] width 810 height 399
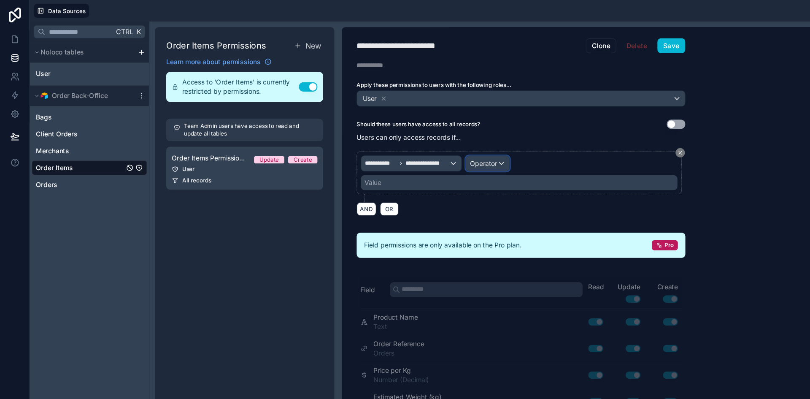
click at [426, 149] on span "Operator" at bounding box center [437, 147] width 25 height 7
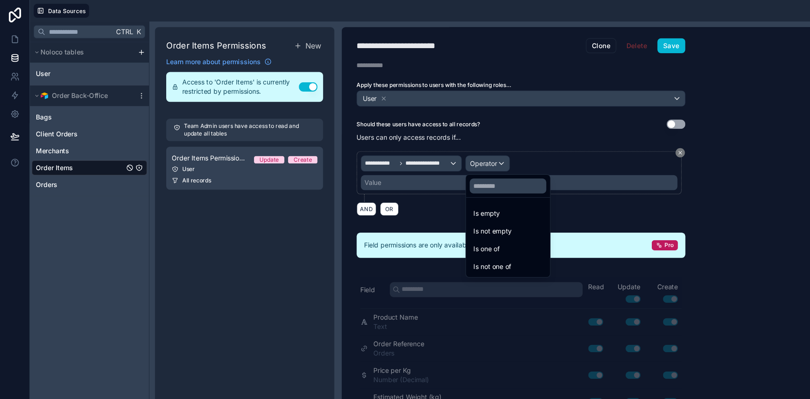
click at [58, 138] on div at bounding box center [405, 199] width 810 height 399
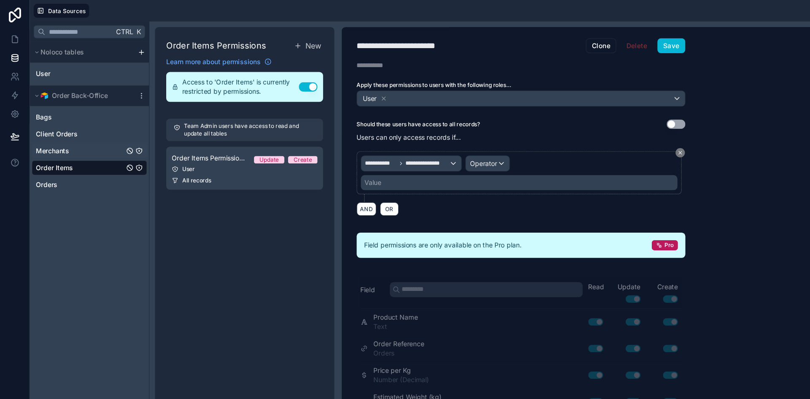
click at [55, 137] on span "Merchants" at bounding box center [47, 136] width 30 height 8
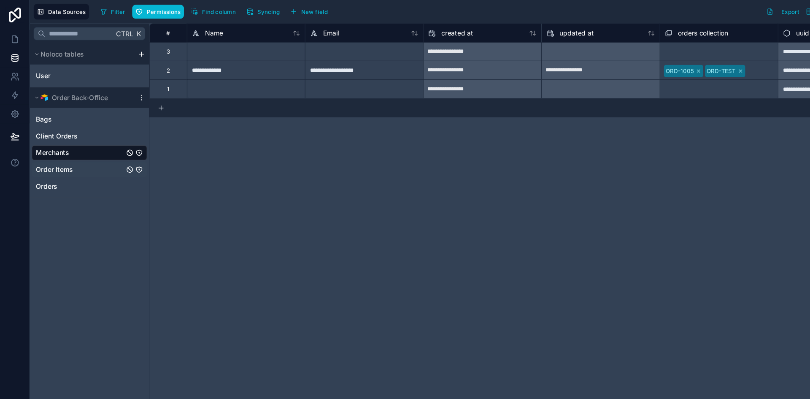
click at [56, 152] on span "Order Items" at bounding box center [48, 153] width 33 height 8
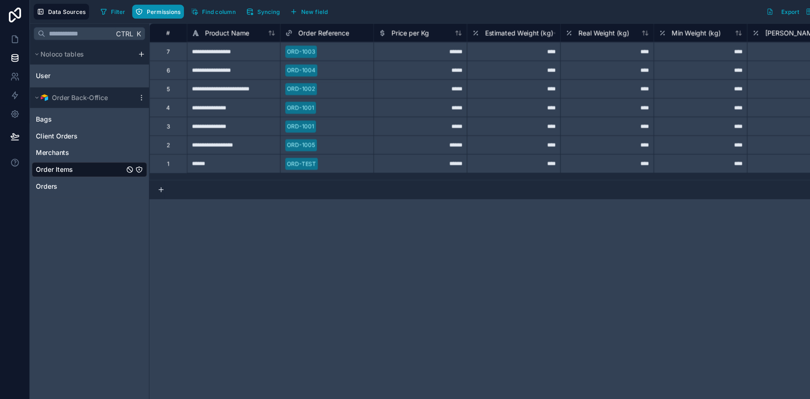
click at [137, 15] on button "Permissions" at bounding box center [142, 10] width 46 height 13
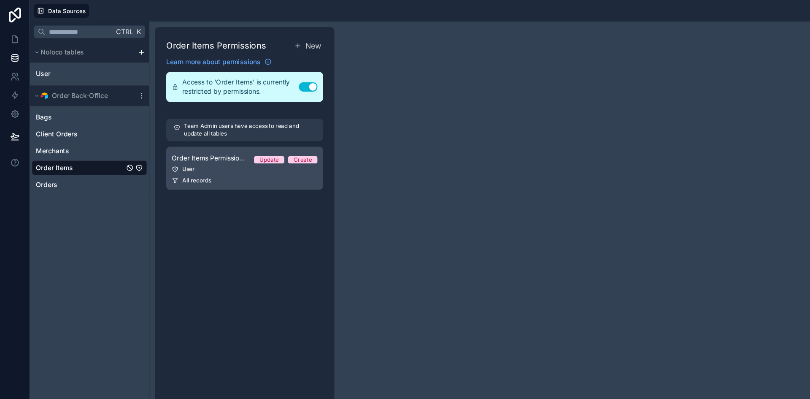
click at [206, 154] on div "User" at bounding box center [221, 152] width 132 height 7
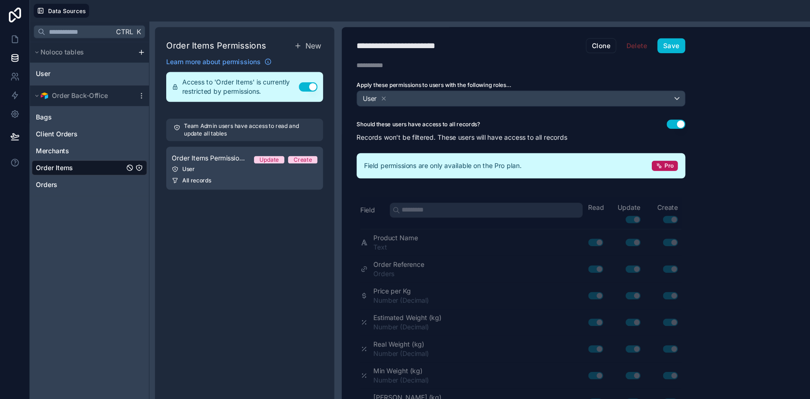
click at [606, 109] on button "Use setting" at bounding box center [611, 112] width 17 height 8
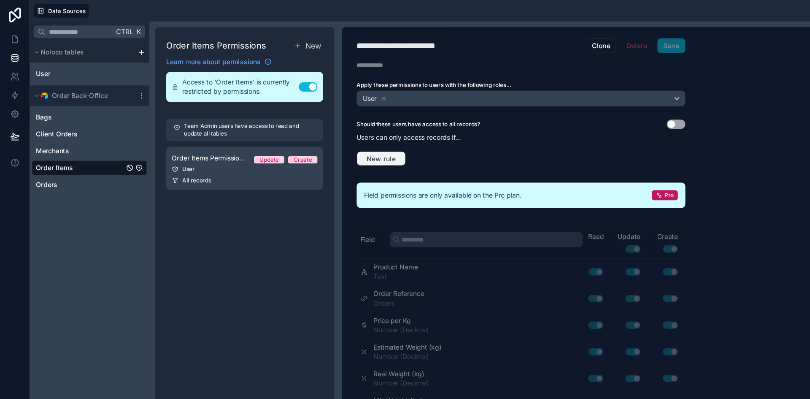
click at [350, 140] on span "New rule" at bounding box center [344, 144] width 33 height 8
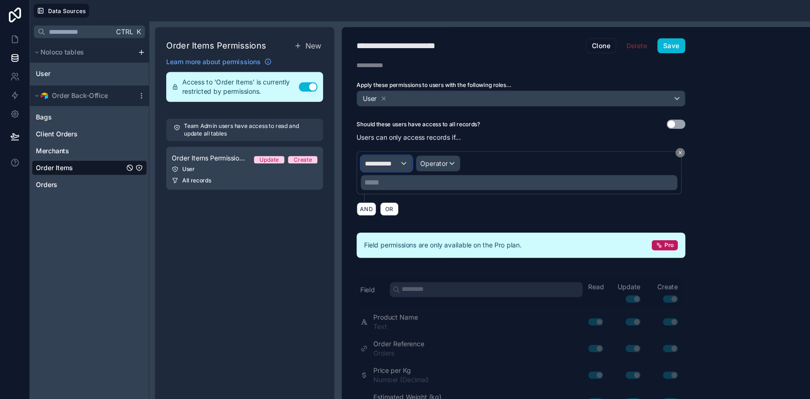
click at [356, 150] on span "**********" at bounding box center [345, 147] width 31 height 8
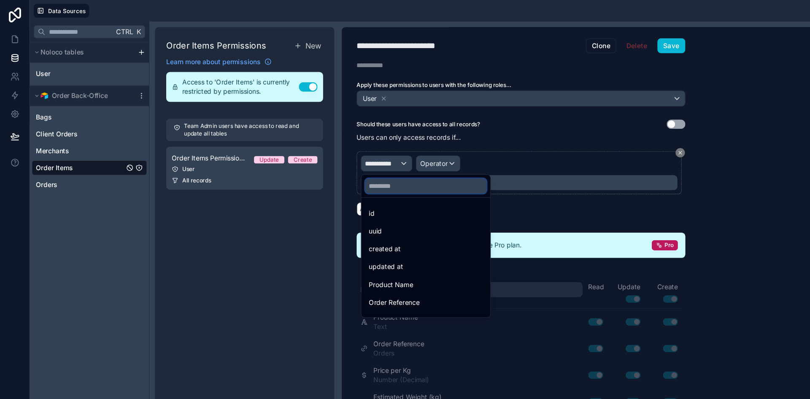
click at [357, 170] on input "text" at bounding box center [385, 168] width 110 height 14
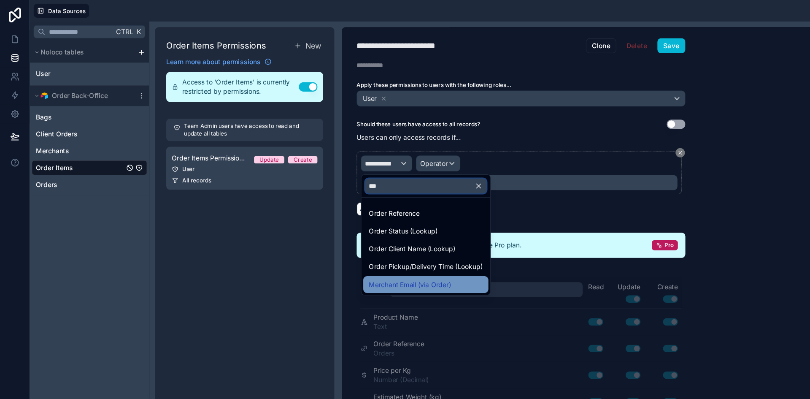
type input "***"
click at [362, 254] on span "Merchant Email (via Order)" at bounding box center [370, 257] width 74 height 10
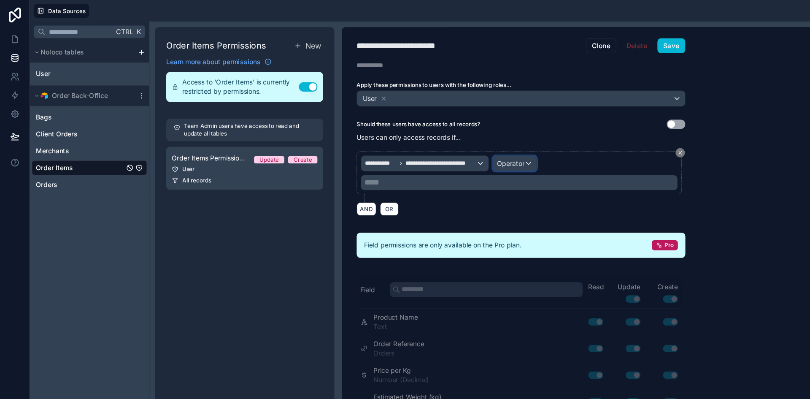
click at [465, 150] on span "Operator" at bounding box center [461, 147] width 25 height 7
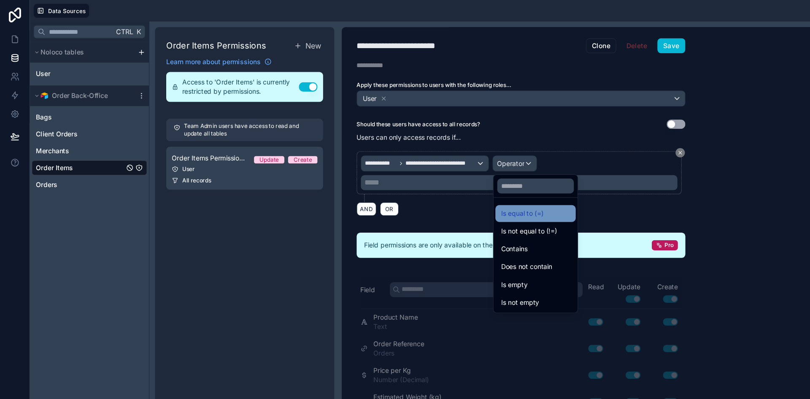
click at [468, 193] on span "Is equal to (=)" at bounding box center [472, 193] width 38 height 10
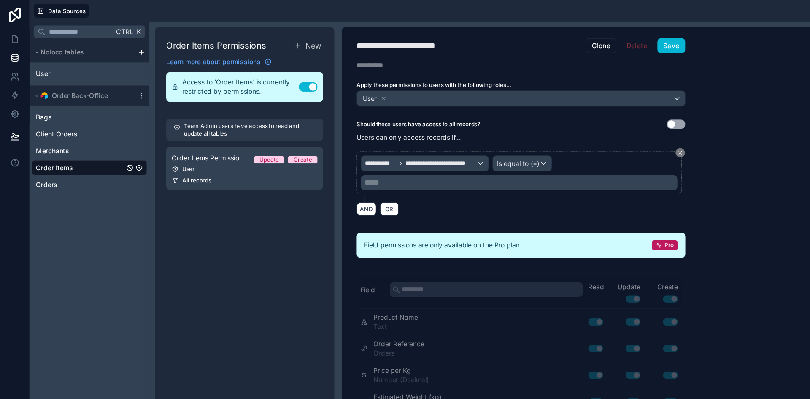
click at [383, 169] on p "***** ﻿" at bounding box center [470, 165] width 281 height 10
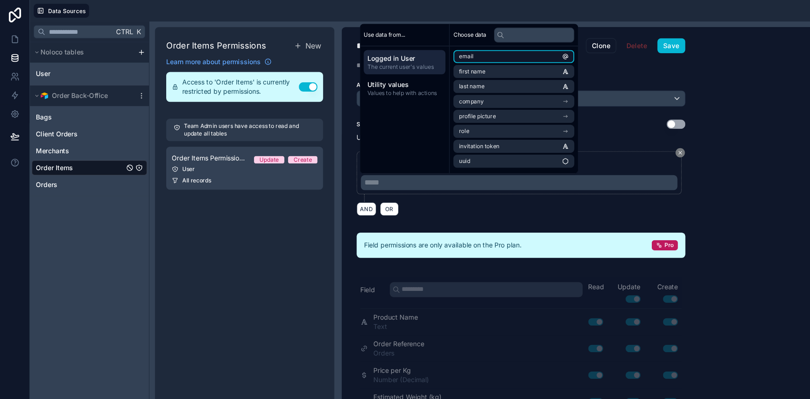
click at [446, 54] on li "email" at bounding box center [464, 51] width 109 height 12
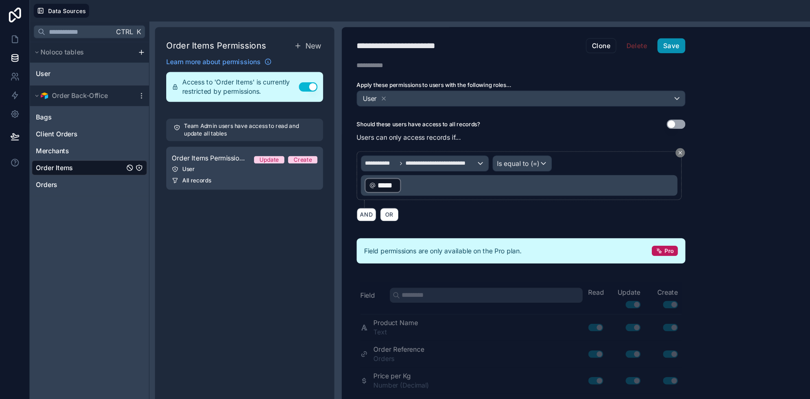
click at [608, 41] on button "Save" at bounding box center [606, 42] width 25 height 14
click at [17, 126] on icon at bounding box center [13, 123] width 8 height 8
click at [16, 127] on button at bounding box center [13, 123] width 19 height 24
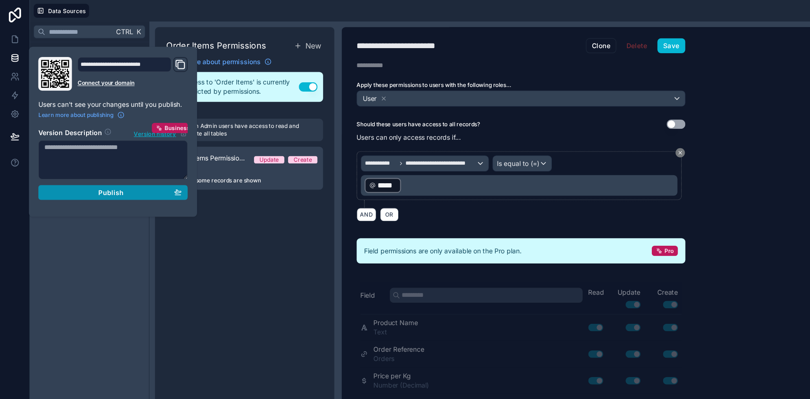
click at [79, 177] on div "Publish" at bounding box center [102, 174] width 124 height 8
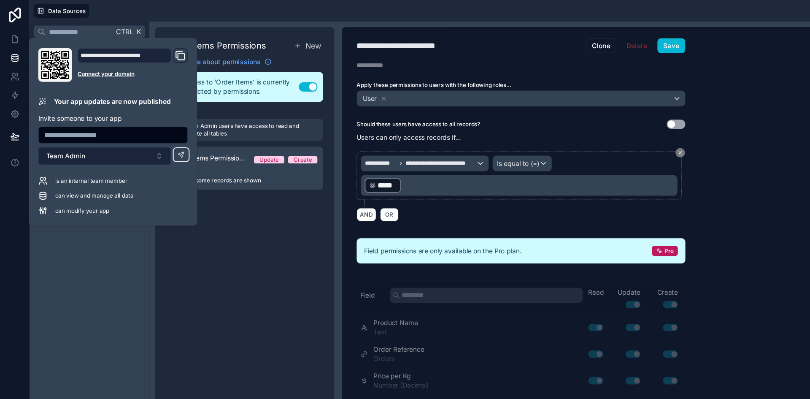
click at [83, 141] on button "Team Admin" at bounding box center [95, 141] width 120 height 16
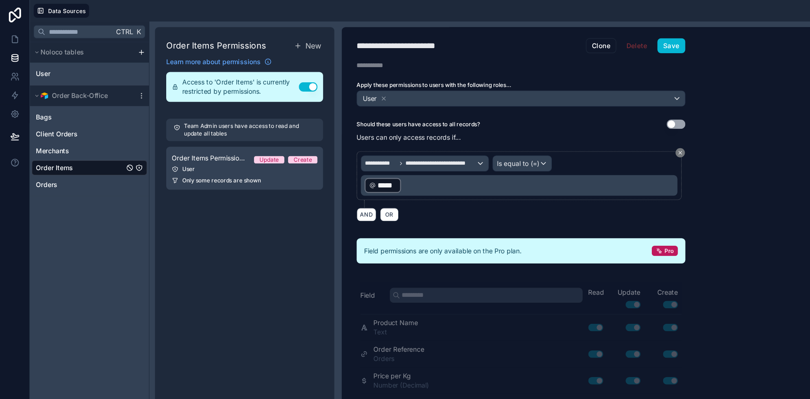
click at [72, 198] on div "Ctrl K Noloco tables User Order Back-Office Bags Client Orders Merchants Order …" at bounding box center [81, 208] width 108 height 379
click at [16, 40] on link at bounding box center [13, 35] width 27 height 17
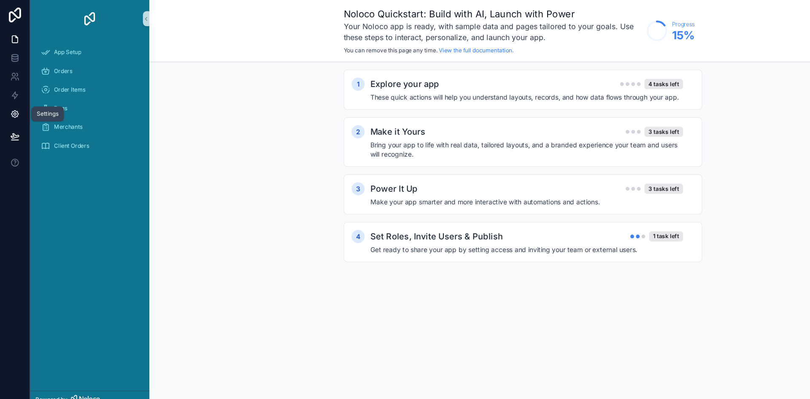
click at [16, 99] on icon at bounding box center [13, 103] width 8 height 8
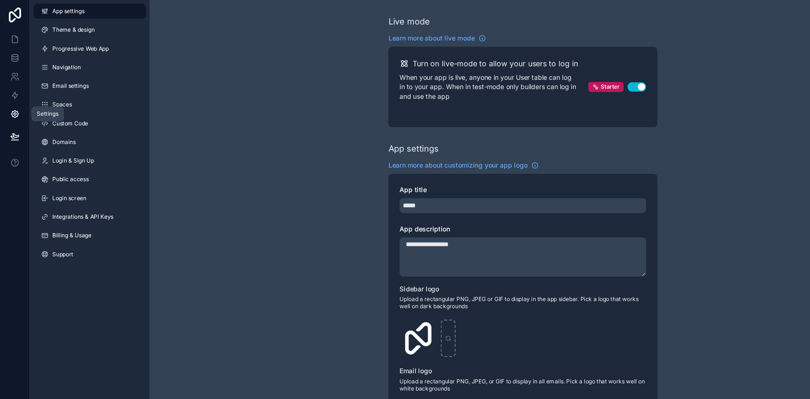
click at [16, 99] on icon at bounding box center [13, 103] width 8 height 8
click at [181, 130] on div "**********" at bounding box center [472, 331] width 675 height 662
